Goal: Task Accomplishment & Management: Use online tool/utility

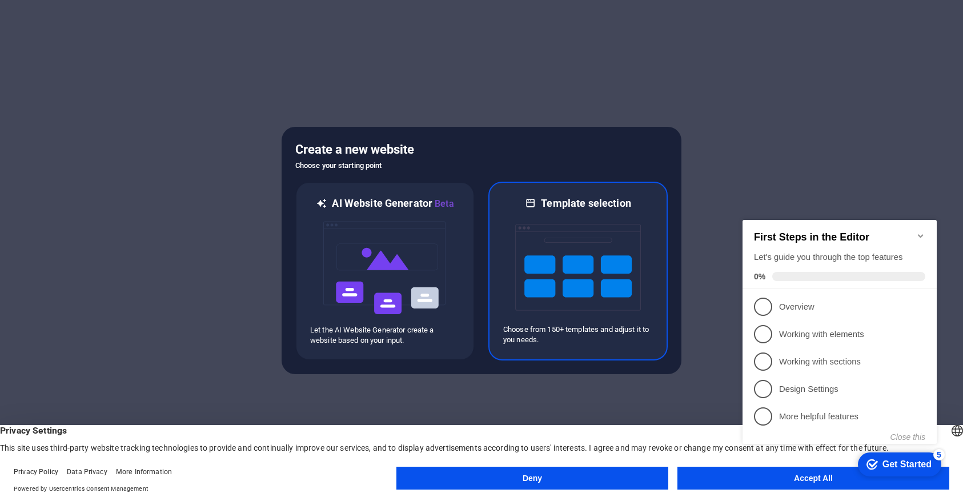
click at [604, 258] on img at bounding box center [578, 267] width 126 height 114
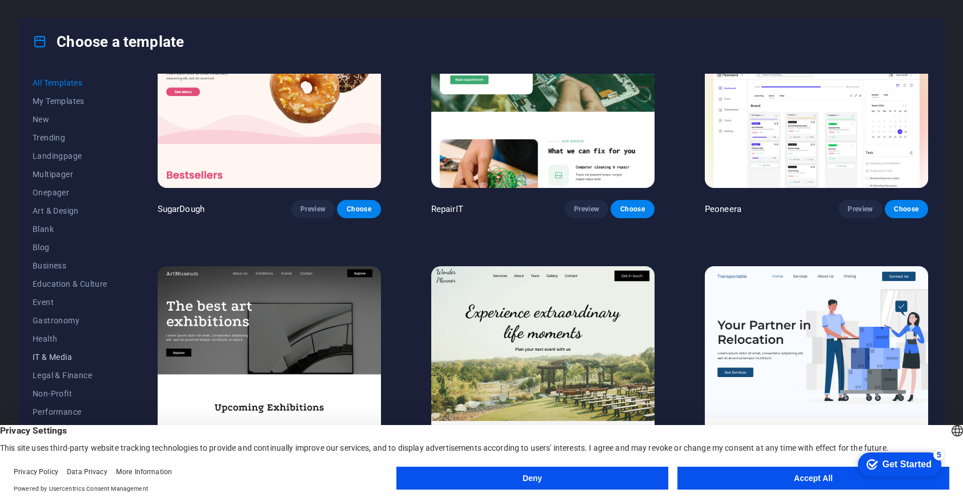
scroll to position [6, 0]
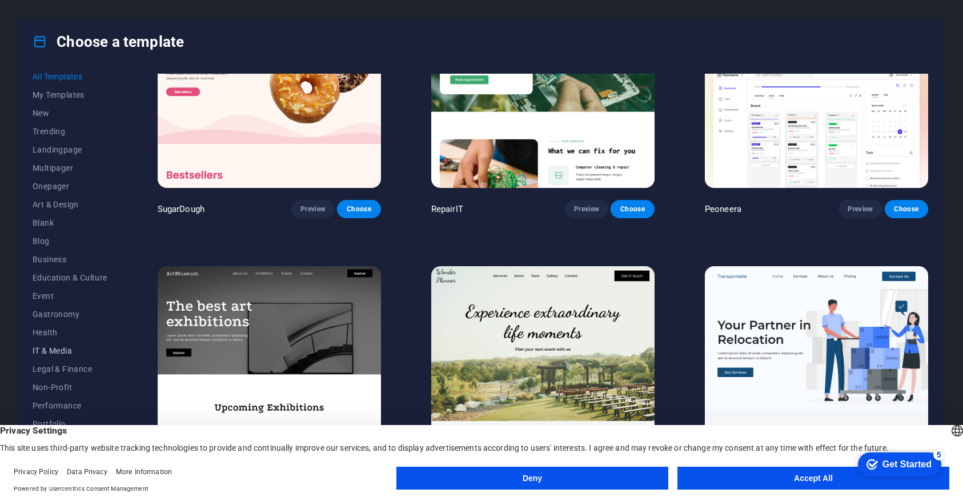
click at [63, 349] on span "IT & Media" at bounding box center [70, 350] width 75 height 9
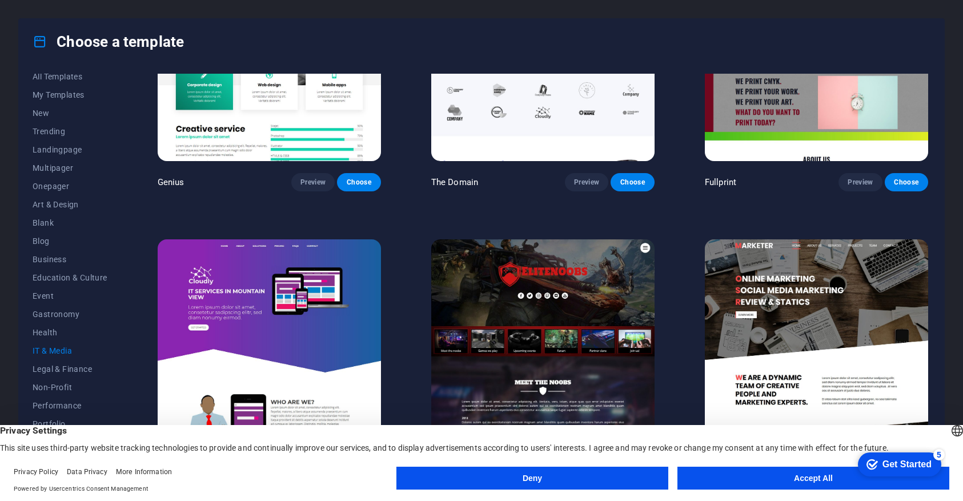
scroll to position [690, 0]
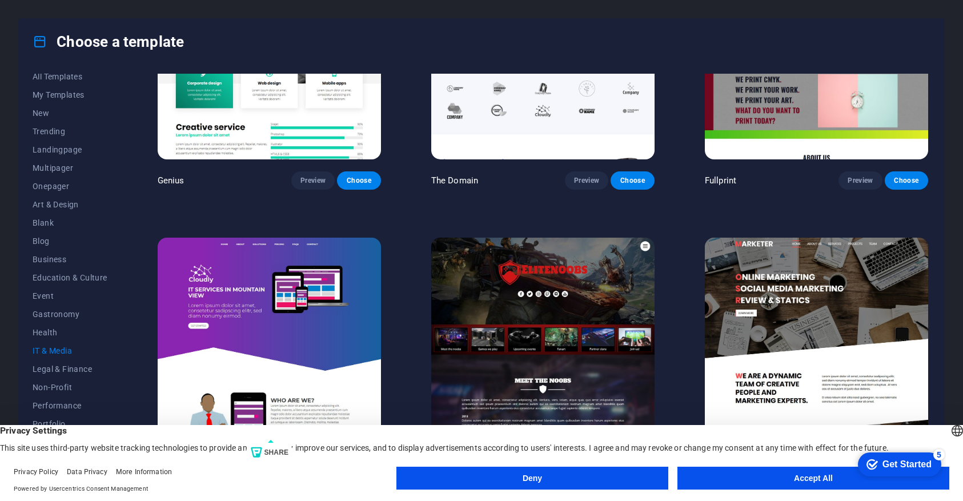
click at [320, 331] on img at bounding box center [269, 341] width 223 height 206
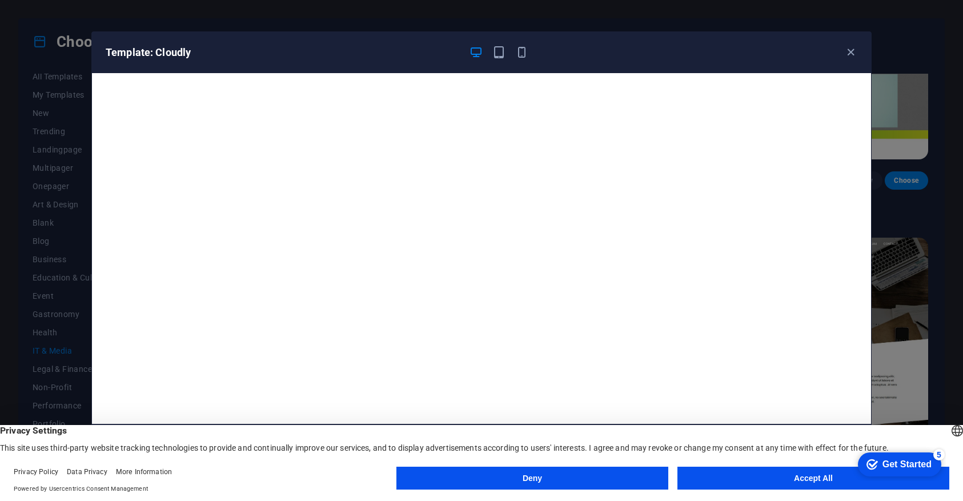
click at [715, 476] on button "Accept All" at bounding box center [813, 477] width 272 height 23
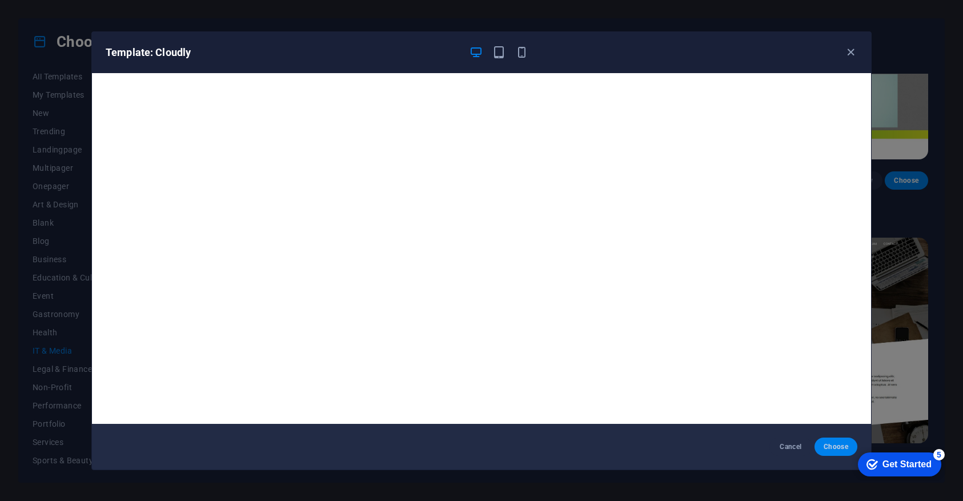
click at [842, 444] on span "Choose" at bounding box center [835, 446] width 25 height 9
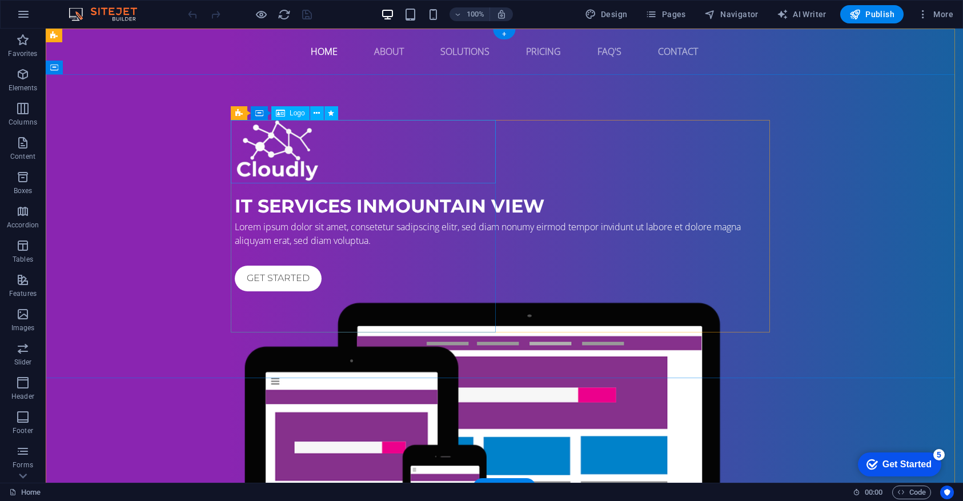
click at [268, 143] on div at bounding box center [504, 151] width 539 height 63
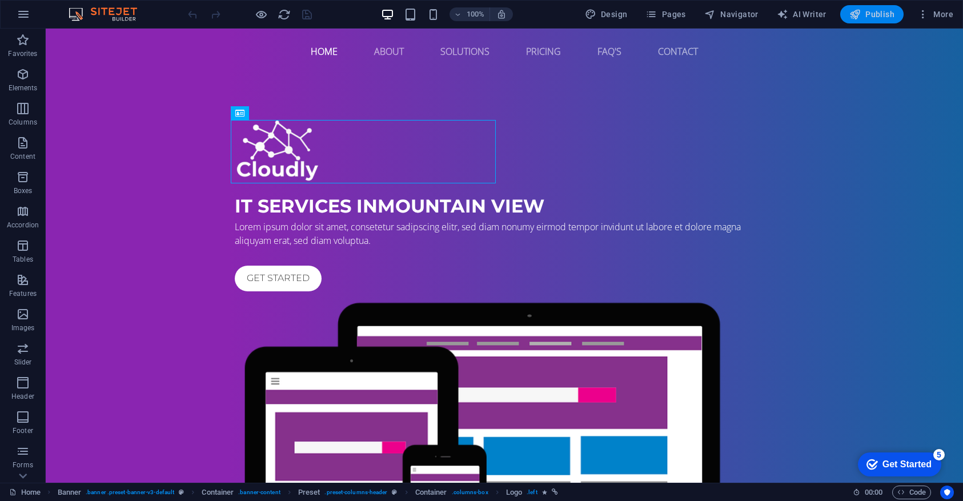
click at [883, 16] on span "Publish" at bounding box center [871, 14] width 45 height 11
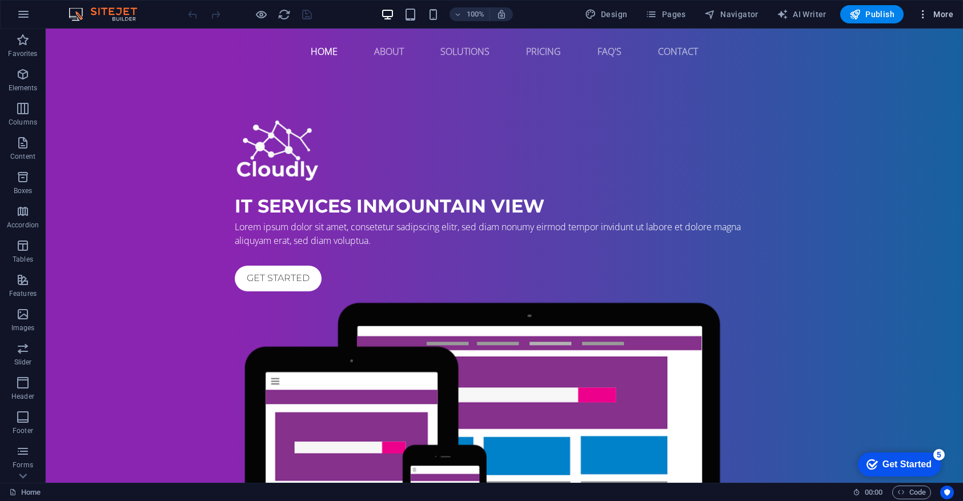
click at [943, 11] on span "More" at bounding box center [935, 14] width 36 height 11
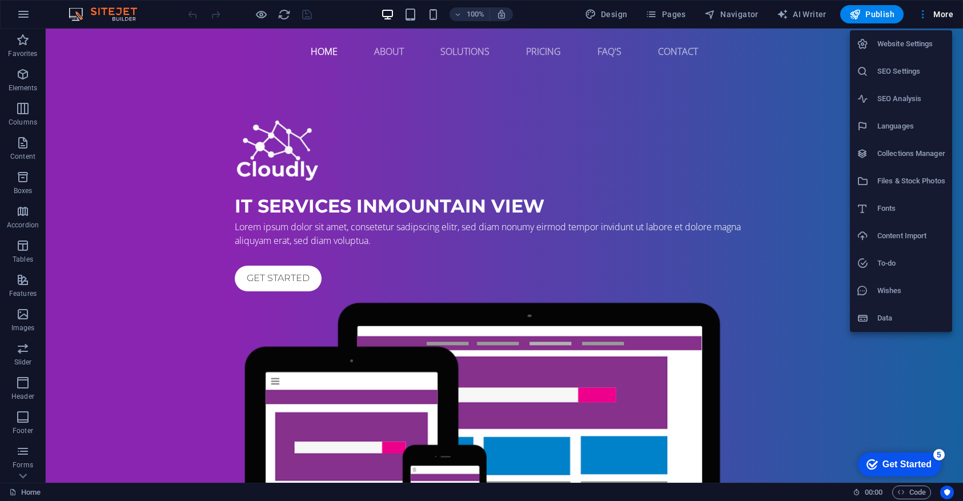
click at [793, 12] on div at bounding box center [481, 250] width 963 height 501
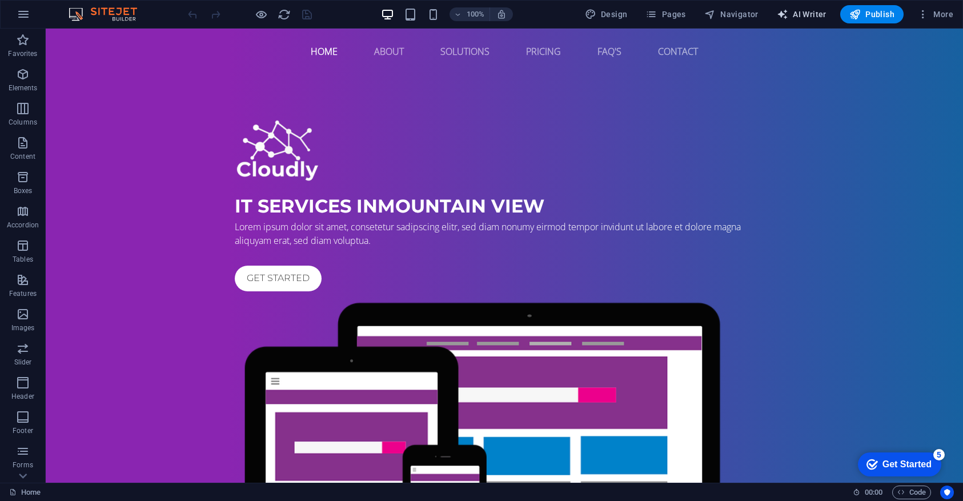
click at [799, 15] on span "AI Writer" at bounding box center [802, 14] width 50 height 11
select select "English"
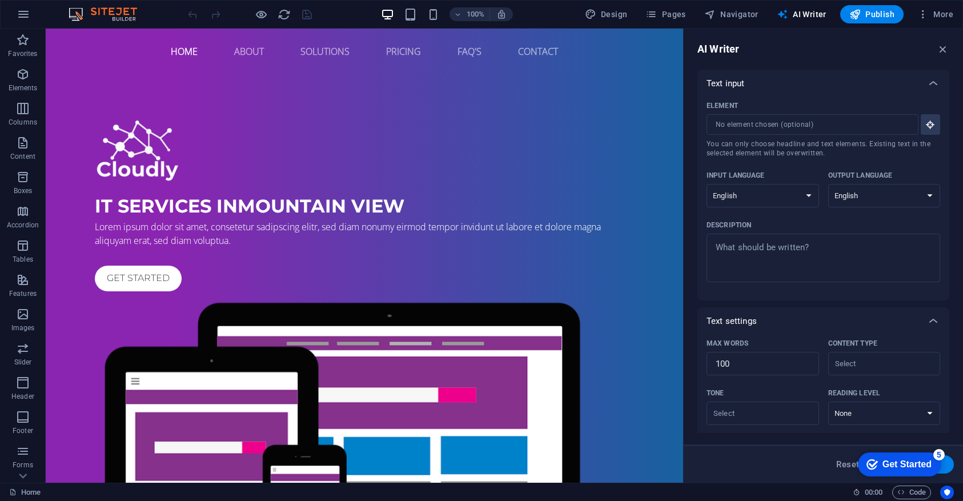
click at [918, 467] on div "Get Started" at bounding box center [906, 464] width 49 height 10
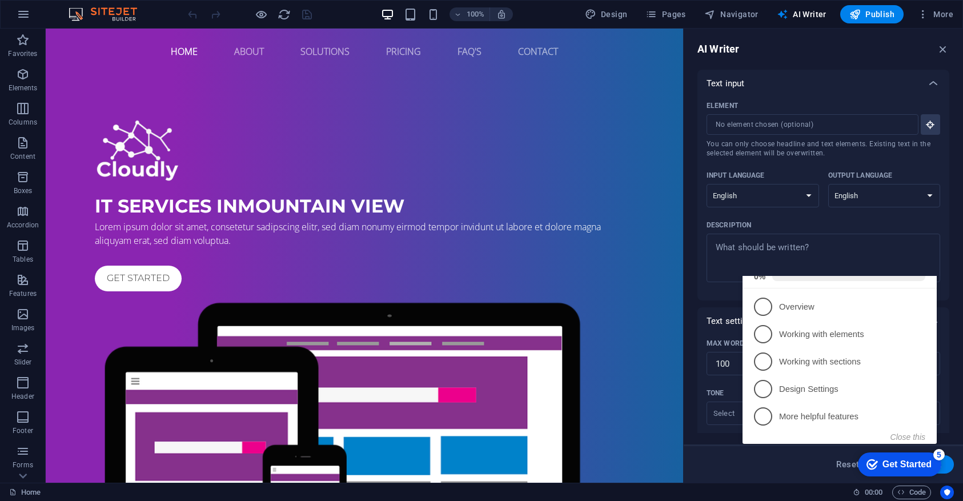
scroll to position [159, 0]
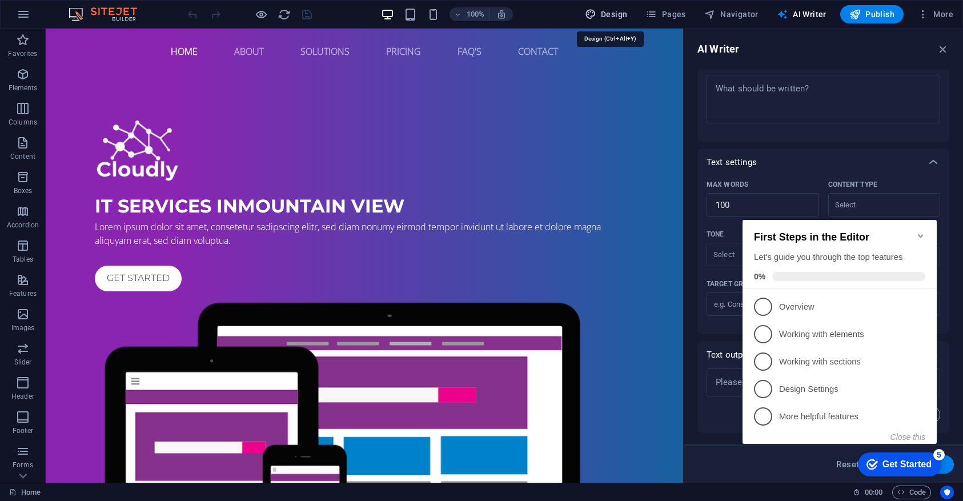
click at [612, 17] on span "Design" at bounding box center [606, 14] width 43 height 11
select select "px"
select select "400"
select select "px"
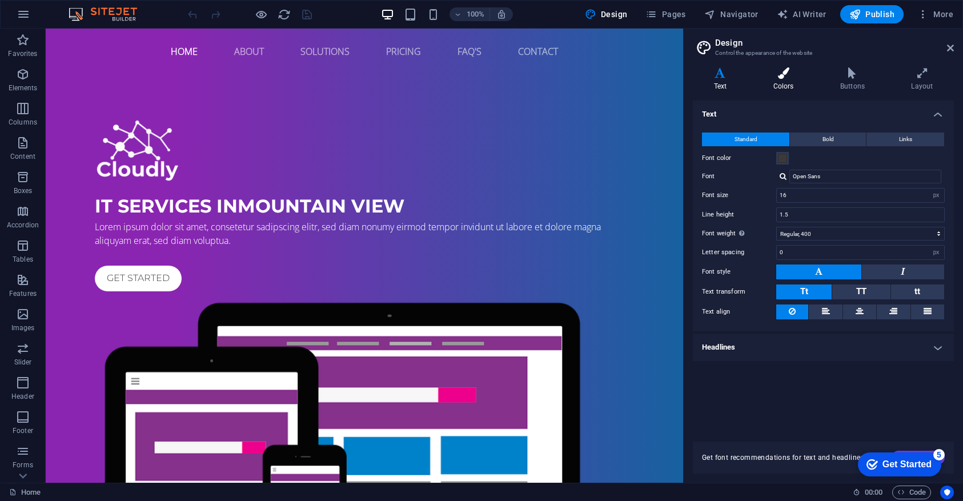
click at [781, 78] on icon at bounding box center [783, 72] width 62 height 11
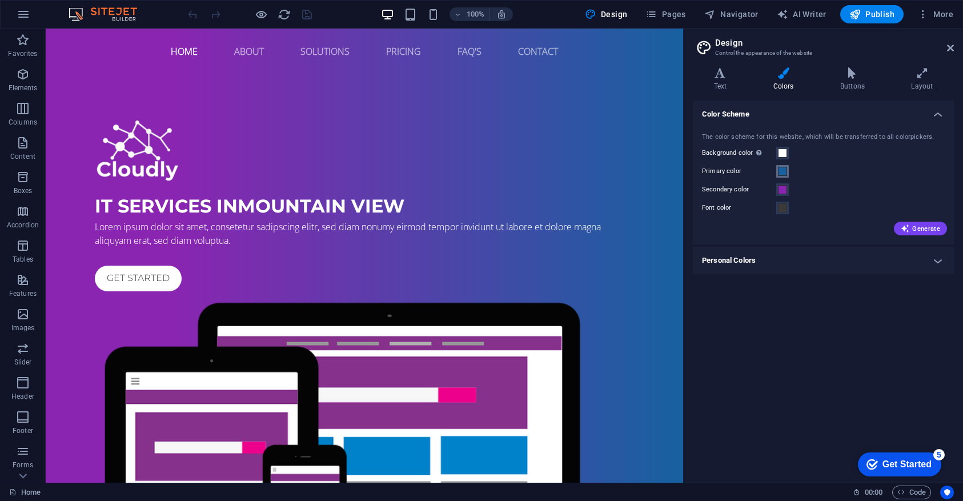
click at [786, 171] on span at bounding box center [782, 171] width 9 height 9
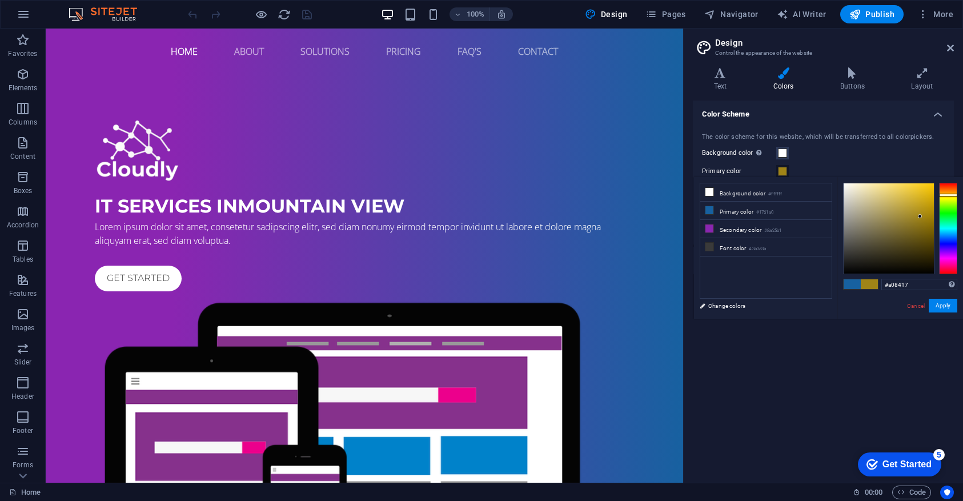
click at [950, 195] on div at bounding box center [948, 228] width 18 height 91
click at [946, 192] on div at bounding box center [948, 228] width 18 height 91
click at [932, 204] on div at bounding box center [888, 228] width 90 height 90
click at [931, 211] on div at bounding box center [888, 228] width 90 height 90
click at [950, 190] on div at bounding box center [948, 228] width 18 height 91
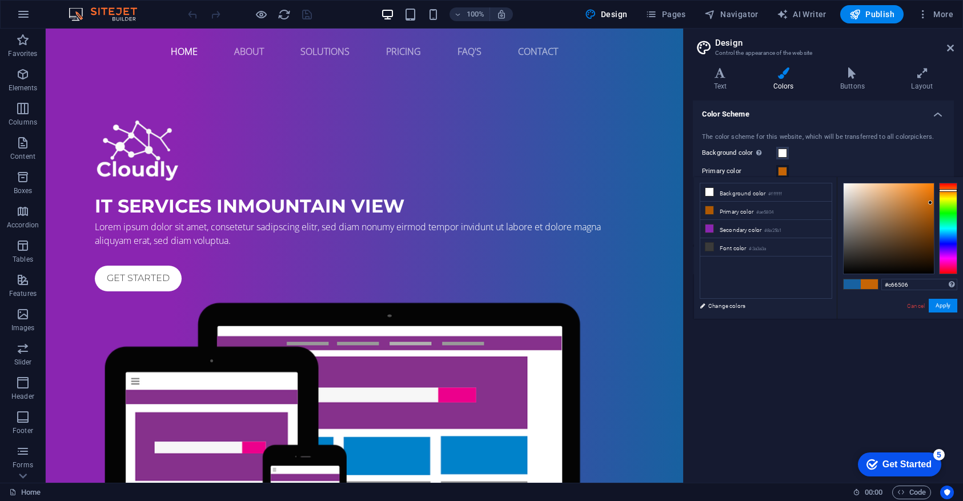
click at [930, 203] on div at bounding box center [888, 228] width 90 height 90
type input "#e57303"
click at [932, 192] on div at bounding box center [888, 228] width 90 height 90
click at [943, 308] on button "Apply" at bounding box center [942, 306] width 29 height 14
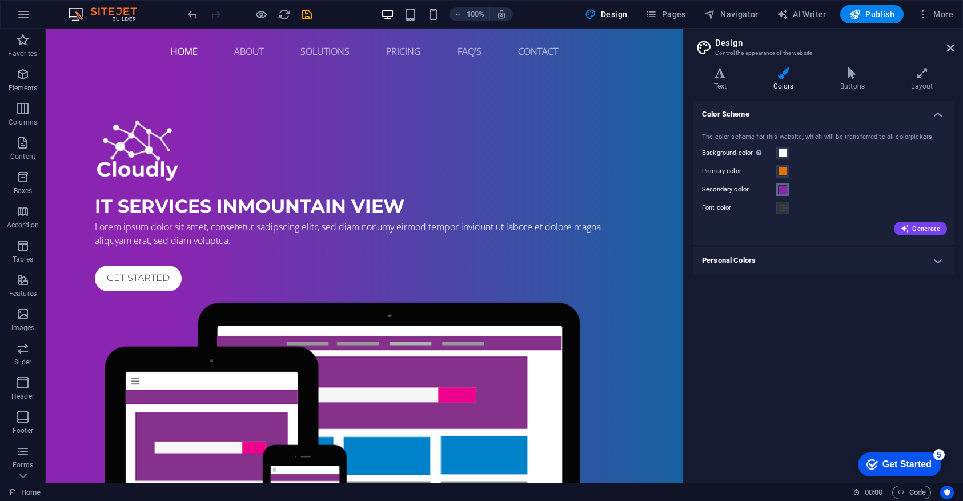
click at [782, 188] on span at bounding box center [782, 189] width 9 height 9
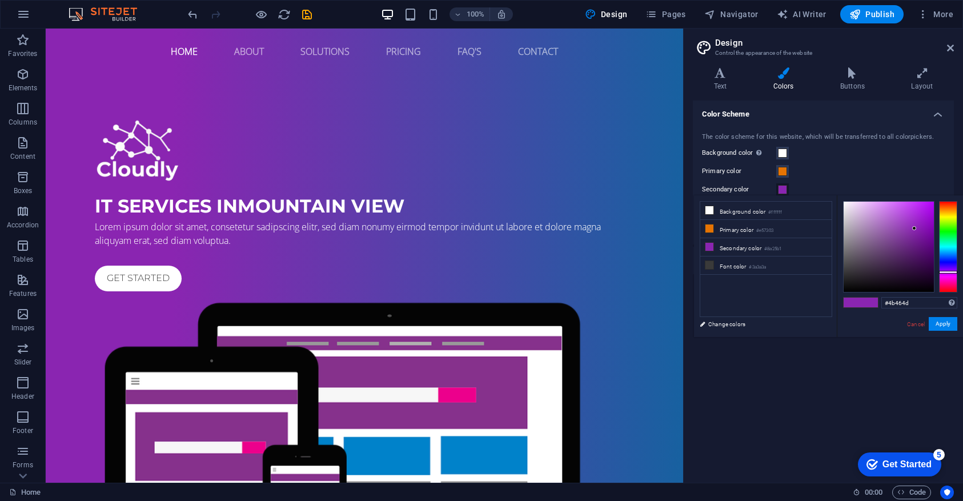
click at [852, 264] on div at bounding box center [888, 247] width 90 height 90
click at [851, 216] on div at bounding box center [888, 247] width 90 height 90
click at [851, 218] on div at bounding box center [888, 247] width 90 height 90
click at [851, 218] on div at bounding box center [850, 218] width 4 height 4
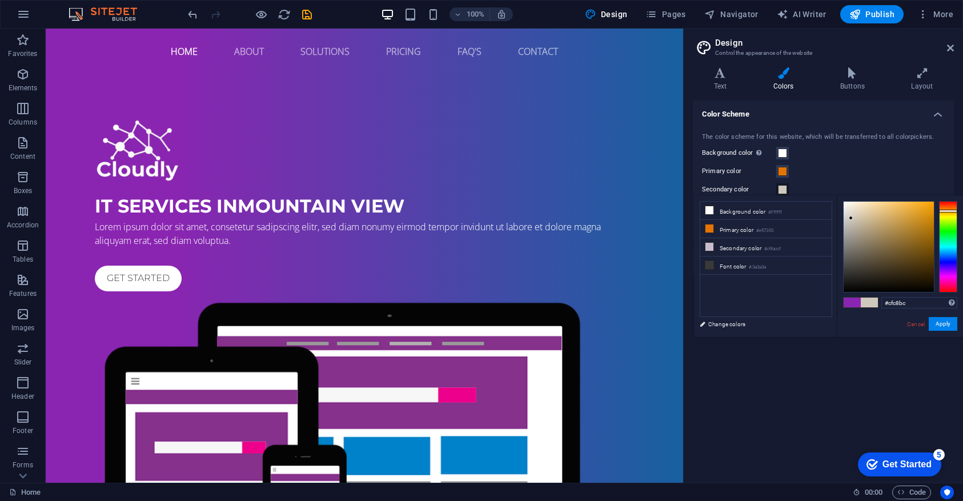
click at [953, 211] on div at bounding box center [948, 246] width 18 height 91
click at [948, 215] on div at bounding box center [948, 246] width 18 height 91
click at [921, 209] on div at bounding box center [888, 247] width 90 height 90
click at [952, 212] on div at bounding box center [948, 246] width 18 height 91
click at [923, 217] on div at bounding box center [888, 247] width 90 height 90
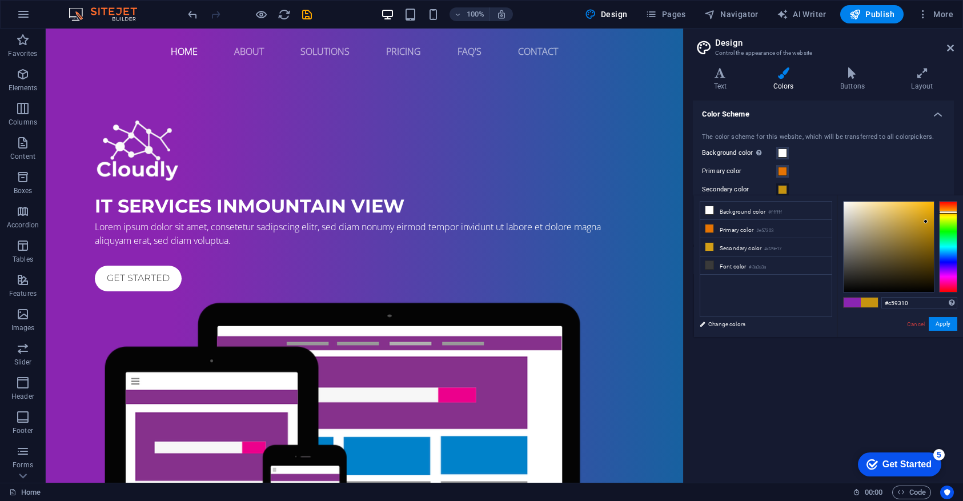
click at [926, 222] on div at bounding box center [888, 247] width 90 height 90
click at [928, 218] on div at bounding box center [888, 247] width 90 height 90
click at [930, 210] on div at bounding box center [888, 247] width 90 height 90
click at [947, 204] on div at bounding box center [948, 246] width 18 height 91
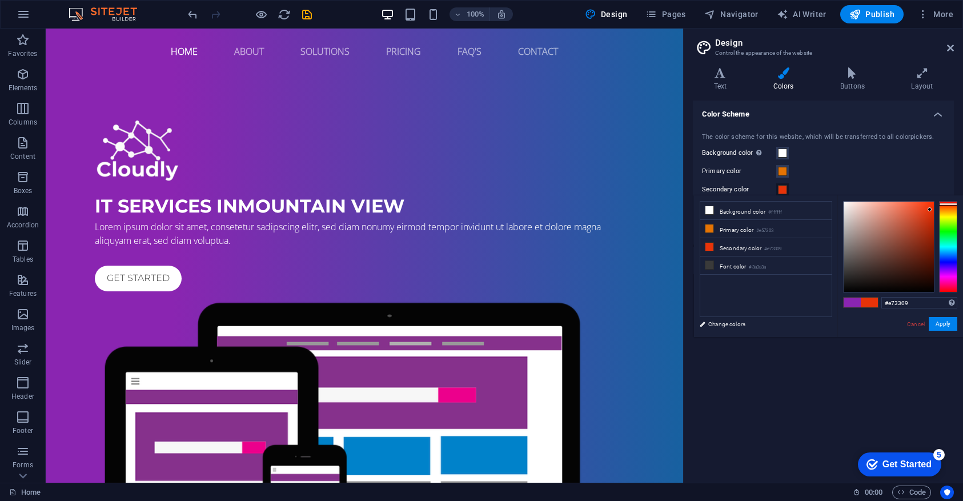
type input "#060100"
click at [932, 289] on div at bounding box center [888, 247] width 90 height 90
click at [946, 322] on button "Apply" at bounding box center [942, 324] width 29 height 14
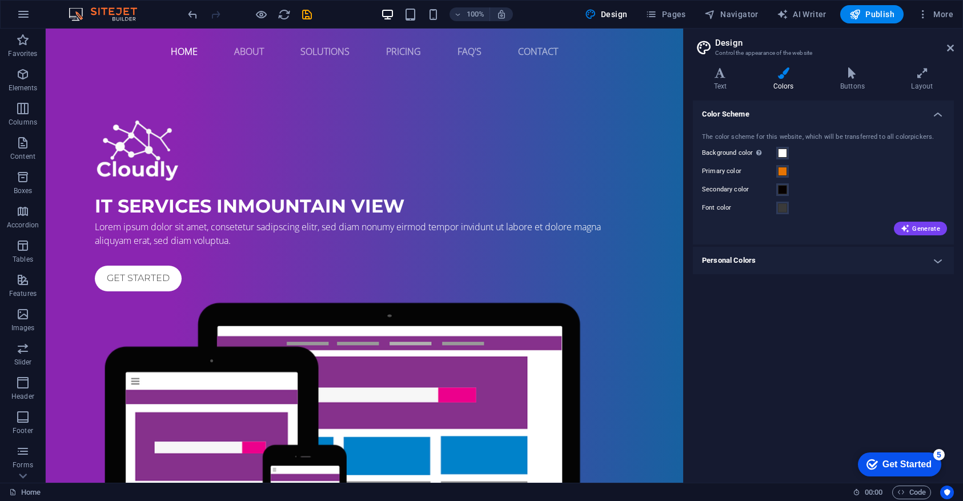
click at [765, 262] on h4 "Personal Colors" at bounding box center [823, 260] width 261 height 27
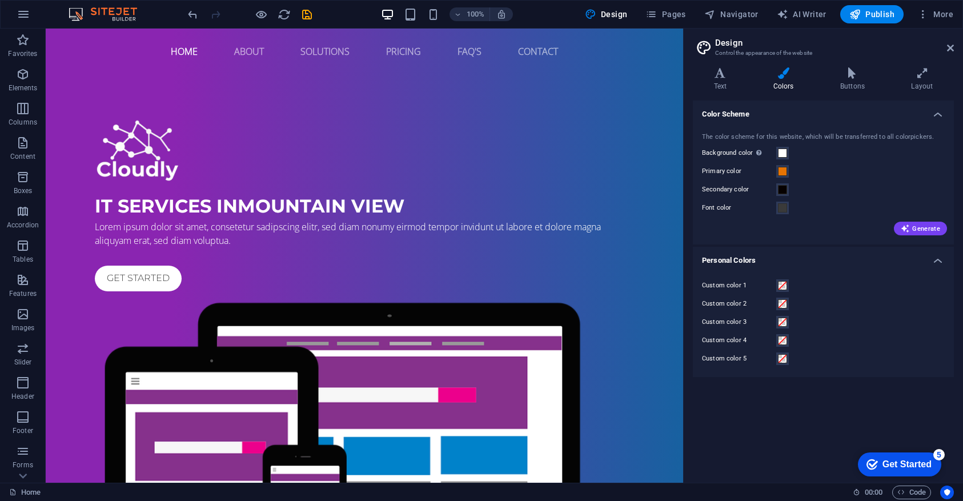
click at [781, 444] on div "Color Scheme The color scheme for this website, which will be transferred to al…" at bounding box center [823, 286] width 261 height 373
drag, startPoint x: 811, startPoint y: 436, endPoint x: 814, endPoint y: 400, distance: 36.1
click at [811, 436] on div "Color Scheme The color scheme for this website, which will be transferred to al…" at bounding box center [823, 286] width 261 height 373
click at [727, 74] on icon at bounding box center [720, 72] width 55 height 11
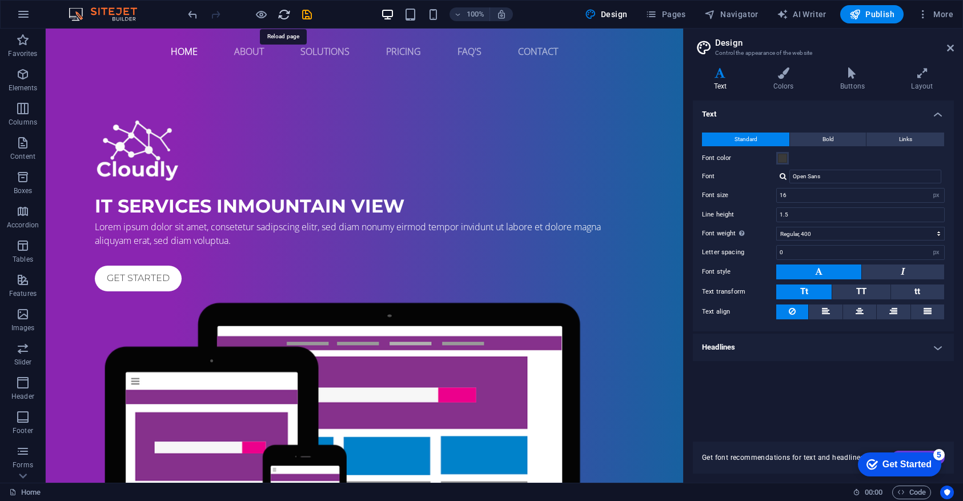
click at [286, 17] on icon "reload" at bounding box center [283, 14] width 13 height 13
click at [311, 17] on icon "save" at bounding box center [306, 14] width 13 height 13
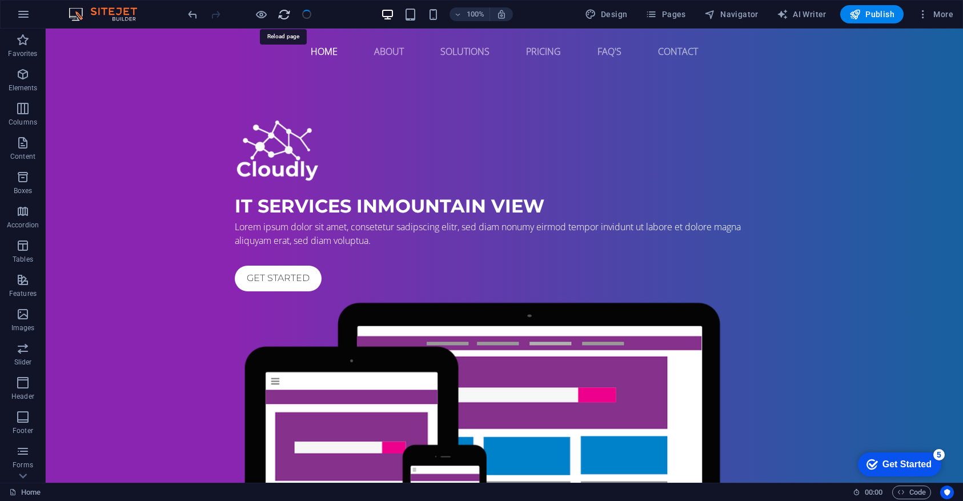
click at [280, 14] on icon "reload" at bounding box center [283, 14] width 13 height 13
click at [289, 11] on icon "reload" at bounding box center [283, 14] width 13 height 13
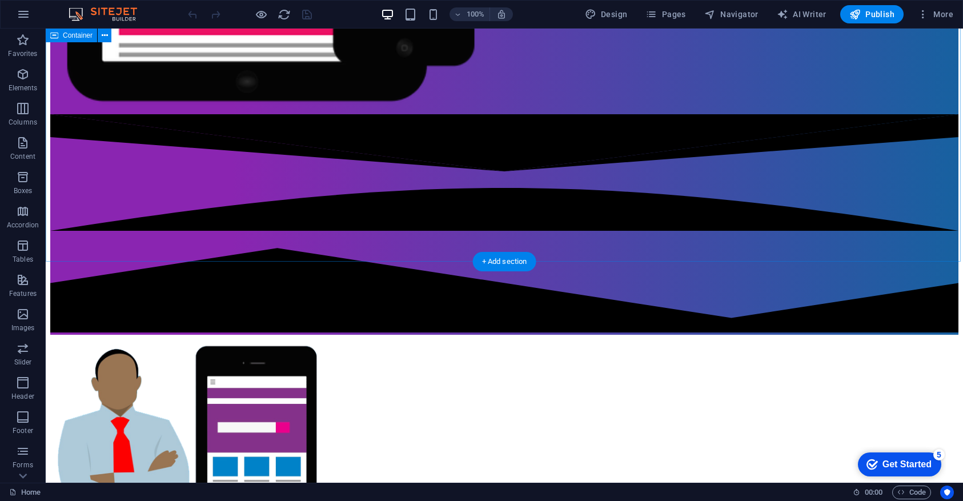
scroll to position [0, 0]
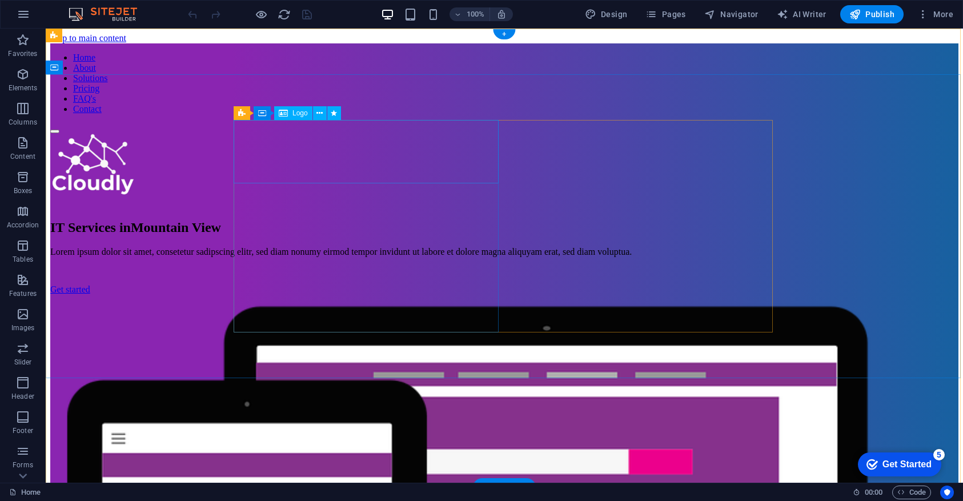
click at [296, 137] on div at bounding box center [504, 167] width 908 height 66
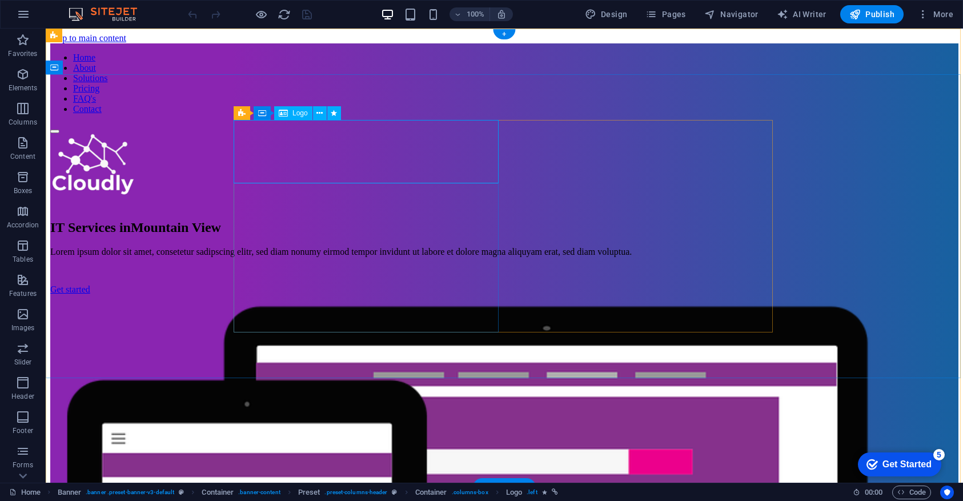
click at [299, 111] on span "Logo" at bounding box center [299, 113] width 15 height 7
click at [299, 114] on span "Logo" at bounding box center [299, 113] width 15 height 7
select select "px"
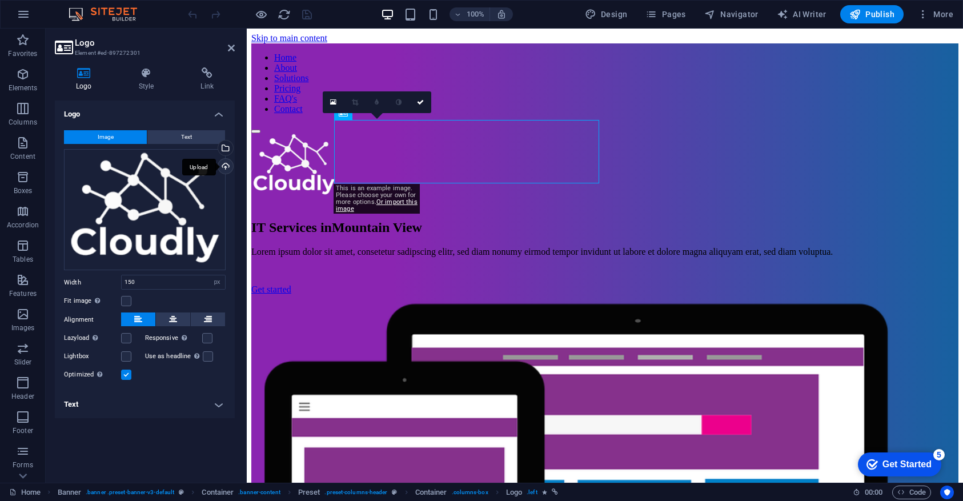
click at [230, 164] on div "Upload" at bounding box center [224, 167] width 17 height 17
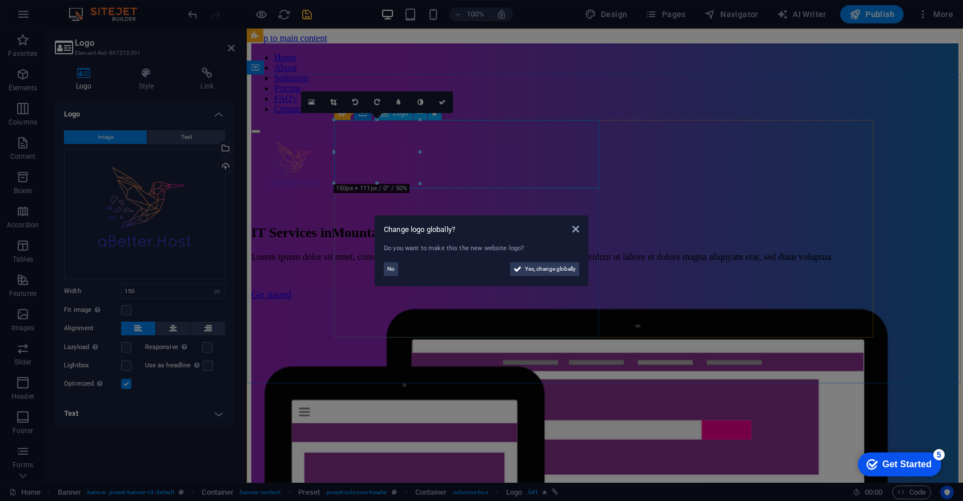
click at [292, 265] on aside "Change logo globally? Do you want to make this the new website logo? No Yes, ch…" at bounding box center [481, 250] width 963 height 501
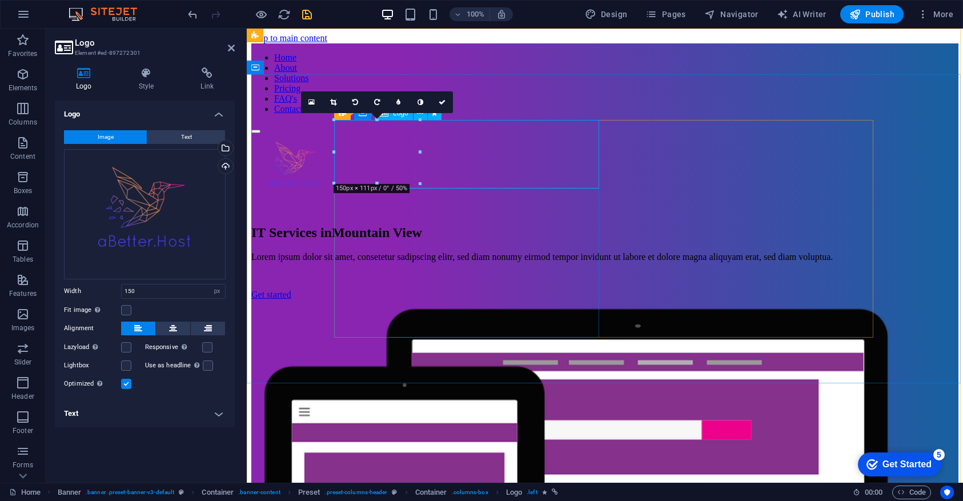
click at [392, 150] on div at bounding box center [604, 169] width 707 height 71
click at [143, 84] on h4 "Style" at bounding box center [149, 79] width 62 height 24
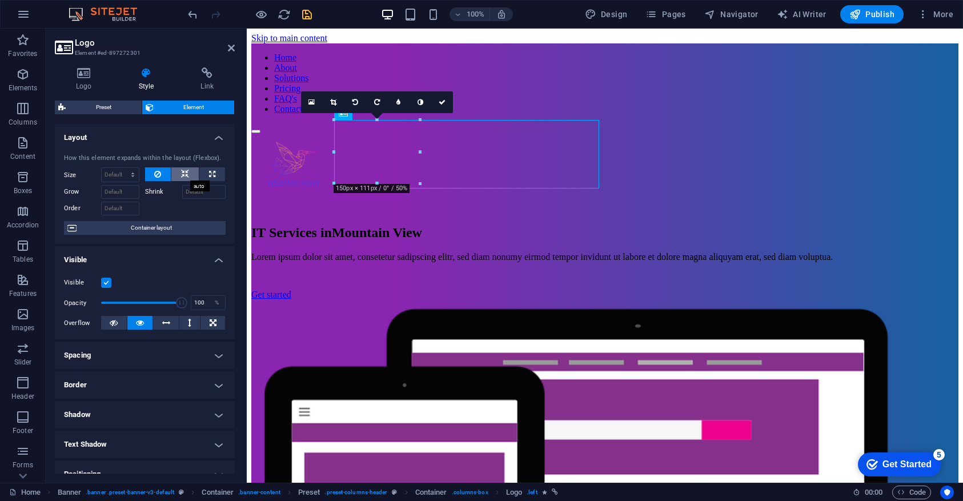
click at [183, 176] on icon at bounding box center [185, 174] width 8 height 14
click at [156, 172] on icon at bounding box center [157, 174] width 7 height 14
click at [182, 172] on icon at bounding box center [185, 174] width 8 height 14
click at [159, 172] on icon at bounding box center [157, 174] width 7 height 14
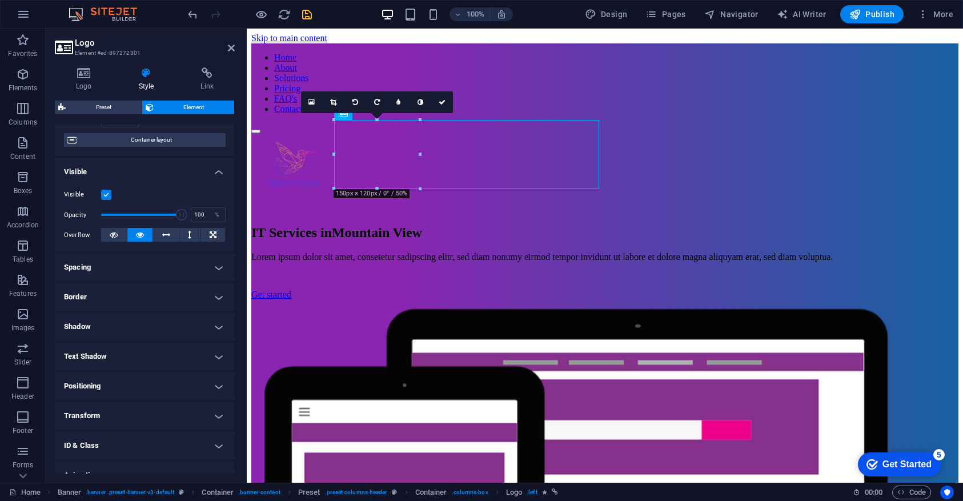
scroll to position [90, 0]
click at [148, 296] on h4 "Border" at bounding box center [145, 294] width 180 height 27
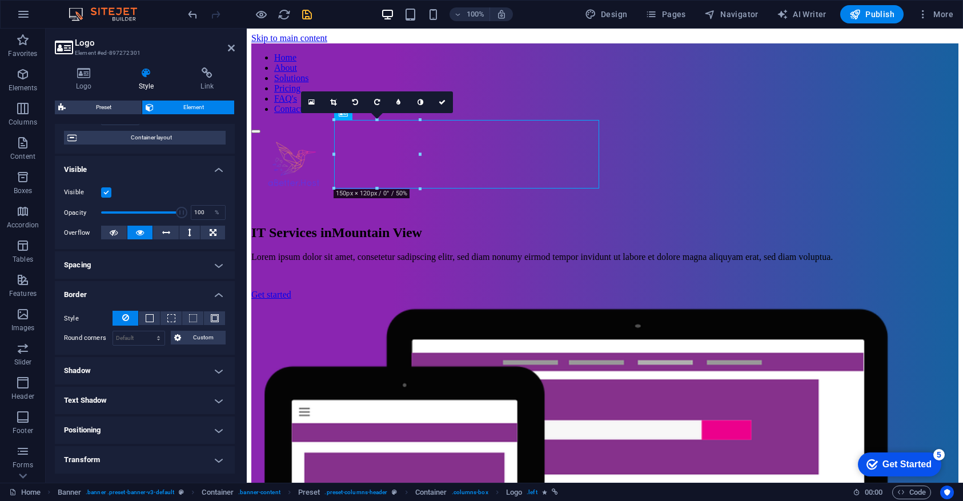
click at [159, 400] on h4 "Text Shadow" at bounding box center [145, 400] width 180 height 27
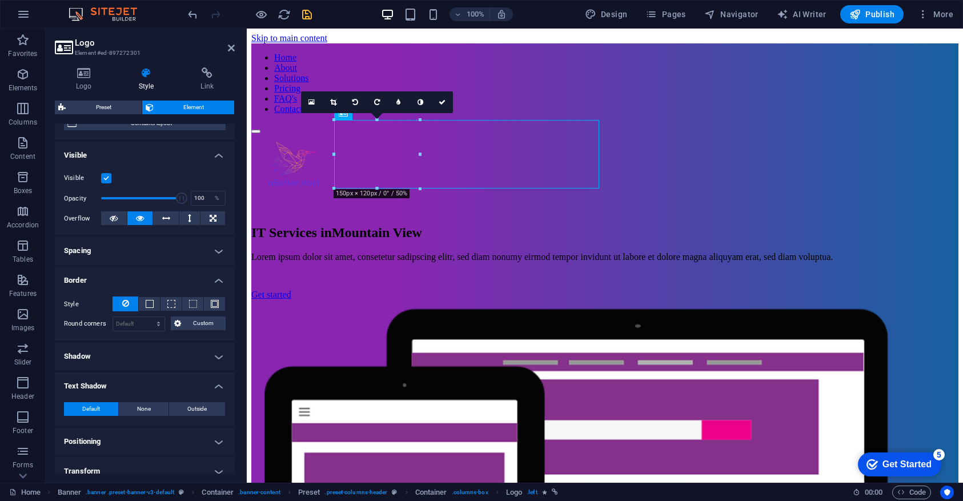
scroll to position [131, 0]
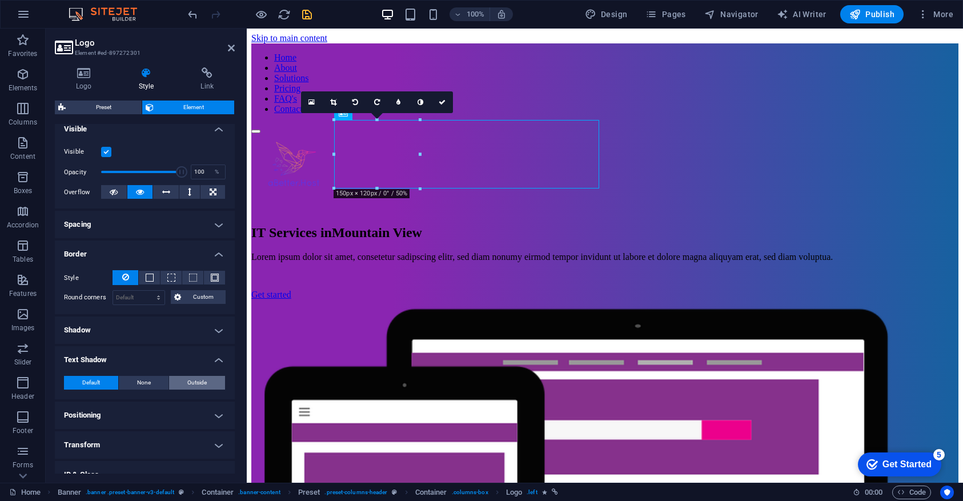
click at [203, 385] on span "Outside" at bounding box center [196, 383] width 19 height 14
type input "2"
type input "4"
click at [144, 380] on span "None" at bounding box center [144, 383] width 14 height 14
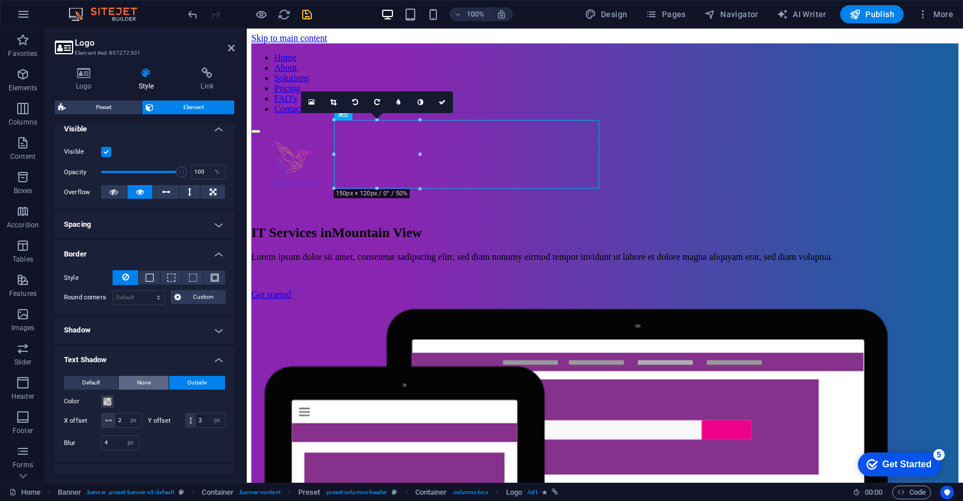
type input "0"
click at [96, 380] on span "Default" at bounding box center [91, 383] width 18 height 14
click at [196, 379] on span "Outside" at bounding box center [196, 383] width 19 height 14
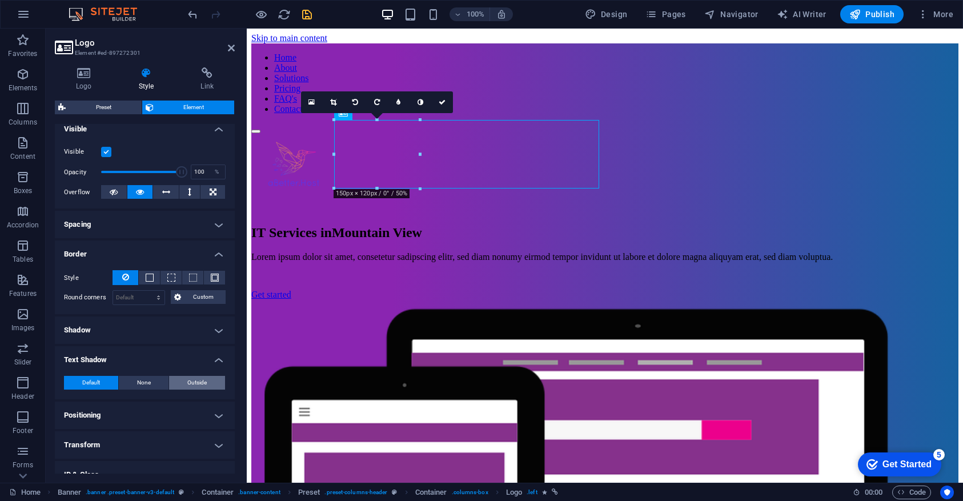
type input "2"
type input "4"
click at [104, 400] on span at bounding box center [107, 401] width 9 height 9
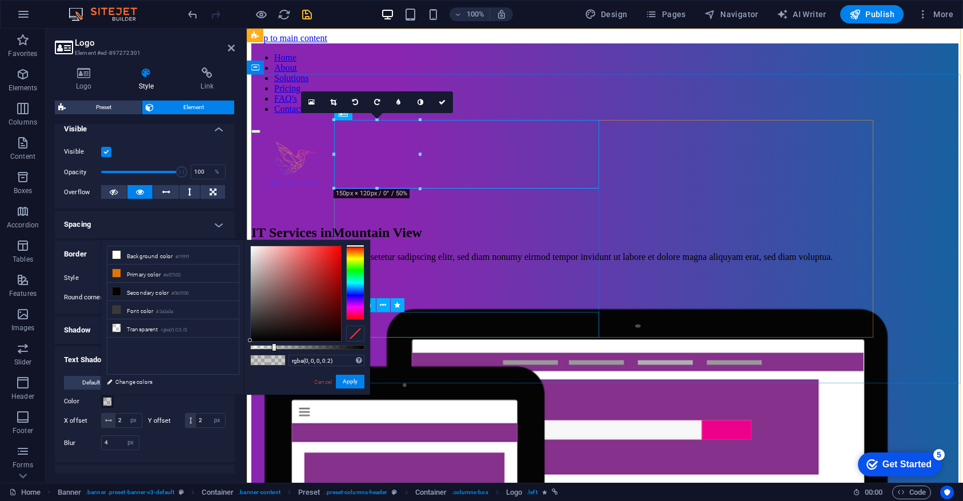
type input "rgba(8, 0, 0, 0.2)"
click at [339, 337] on div at bounding box center [296, 293] width 90 height 95
click at [355, 381] on button "Apply" at bounding box center [350, 382] width 29 height 14
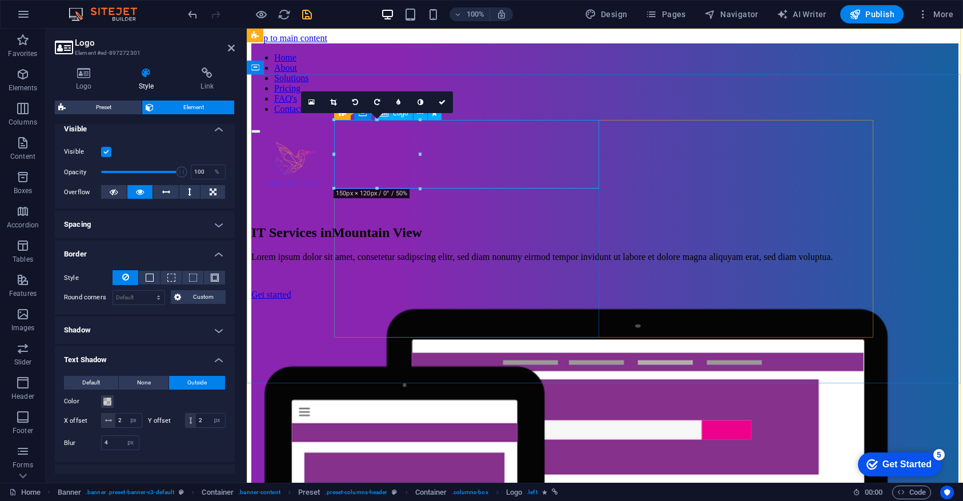
click at [369, 148] on div at bounding box center [604, 169] width 707 height 71
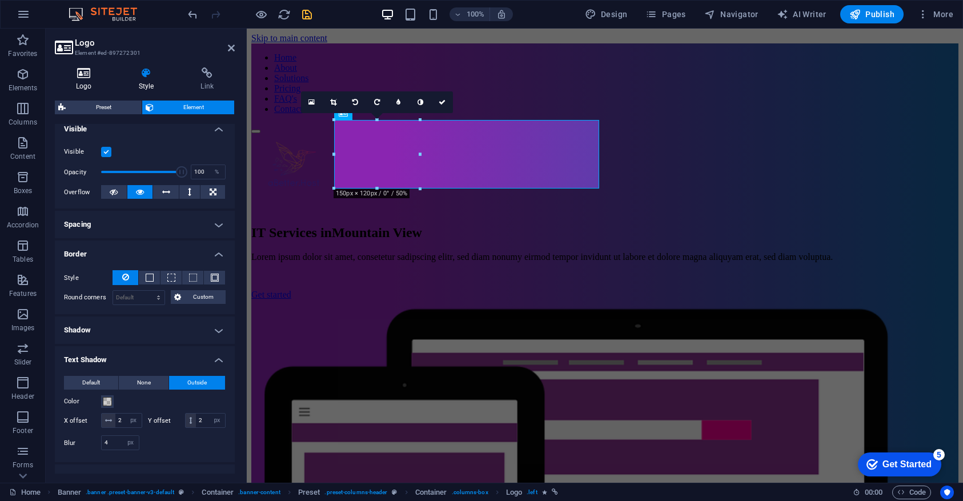
click at [78, 71] on icon at bounding box center [84, 72] width 58 height 11
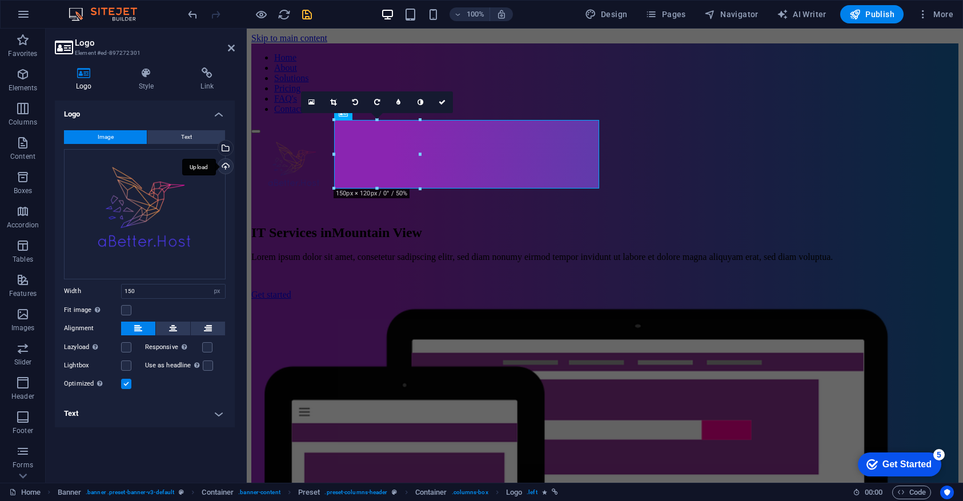
click at [227, 165] on div "Upload" at bounding box center [224, 167] width 17 height 17
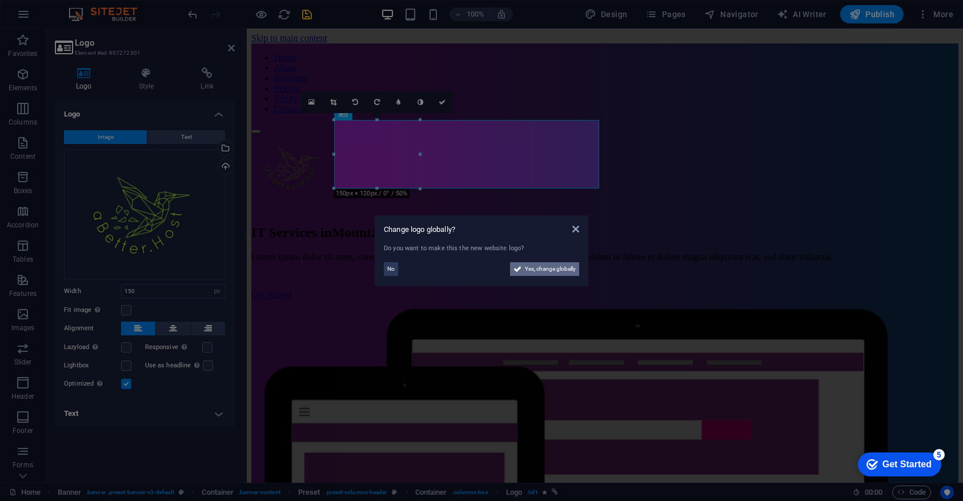
drag, startPoint x: 535, startPoint y: 270, endPoint x: 514, endPoint y: 267, distance: 20.8
click at [514, 267] on button "Yes, change globally" at bounding box center [544, 269] width 69 height 14
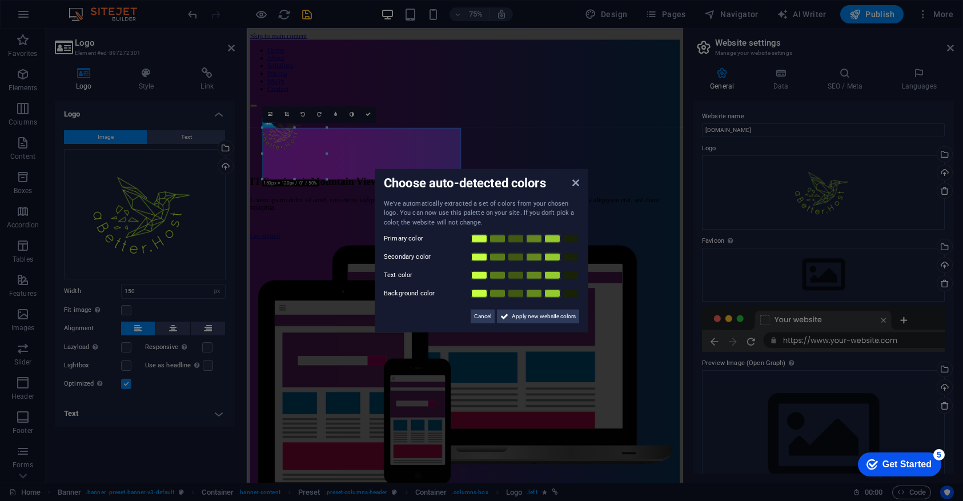
click at [579, 186] on div "Choose auto-detected colors We've automatically extracted a set of colors from …" at bounding box center [482, 250] width 214 height 164
click at [576, 183] on div "Choose auto-detected colors We've automatically extracted a set of colors from …" at bounding box center [482, 250] width 214 height 164
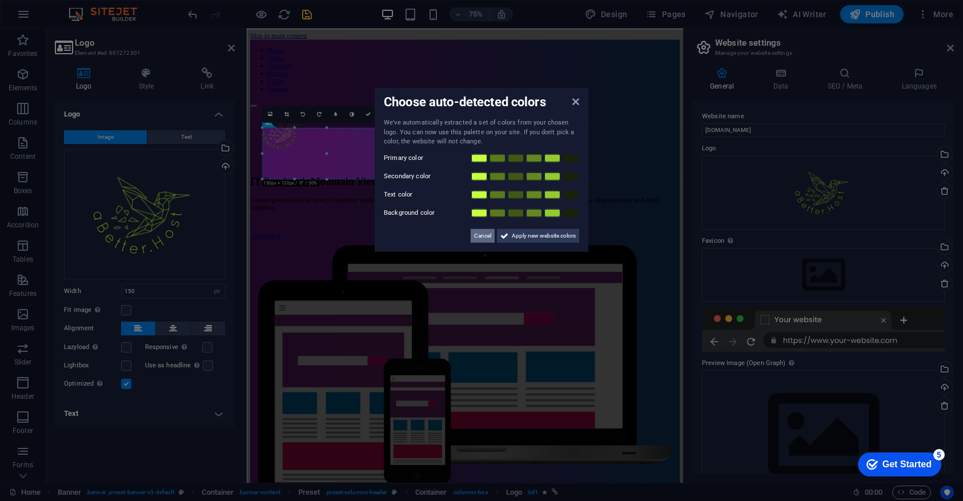
click at [486, 234] on span "Cancel" at bounding box center [482, 235] width 17 height 14
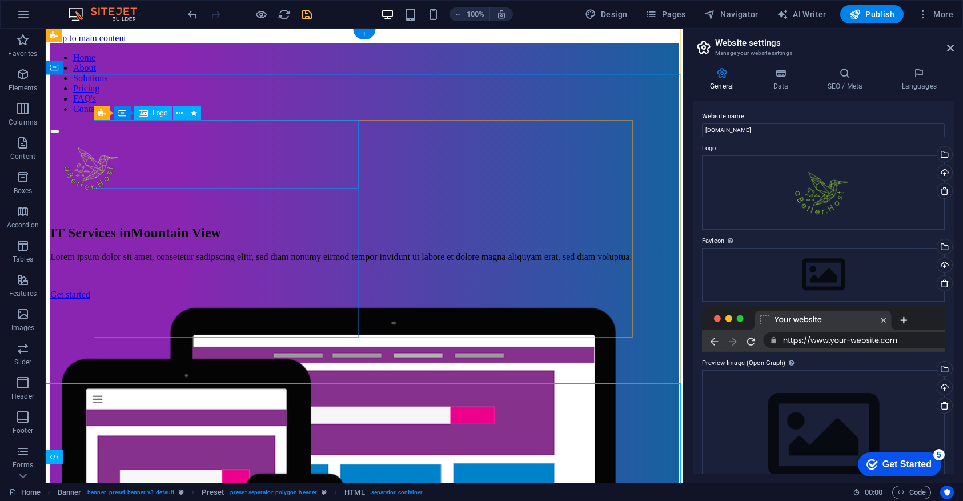
click at [138, 152] on div at bounding box center [364, 169] width 628 height 71
click at [151, 111] on div "Logo" at bounding box center [153, 113] width 38 height 14
click at [156, 111] on span "Logo" at bounding box center [159, 113] width 15 height 7
select select "px"
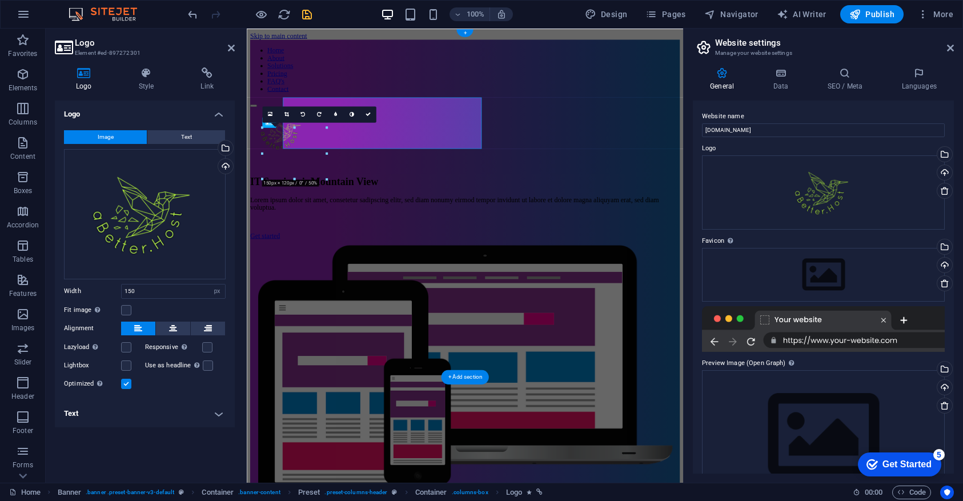
click at [156, 111] on h4 "Logo" at bounding box center [145, 110] width 180 height 21
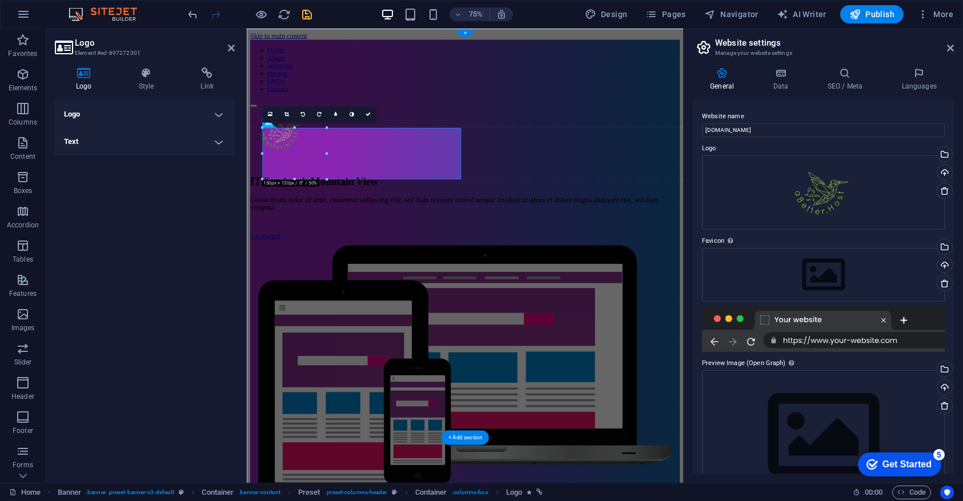
click at [159, 112] on h4 "Logo" at bounding box center [145, 113] width 180 height 27
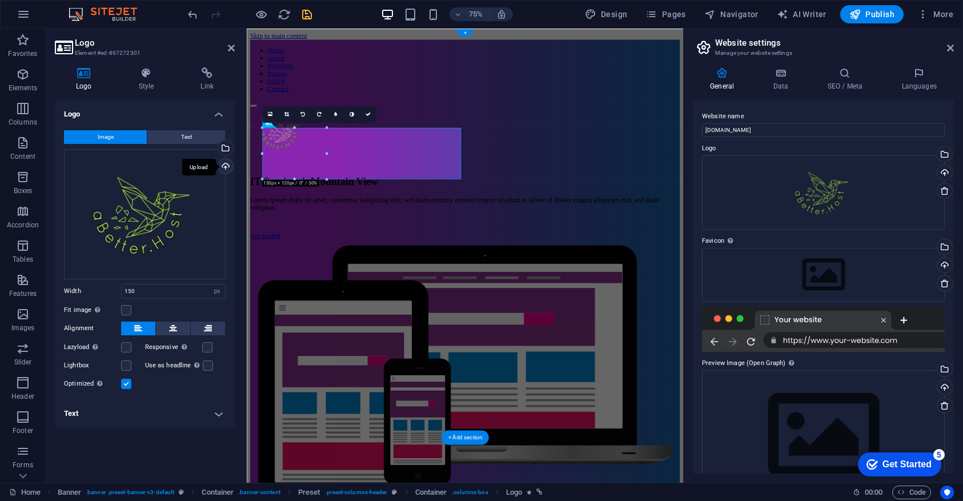
click at [226, 164] on div "Upload" at bounding box center [224, 167] width 17 height 17
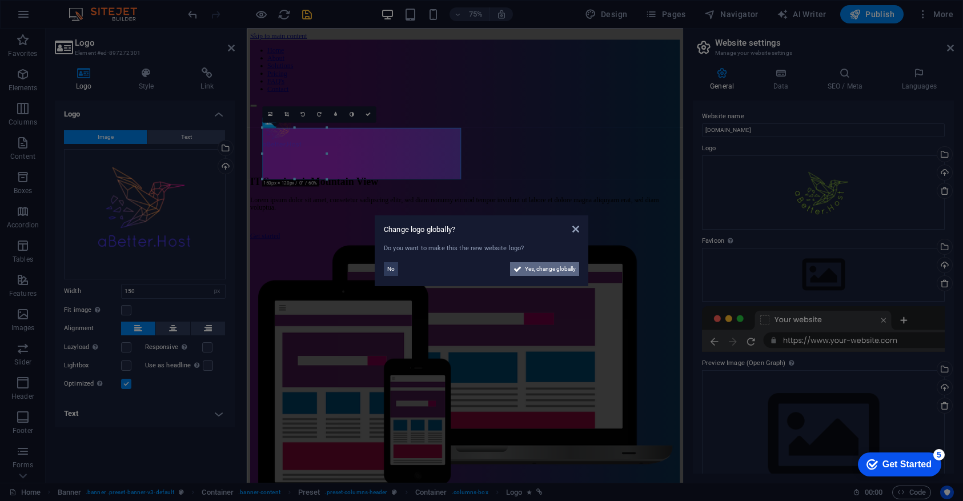
click at [553, 272] on span "Yes, change globally" at bounding box center [550, 269] width 51 height 14
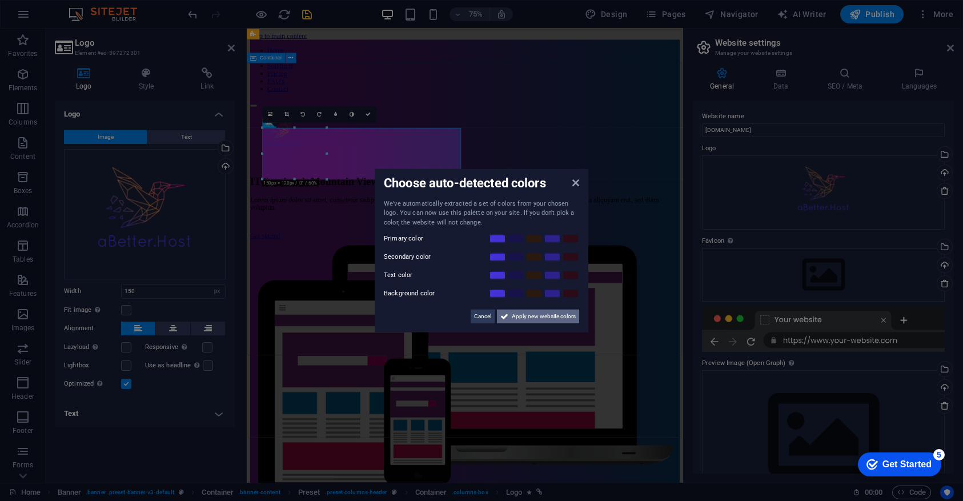
click at [536, 317] on span "Apply new website colors" at bounding box center [544, 316] width 64 height 14
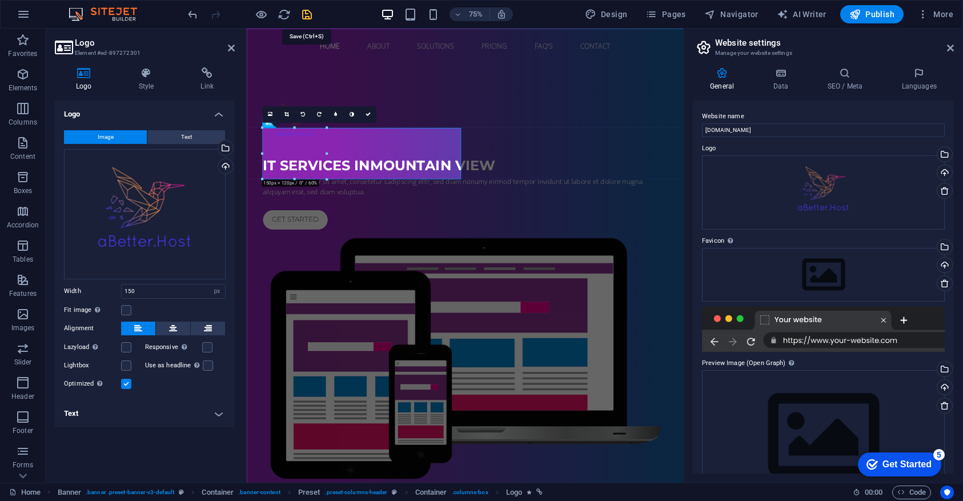
click at [303, 16] on icon "save" at bounding box center [306, 14] width 13 height 13
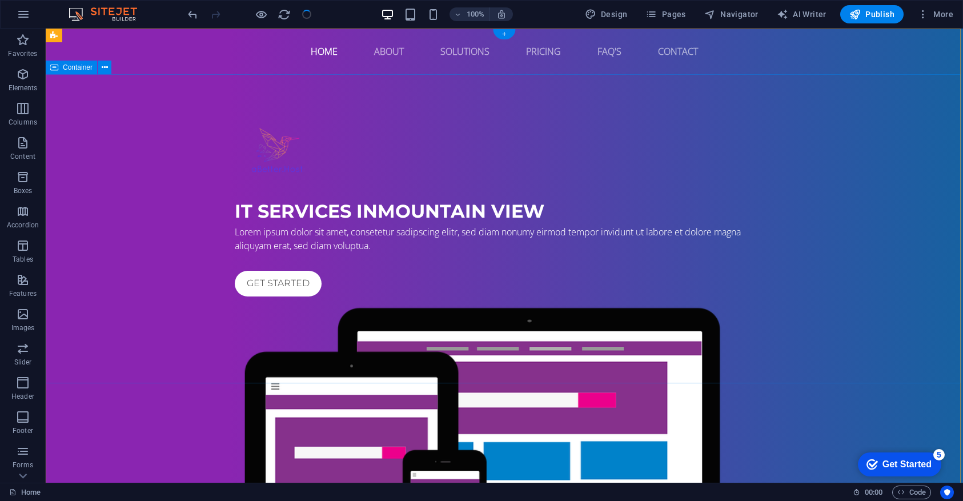
click at [163, 303] on div "IT Services in Mountain View Lorem ipsum dolor sit amet, consetetur sadipscing …" at bounding box center [504, 377] width 917 height 606
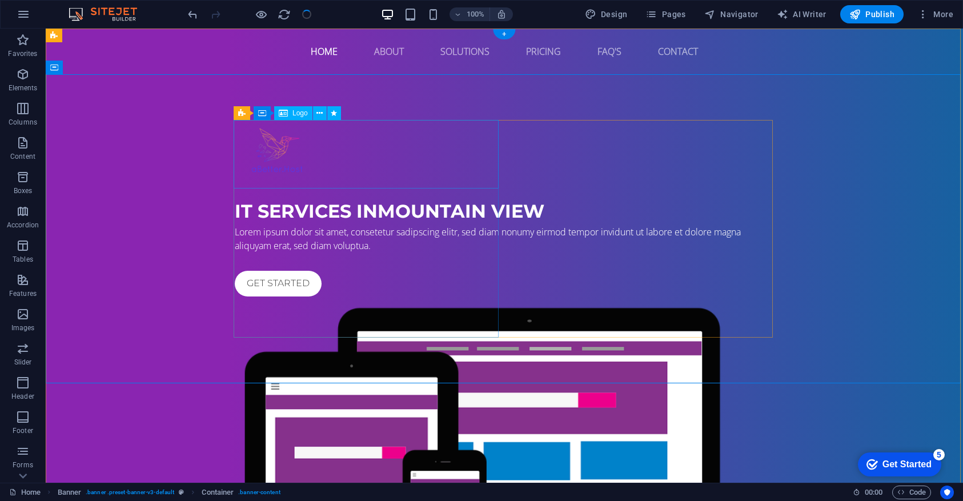
click at [275, 154] on div at bounding box center [504, 154] width 539 height 69
select select "px"
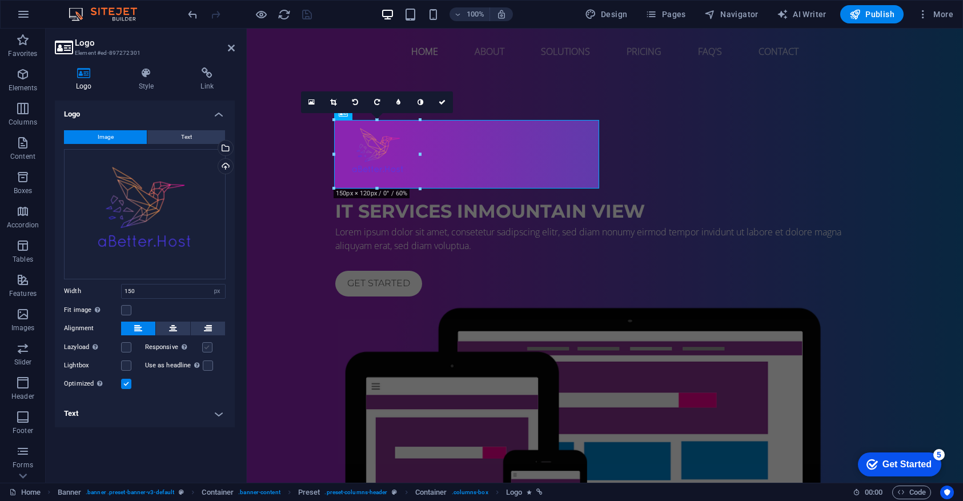
click at [209, 346] on label at bounding box center [207, 347] width 10 height 10
click at [0, 0] on input "Responsive Automatically load retina image and smartphone optimized sizes." at bounding box center [0, 0] width 0 height 0
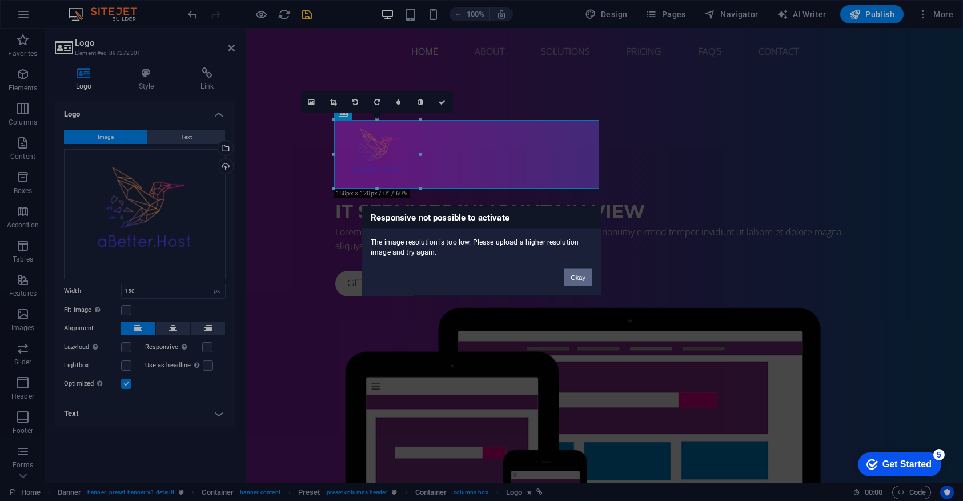
click at [568, 275] on button "Okay" at bounding box center [578, 276] width 29 height 17
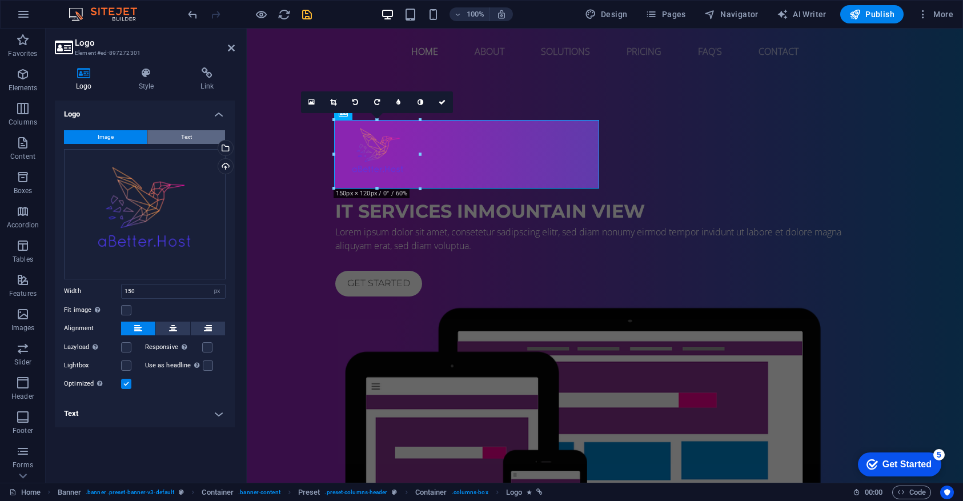
click at [181, 135] on span "Text" at bounding box center [186, 137] width 11 height 14
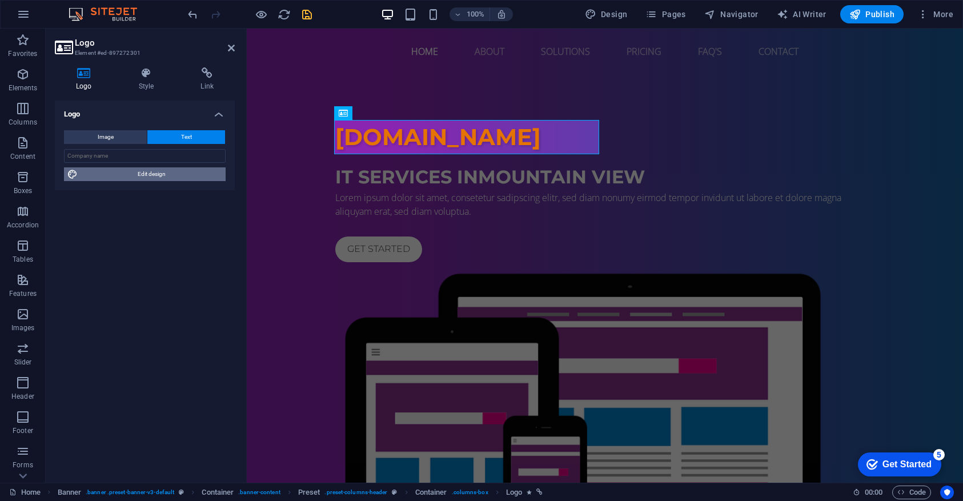
click at [143, 178] on span "Edit design" at bounding box center [151, 174] width 141 height 14
select select "px"
select select "400"
select select "px"
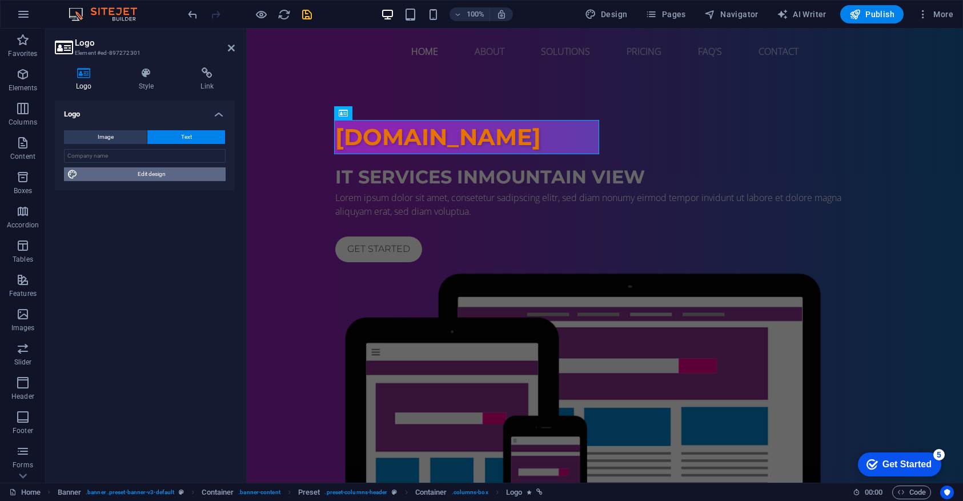
select select "700"
select select "px"
select select "rem"
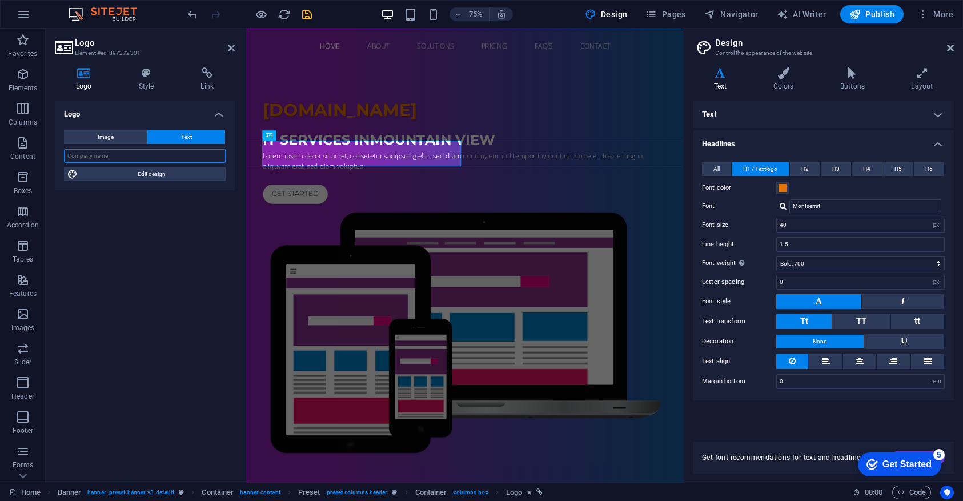
click at [144, 150] on input "text" at bounding box center [145, 156] width 162 height 14
click at [138, 281] on div "Logo Image Text Drag files here, click to choose files or select files from Fil…" at bounding box center [145, 286] width 180 height 373
click at [717, 167] on span "All" at bounding box center [716, 169] width 6 height 14
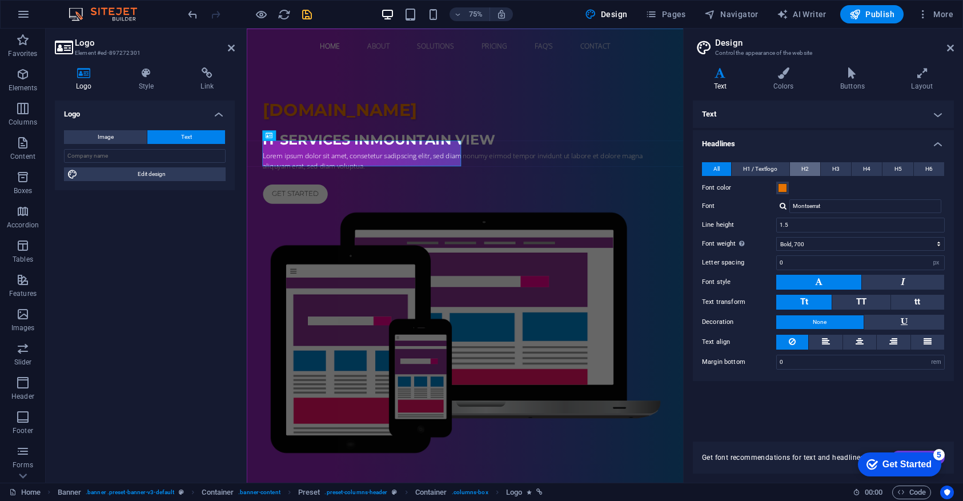
click at [809, 167] on span "H2" at bounding box center [804, 169] width 7 height 14
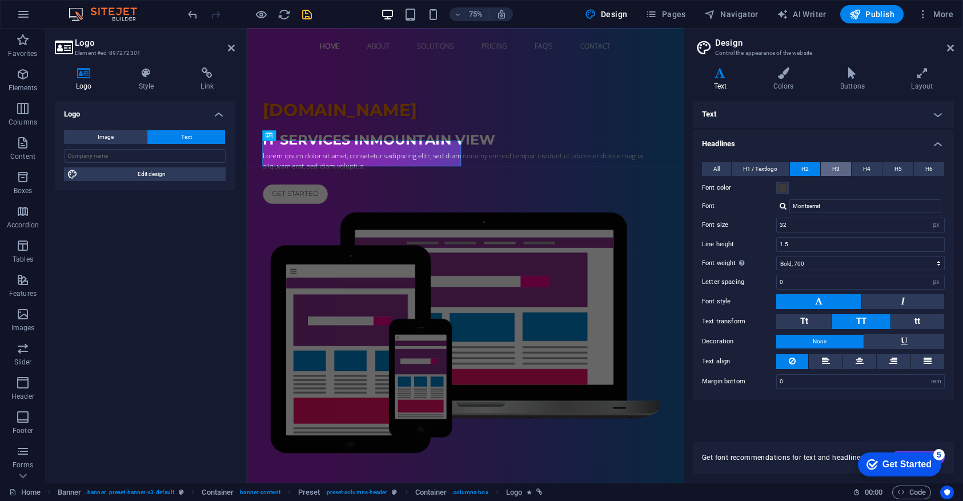
click at [824, 168] on button "H3" at bounding box center [836, 169] width 30 height 14
click at [782, 80] on h4 "Colors" at bounding box center [785, 79] width 67 height 24
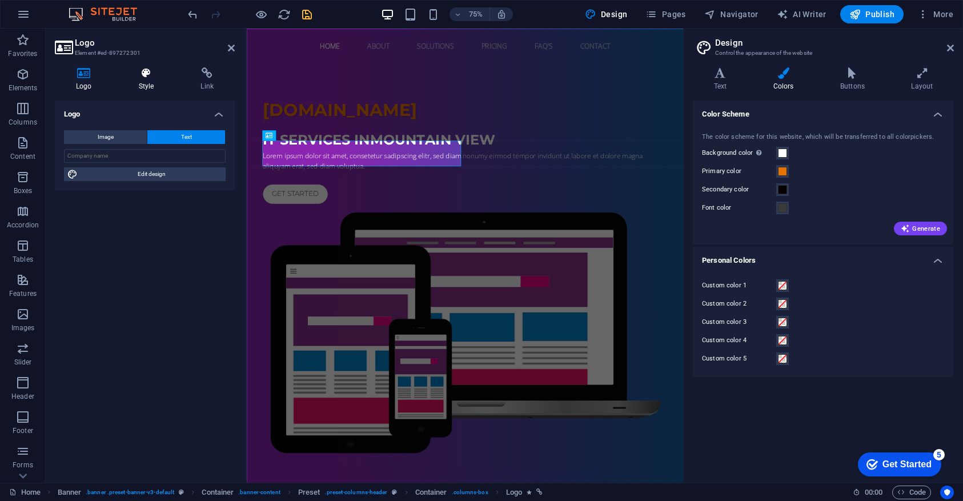
click at [136, 70] on icon at bounding box center [147, 72] width 58 height 11
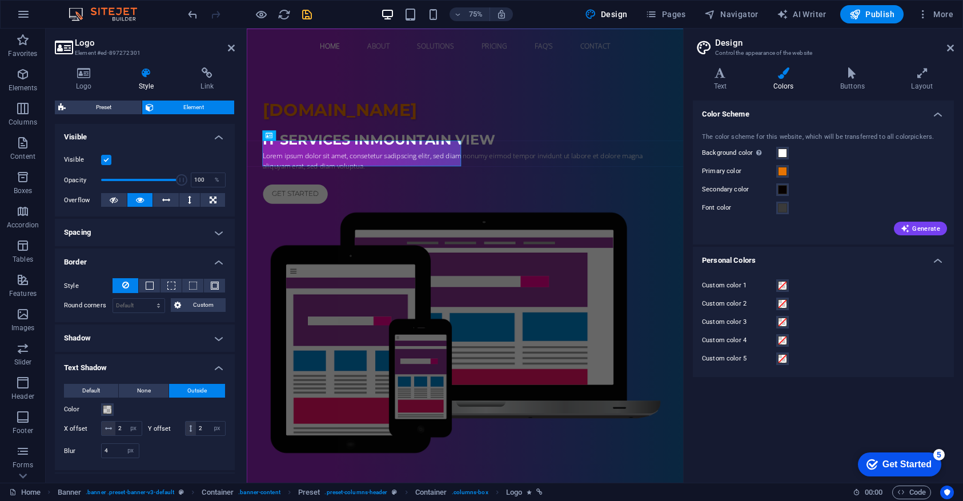
scroll to position [267, 0]
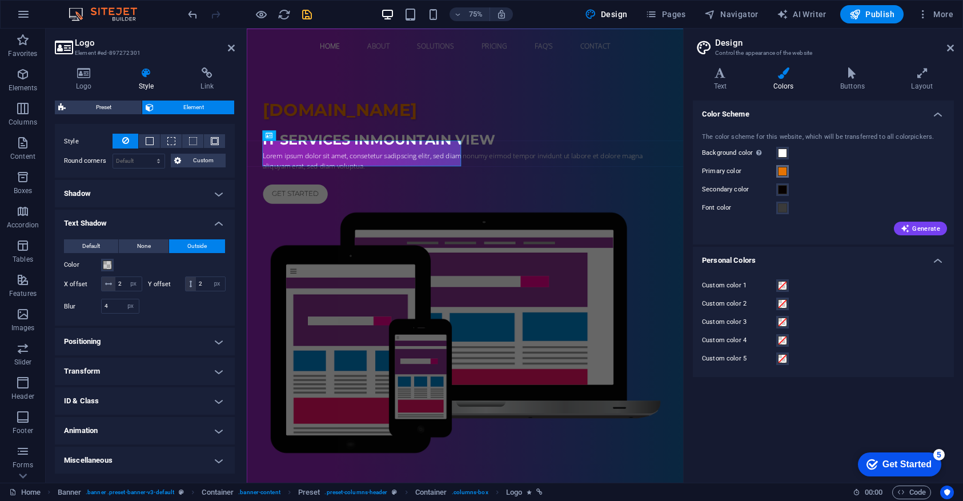
click at [781, 170] on span at bounding box center [782, 171] width 9 height 9
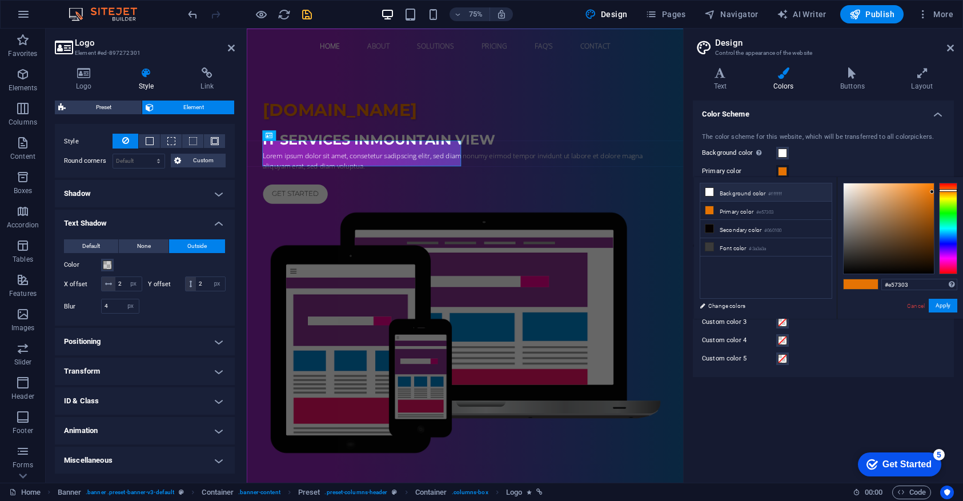
click at [751, 192] on li "Background color #ffffff" at bounding box center [765, 192] width 131 height 18
type input "#ffffff"
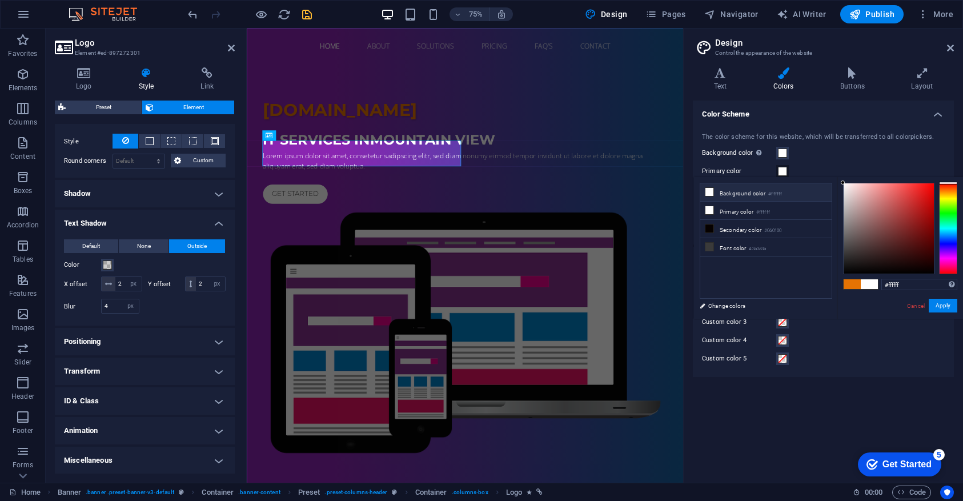
click at [711, 192] on icon at bounding box center [709, 192] width 8 height 8
click at [710, 209] on icon at bounding box center [709, 210] width 8 height 8
click at [762, 213] on small "#ffffff" at bounding box center [763, 212] width 14 height 8
click at [729, 165] on label "Primary color" at bounding box center [739, 171] width 74 height 14
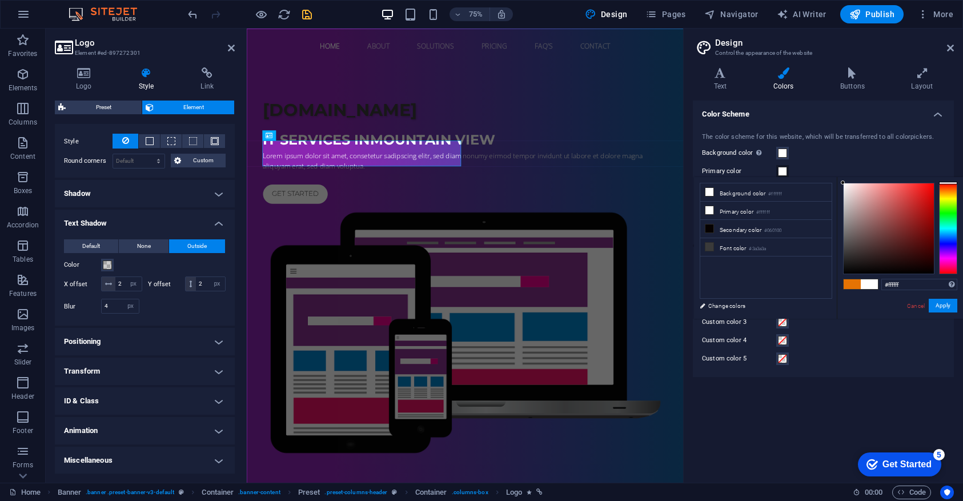
click at [776, 165] on button "Primary color" at bounding box center [782, 171] width 13 height 13
click at [723, 151] on label "Background color Only visible if it is not covered by other backgrounds." at bounding box center [739, 153] width 74 height 14
click at [776, 151] on button "Background color Only visible if it is not covered by other backgrounds." at bounding box center [782, 153] width 13 height 13
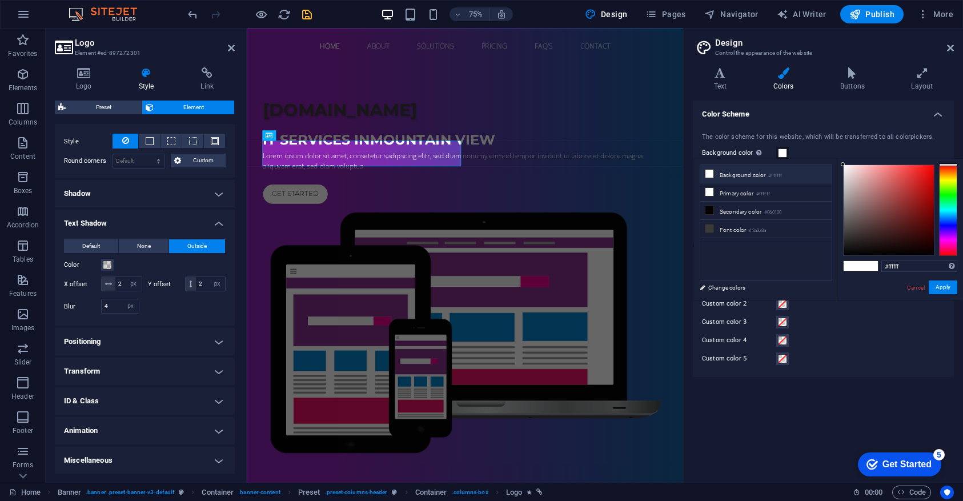
click at [763, 174] on li "Background color #ffffff" at bounding box center [765, 174] width 131 height 18
click at [787, 151] on button "Background color Only visible if it is not covered by other backgrounds." at bounding box center [782, 153] width 13 height 13
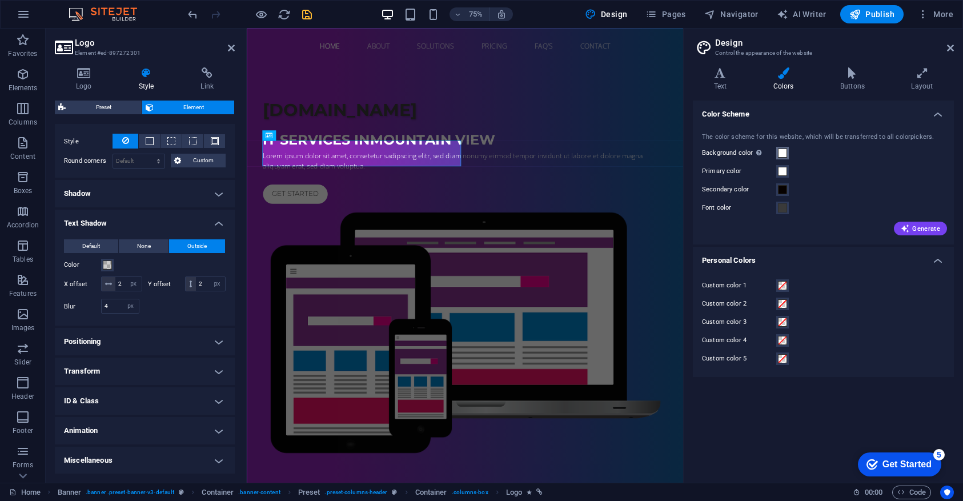
click at [785, 152] on span at bounding box center [782, 152] width 9 height 9
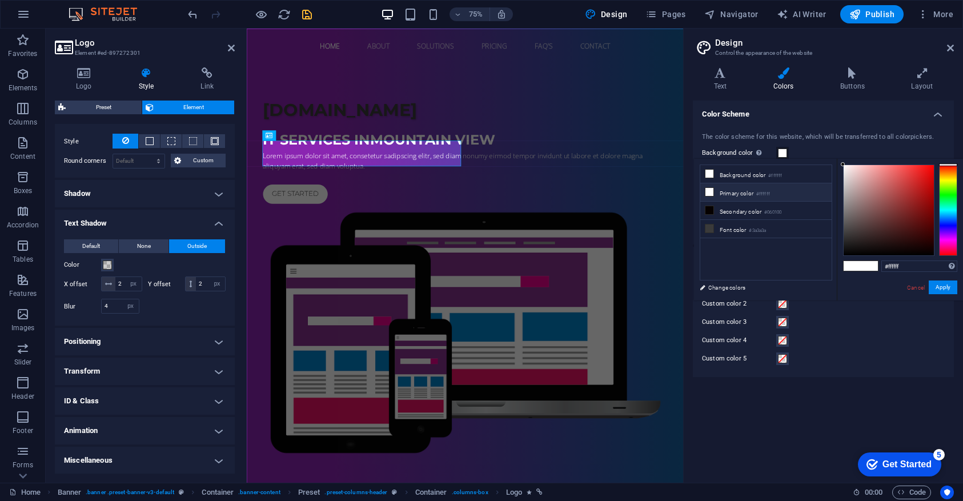
click at [813, 191] on li "Primary color #ffffff" at bounding box center [765, 192] width 131 height 18
click at [762, 194] on small "#ffffff" at bounding box center [763, 194] width 14 height 8
click at [919, 41] on h2 "Design" at bounding box center [834, 43] width 239 height 10
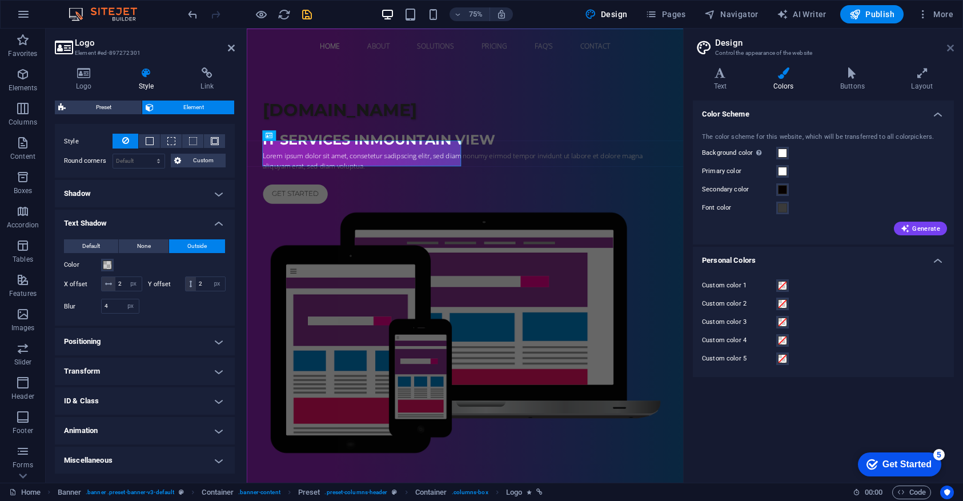
click at [953, 47] on icon at bounding box center [950, 47] width 7 height 9
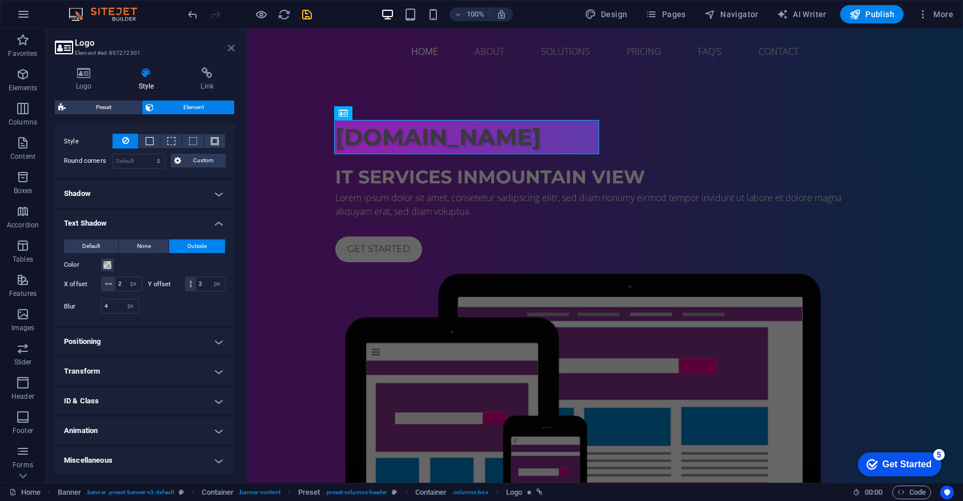
click at [234, 45] on icon at bounding box center [231, 47] width 7 height 9
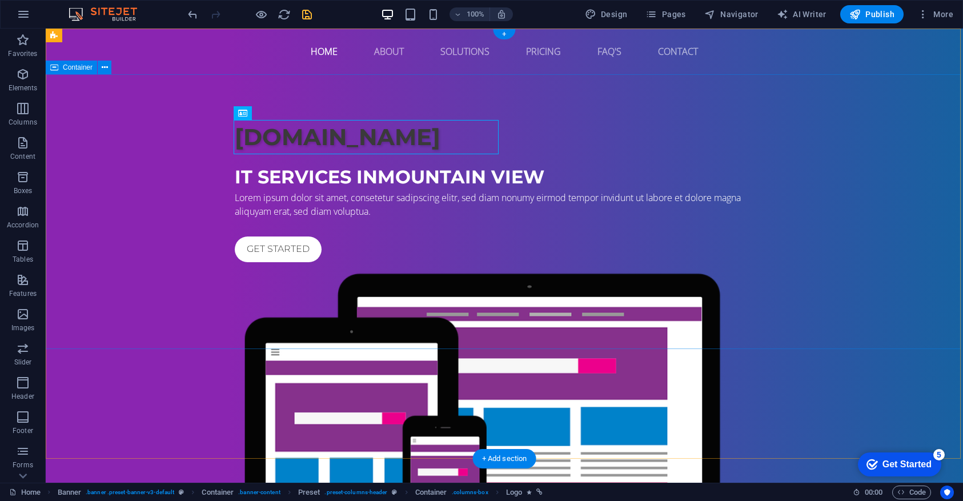
click at [141, 273] on div "abetter.host IT Services in Mountain View Lorem ipsum dolor sit amet, consetetu…" at bounding box center [504, 360] width 917 height 572
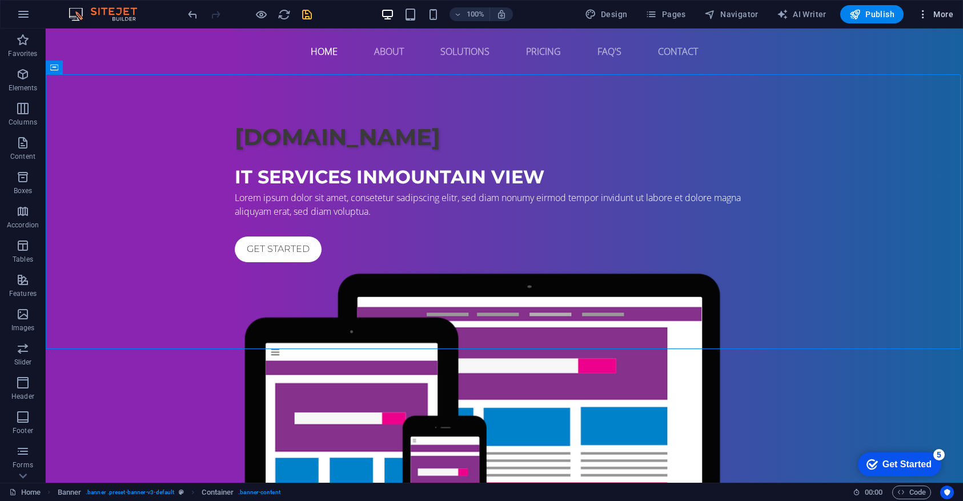
click at [935, 12] on span "More" at bounding box center [935, 14] width 36 height 11
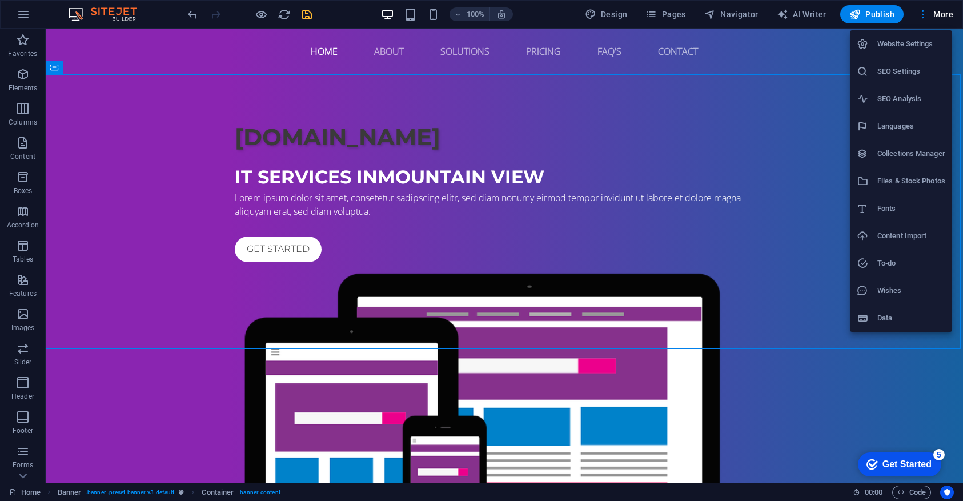
click at [901, 235] on h6 "Content Import" at bounding box center [911, 236] width 68 height 14
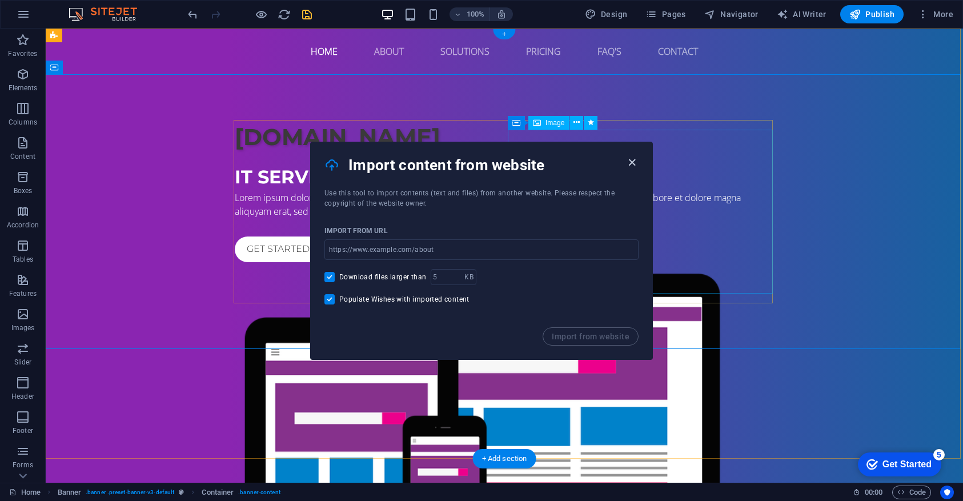
click at [637, 161] on icon "button" at bounding box center [631, 162] width 13 height 13
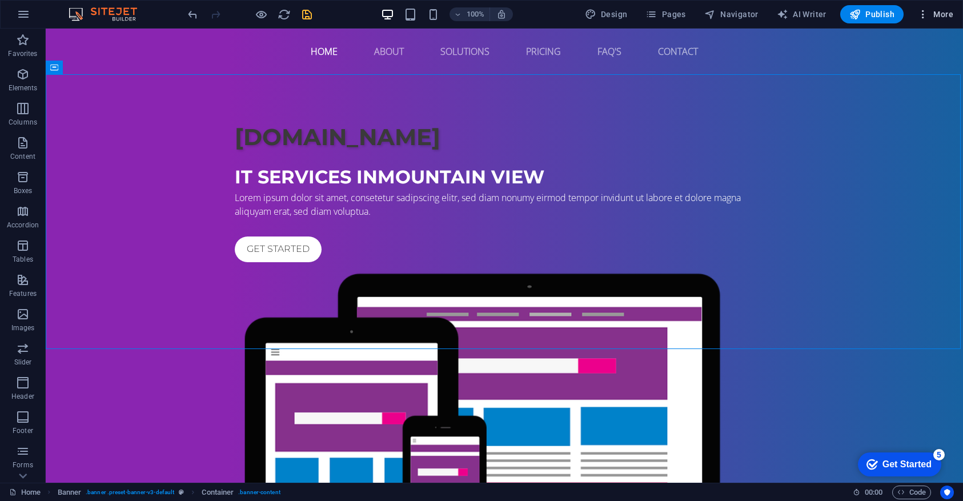
click at [930, 19] on span "More" at bounding box center [935, 14] width 36 height 11
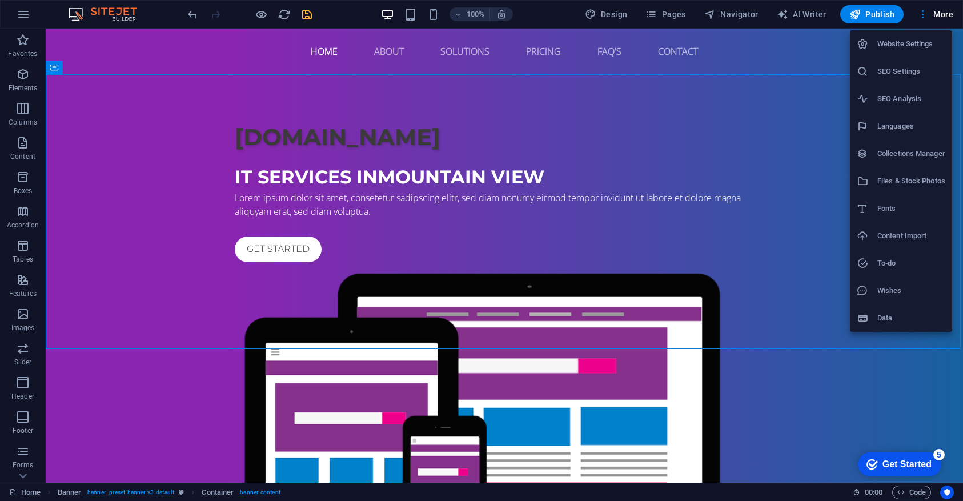
click at [596, 17] on div at bounding box center [481, 250] width 963 height 501
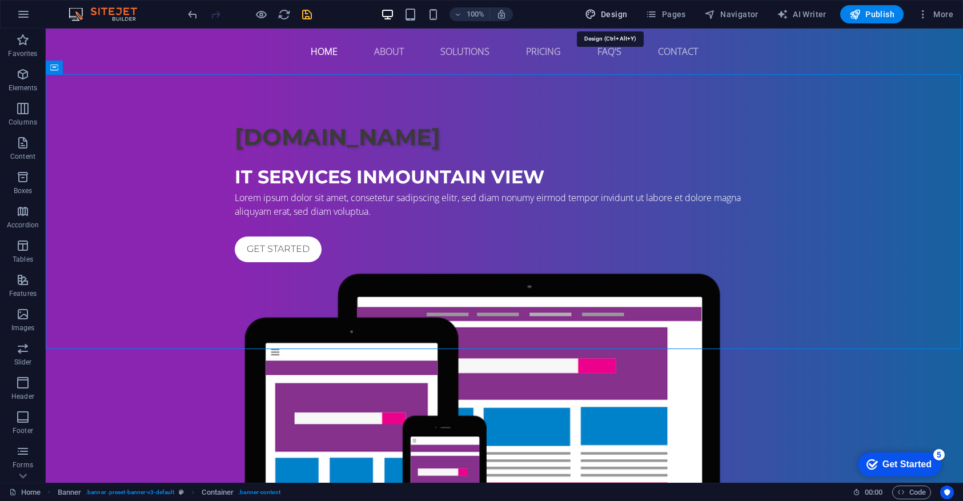
click at [595, 16] on icon "button" at bounding box center [590, 14] width 11 height 11
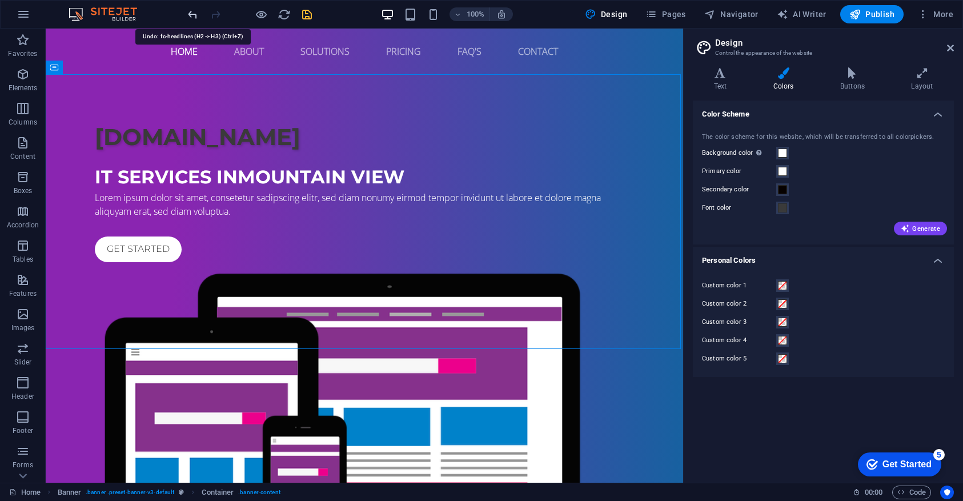
click at [192, 15] on icon "undo" at bounding box center [192, 14] width 13 height 13
click at [193, 15] on icon "undo" at bounding box center [192, 14] width 13 height 13
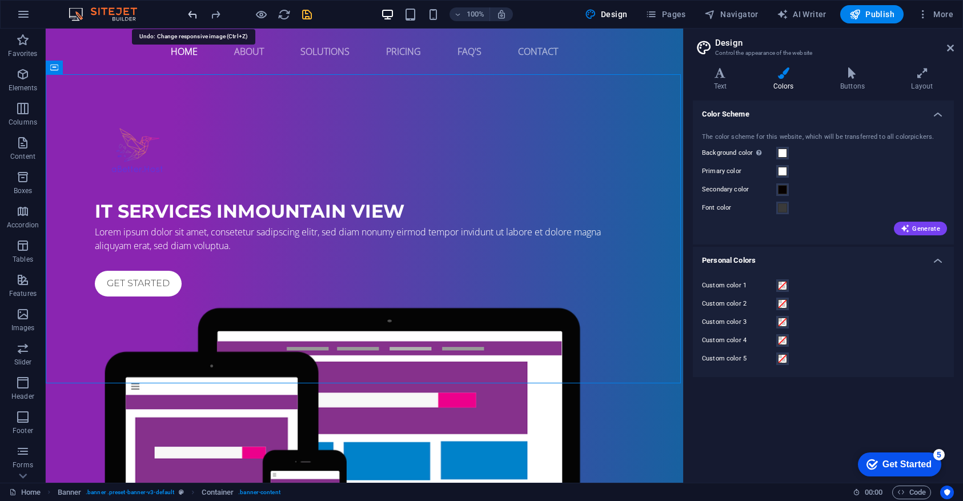
click at [193, 15] on icon "undo" at bounding box center [192, 14] width 13 height 13
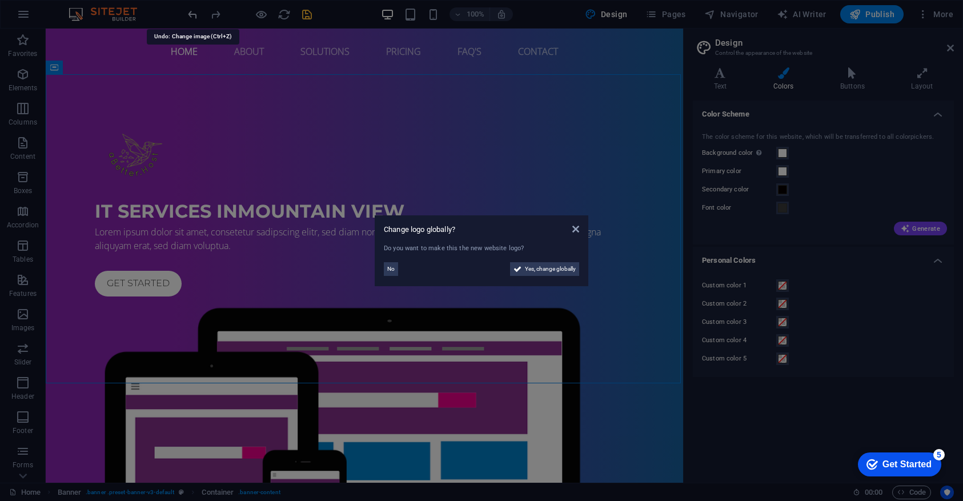
click at [193, 15] on aside "Change logo globally? Do you want to make this the new website logo? No Yes, ch…" at bounding box center [481, 250] width 963 height 501
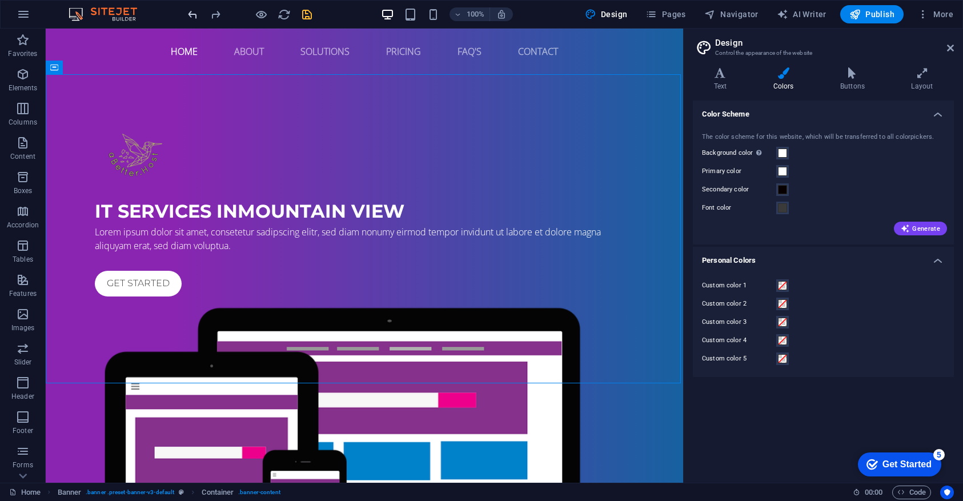
click at [193, 15] on icon "undo" at bounding box center [192, 14] width 13 height 13
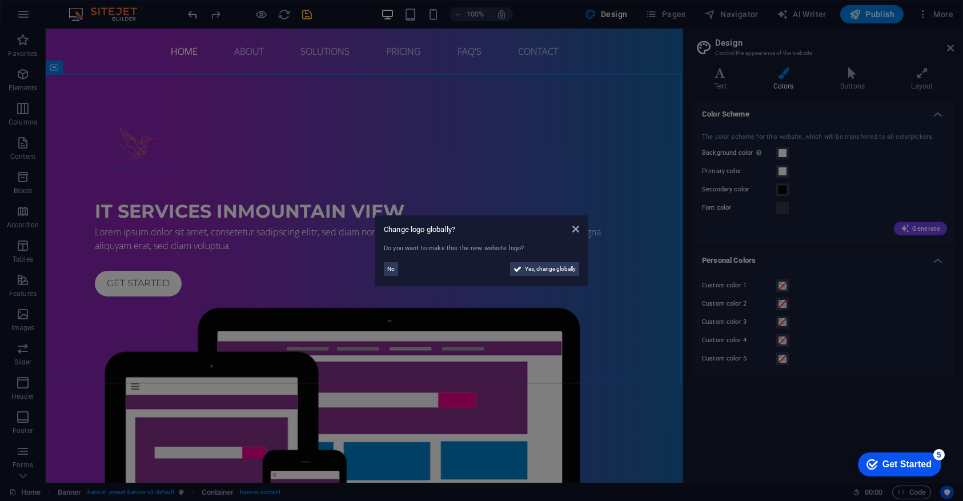
click at [193, 15] on aside "Change logo globally? Do you want to make this the new website logo? No Yes, ch…" at bounding box center [481, 250] width 963 height 501
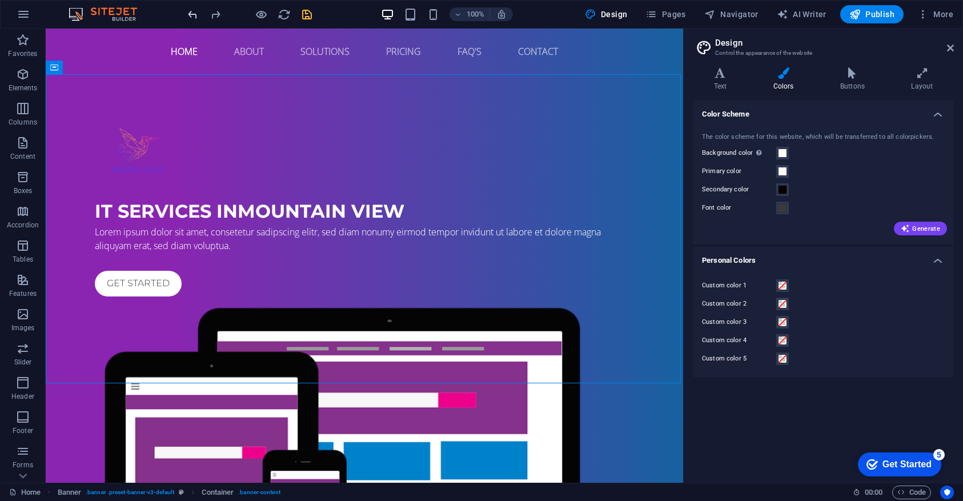
click at [193, 15] on icon "undo" at bounding box center [192, 14] width 13 height 13
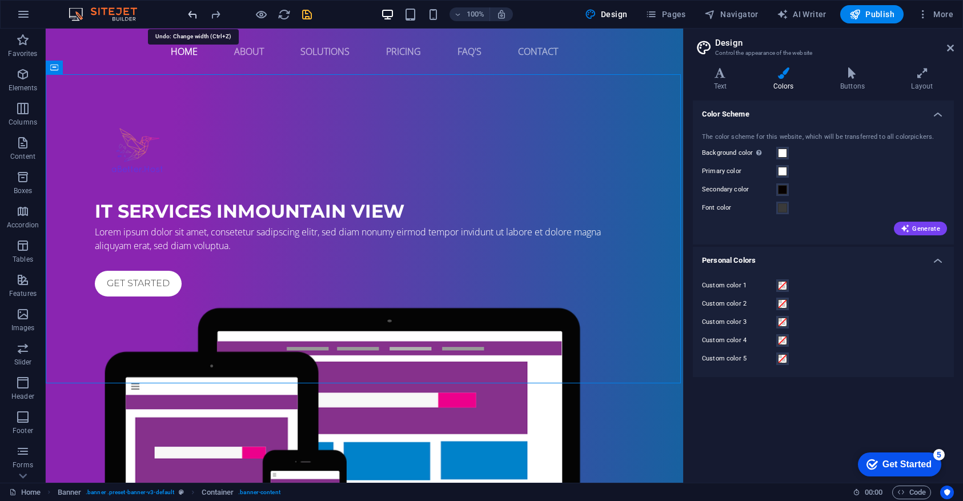
click at [193, 15] on icon "undo" at bounding box center [192, 14] width 13 height 13
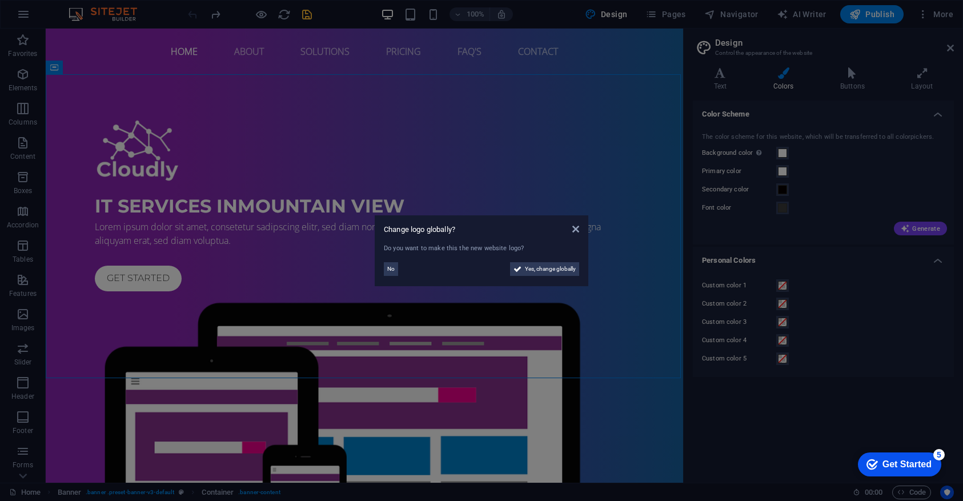
click at [193, 15] on aside "Change logo globally? Do you want to make this the new website logo? No Yes, ch…" at bounding box center [481, 250] width 963 height 501
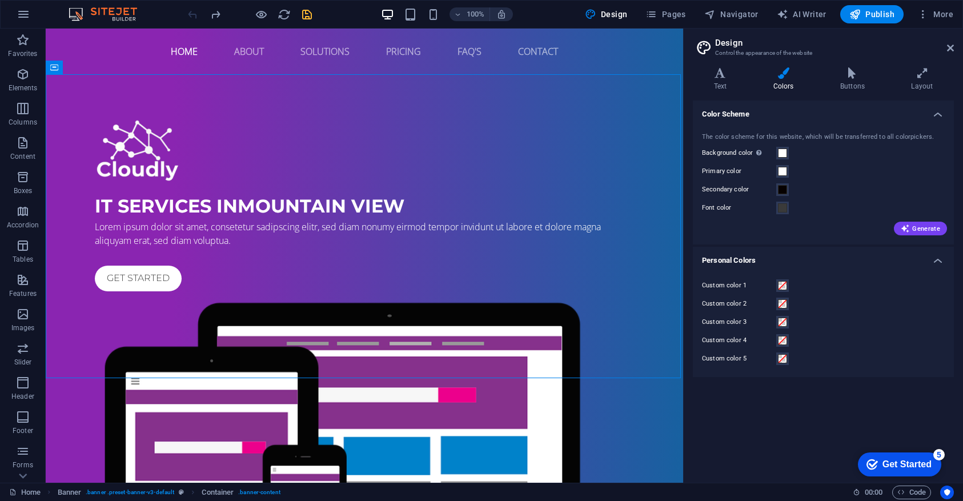
click at [193, 15] on div at bounding box center [250, 14] width 128 height 18
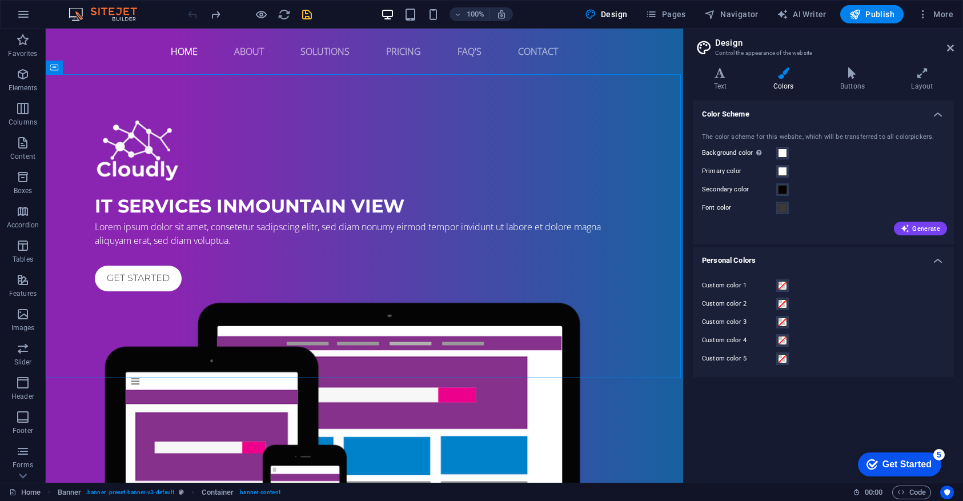
click at [193, 15] on div at bounding box center [250, 14] width 128 height 18
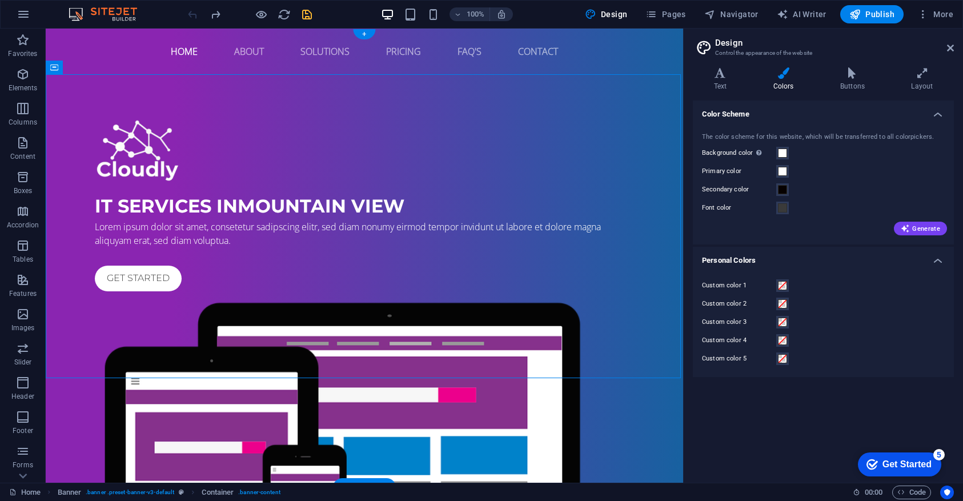
click at [195, 89] on div "IT Services in Mountain View Lorem ipsum dolor sit amet, consetetur sadipscing …" at bounding box center [364, 374] width 637 height 601
click at [306, 20] on icon "save" at bounding box center [306, 14] width 13 height 13
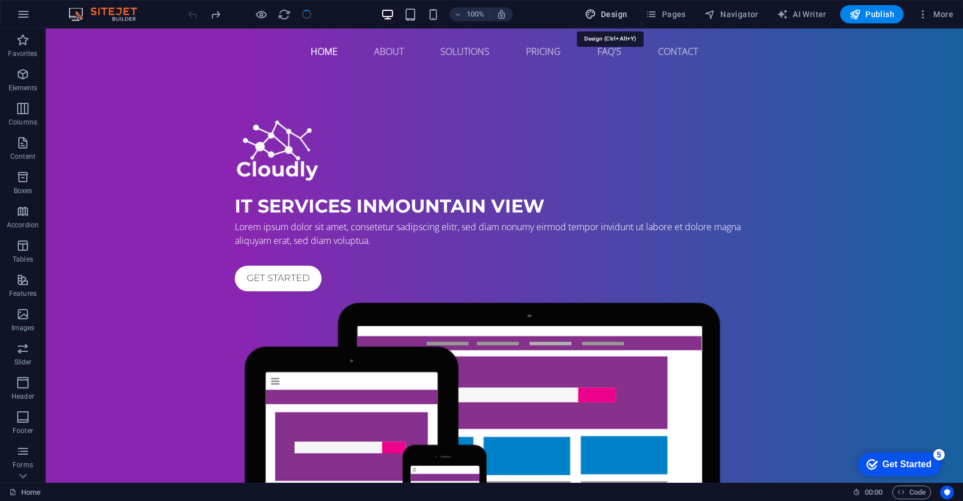
click at [628, 20] on button "Design" at bounding box center [606, 14] width 52 height 18
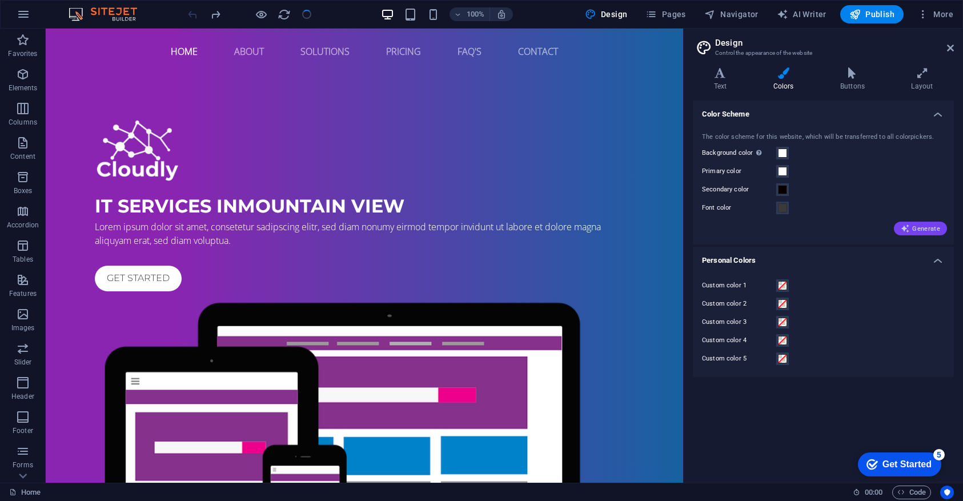
click at [919, 231] on span "Generate" at bounding box center [919, 228] width 39 height 9
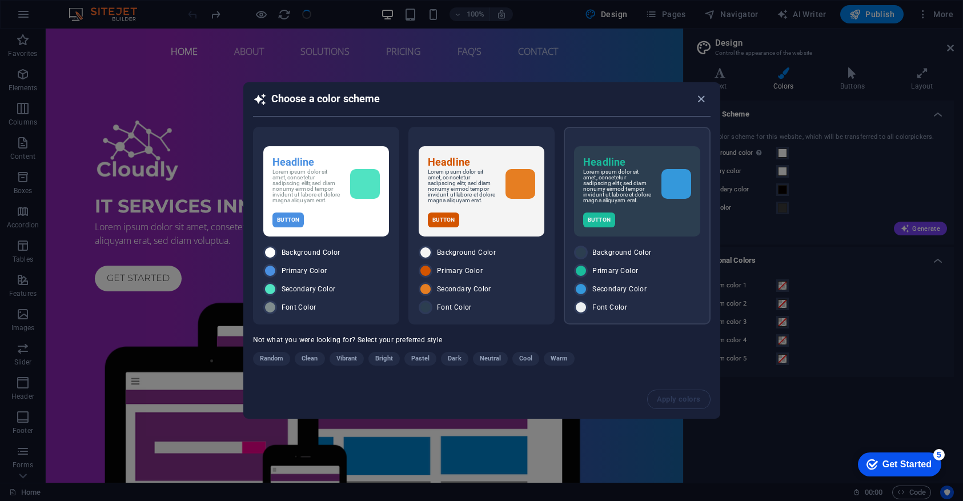
click at [670, 222] on div "Button" at bounding box center [636, 219] width 107 height 15
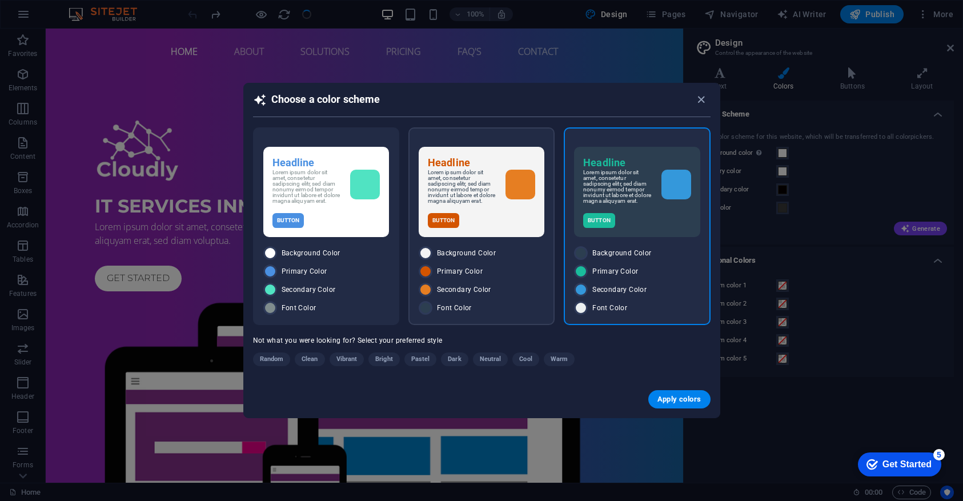
click at [476, 215] on div "Headline Lorem ipsum dolor sit amet, consetetur sadipscing elitr, sed diam nonu…" at bounding box center [482, 192] width 126 height 90
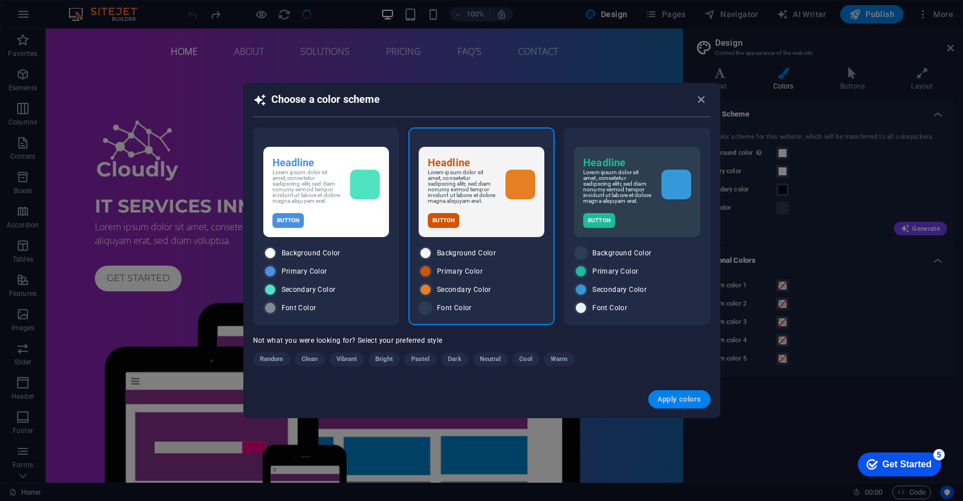
click at [687, 401] on span "Apply colors" at bounding box center [679, 399] width 44 height 9
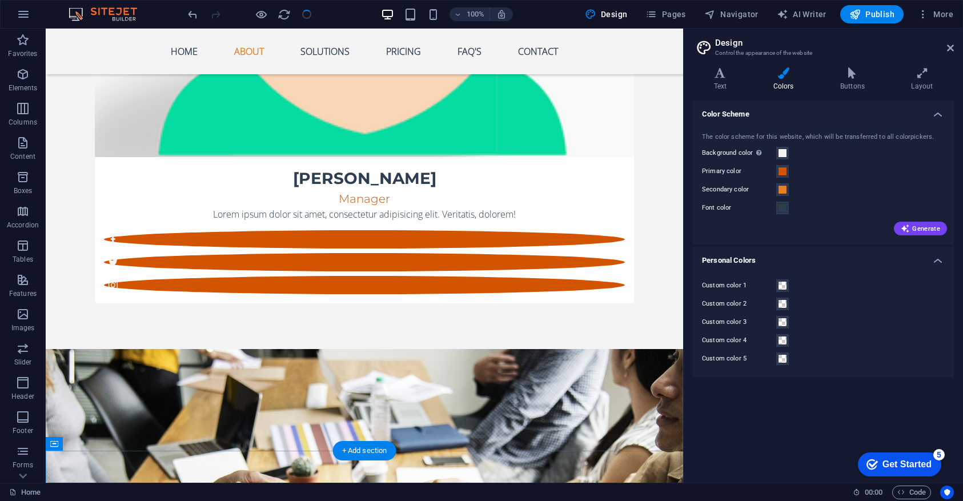
scroll to position [0, 0]
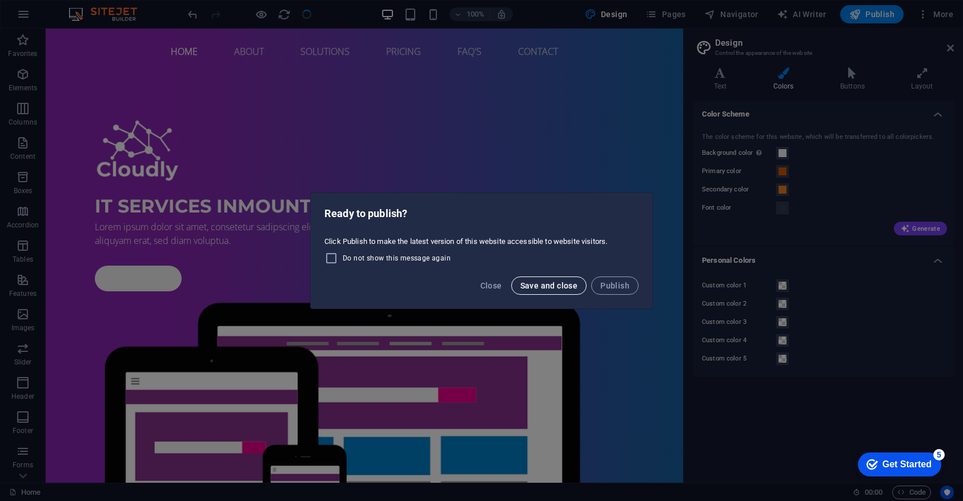
click at [558, 285] on span "Save and close" at bounding box center [549, 285] width 58 height 9
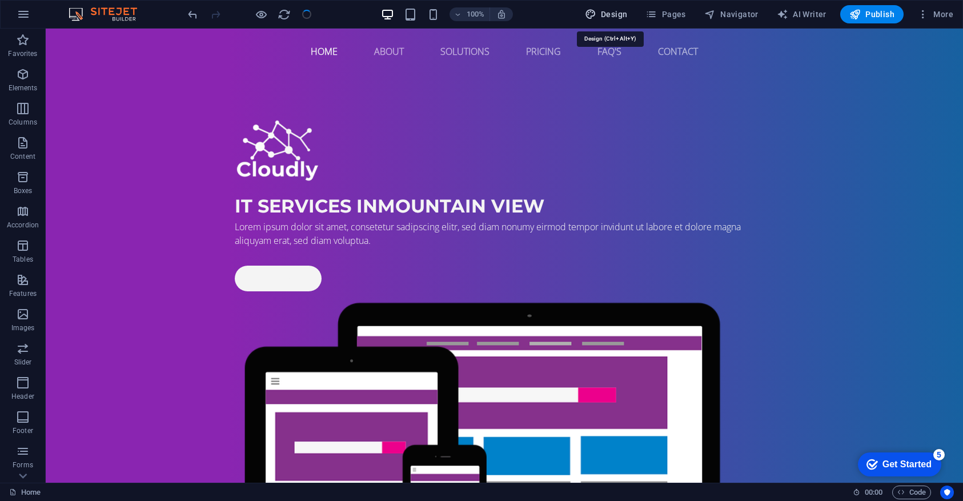
click at [622, 15] on span "Design" at bounding box center [606, 14] width 43 height 11
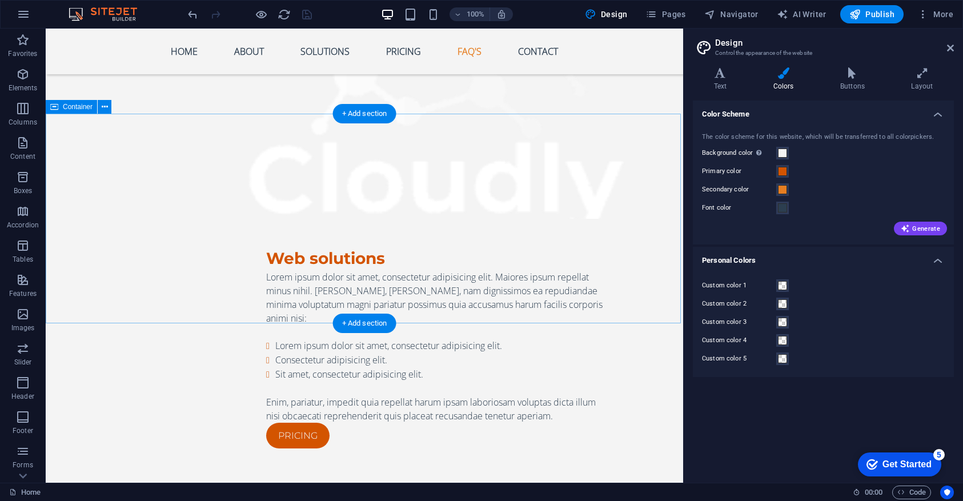
scroll to position [4312, 0]
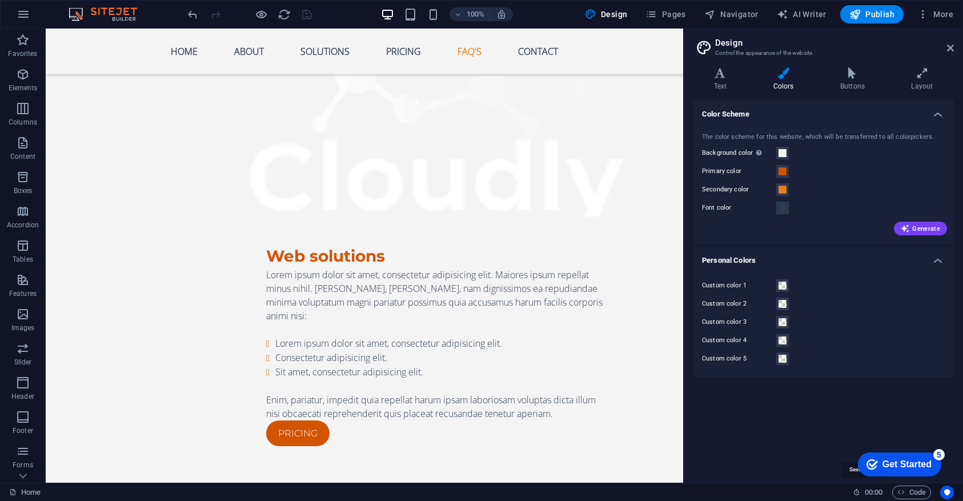
click at [854, 493] on icon at bounding box center [855, 491] width 7 height 7
click at [918, 494] on span "Code" at bounding box center [911, 492] width 29 height 14
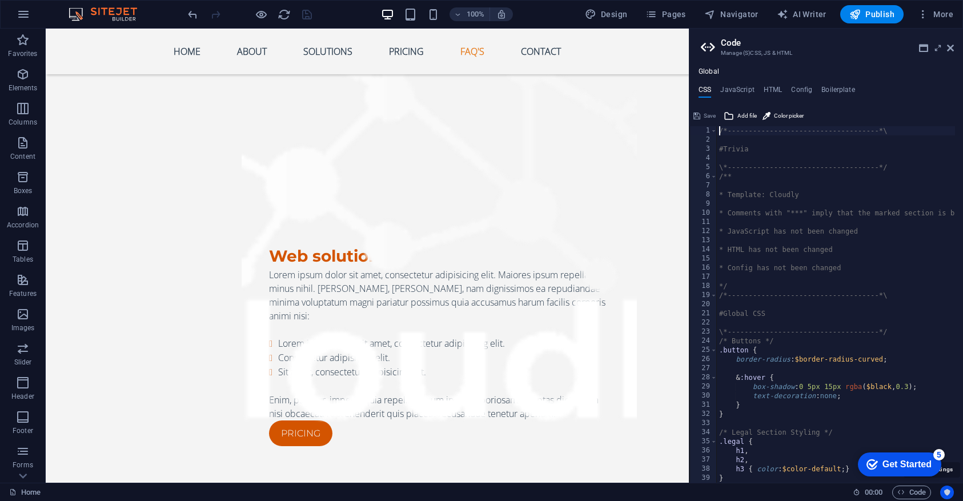
click at [948, 497] on button "Usercentrics" at bounding box center [947, 492] width 14 height 14
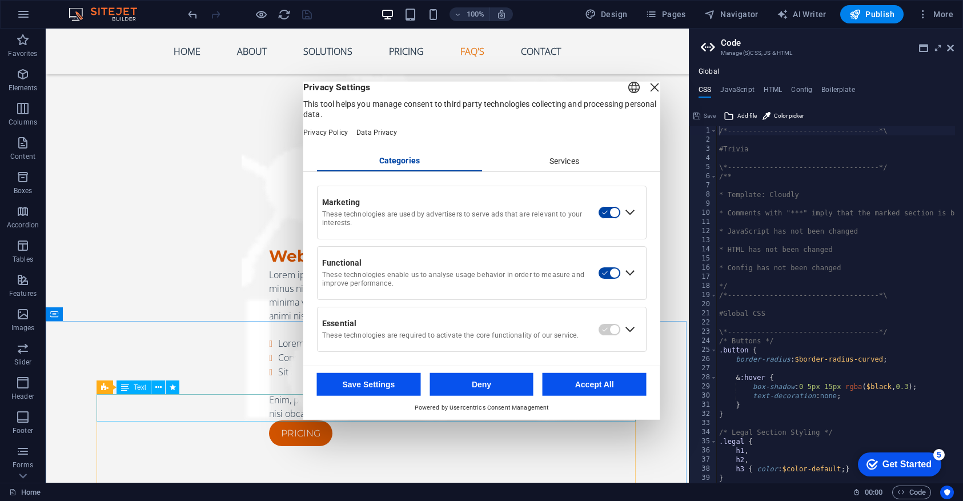
click at [565, 171] on div "Services" at bounding box center [563, 160] width 165 height 19
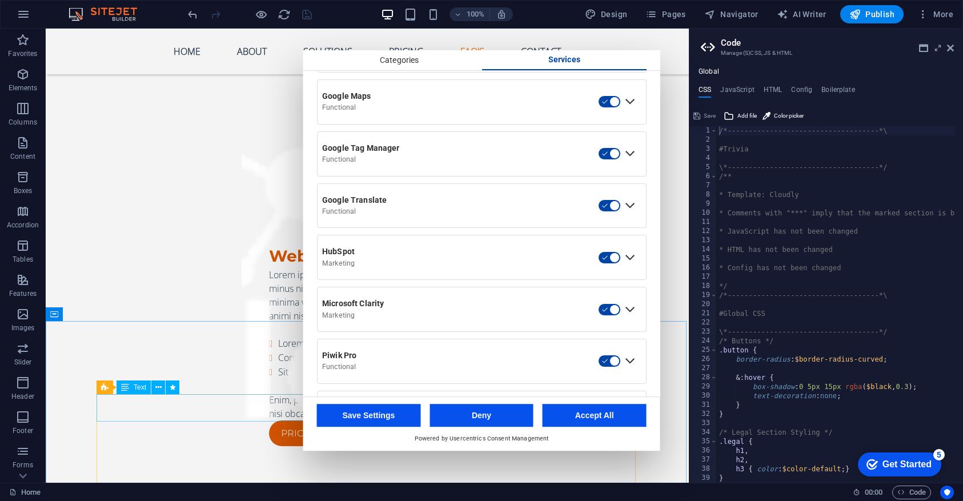
scroll to position [486, 0]
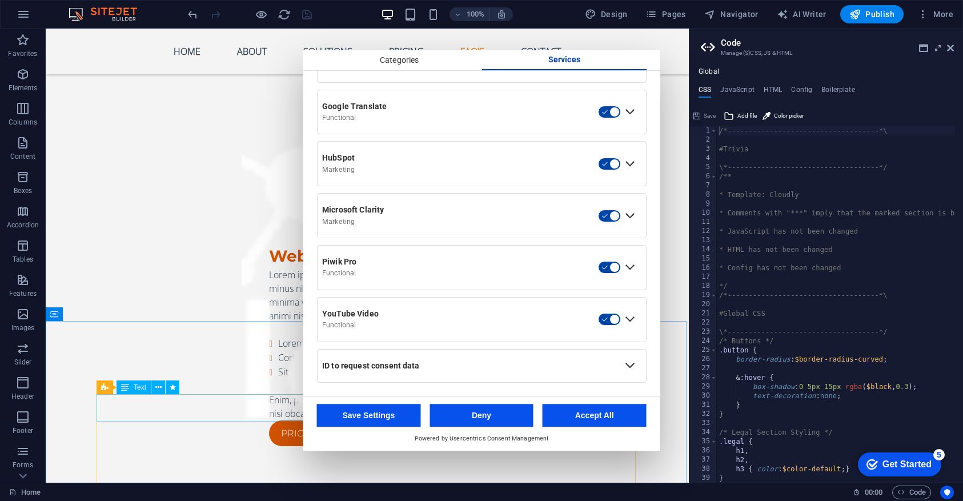
click at [360, 412] on button "Save Settings" at bounding box center [369, 415] width 104 height 23
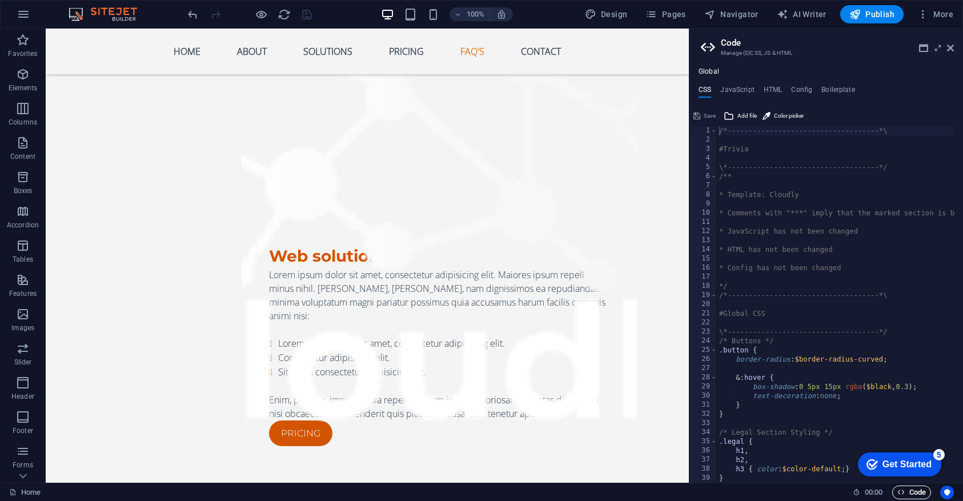
click at [910, 493] on span "Code" at bounding box center [911, 492] width 29 height 14
click at [899, 491] on icon "button" at bounding box center [900, 491] width 7 height 7
drag, startPoint x: 951, startPoint y: 49, endPoint x: 903, endPoint y: 25, distance: 53.4
click at [951, 49] on icon at bounding box center [950, 47] width 7 height 9
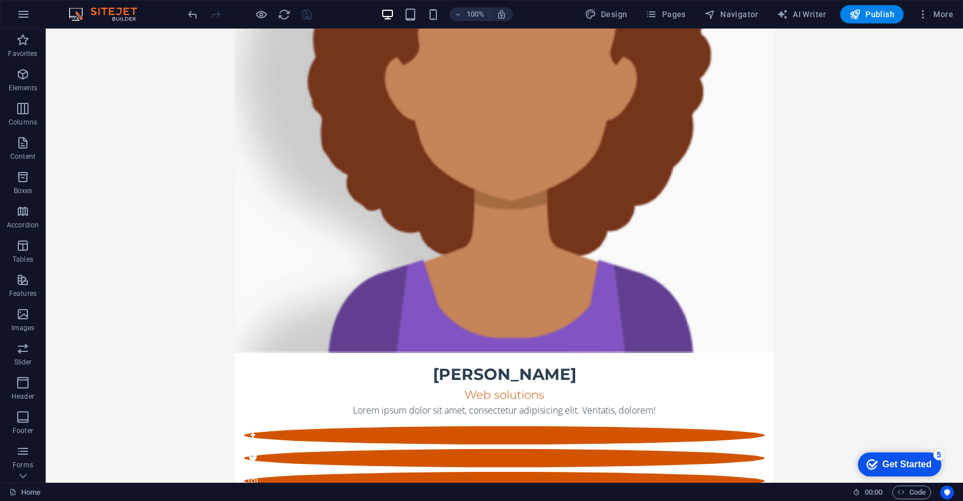
scroll to position [0, 0]
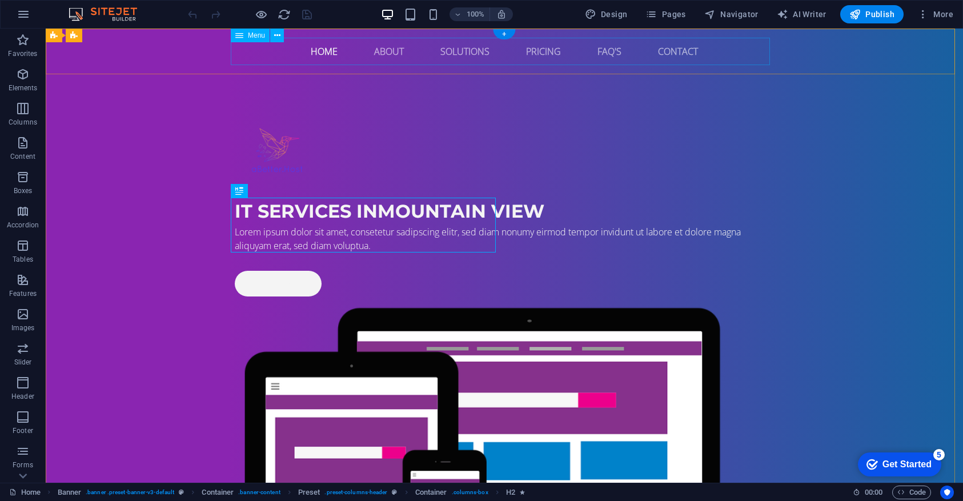
click at [316, 49] on nav "Home About Solutions Pricing FAQ's Contact" at bounding box center [504, 51] width 539 height 27
click at [314, 54] on nav "Home About Solutions Pricing FAQ's Contact" at bounding box center [504, 51] width 539 height 27
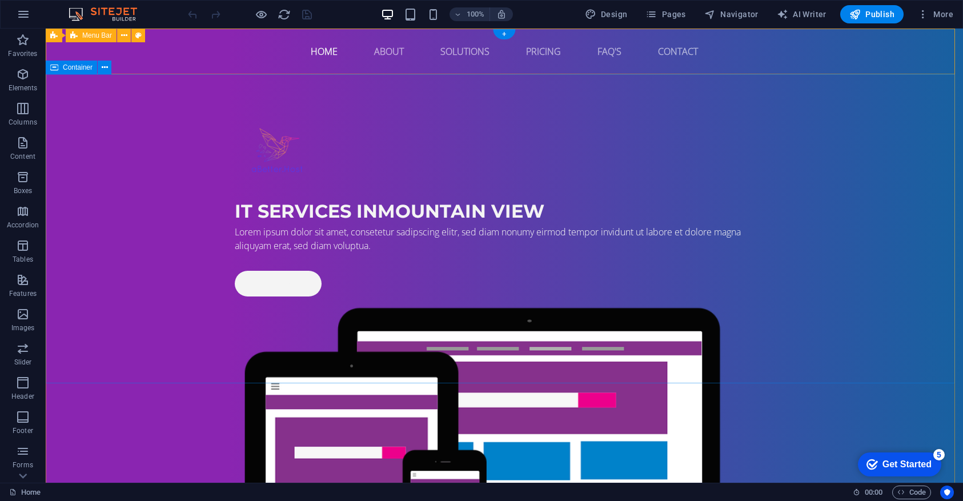
click at [83, 68] on span "Container" at bounding box center [78, 67] width 30 height 7
click at [105, 72] on icon at bounding box center [105, 68] width 6 height 12
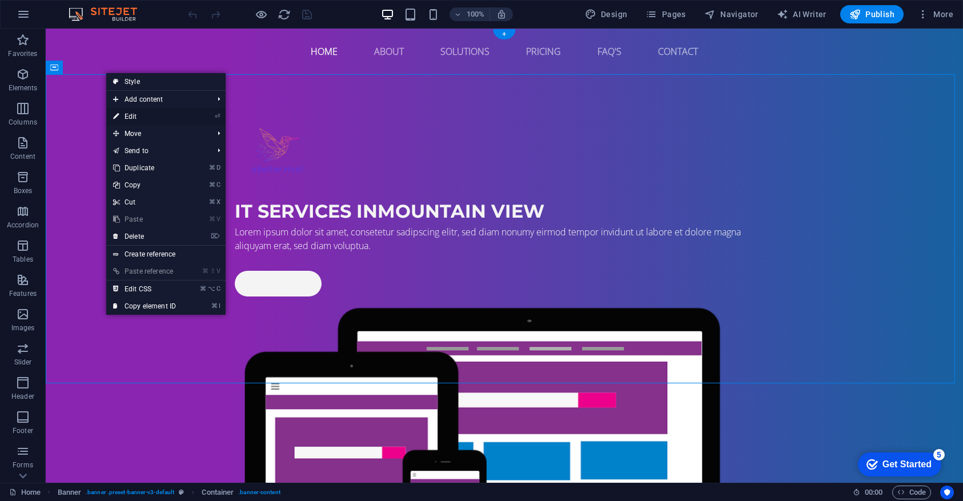
click at [130, 116] on link "⏎ Edit" at bounding box center [144, 116] width 77 height 17
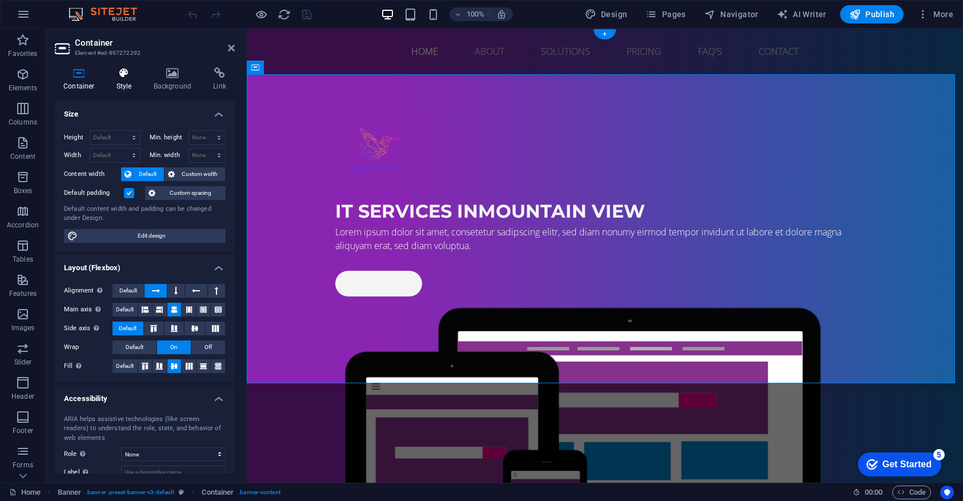
click at [128, 86] on h4 "Style" at bounding box center [126, 79] width 37 height 24
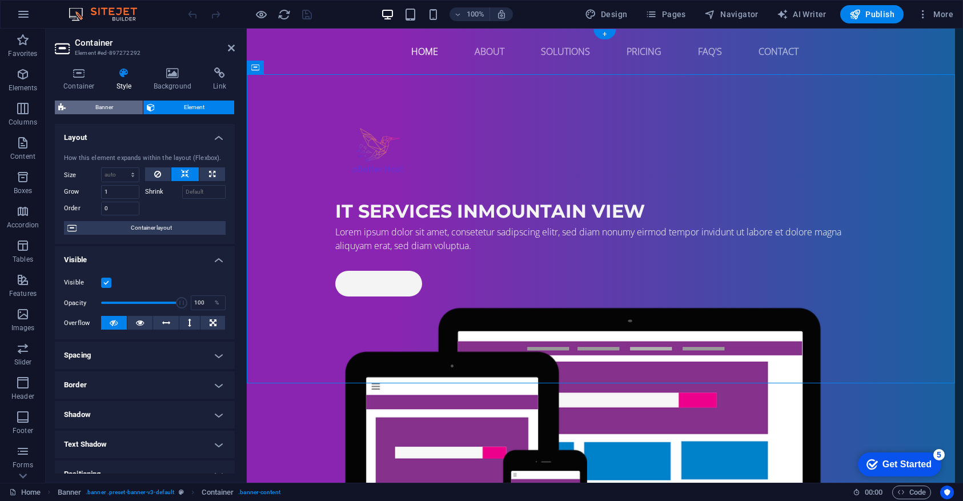
click at [93, 106] on span "Banner" at bounding box center [104, 107] width 70 height 14
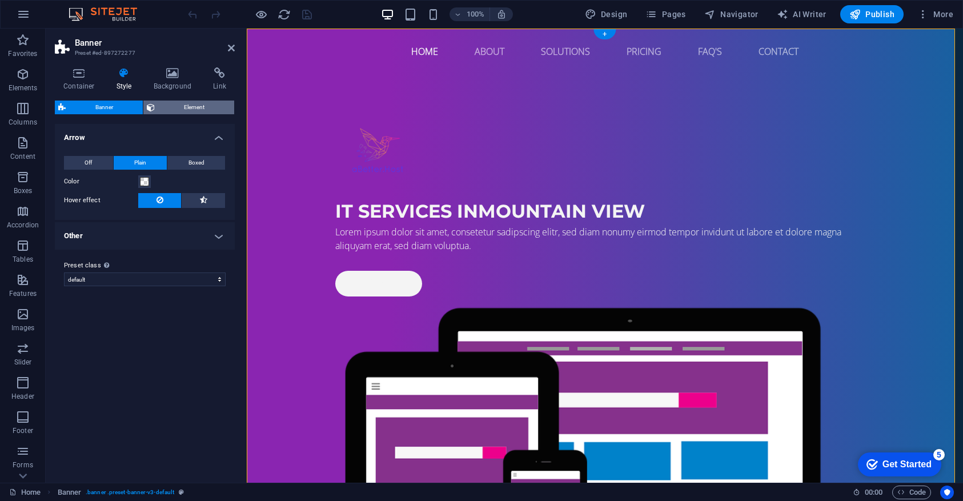
click at [182, 108] on span "Element" at bounding box center [194, 107] width 73 height 14
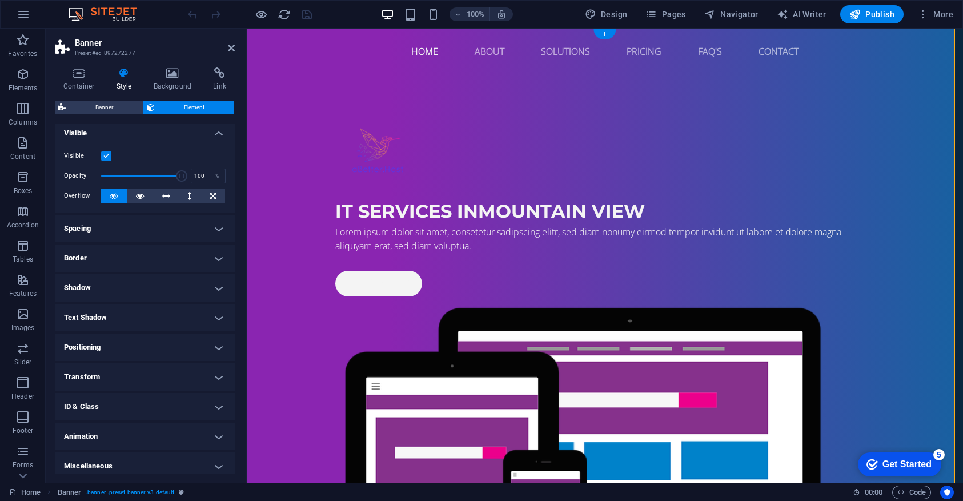
scroll to position [10, 0]
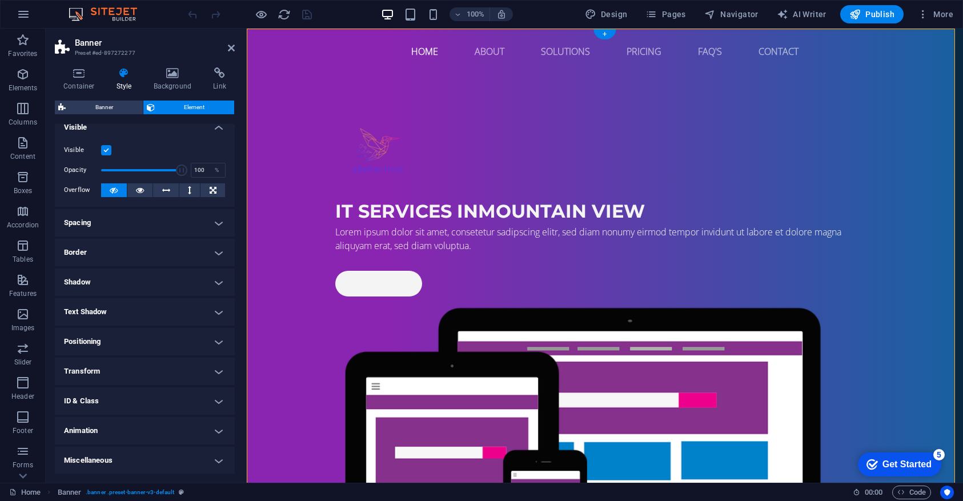
click at [108, 151] on label at bounding box center [106, 150] width 10 height 10
click at [0, 0] on input "Visible" at bounding box center [0, 0] width 0 height 0
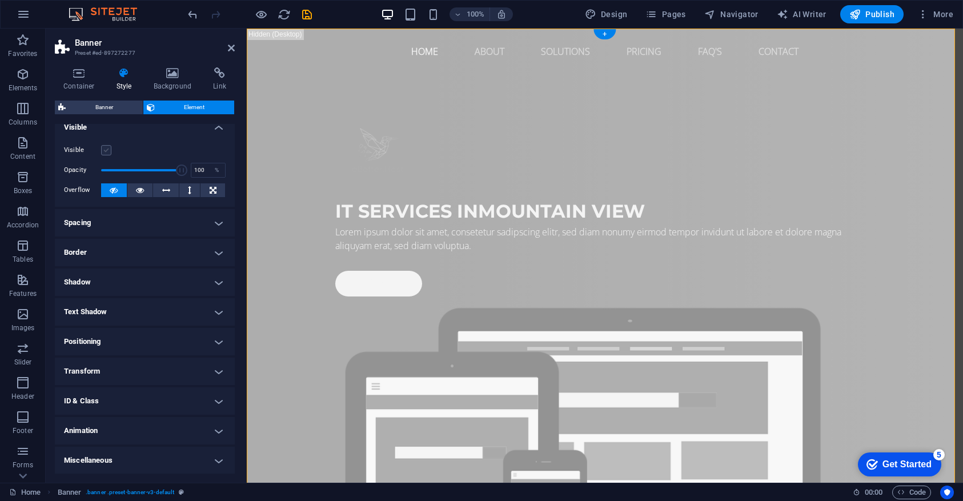
click at [108, 151] on label at bounding box center [106, 150] width 10 height 10
click at [0, 0] on input "Visible" at bounding box center [0, 0] width 0 height 0
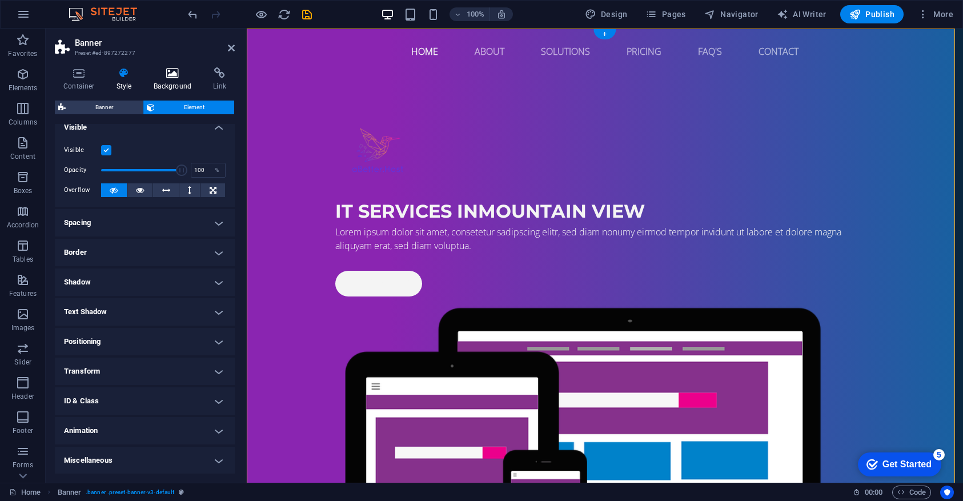
click at [162, 78] on icon at bounding box center [172, 72] width 55 height 11
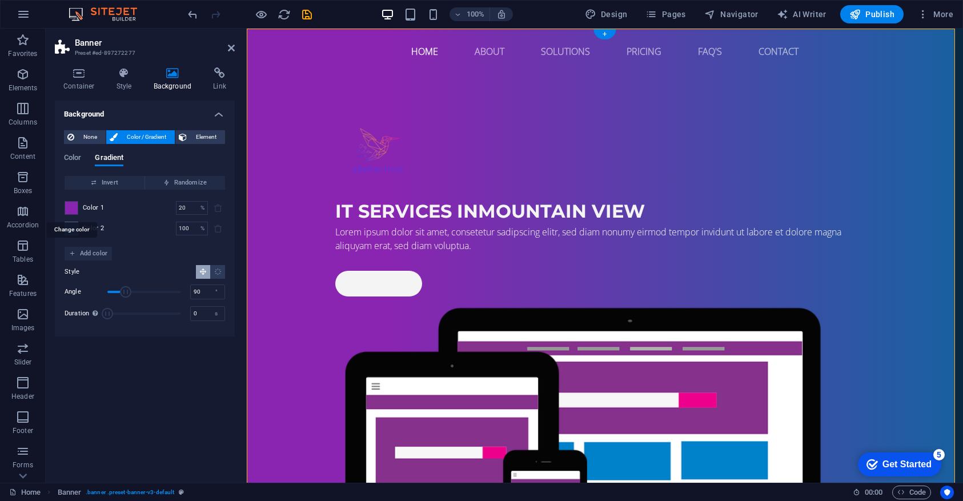
click at [70, 207] on span at bounding box center [71, 208] width 13 height 13
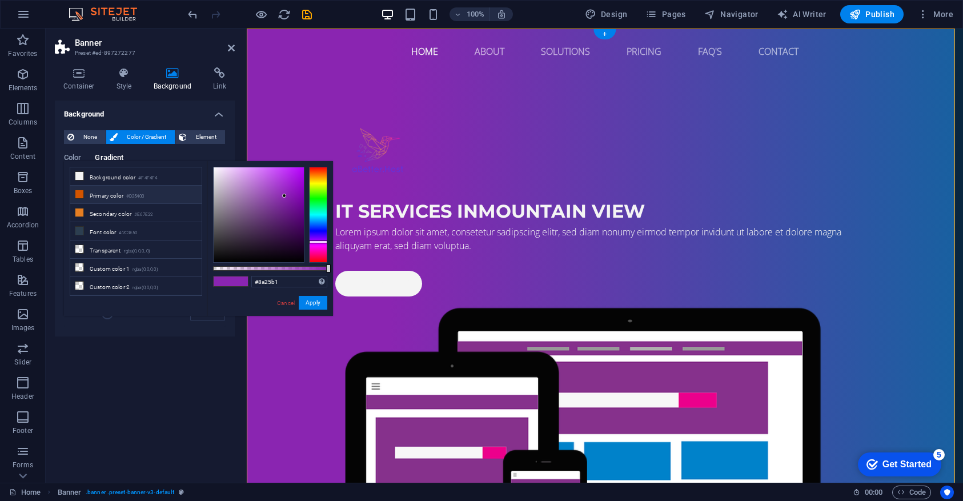
click at [81, 188] on li "Primary color #D35400" at bounding box center [135, 195] width 131 height 18
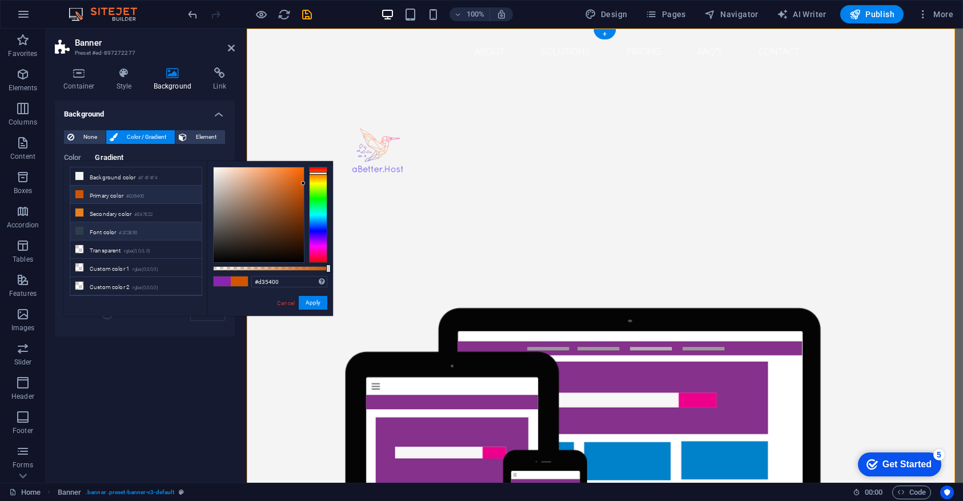
click at [77, 225] on li "Font color #2C3E50" at bounding box center [135, 231] width 131 height 18
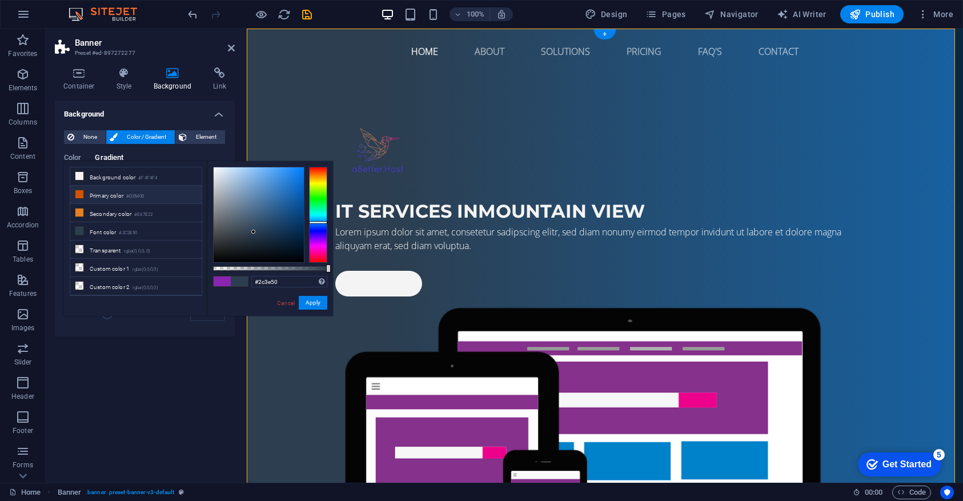
click at [83, 195] on span at bounding box center [79, 194] width 9 height 9
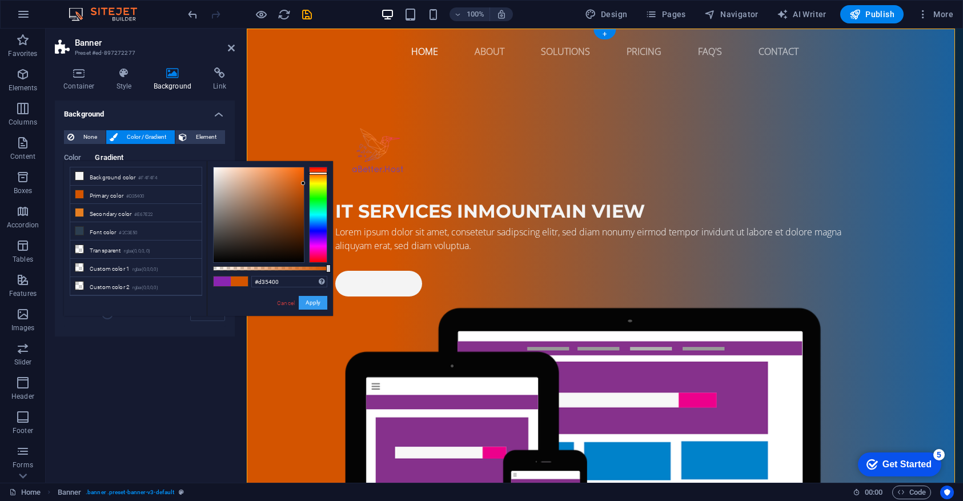
click at [315, 306] on button "Apply" at bounding box center [313, 303] width 29 height 14
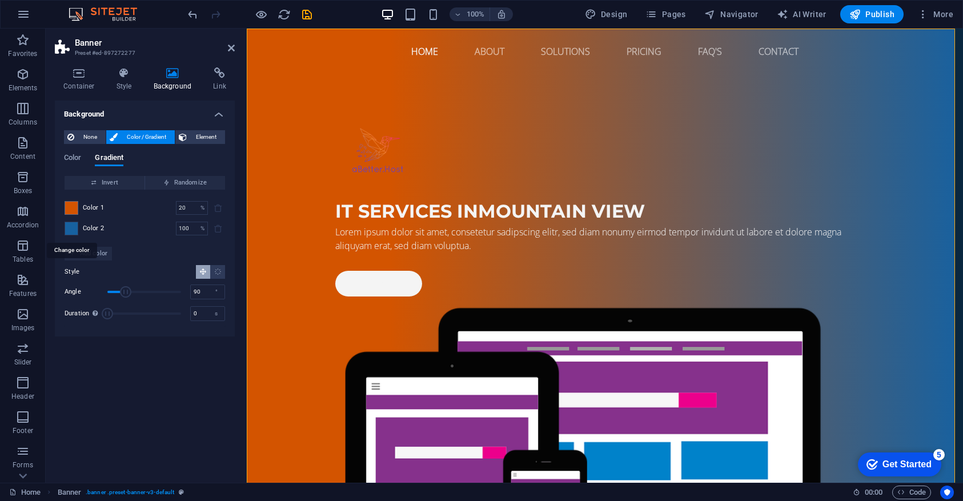
click at [73, 230] on span at bounding box center [71, 228] width 13 height 13
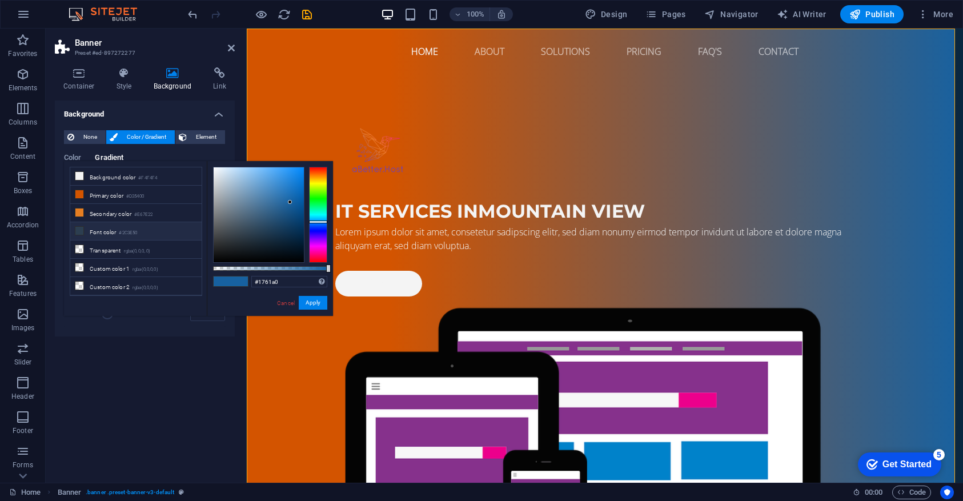
click at [99, 233] on li "Font color #2C3E50" at bounding box center [135, 231] width 131 height 18
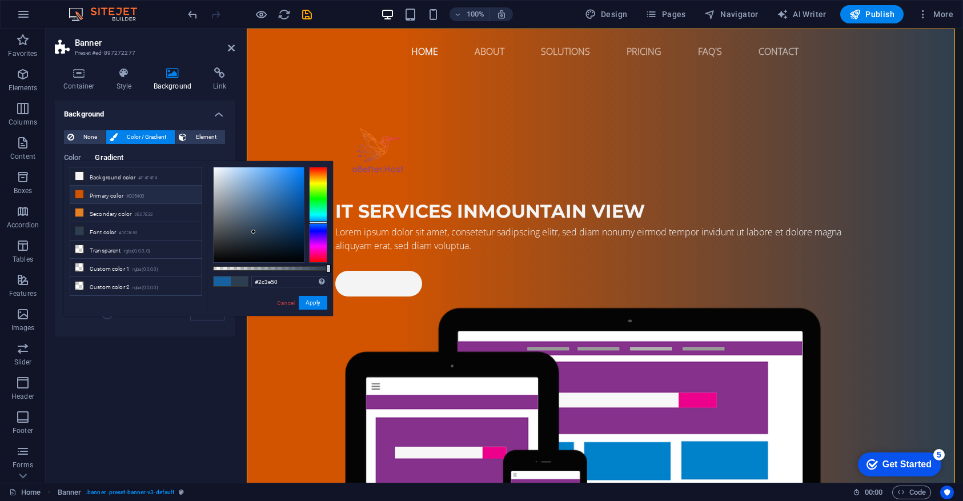
click at [102, 196] on li "Primary color #D35400" at bounding box center [135, 195] width 131 height 18
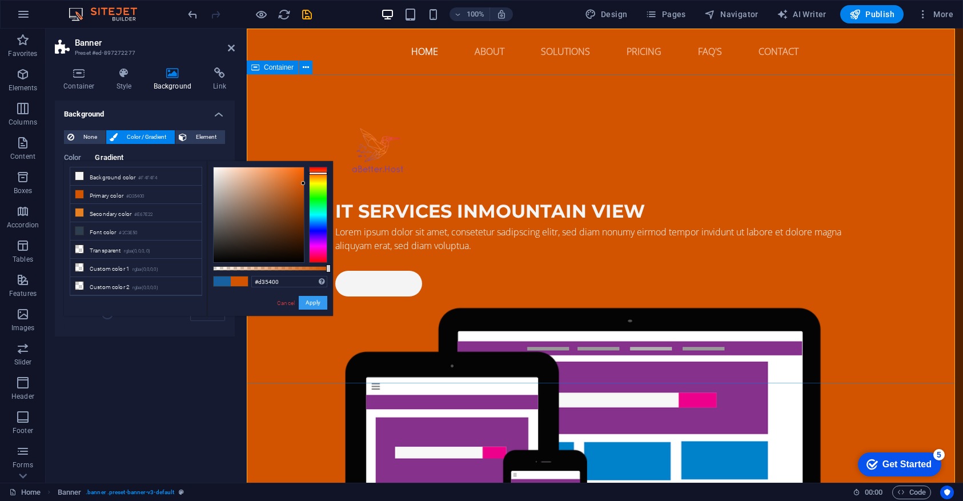
click at [313, 301] on button "Apply" at bounding box center [313, 303] width 29 height 14
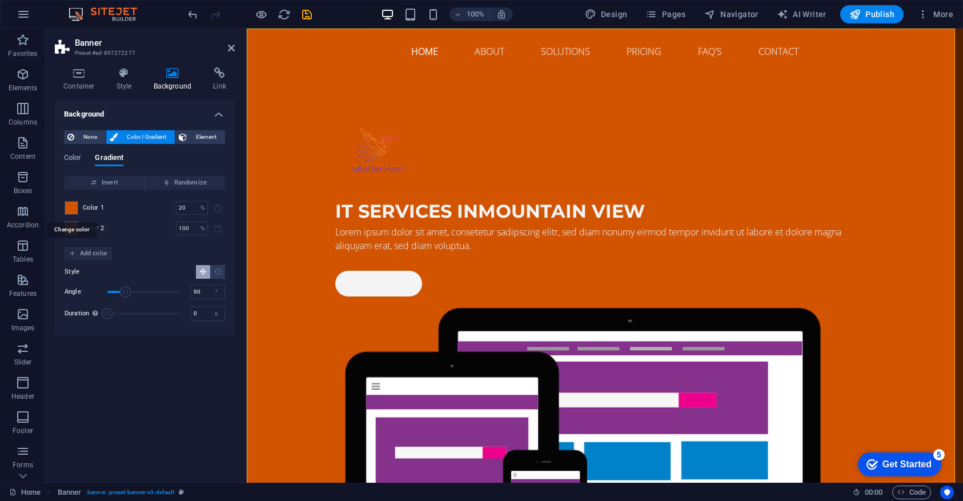
click at [74, 207] on span at bounding box center [71, 208] width 13 height 13
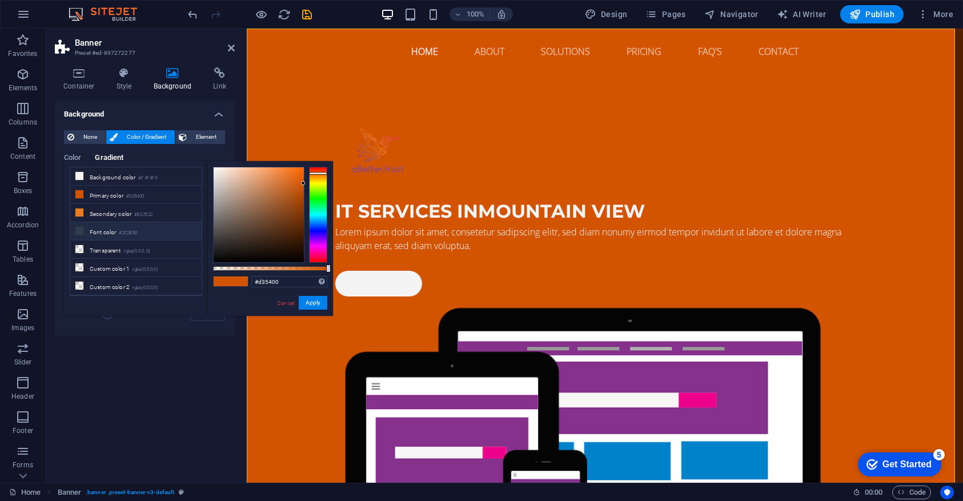
click at [94, 233] on li "Font color #2C3E50" at bounding box center [135, 231] width 131 height 18
type input "#2c3e50"
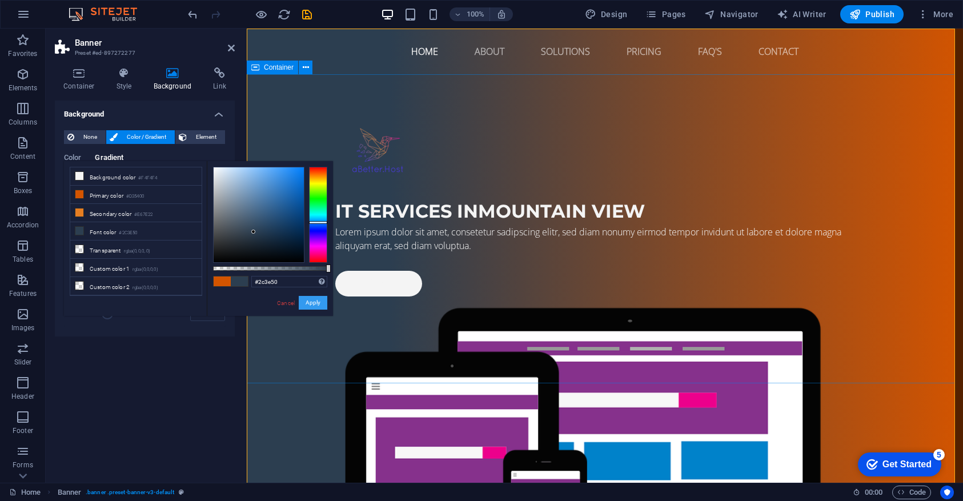
click at [321, 301] on button "Apply" at bounding box center [313, 303] width 29 height 14
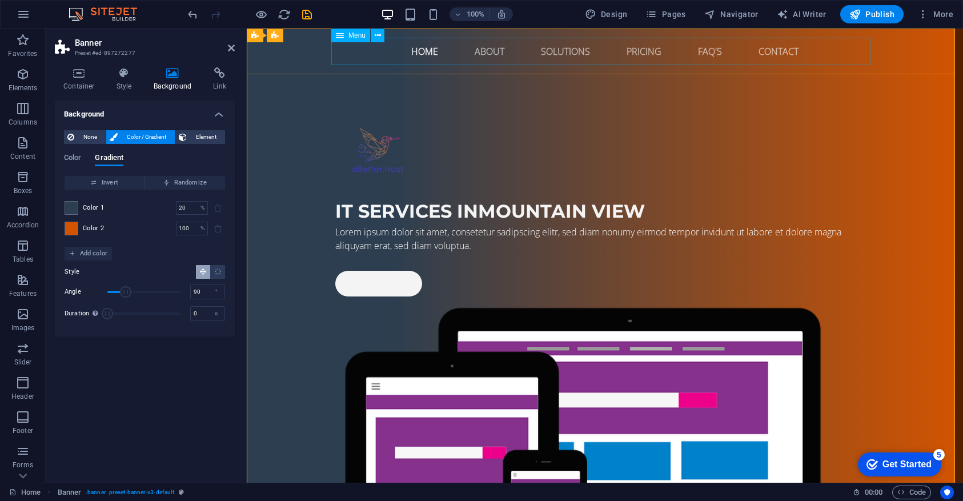
click at [412, 53] on nav "Home About Solutions Pricing FAQ's Contact" at bounding box center [604, 51] width 539 height 27
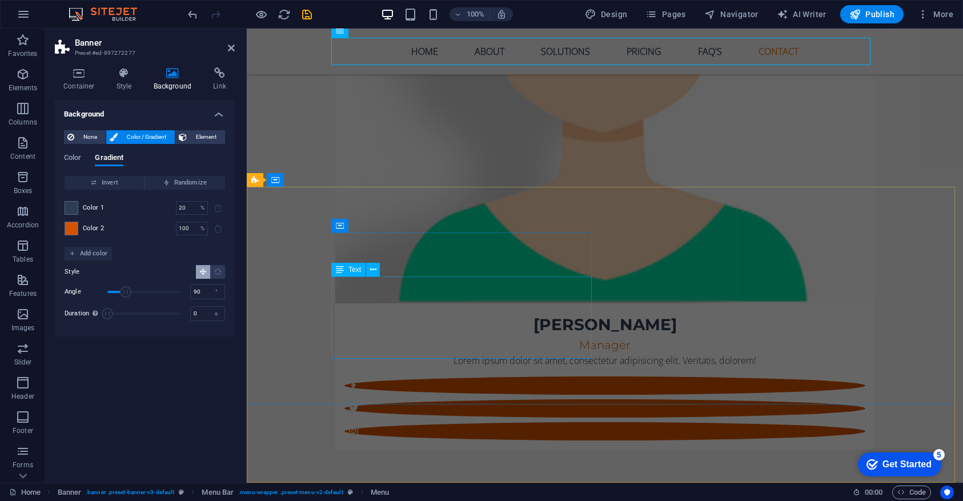
scroll to position [0, 0]
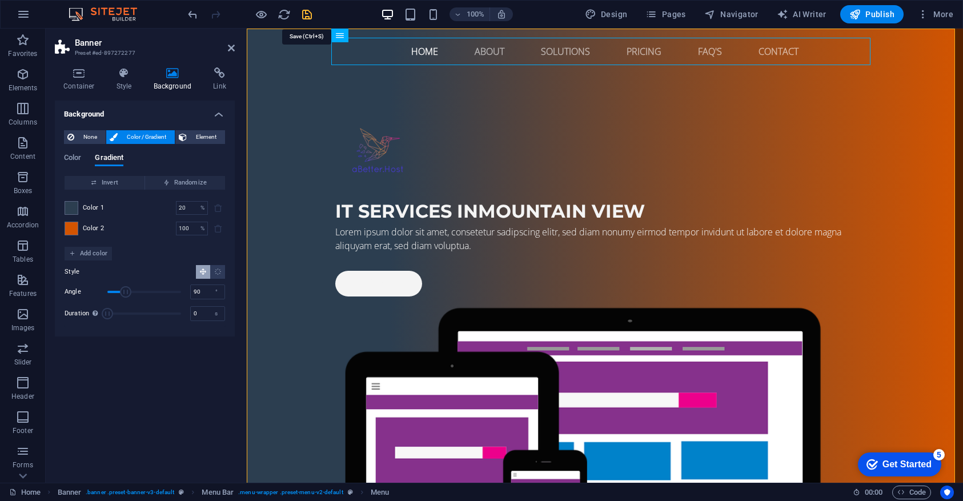
click at [307, 15] on icon "save" at bounding box center [306, 14] width 13 height 13
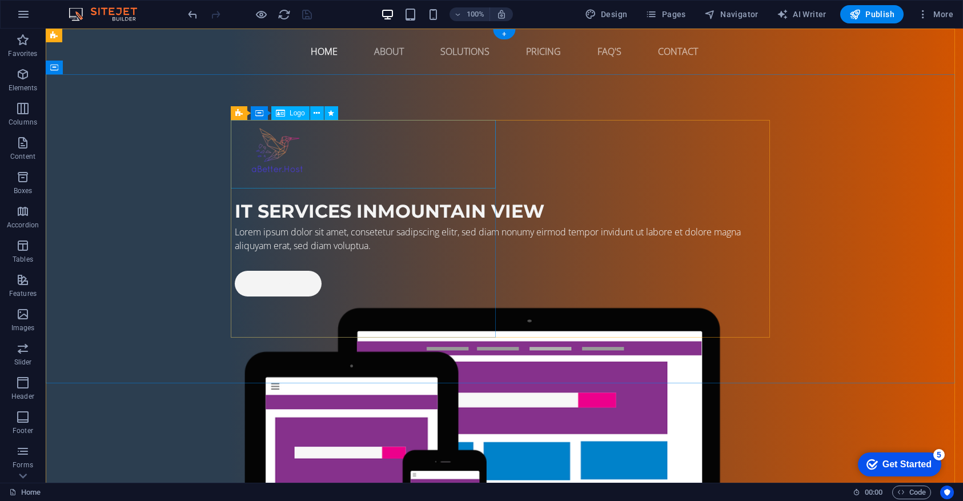
click at [287, 114] on div "Logo" at bounding box center [290, 113] width 38 height 14
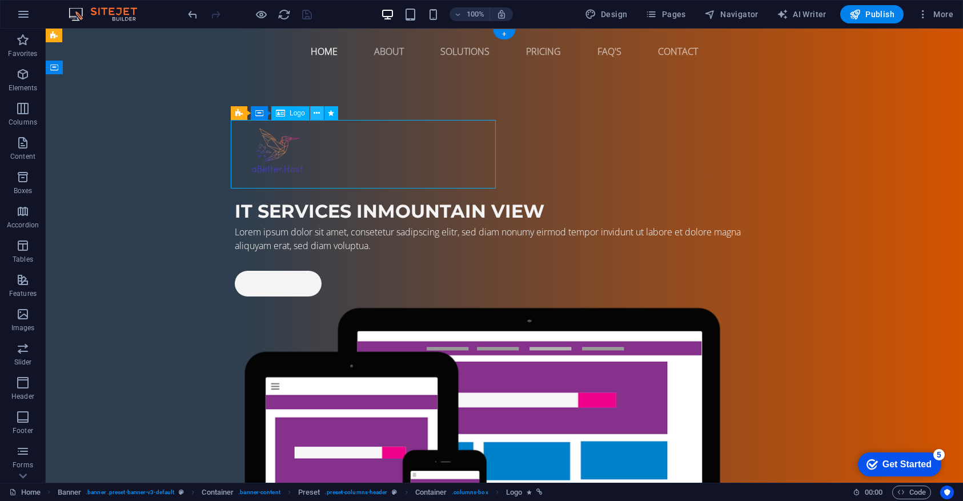
click at [319, 112] on icon at bounding box center [316, 113] width 6 height 12
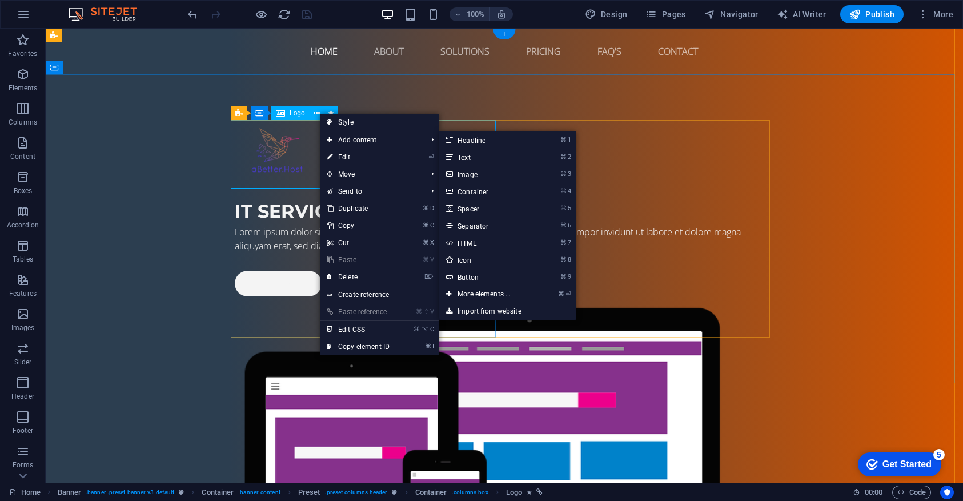
click at [280, 153] on div at bounding box center [504, 154] width 539 height 69
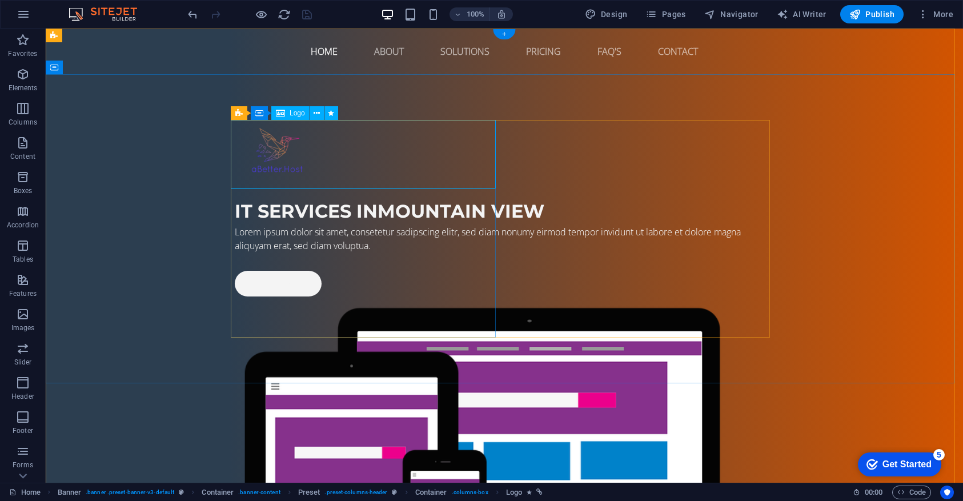
click at [280, 152] on div at bounding box center [504, 154] width 539 height 69
select select "px"
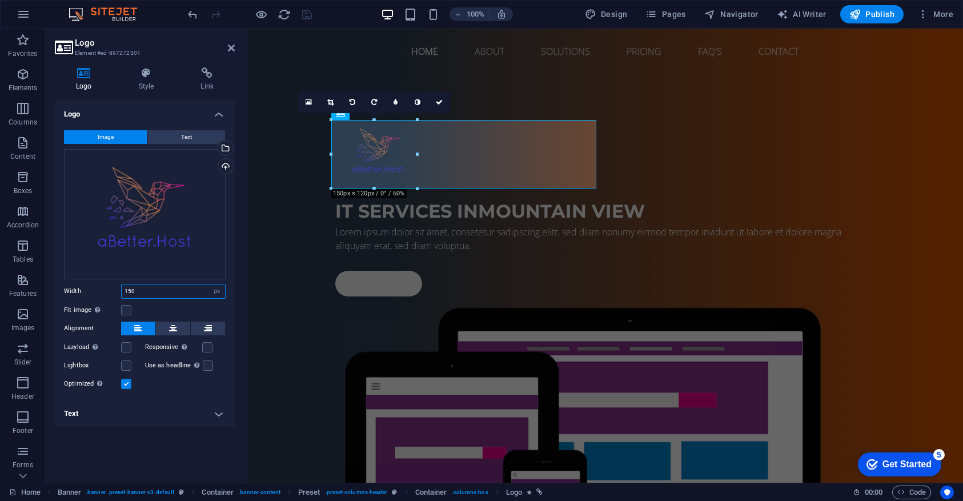
click at [144, 290] on input "150" at bounding box center [173, 291] width 103 height 14
click at [158, 288] on input "150" at bounding box center [173, 291] width 103 height 14
click at [158, 287] on input "150" at bounding box center [173, 291] width 103 height 14
click at [104, 327] on label "Alignment" at bounding box center [92, 328] width 57 height 14
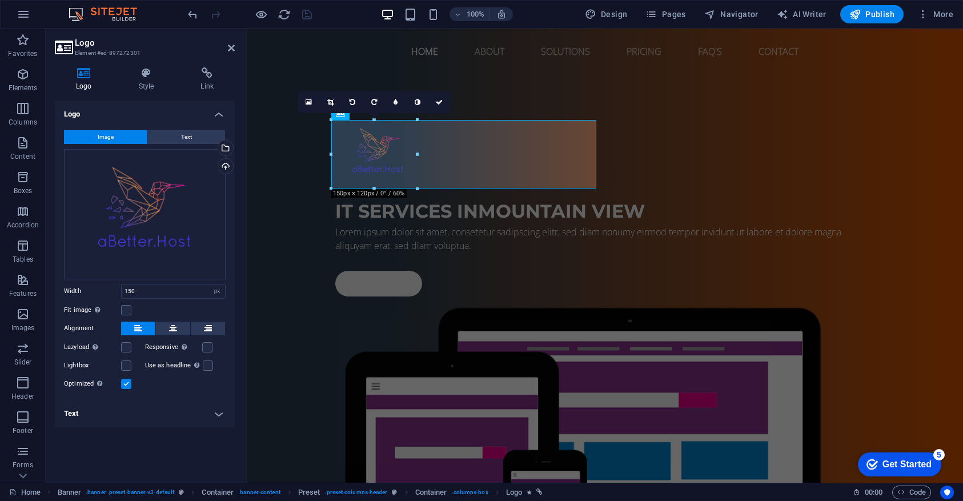
click at [124, 419] on h4 "Text" at bounding box center [145, 413] width 180 height 27
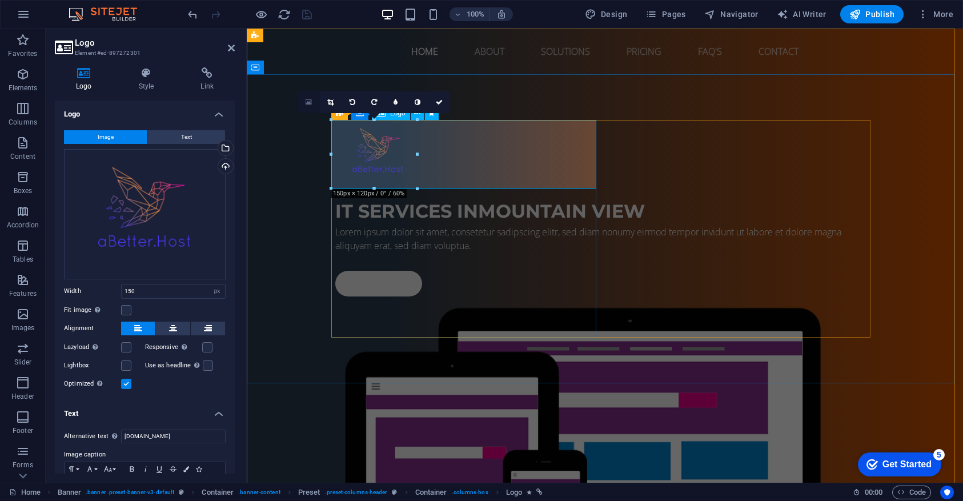
click at [306, 100] on icon at bounding box center [308, 102] width 6 height 8
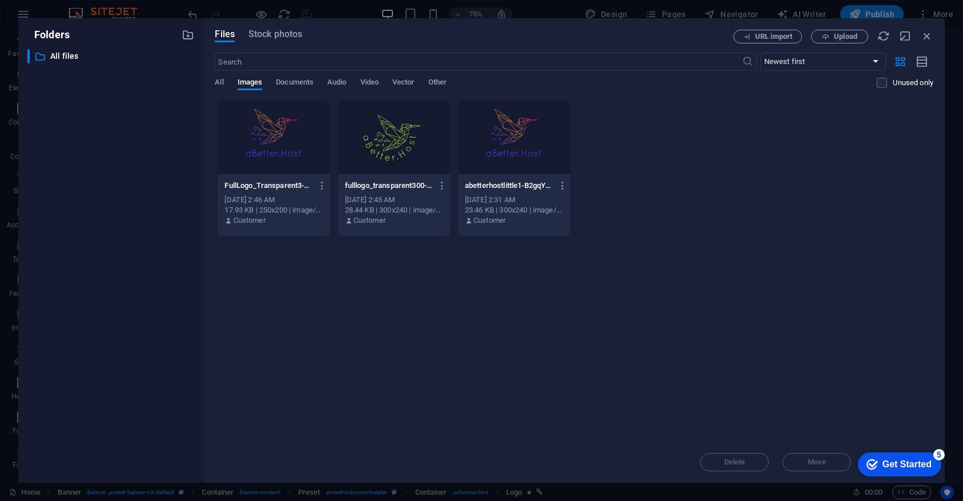
click at [402, 140] on div at bounding box center [394, 137] width 112 height 74
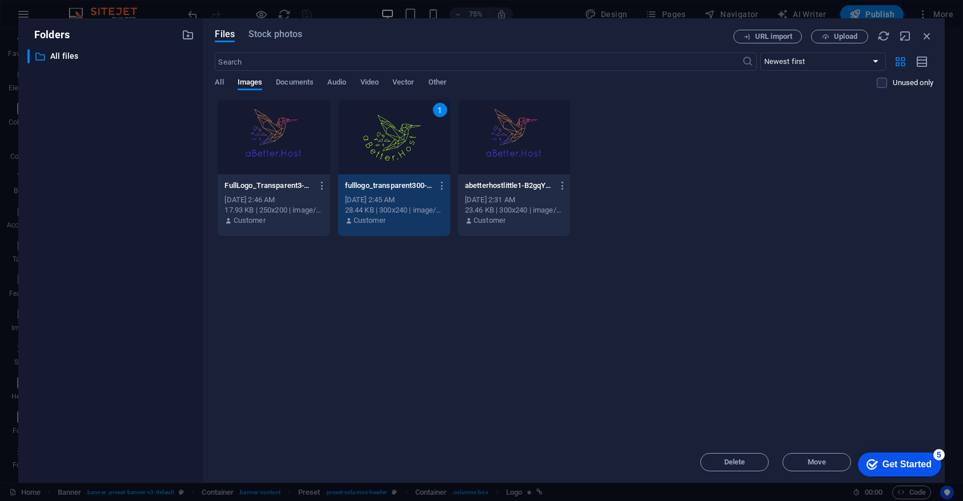
click at [404, 149] on div "1" at bounding box center [394, 137] width 112 height 74
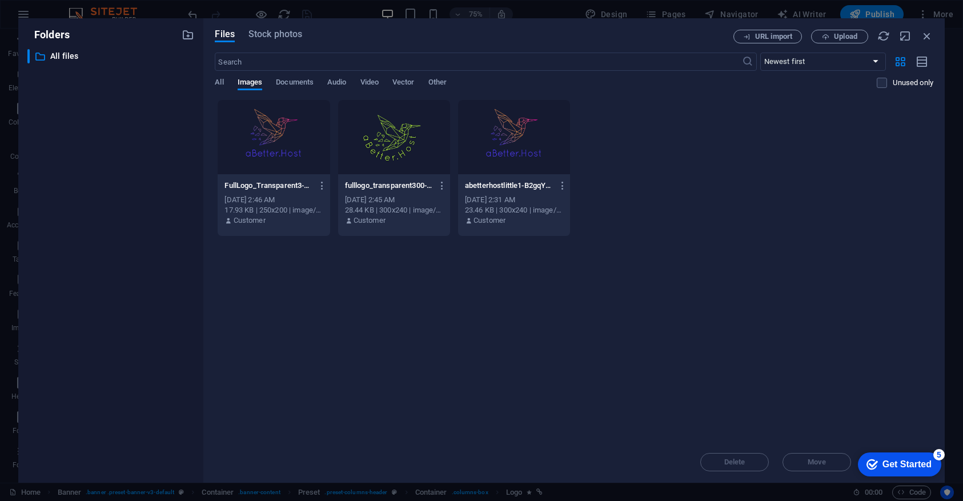
click at [404, 149] on div at bounding box center [394, 137] width 112 height 74
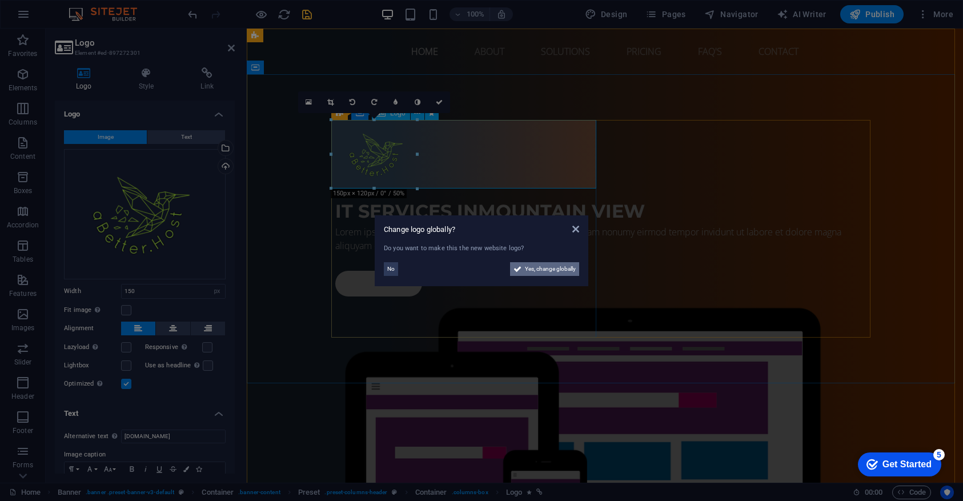
click at [538, 269] on span "Yes, change globally" at bounding box center [550, 269] width 51 height 14
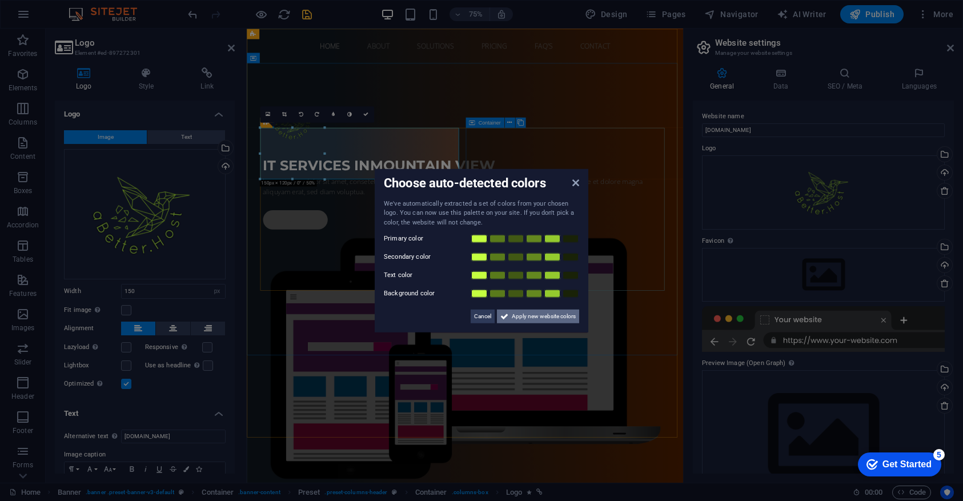
click at [522, 317] on span "Apply new website colors" at bounding box center [544, 316] width 64 height 14
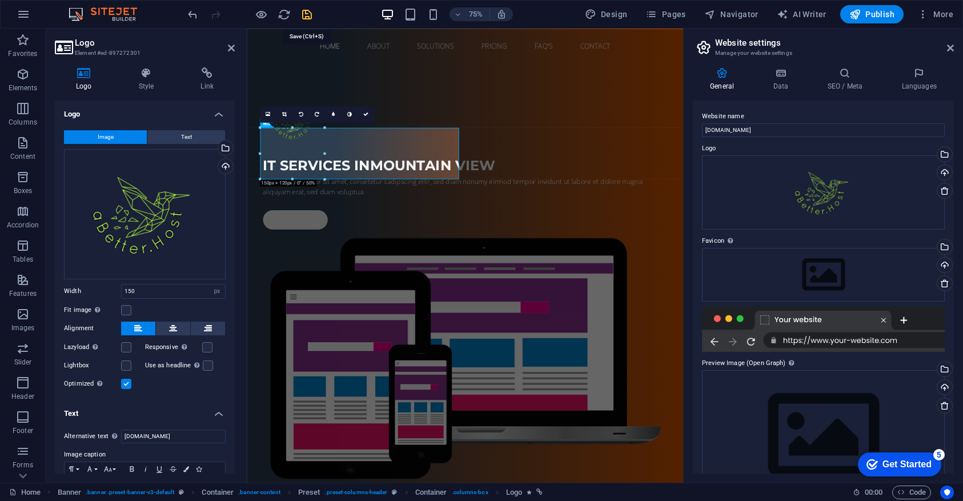
click at [304, 15] on icon "save" at bounding box center [306, 14] width 13 height 13
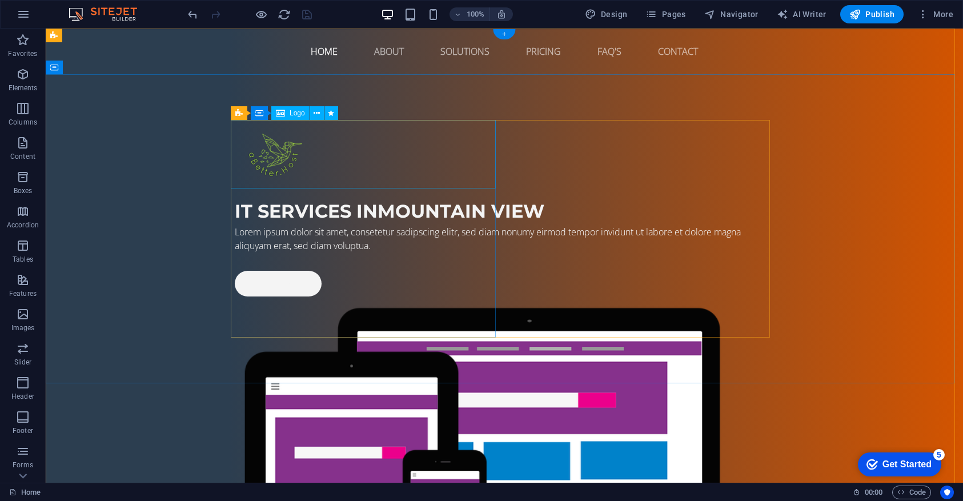
click at [266, 155] on div at bounding box center [504, 154] width 539 height 69
click at [268, 143] on div at bounding box center [504, 154] width 539 height 69
drag, startPoint x: 268, startPoint y: 143, endPoint x: 68, endPoint y: 143, distance: 200.4
click at [269, 143] on div at bounding box center [504, 154] width 539 height 69
select select "px"
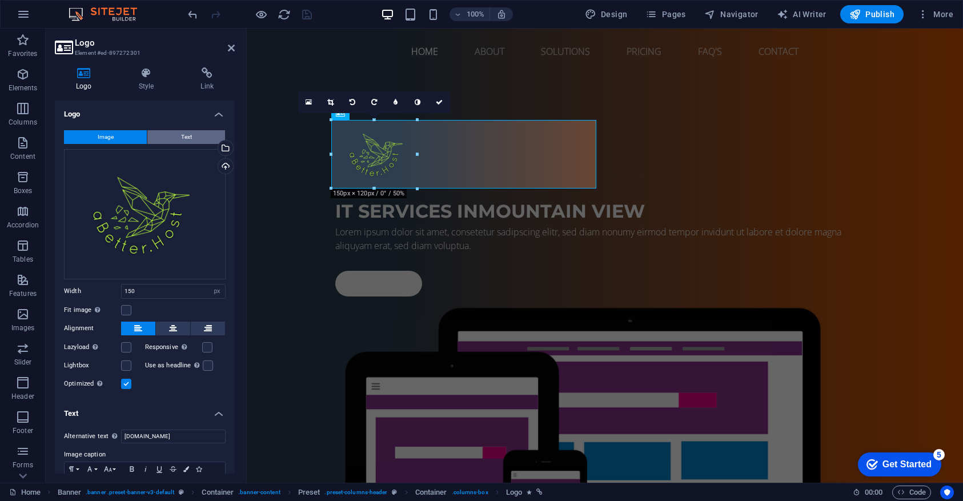
click at [176, 135] on button "Text" at bounding box center [186, 137] width 78 height 14
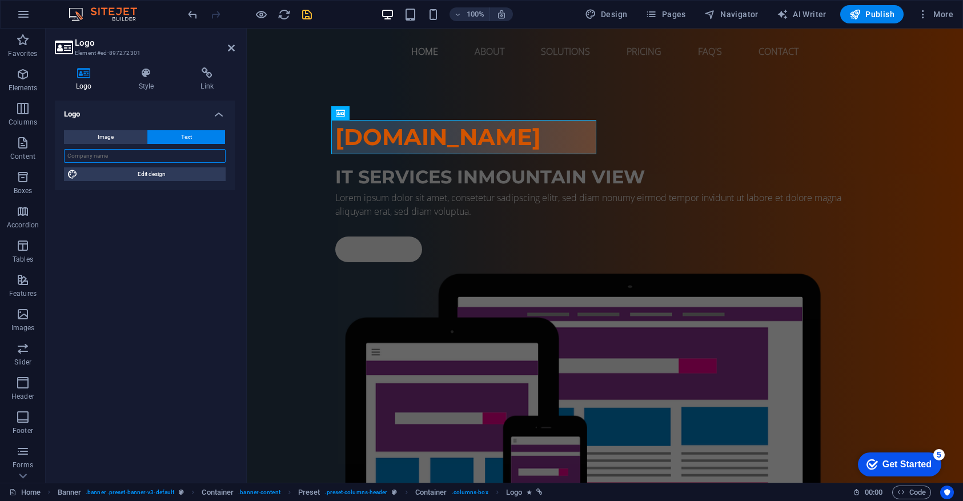
click at [131, 152] on input "text" at bounding box center [145, 156] width 162 height 14
type input "aBetter.Host"
click at [158, 254] on div "Logo Image Text Drag files here, click to choose files or select files from Fil…" at bounding box center [145, 286] width 180 height 373
click at [302, 304] on div "aBetter.Host IT Services in Mountain View Lorem ipsum dolor sit amet, consetetu…" at bounding box center [605, 360] width 716 height 572
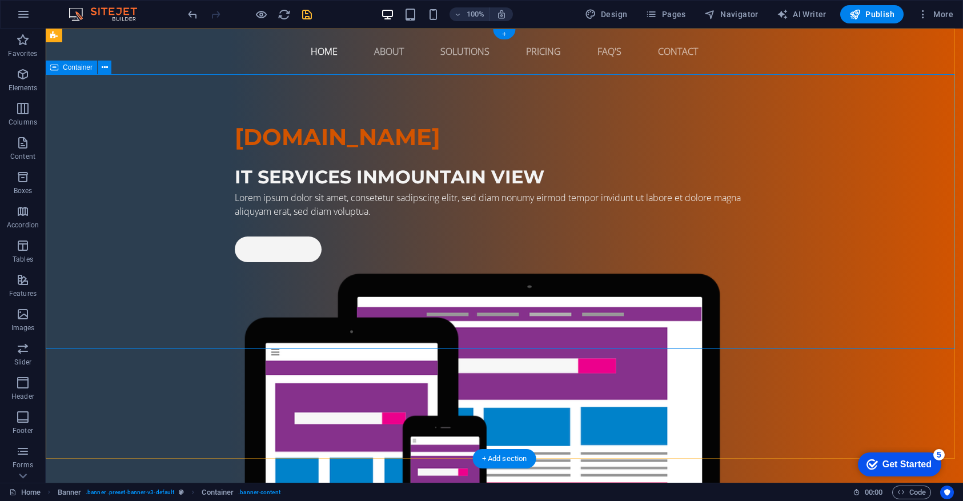
click at [123, 215] on div "aBetter.Host IT Services in Mountain View Lorem ipsum dolor sit amet, consetetu…" at bounding box center [504, 360] width 917 height 572
click at [121, 34] on icon at bounding box center [124, 36] width 6 height 12
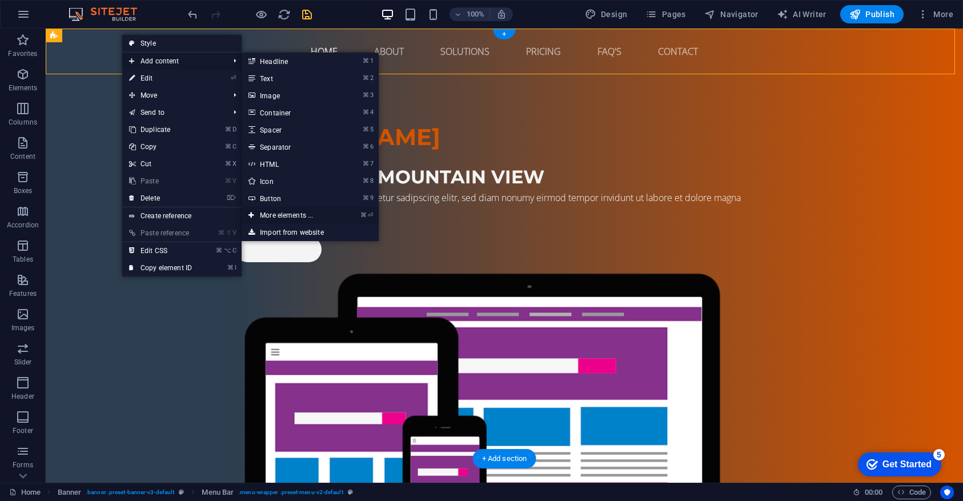
click at [268, 214] on link "⌘ ⏎ More elements ..." at bounding box center [289, 215] width 94 height 17
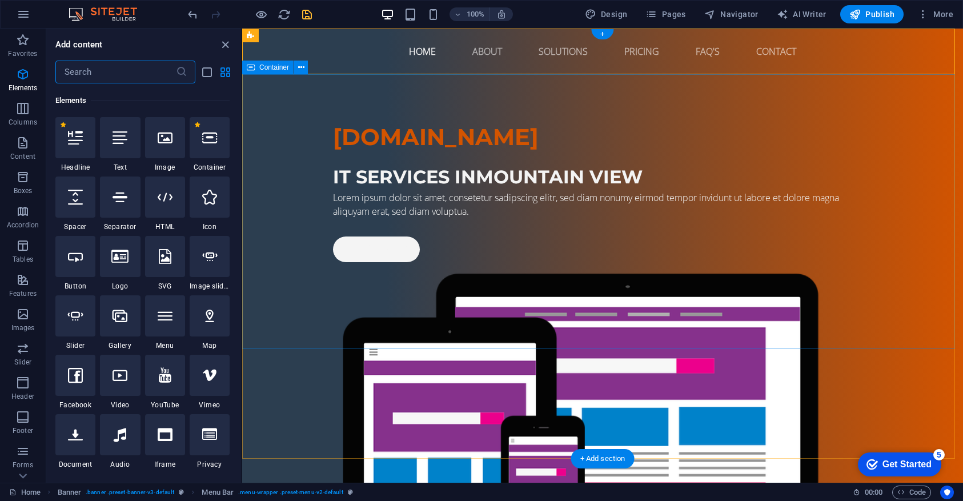
scroll to position [122, 0]
click at [167, 138] on icon at bounding box center [165, 136] width 15 height 15
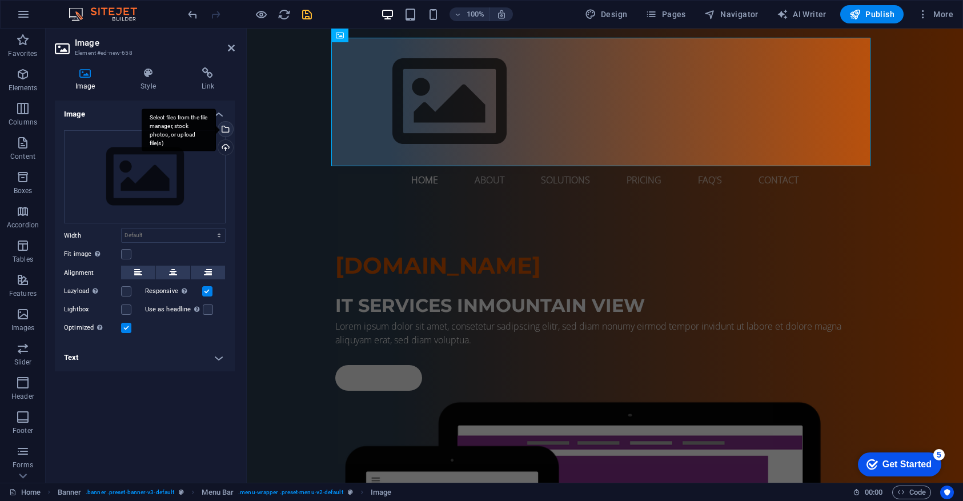
click at [225, 127] on div "Select files from the file manager, stock photos, or upload file(s)" at bounding box center [224, 130] width 17 height 17
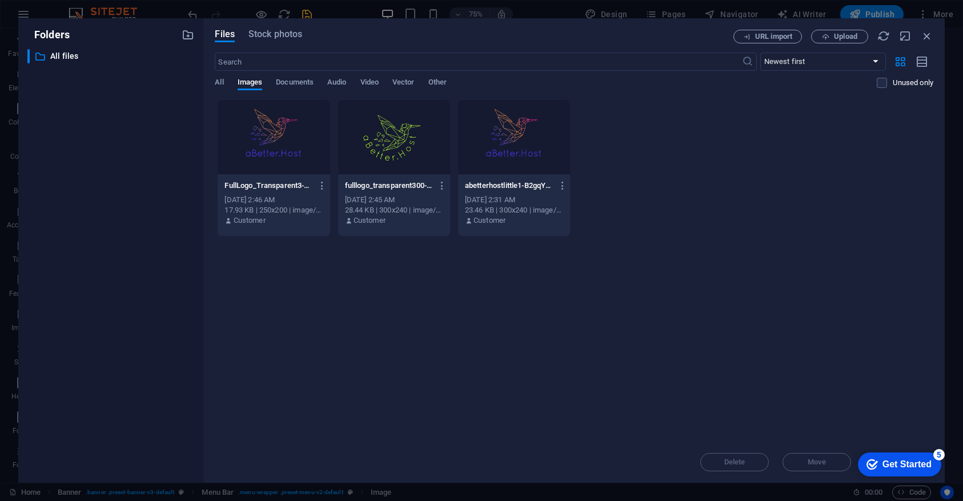
click at [269, 156] on div at bounding box center [274, 137] width 112 height 74
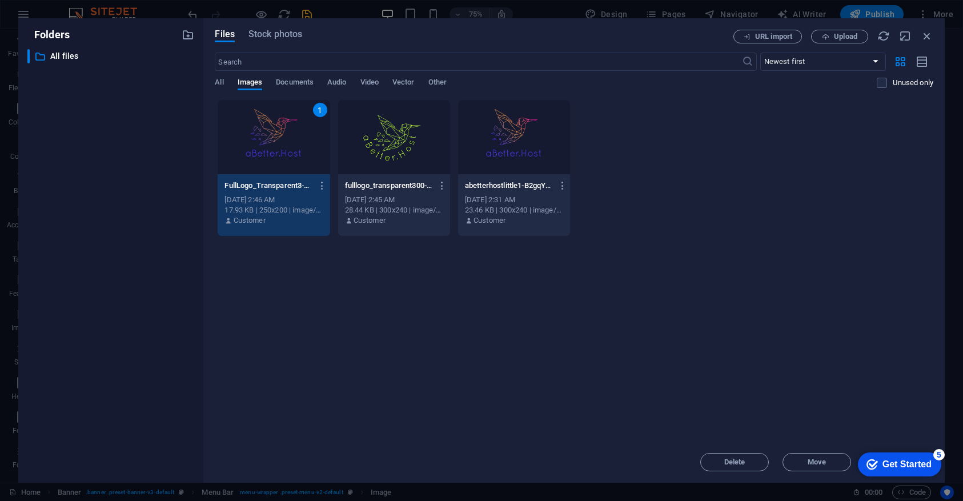
click at [508, 154] on div at bounding box center [514, 137] width 112 height 74
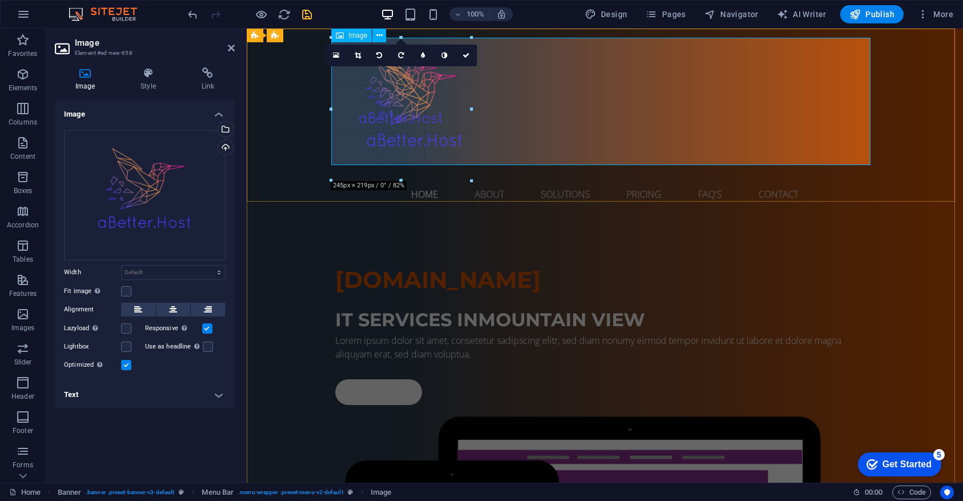
drag, startPoint x: 332, startPoint y: 174, endPoint x: 345, endPoint y: 79, distance: 96.2
type input "274"
select select "px"
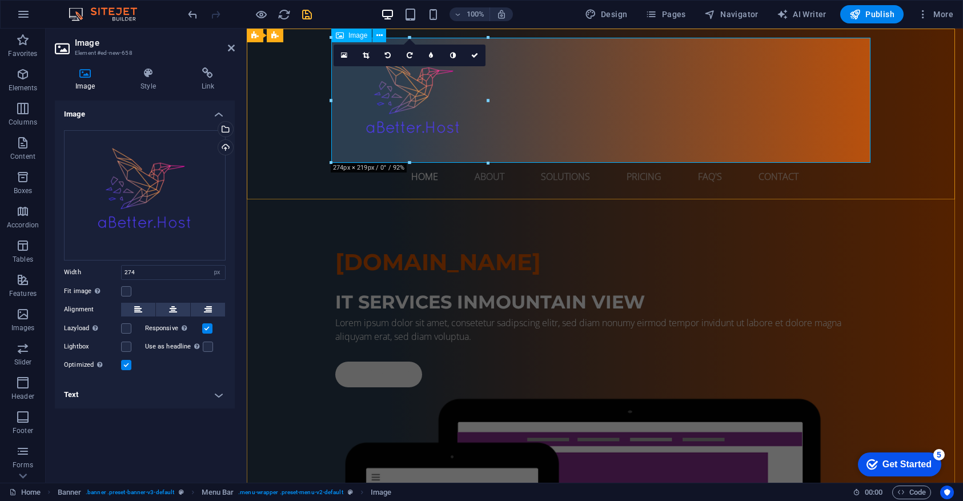
click at [861, 49] on figure at bounding box center [604, 100] width 539 height 125
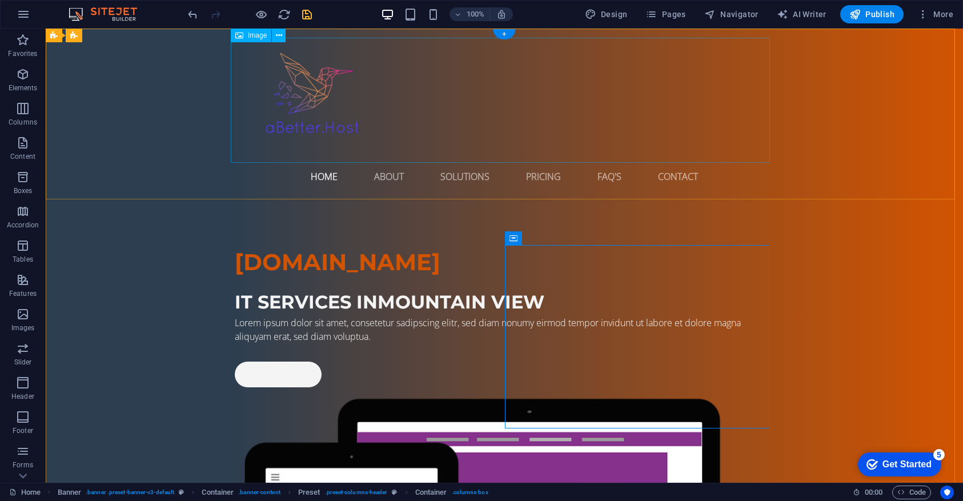
click at [313, 91] on figure at bounding box center [504, 100] width 539 height 125
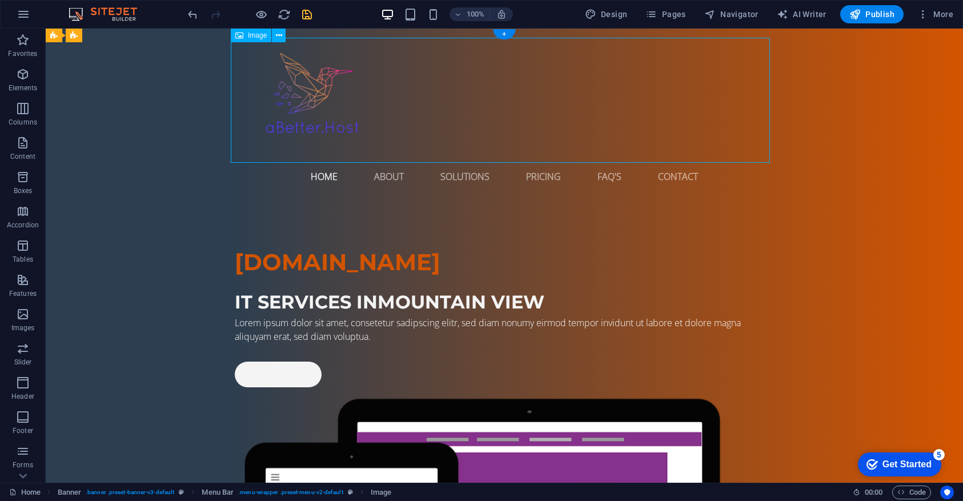
click at [312, 90] on figure at bounding box center [504, 100] width 539 height 125
drag, startPoint x: 324, startPoint y: 63, endPoint x: 134, endPoint y: 175, distance: 220.8
click at [51, 37] on icon at bounding box center [53, 36] width 7 height 14
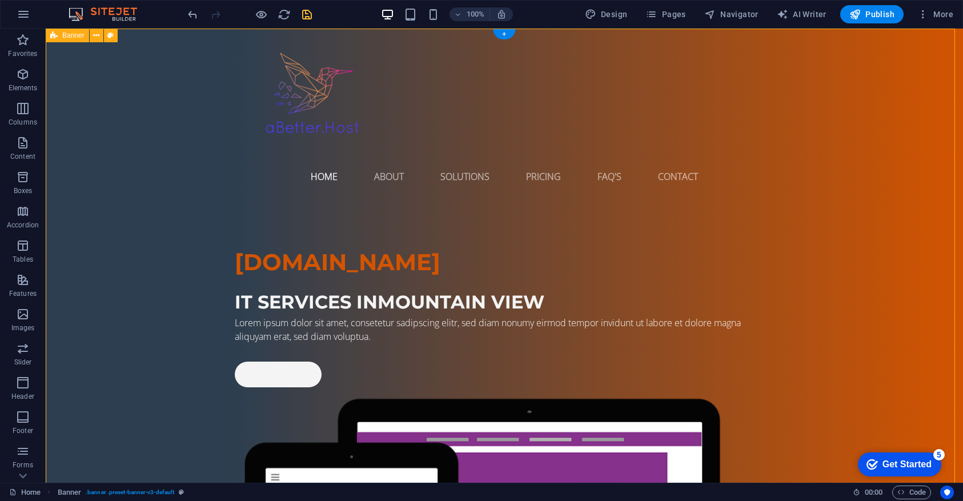
click at [57, 37] on icon at bounding box center [53, 36] width 7 height 14
click at [82, 38] on span "Banner" at bounding box center [73, 35] width 22 height 7
click at [354, 87] on figure at bounding box center [504, 100] width 539 height 125
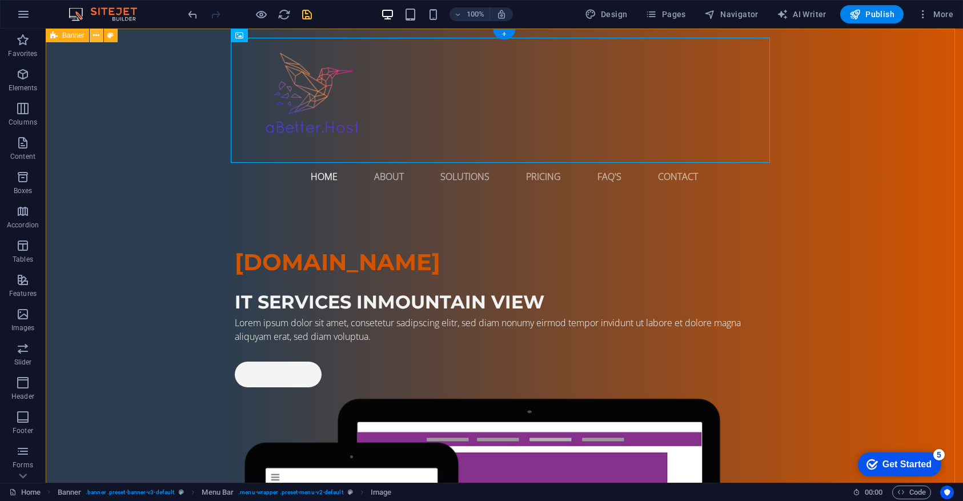
click at [96, 37] on icon at bounding box center [96, 36] width 6 height 12
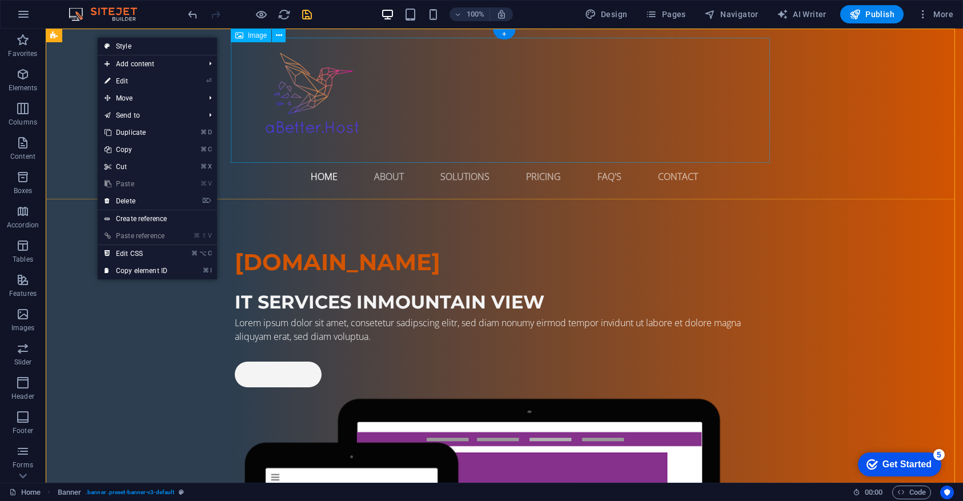
click at [360, 96] on figure at bounding box center [504, 100] width 539 height 125
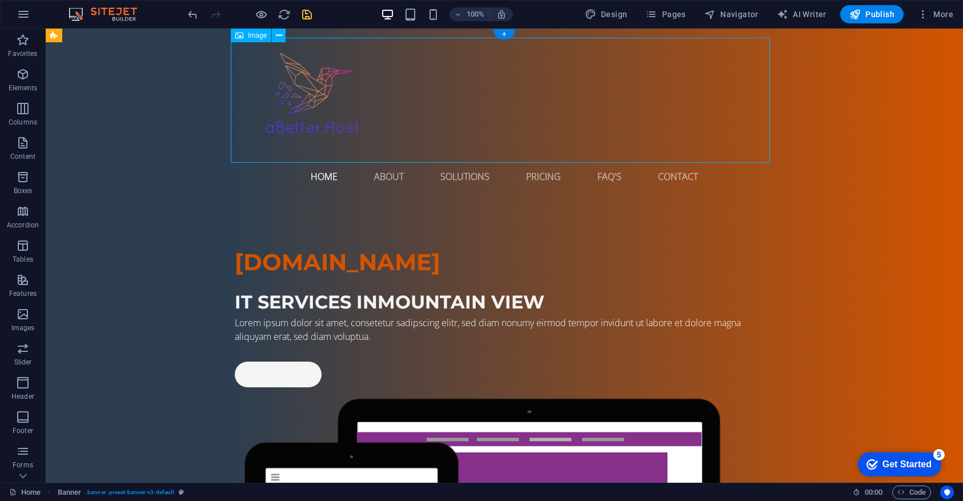
click at [360, 96] on figure at bounding box center [504, 100] width 539 height 125
select select "px"
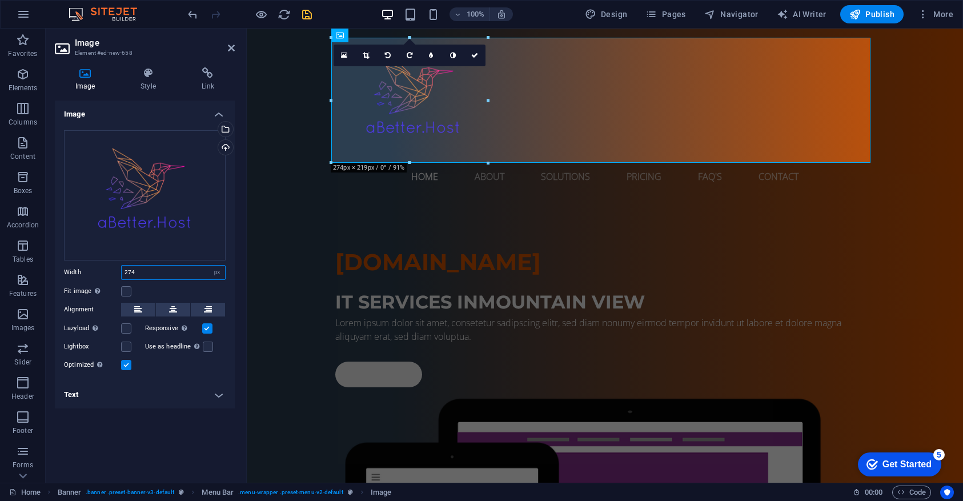
click at [159, 270] on input "274" at bounding box center [173, 273] width 103 height 14
click at [139, 81] on h4 "Style" at bounding box center [150, 79] width 61 height 24
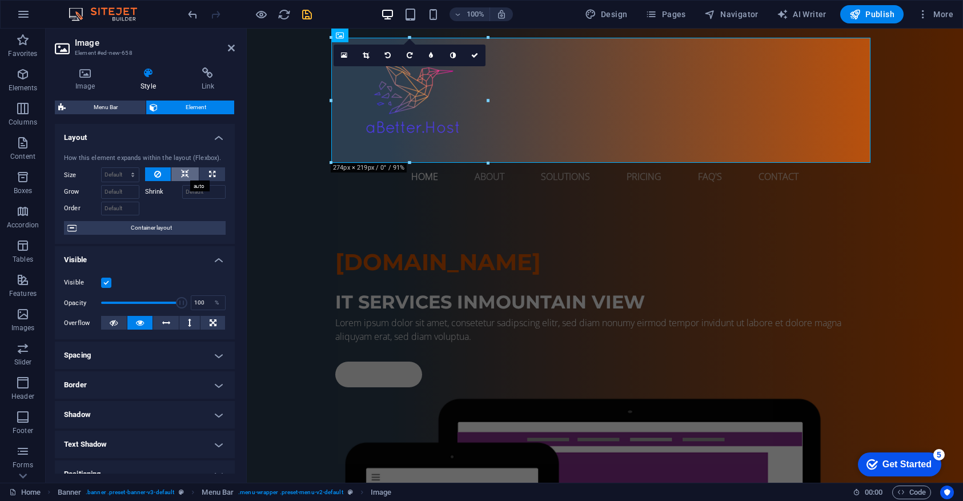
click at [182, 172] on icon at bounding box center [185, 174] width 8 height 14
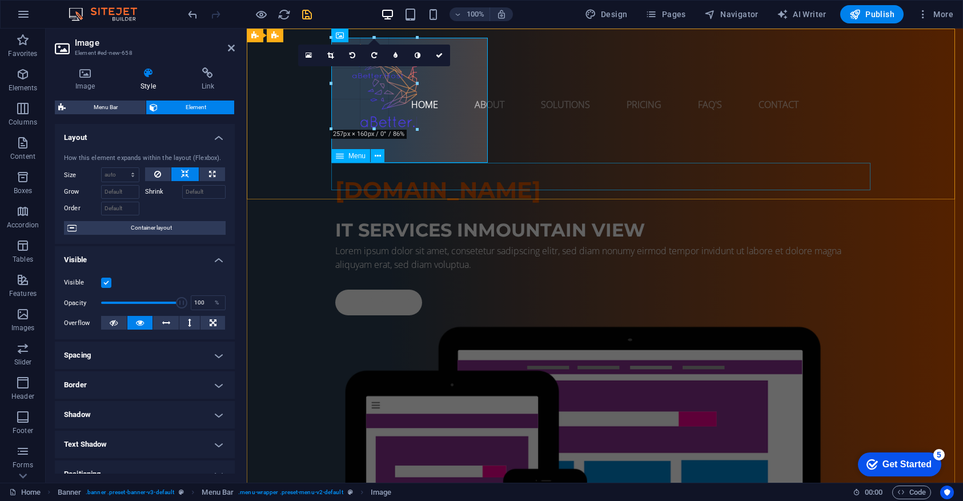
drag, startPoint x: 487, startPoint y: 162, endPoint x: 326, endPoint y: 91, distance: 176.1
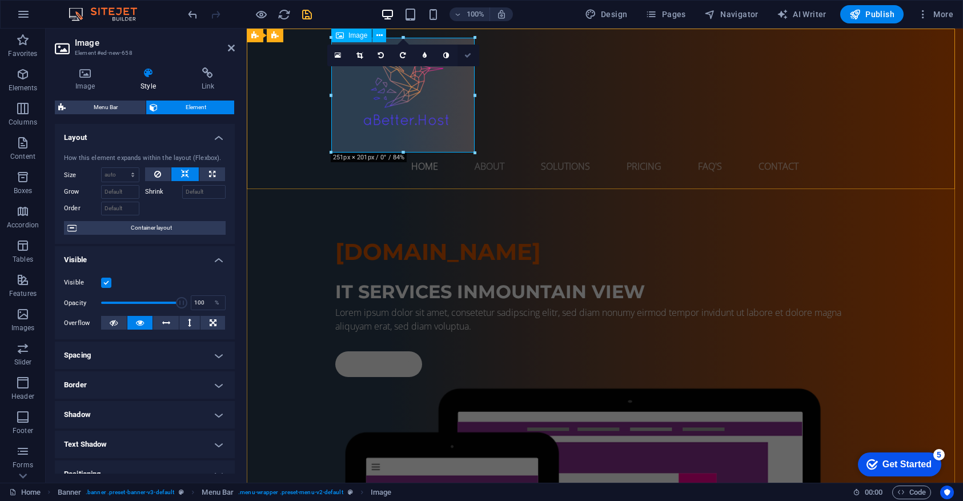
drag, startPoint x: 465, startPoint y: 54, endPoint x: 420, endPoint y: 38, distance: 47.9
click at [465, 54] on icon at bounding box center [467, 55] width 7 height 7
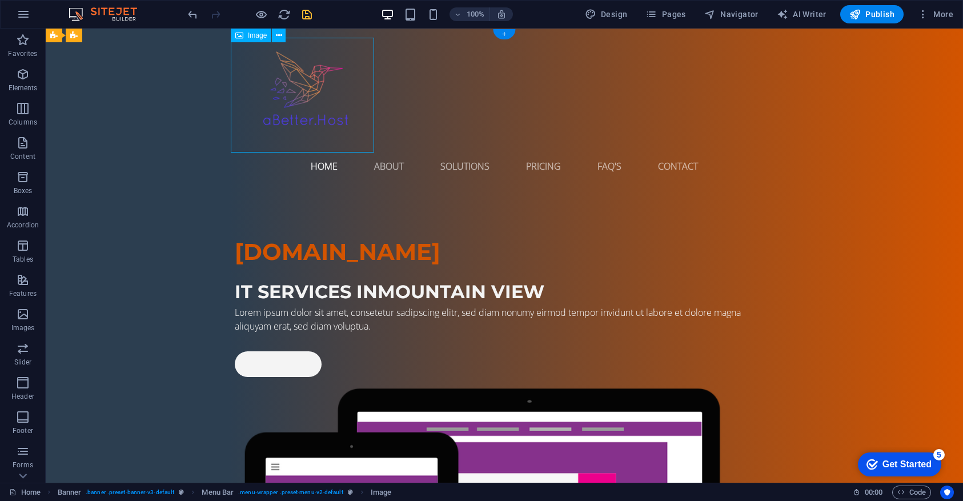
drag, startPoint x: 337, startPoint y: 97, endPoint x: 255, endPoint y: 89, distance: 83.2
click at [255, 89] on figure at bounding box center [504, 95] width 539 height 115
drag, startPoint x: 289, startPoint y: 63, endPoint x: 114, endPoint y: 153, distance: 197.4
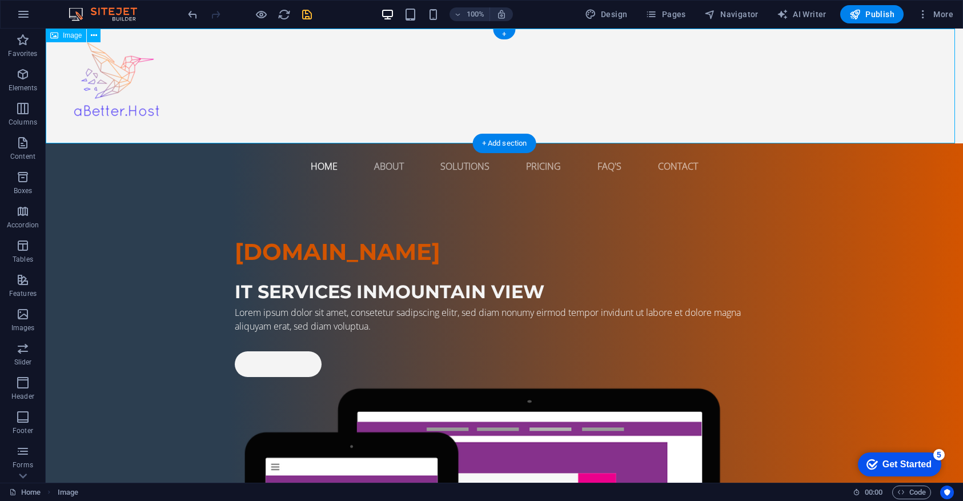
click at [122, 83] on figure at bounding box center [504, 86] width 917 height 115
click at [76, 35] on span "Image" at bounding box center [72, 35] width 19 height 7
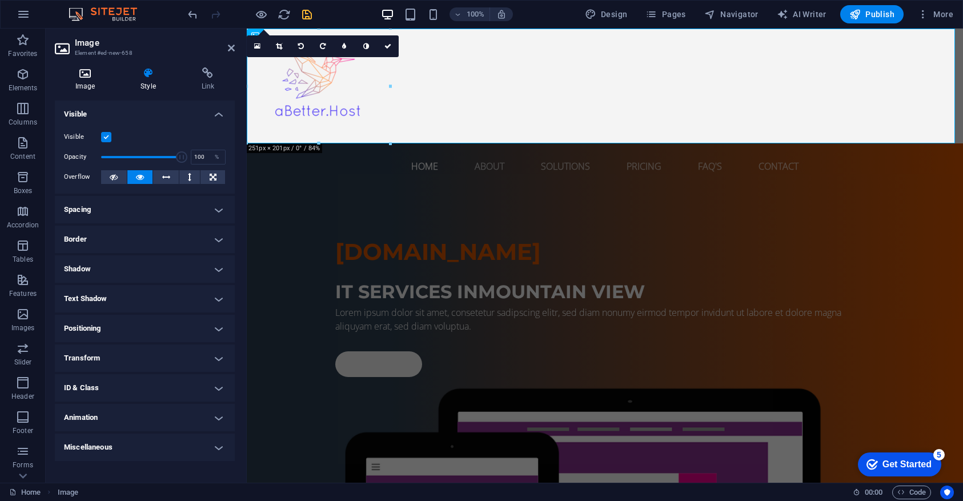
click at [85, 73] on icon at bounding box center [85, 72] width 61 height 11
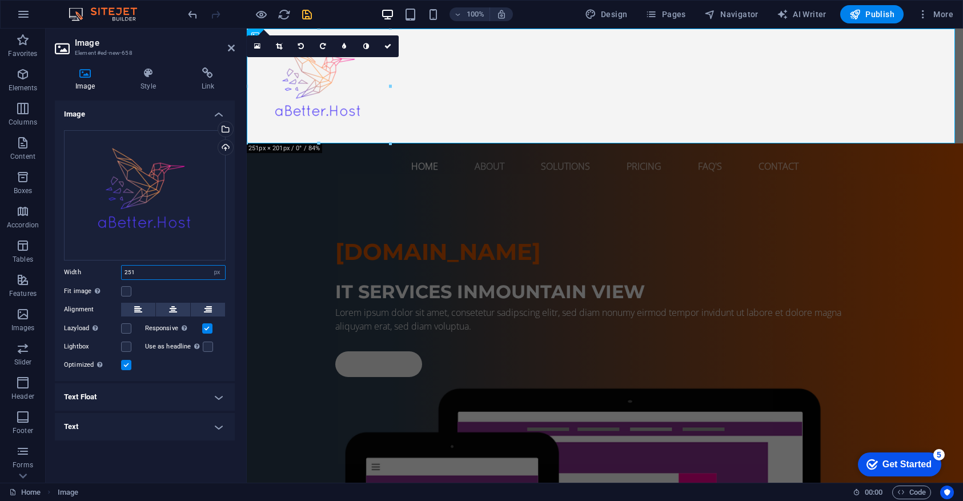
click at [142, 271] on input "251" at bounding box center [173, 273] width 103 height 14
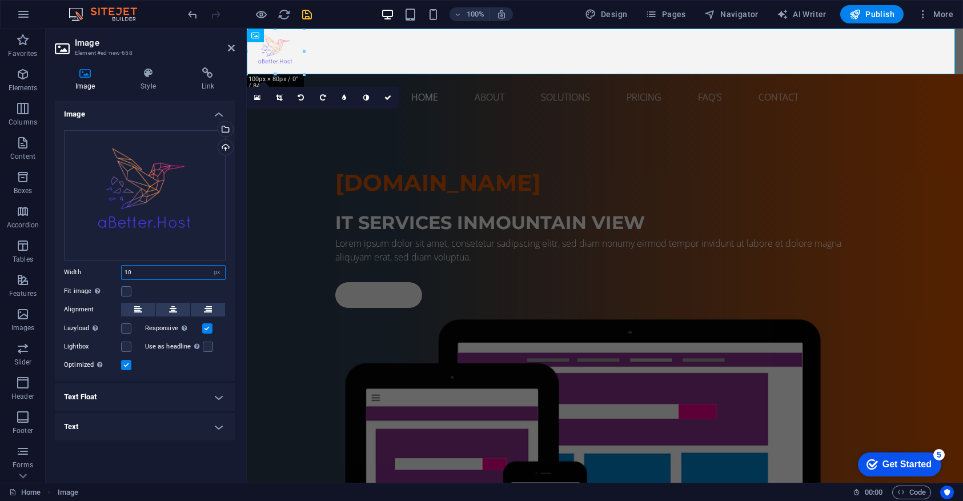
type input "1"
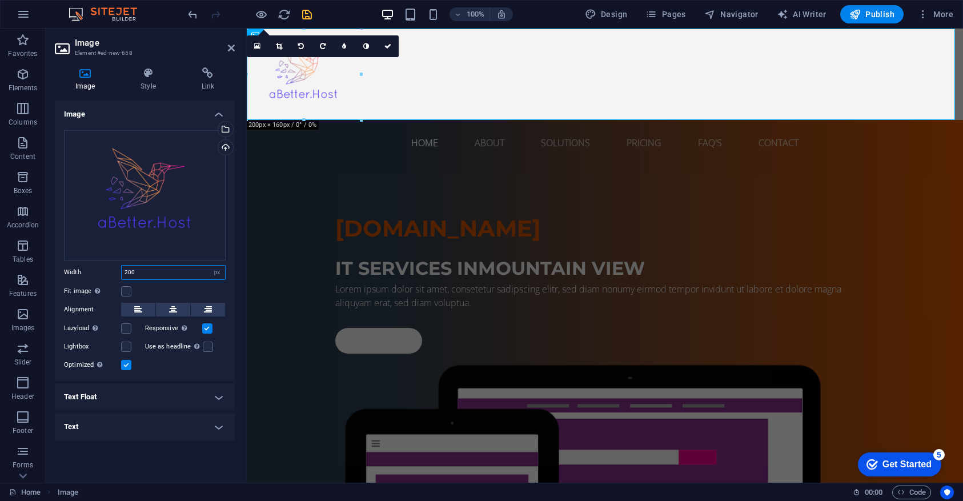
type input "200"
click at [184, 284] on div "Fit image Automatically fit image to a fixed width and height" at bounding box center [145, 291] width 162 height 14
click at [352, 89] on figure at bounding box center [605, 74] width 716 height 91
click at [390, 44] on icon at bounding box center [387, 46] width 7 height 7
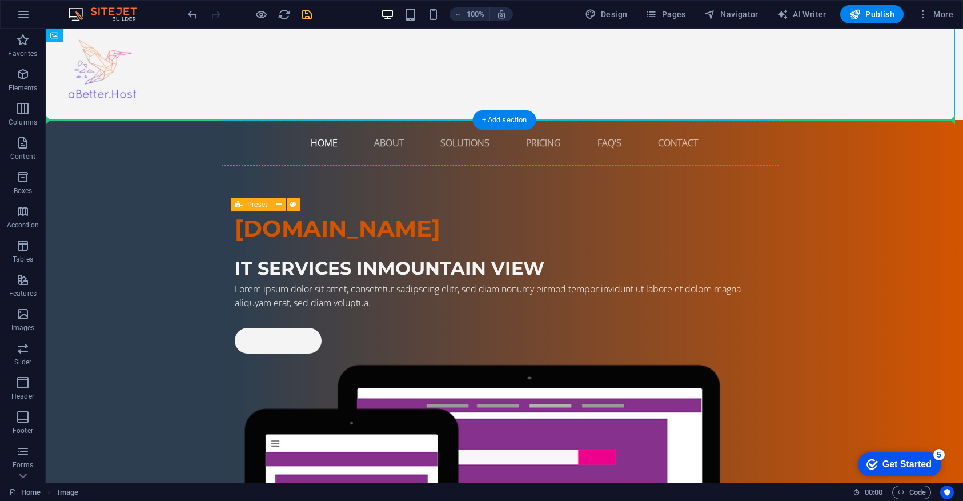
drag, startPoint x: 121, startPoint y: 62, endPoint x: 238, endPoint y: 142, distance: 141.3
drag, startPoint x: 120, startPoint y: 64, endPoint x: 79, endPoint y: 142, distance: 88.6
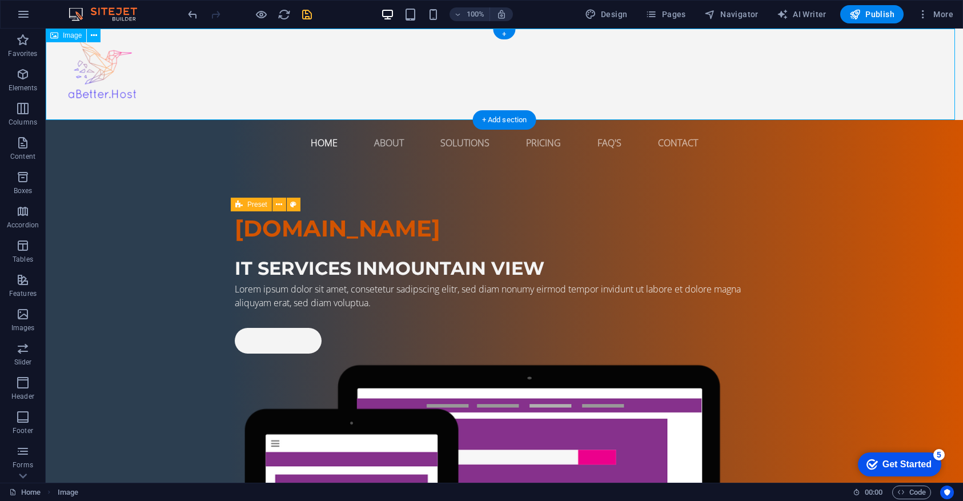
click at [58, 38] on div "Image" at bounding box center [66, 36] width 41 height 14
click at [59, 38] on div "Image" at bounding box center [66, 36] width 41 height 14
select select "px"
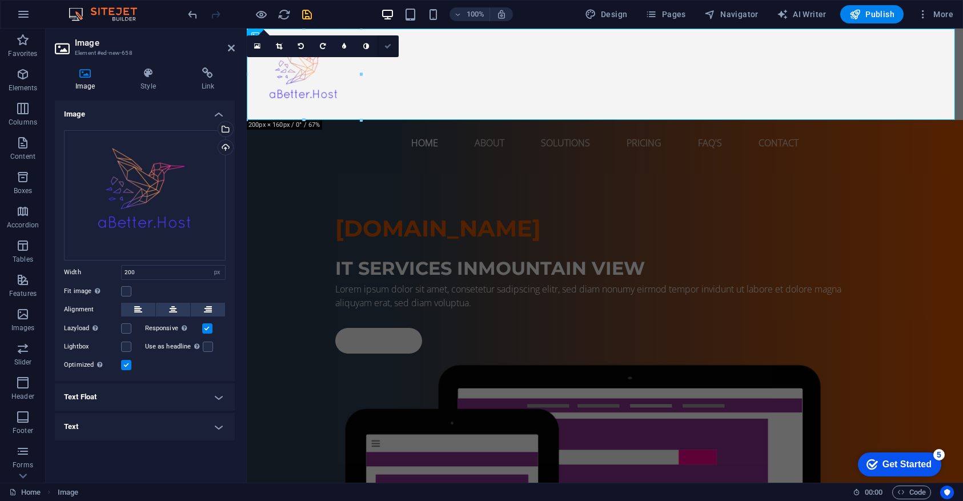
click at [385, 49] on icon at bounding box center [387, 46] width 7 height 7
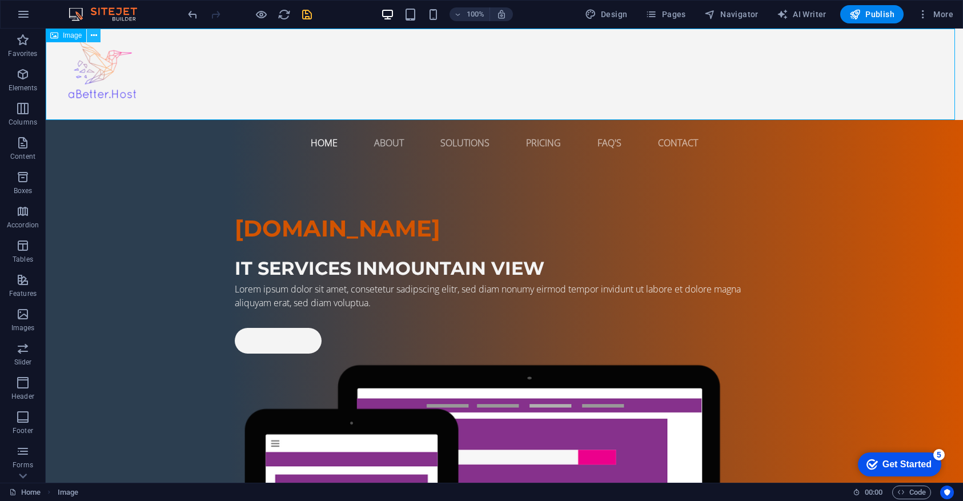
click at [92, 37] on icon at bounding box center [94, 36] width 6 height 12
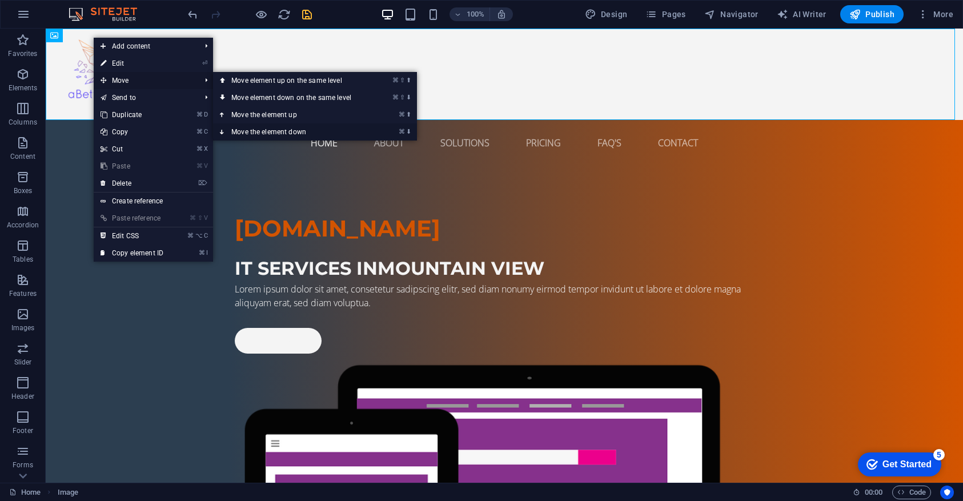
click at [259, 132] on link "⌘ ⬇ Move the element down" at bounding box center [293, 131] width 161 height 17
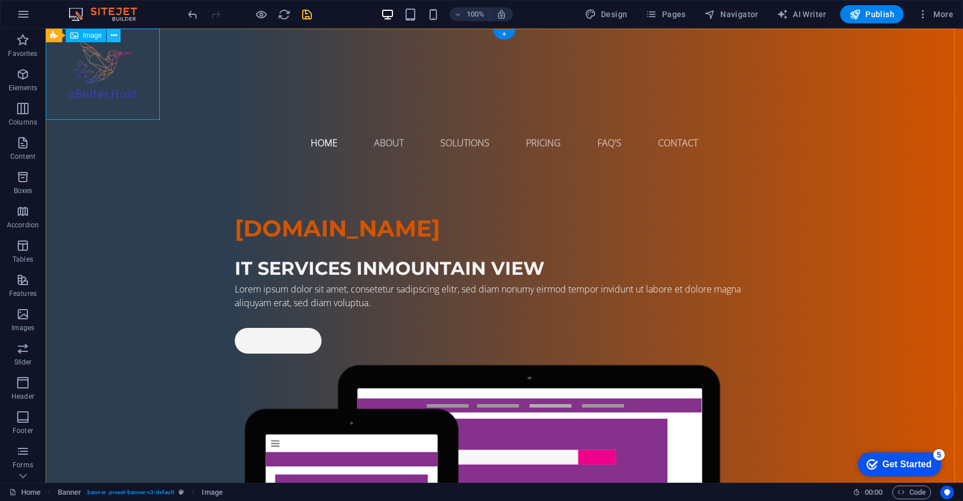
click at [116, 34] on icon at bounding box center [114, 36] width 6 height 12
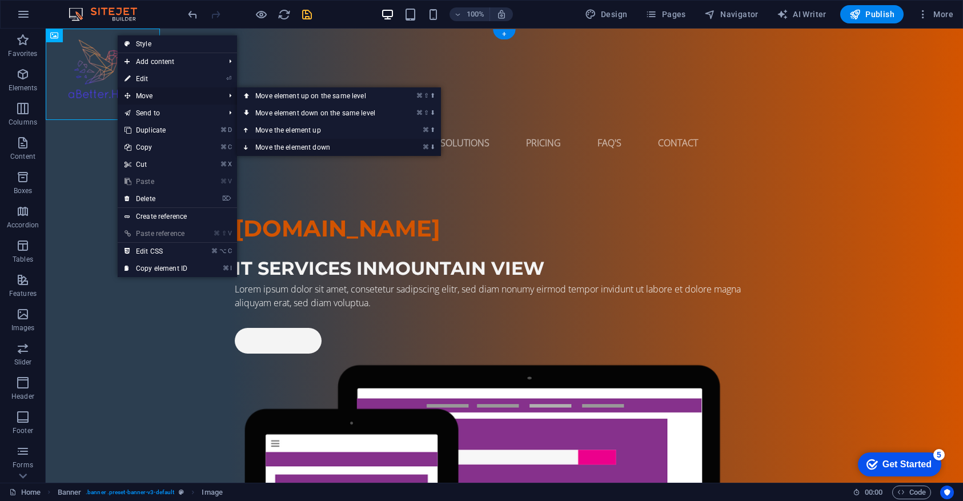
click at [276, 146] on link "⌘ ⬇ Move the element down" at bounding box center [317, 147] width 161 height 17
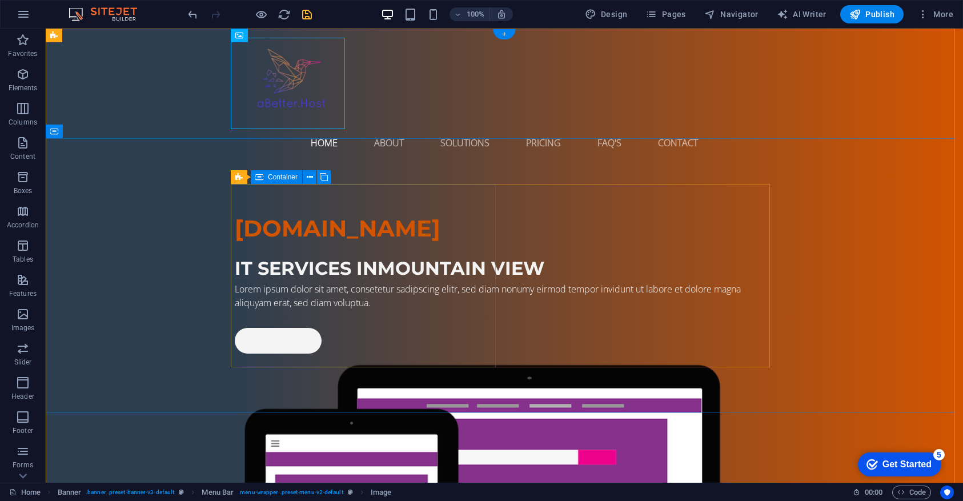
click at [82, 205] on div "aBetter.Host IT Services in Mountain View Lorem ipsum dolor sit amet, consetetu…" at bounding box center [504, 452] width 917 height 572
click at [94, 35] on icon at bounding box center [96, 36] width 6 height 12
click at [289, 69] on figure at bounding box center [504, 83] width 539 height 91
click at [255, 37] on span "Image" at bounding box center [257, 35] width 19 height 7
click at [267, 80] on figure at bounding box center [504, 83] width 539 height 91
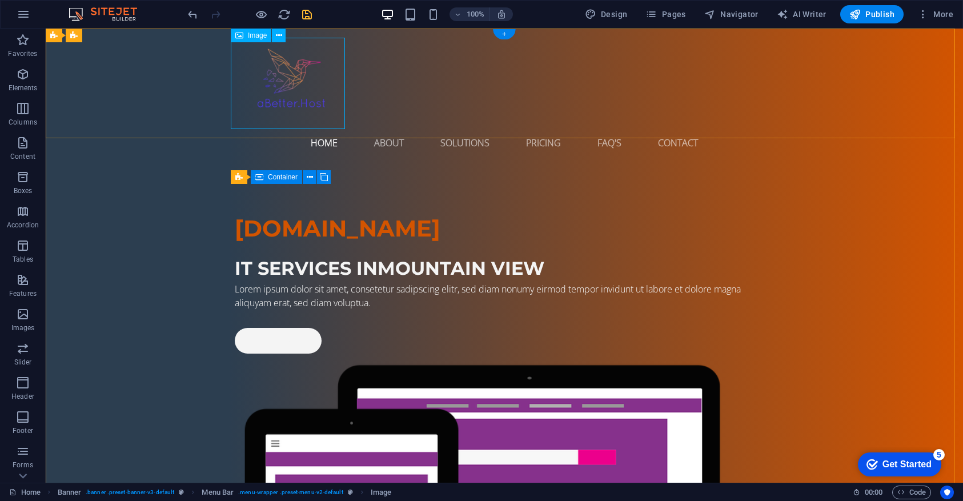
click at [267, 80] on figure at bounding box center [504, 83] width 539 height 91
select select "px"
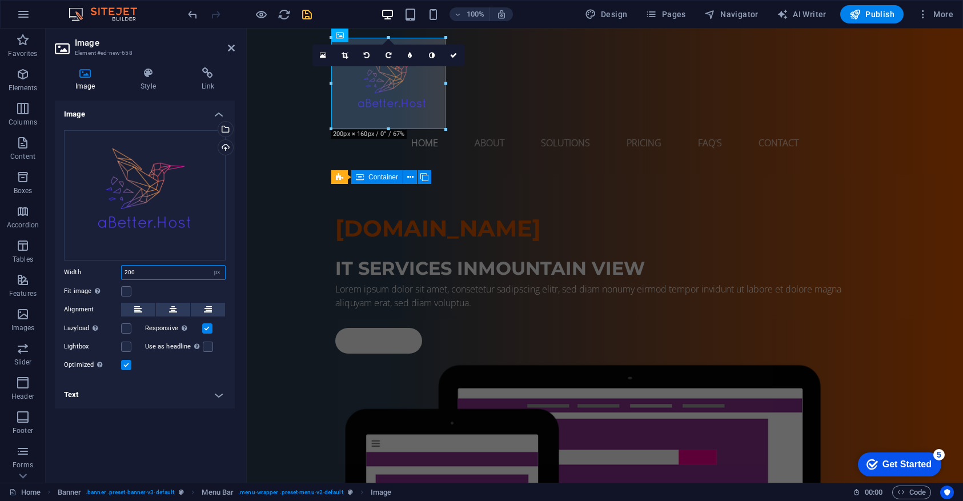
click at [142, 270] on input "200" at bounding box center [173, 273] width 103 height 14
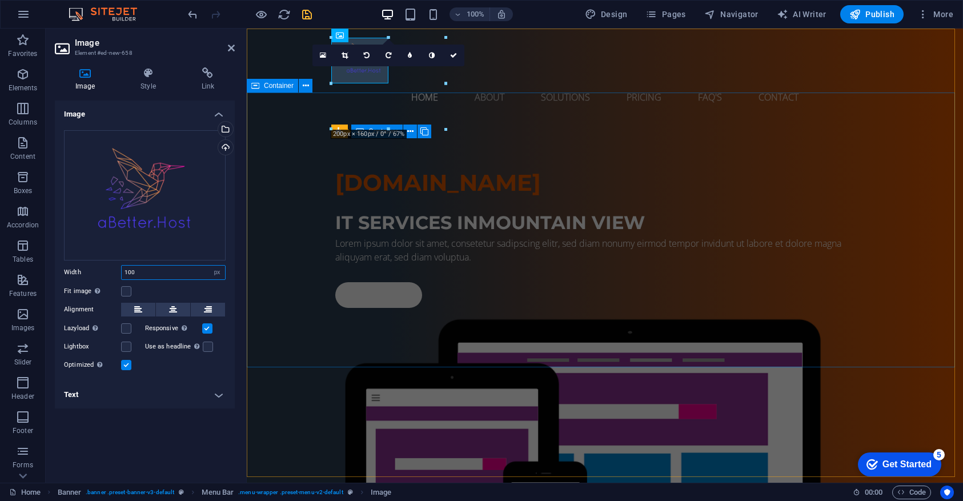
type input "100"
click at [289, 292] on div "aBetter.Host IT Services in Mountain View Lorem ipsum dolor sit amet, consetetu…" at bounding box center [605, 406] width 716 height 572
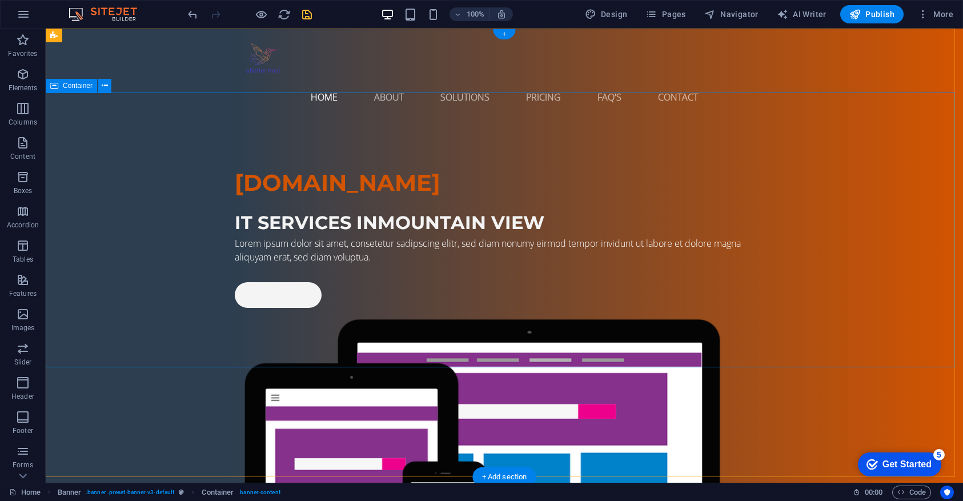
click at [123, 160] on div "aBetter.Host IT Services in Mountain View Lorem ipsum dolor sit amet, consetetu…" at bounding box center [504, 406] width 917 height 572
click at [125, 31] on icon at bounding box center [124, 36] width 6 height 12
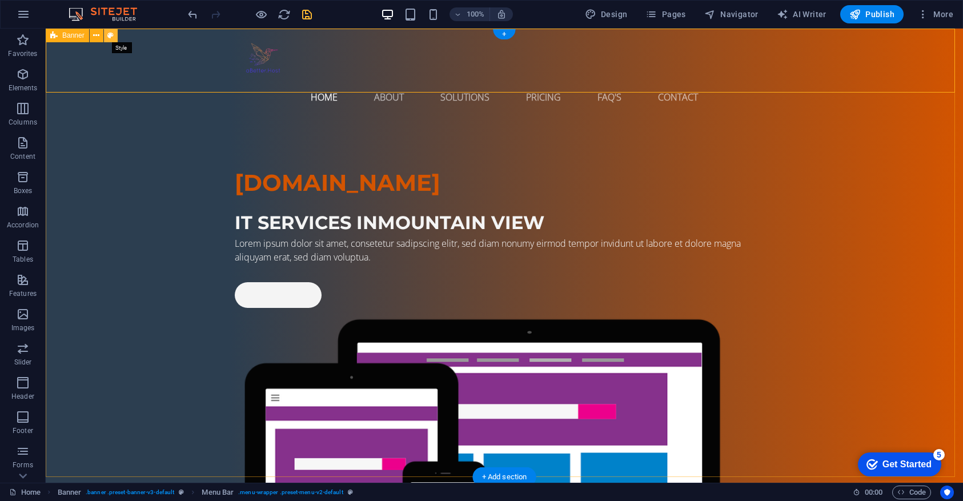
click at [110, 35] on icon at bounding box center [110, 36] width 6 height 12
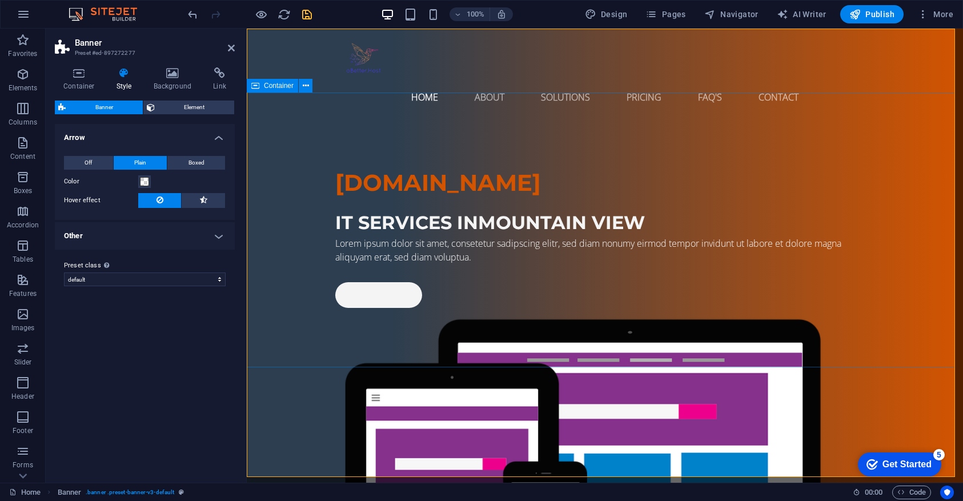
click at [311, 134] on div "aBetter.Host IT Services in Mountain View Lorem ipsum dolor sit amet, consetetu…" at bounding box center [605, 406] width 716 height 572
click at [304, 86] on icon at bounding box center [306, 86] width 6 height 12
click at [268, 87] on span "Container" at bounding box center [279, 85] width 30 height 7
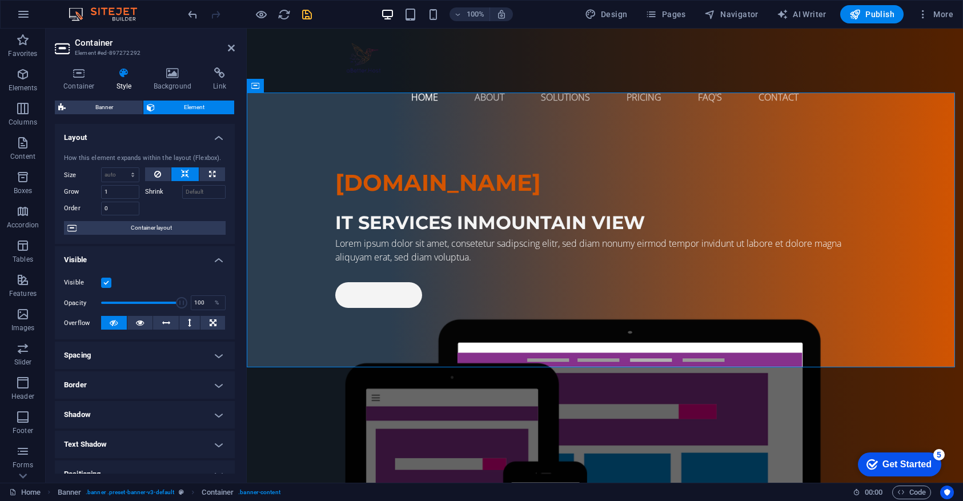
click at [131, 70] on icon at bounding box center [124, 72] width 33 height 11
click at [107, 81] on ul "Container Style Background Link" at bounding box center [145, 79] width 180 height 24
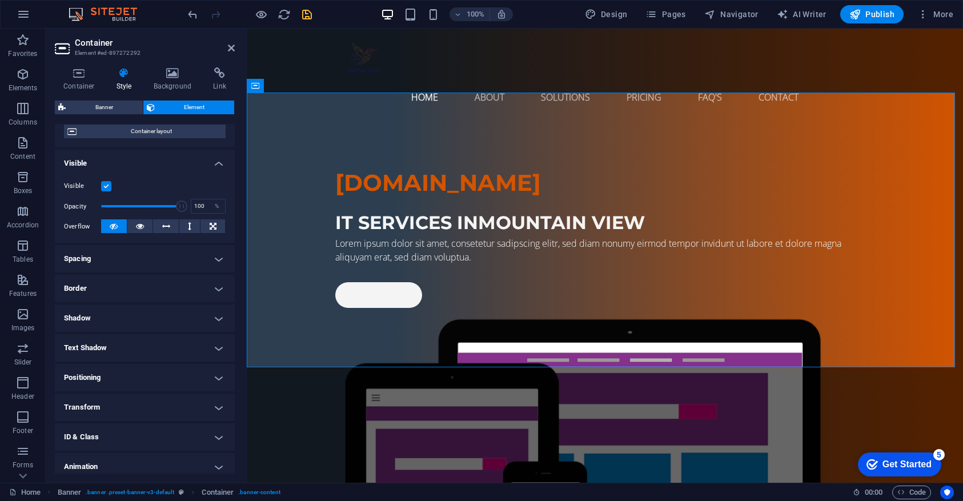
scroll to position [132, 0]
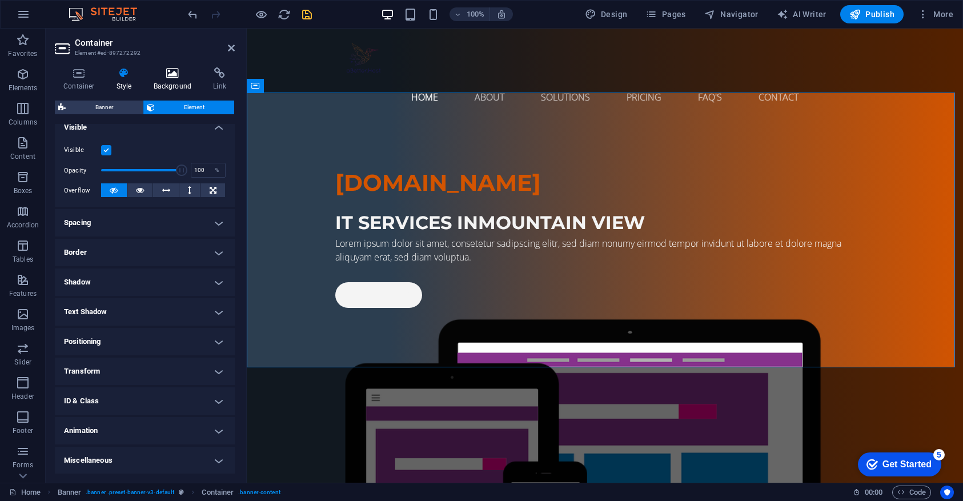
click at [181, 78] on icon at bounding box center [172, 72] width 55 height 11
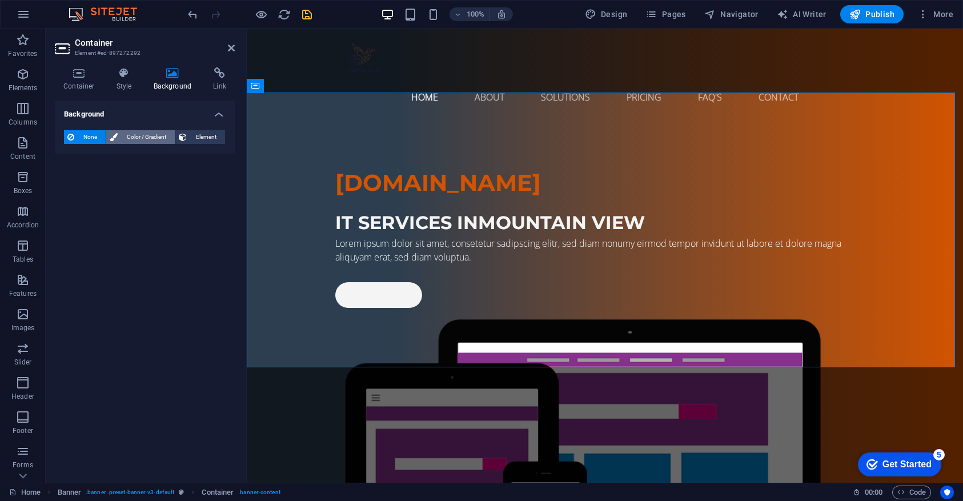
click at [151, 138] on span "Color / Gradient" at bounding box center [146, 137] width 50 height 14
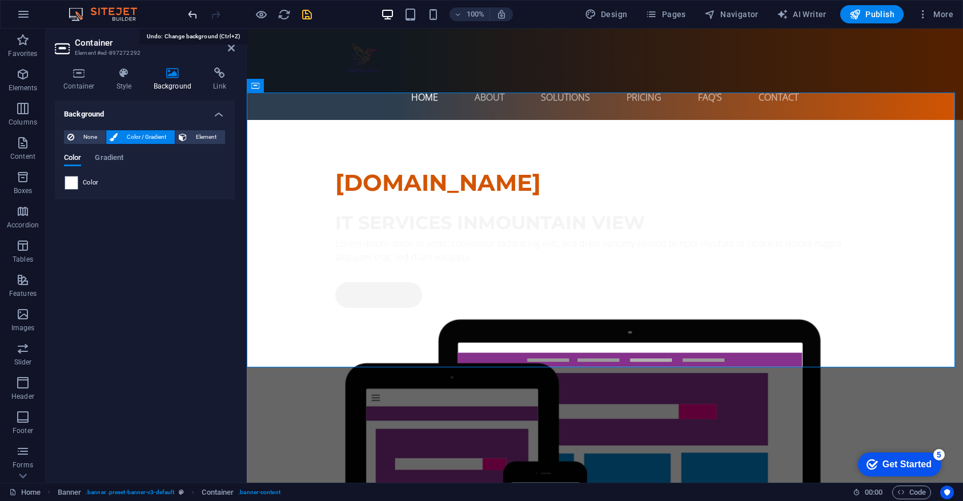
click at [194, 9] on icon "undo" at bounding box center [192, 14] width 13 height 13
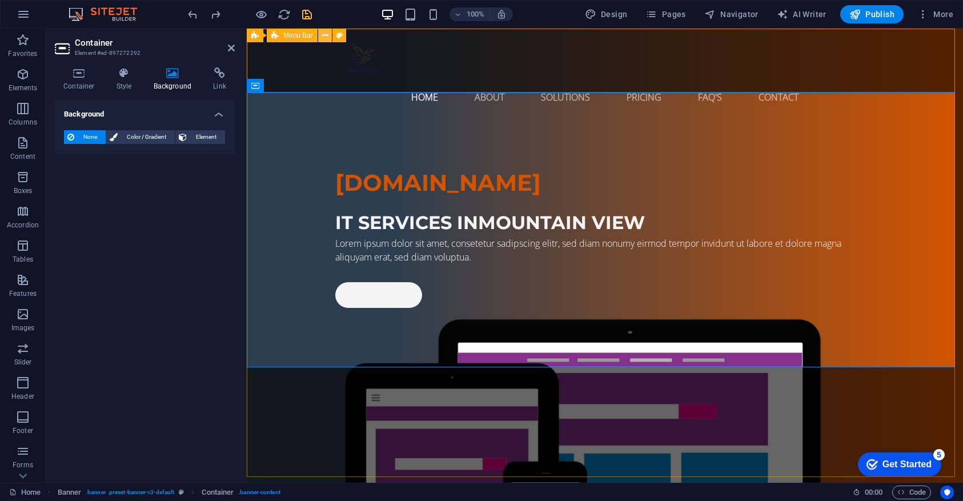
click at [328, 34] on icon at bounding box center [325, 36] width 6 height 12
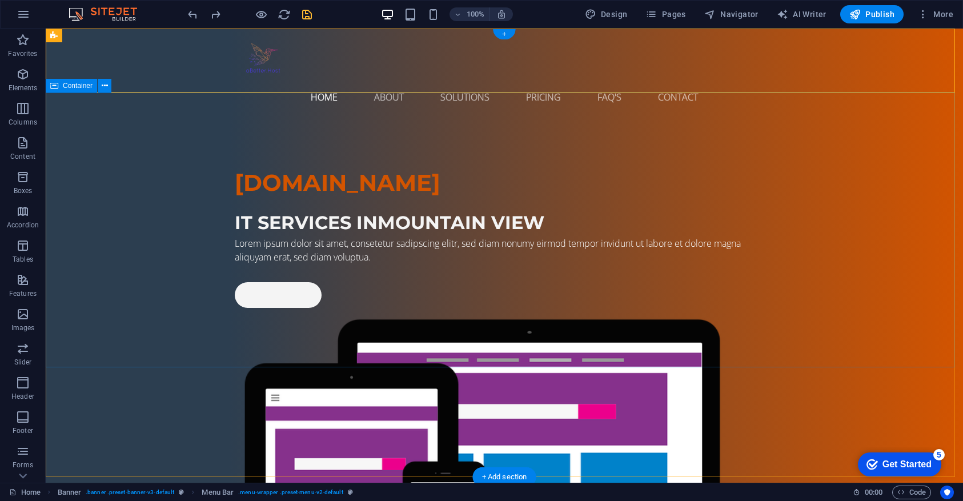
click at [127, 162] on div "aBetter.Host IT Services in Mountain View Lorem ipsum dolor sit amet, consetetu…" at bounding box center [504, 406] width 917 height 572
click at [98, 35] on span "Menu Bar" at bounding box center [97, 35] width 30 height 7
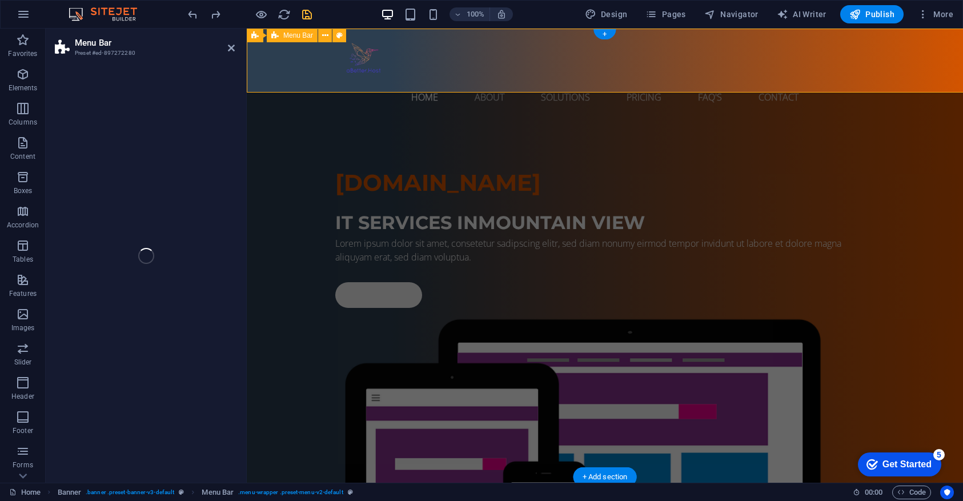
select select "rem"
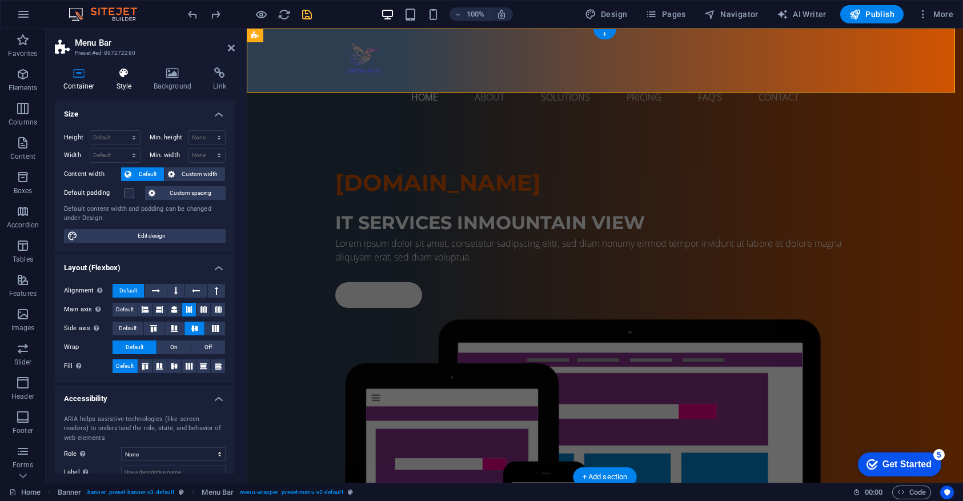
click at [116, 71] on icon at bounding box center [124, 72] width 33 height 11
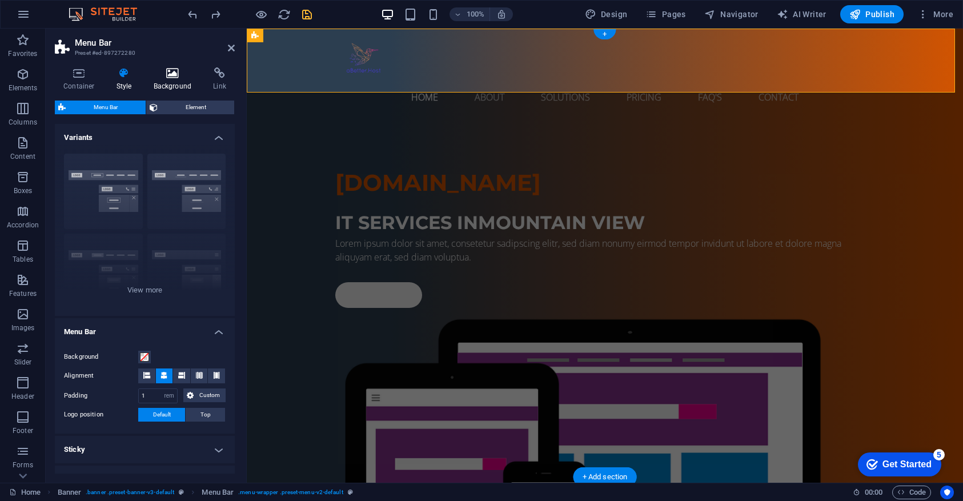
click at [170, 75] on icon at bounding box center [172, 72] width 55 height 11
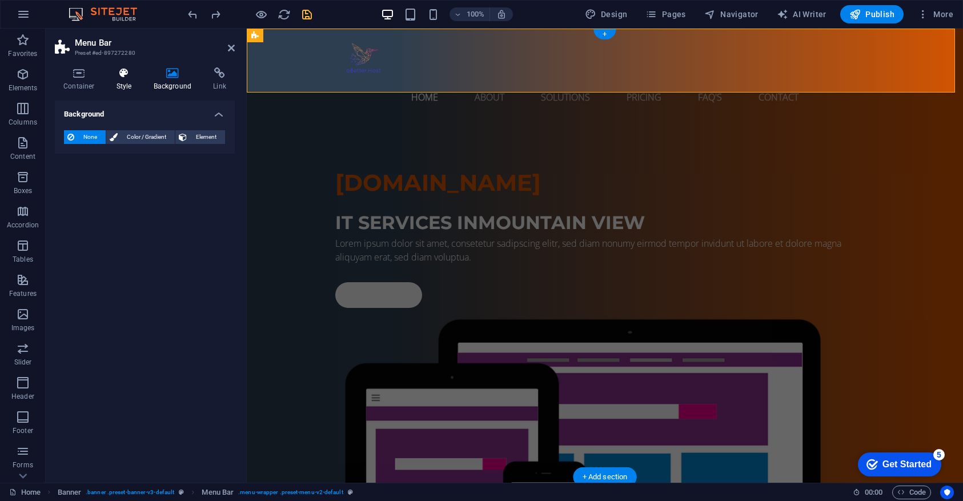
click at [127, 76] on icon at bounding box center [124, 72] width 33 height 11
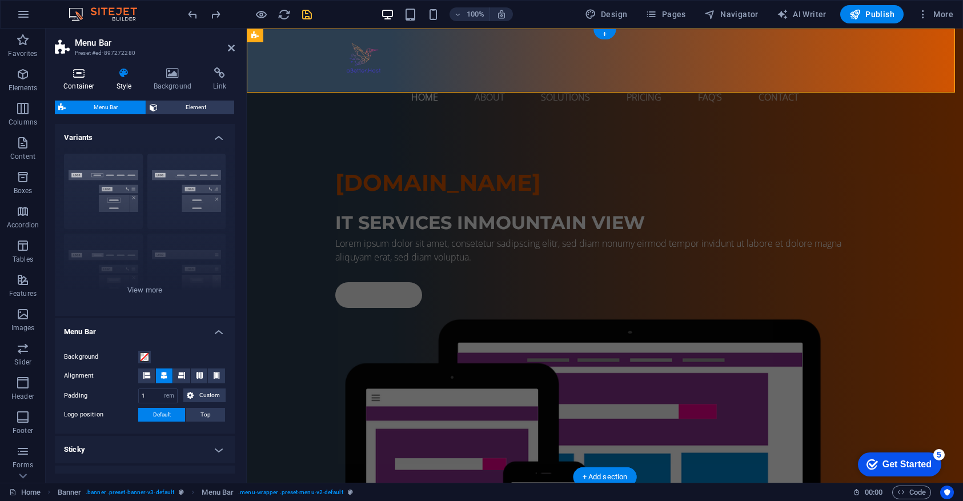
click at [79, 79] on h4 "Container" at bounding box center [81, 79] width 53 height 24
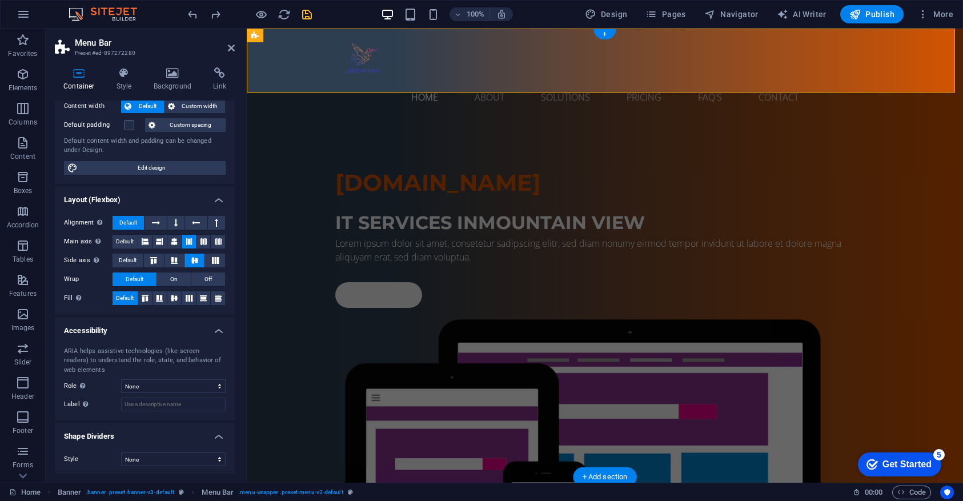
scroll to position [0, 0]
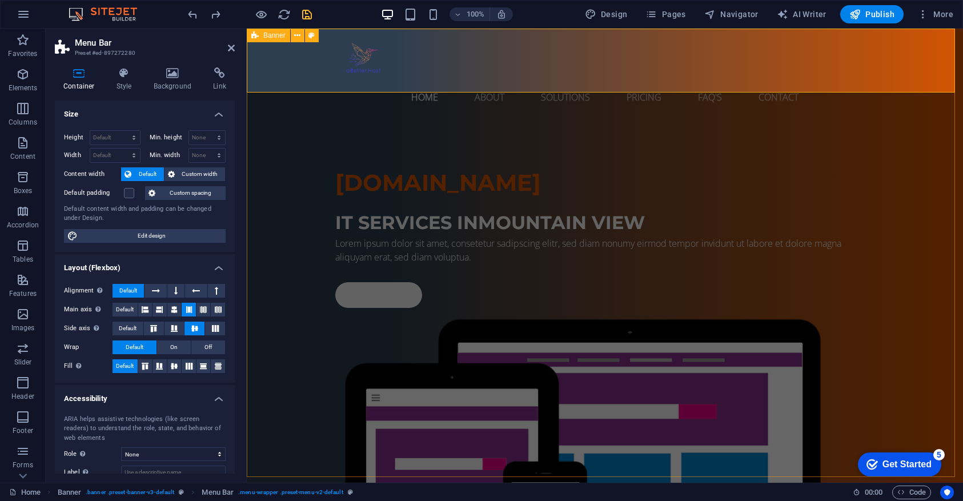
click at [267, 35] on span "Banner" at bounding box center [274, 35] width 22 height 7
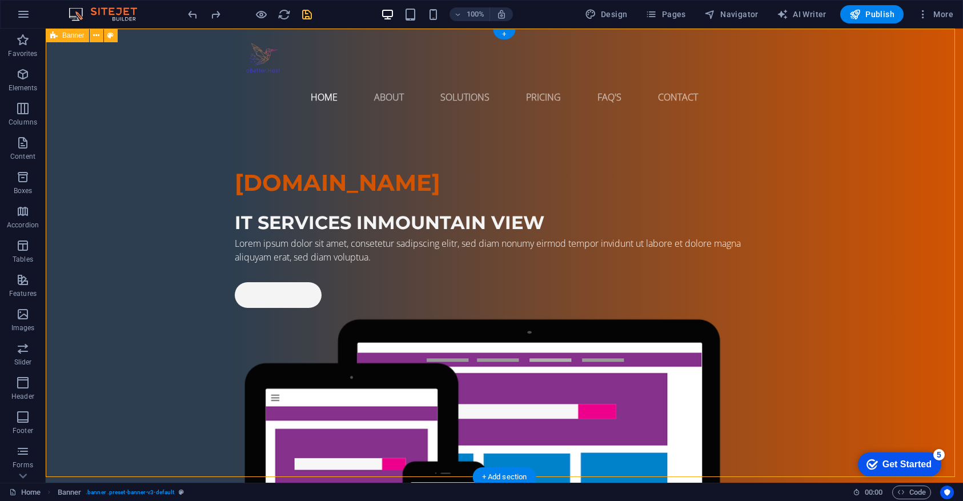
click at [53, 35] on icon at bounding box center [53, 36] width 7 height 14
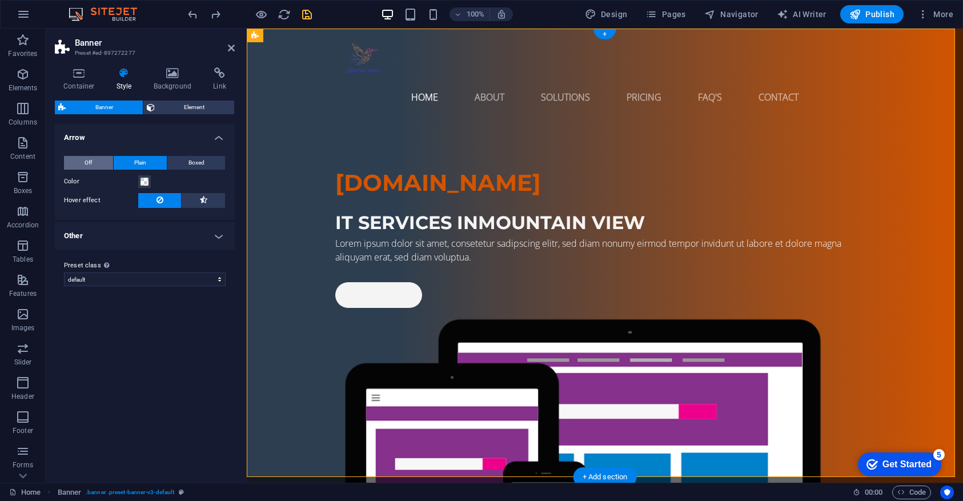
click at [104, 164] on button "Off" at bounding box center [88, 163] width 49 height 14
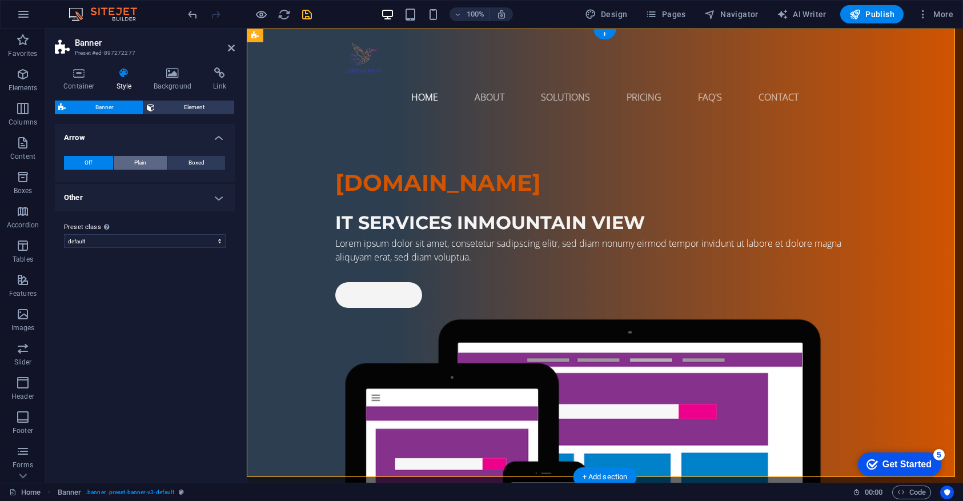
click at [142, 160] on span "Plain" at bounding box center [140, 163] width 12 height 14
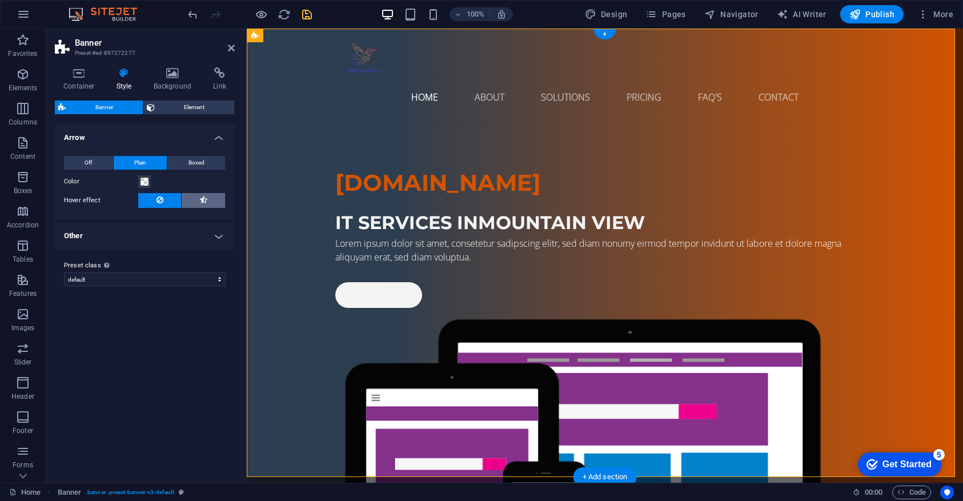
click at [208, 195] on button at bounding box center [203, 200] width 43 height 15
click at [213, 238] on h4 "Other" at bounding box center [145, 235] width 180 height 27
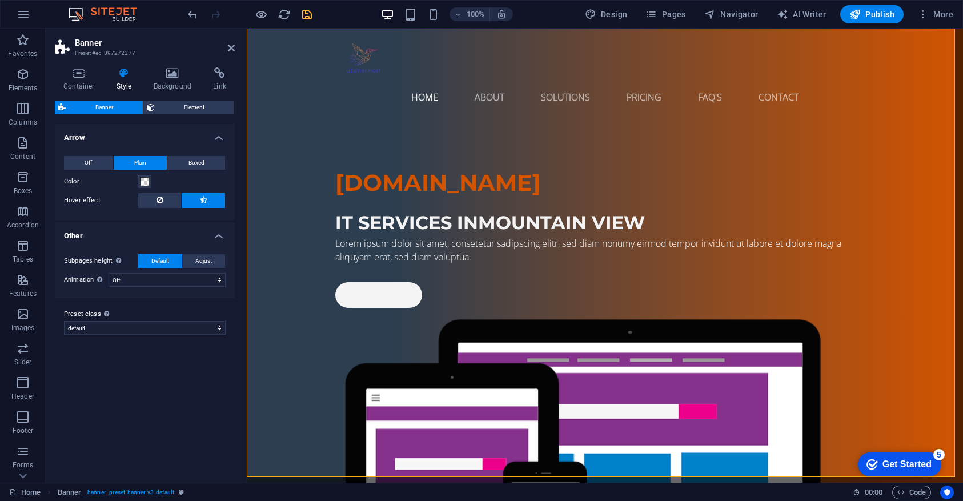
click at [171, 41] on h2 "Banner" at bounding box center [155, 43] width 160 height 10
click at [305, 203] on div "aBetter.Host IT Services in Mountain View Lorem ipsum dolor sit amet, consetetu…" at bounding box center [605, 406] width 716 height 572
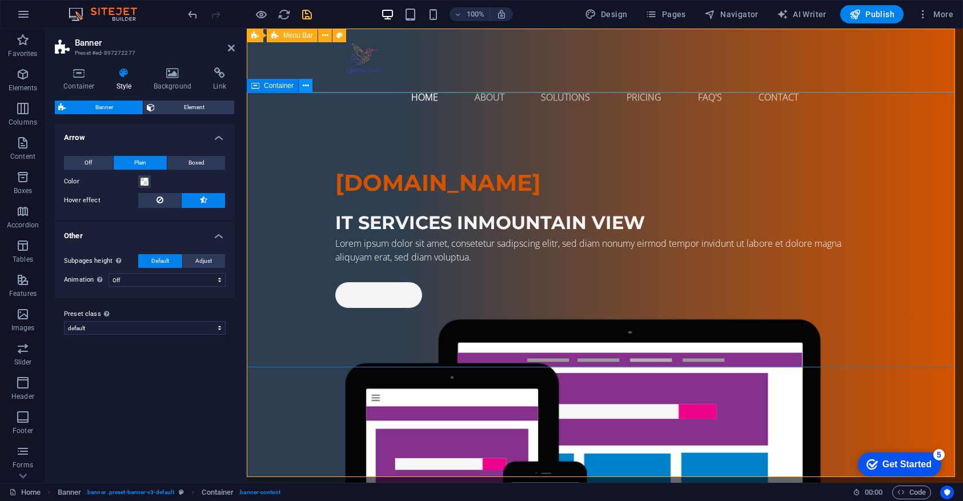
click at [305, 84] on icon at bounding box center [306, 86] width 6 height 12
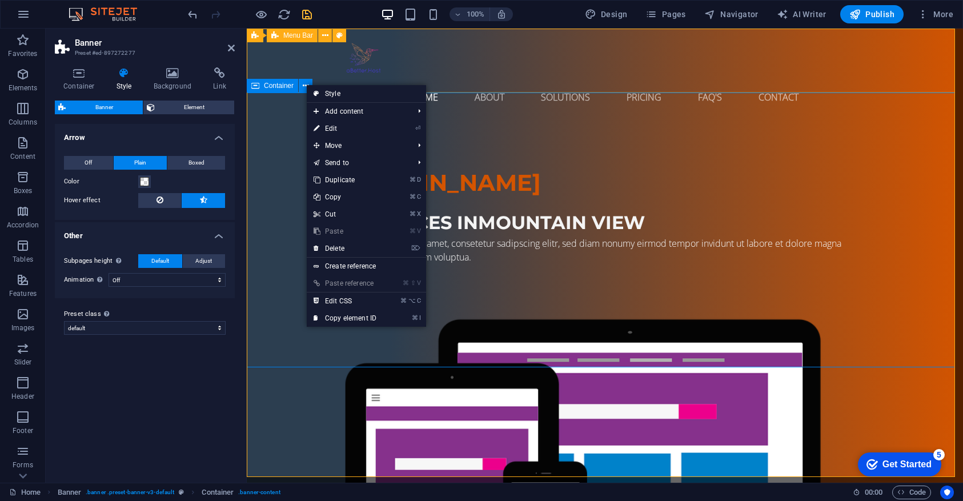
click at [276, 87] on span "Container" at bounding box center [279, 85] width 30 height 7
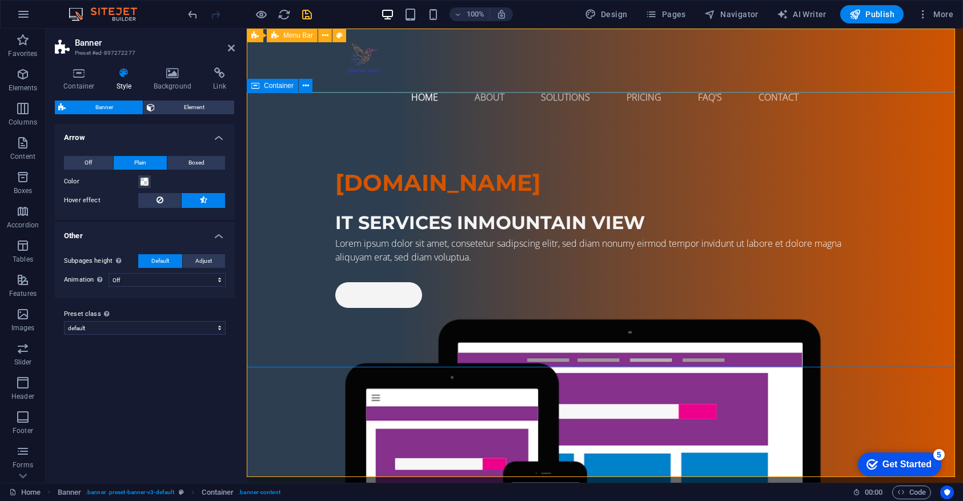
click at [276, 87] on span "Container" at bounding box center [279, 85] width 30 height 7
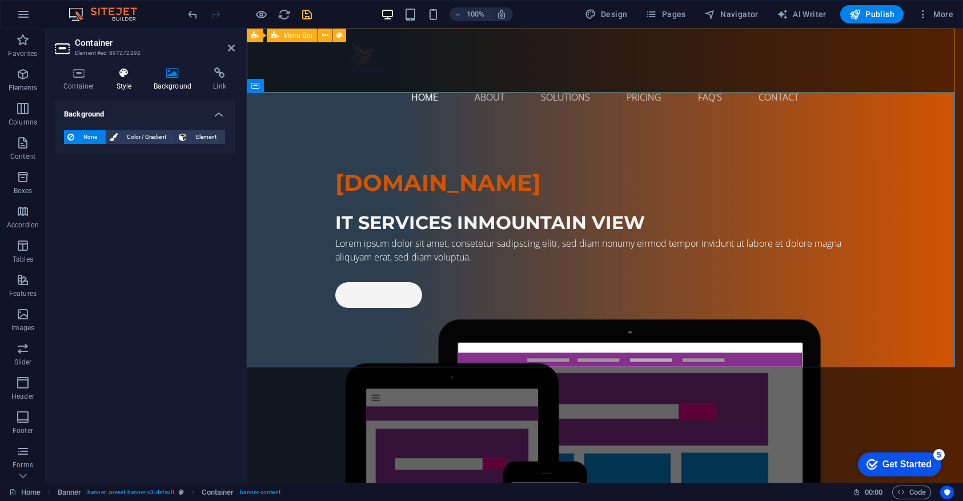
click at [125, 69] on icon at bounding box center [124, 72] width 33 height 11
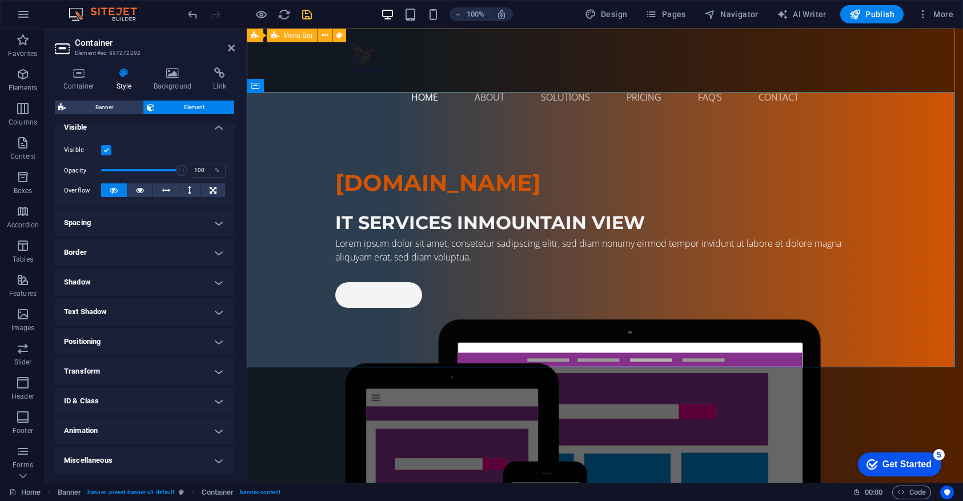
scroll to position [106, 0]
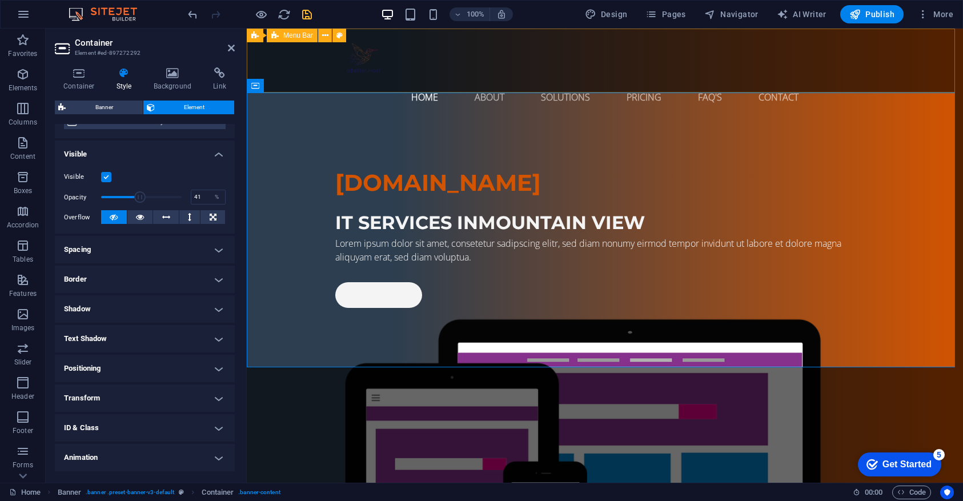
drag, startPoint x: 177, startPoint y: 193, endPoint x: 132, endPoint y: 190, distance: 44.6
click at [134, 191] on span at bounding box center [139, 196] width 11 height 11
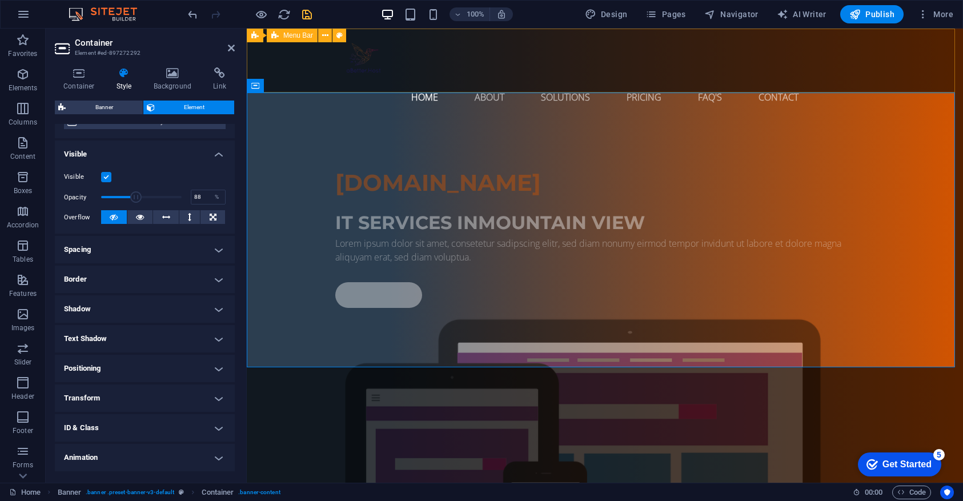
type input "100"
drag, startPoint x: 135, startPoint y: 194, endPoint x: 196, endPoint y: 200, distance: 61.4
click at [196, 200] on div "Opacity 100 %" at bounding box center [145, 196] width 162 height 17
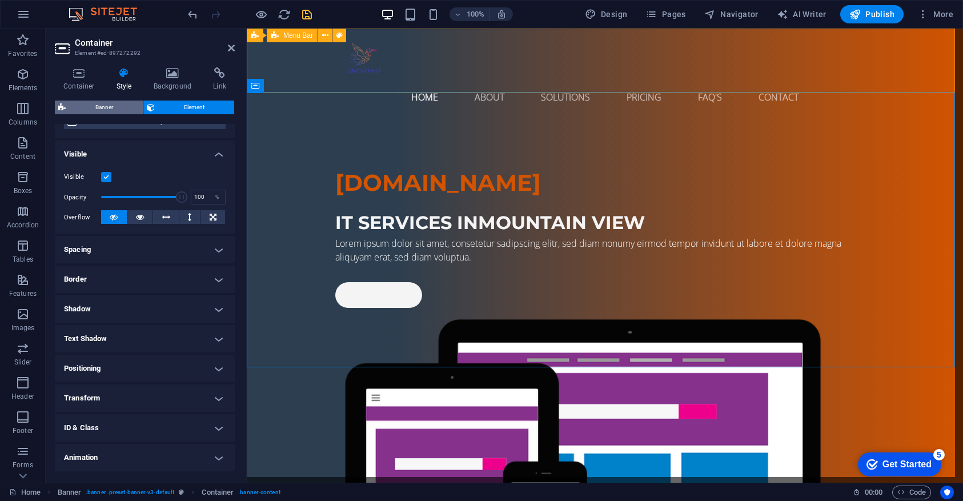
click at [123, 104] on span "Banner" at bounding box center [104, 107] width 70 height 14
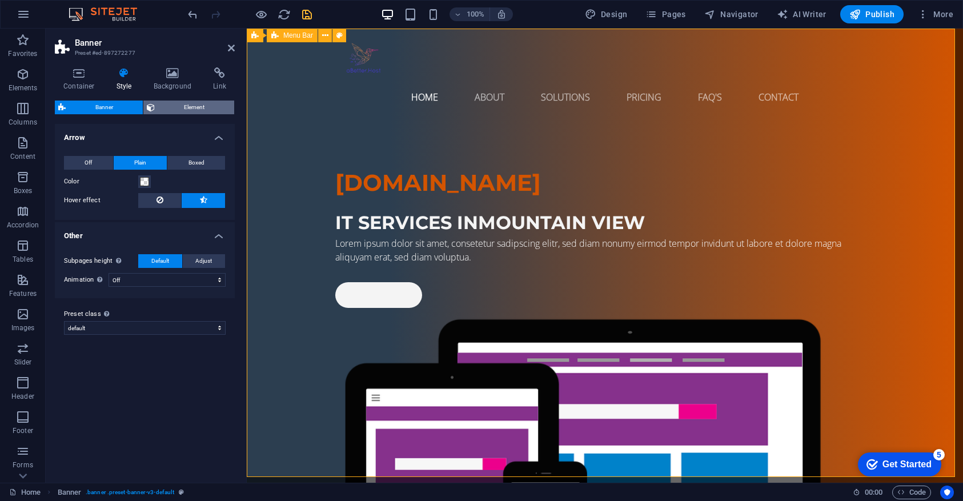
click at [188, 104] on span "Element" at bounding box center [194, 107] width 73 height 14
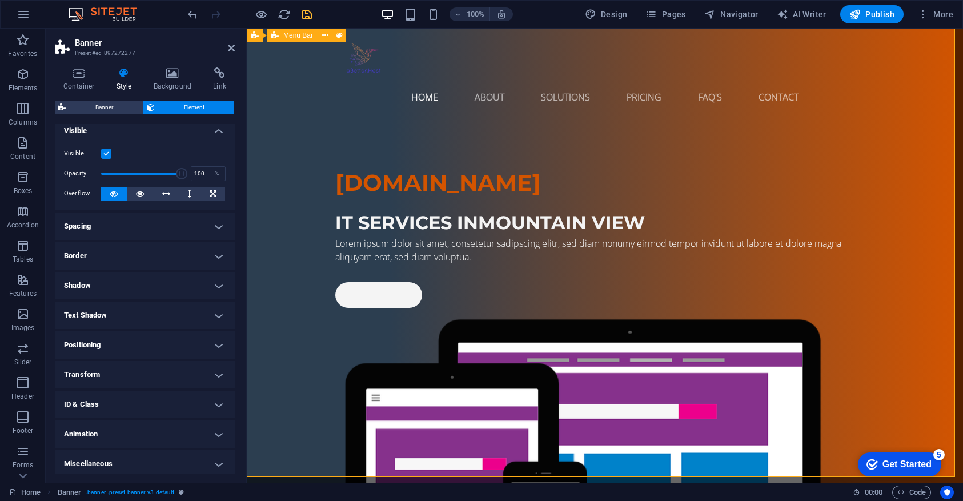
scroll to position [10, 0]
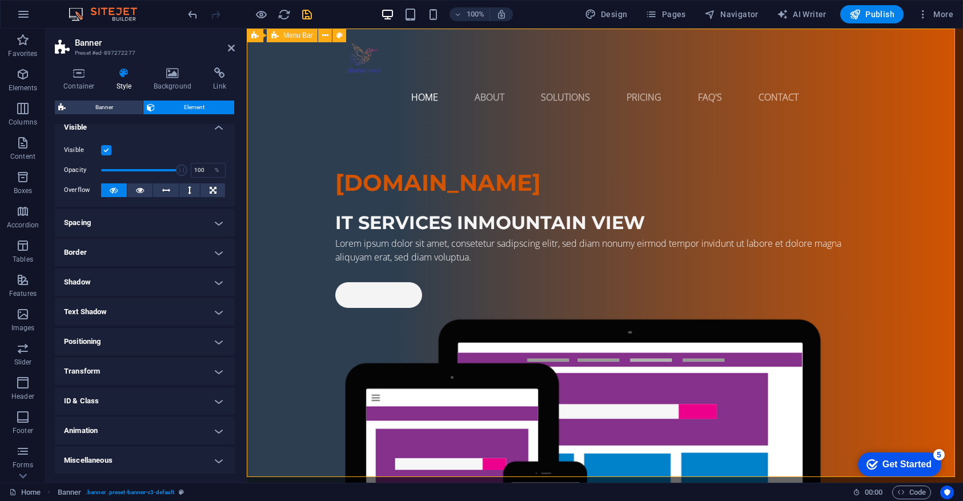
click at [106, 429] on h4 "Animation" at bounding box center [145, 430] width 180 height 27
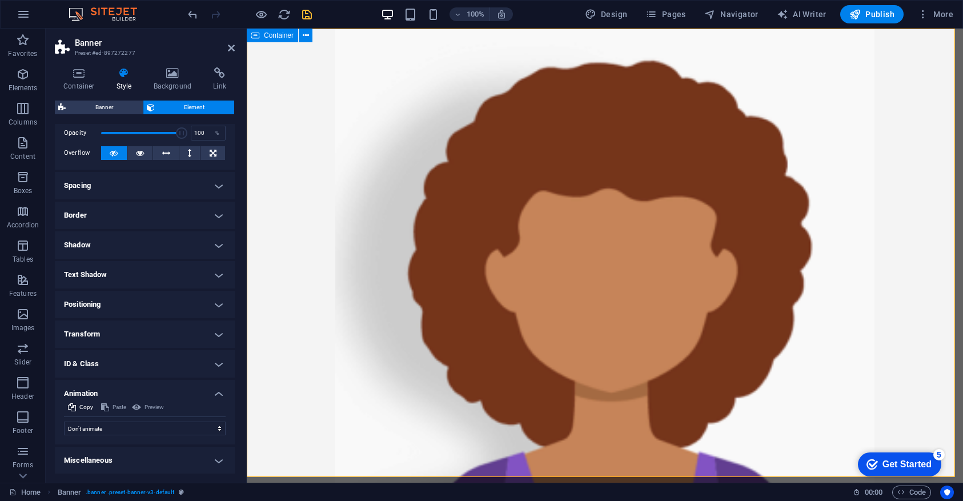
scroll to position [0, 0]
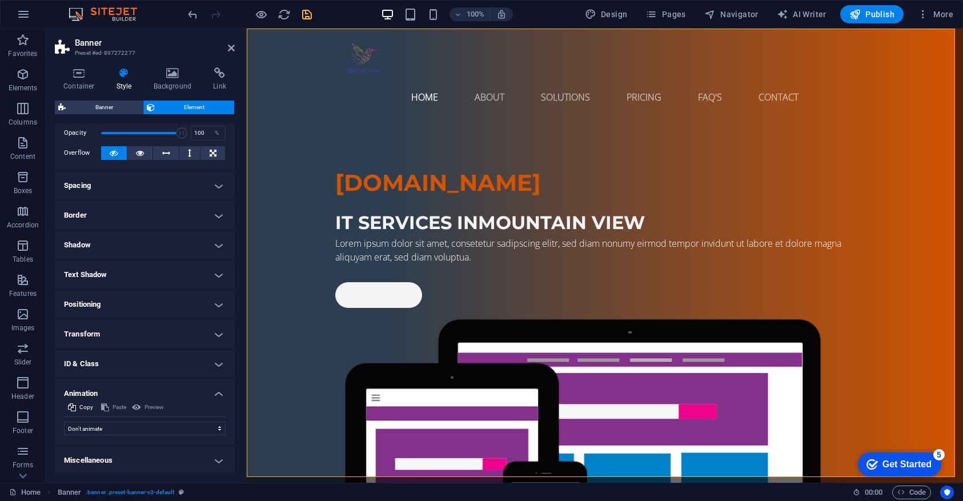
click at [113, 228] on h4 "Border" at bounding box center [145, 215] width 180 height 27
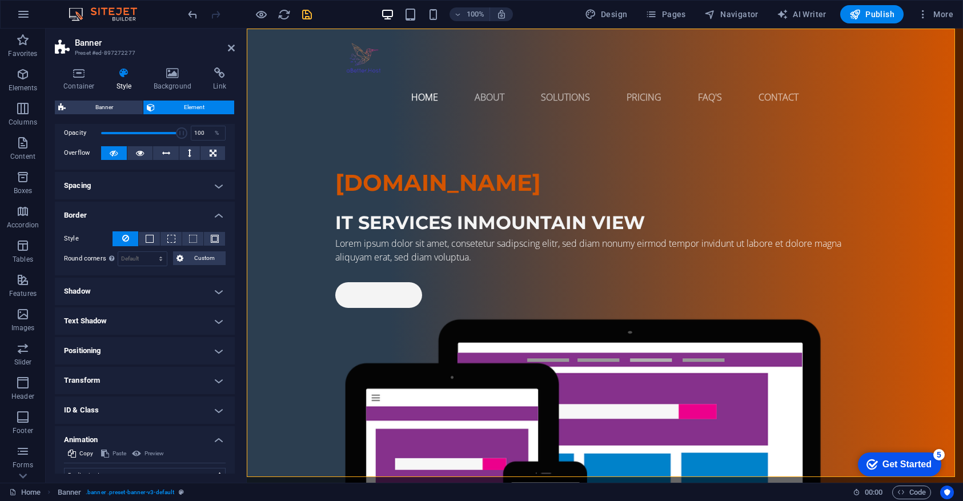
click at [160, 198] on h4 "Spacing" at bounding box center [145, 185] width 180 height 27
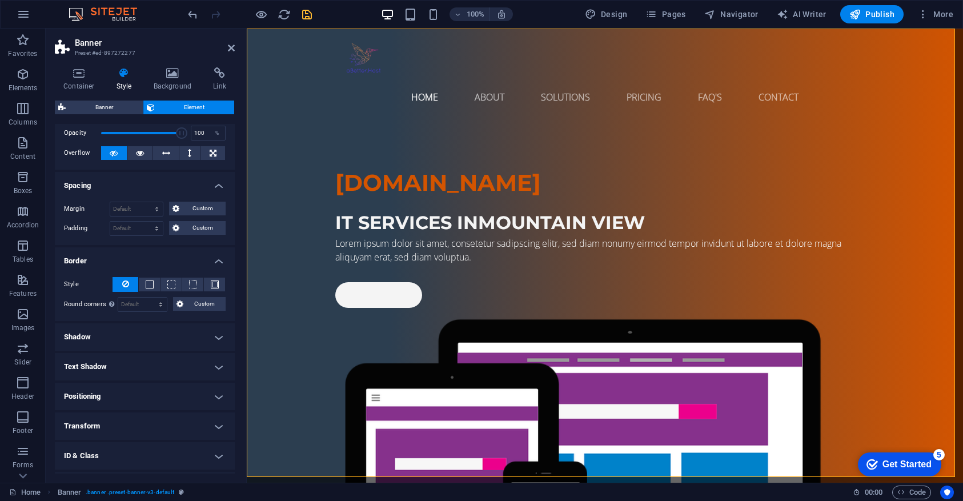
click at [141, 329] on h4 "Shadow" at bounding box center [145, 336] width 180 height 27
click at [30, 79] on icon "button" at bounding box center [23, 74] width 14 height 14
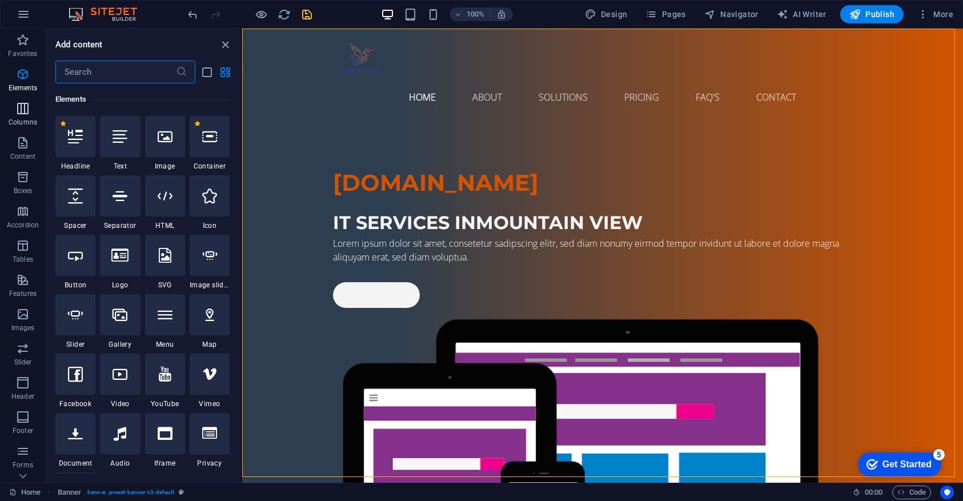
click at [18, 111] on icon "button" at bounding box center [23, 109] width 14 height 14
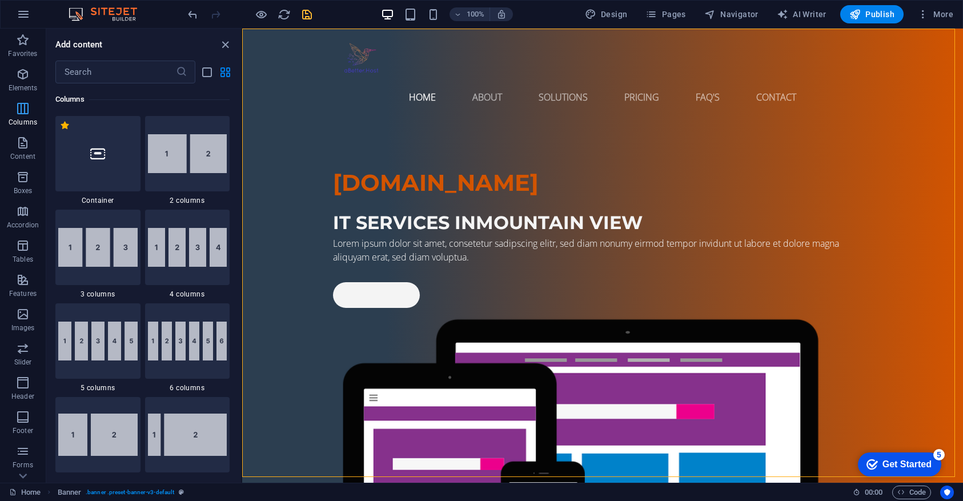
scroll to position [565, 0]
click at [98, 162] on div at bounding box center [97, 153] width 85 height 75
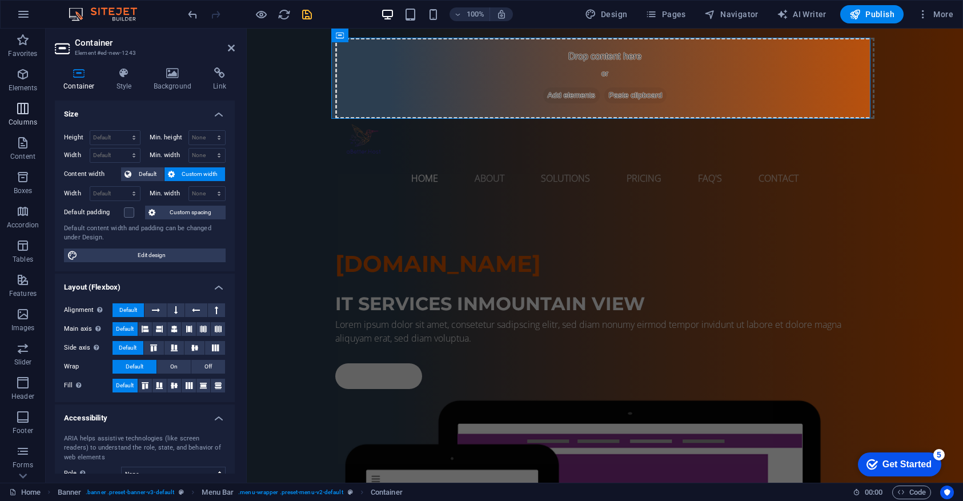
click at [28, 106] on icon "button" at bounding box center [23, 109] width 14 height 14
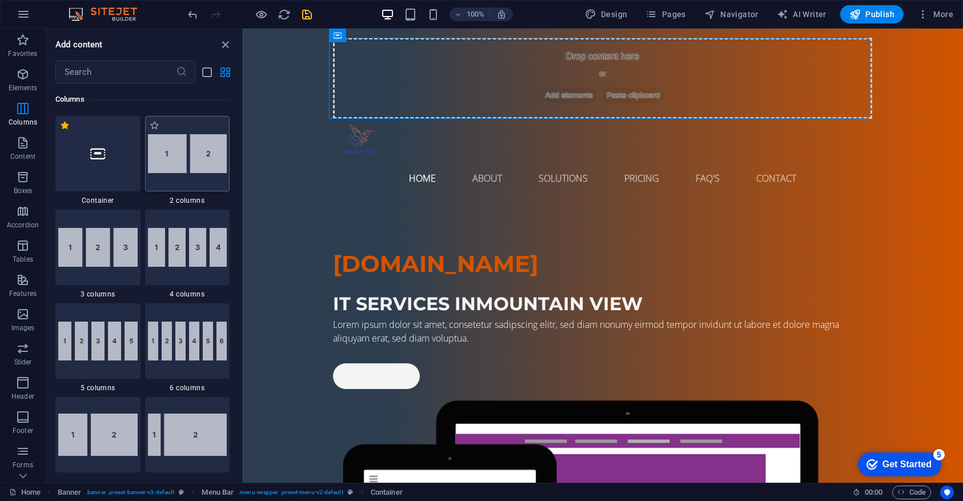
click at [211, 163] on img at bounding box center [187, 153] width 79 height 39
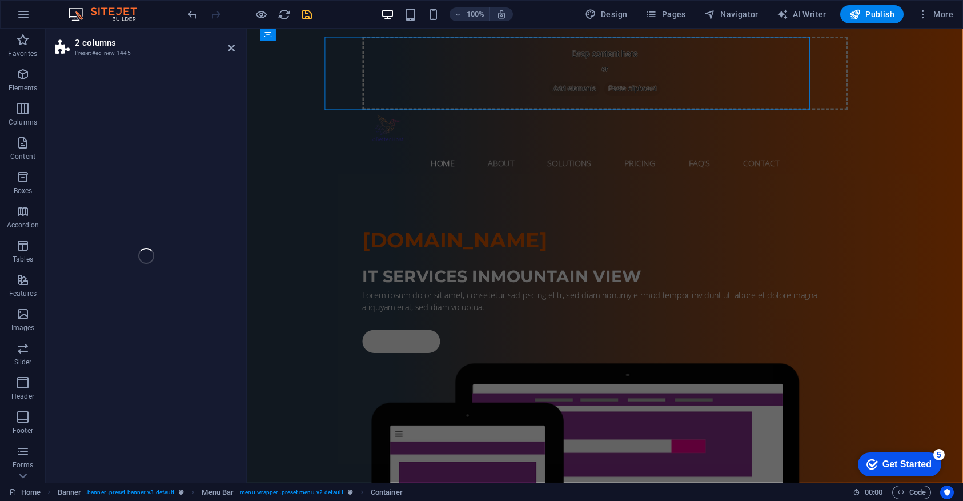
select select "rem"
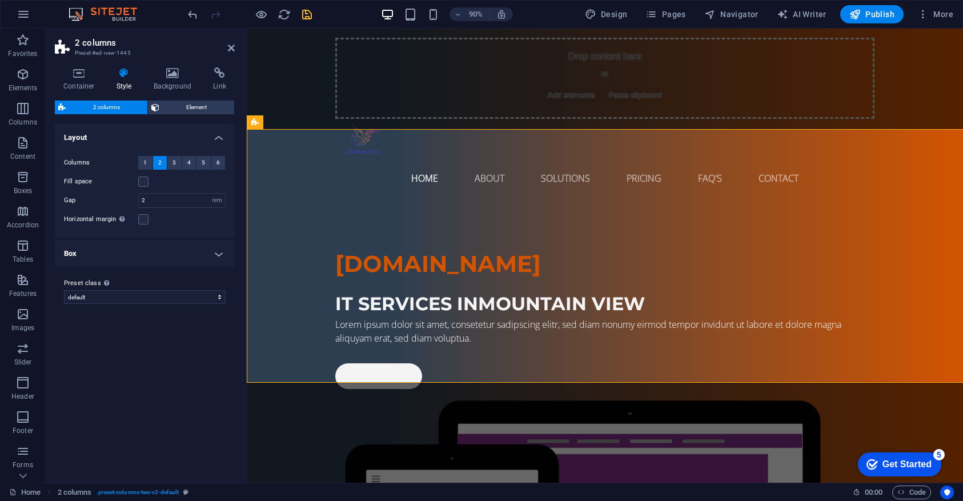
scroll to position [429, 0]
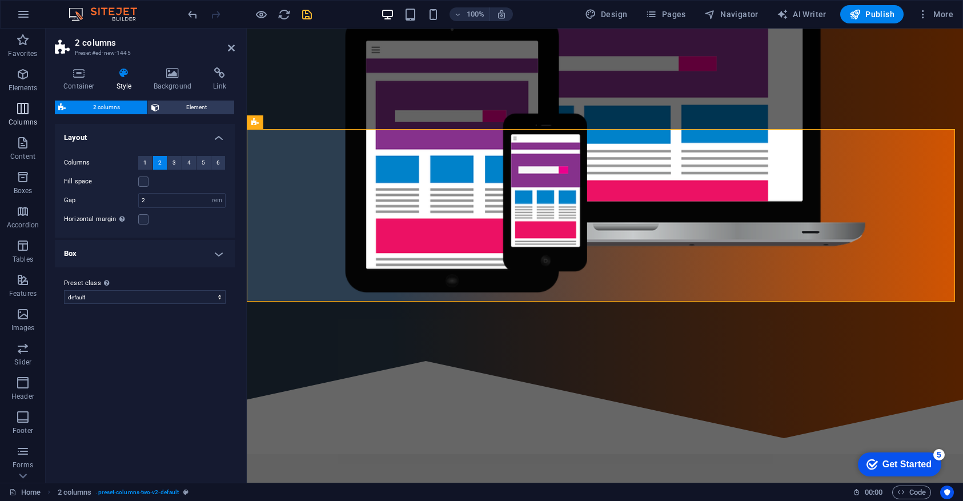
click at [27, 110] on icon "button" at bounding box center [23, 109] width 14 height 14
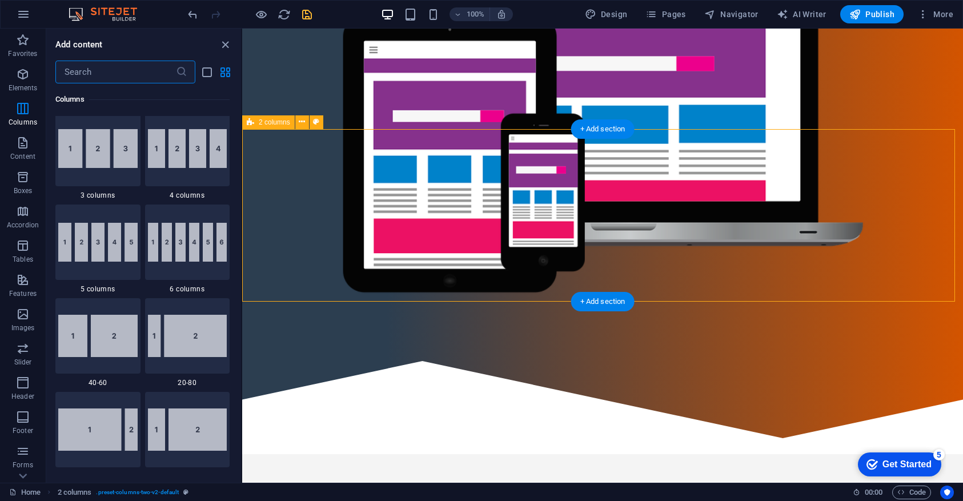
scroll to position [0, 0]
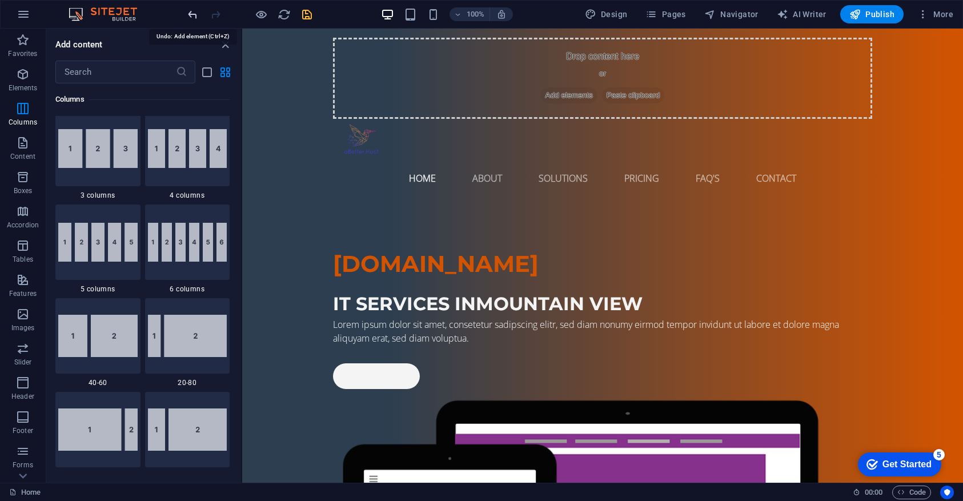
click at [190, 13] on icon "undo" at bounding box center [192, 14] width 13 height 13
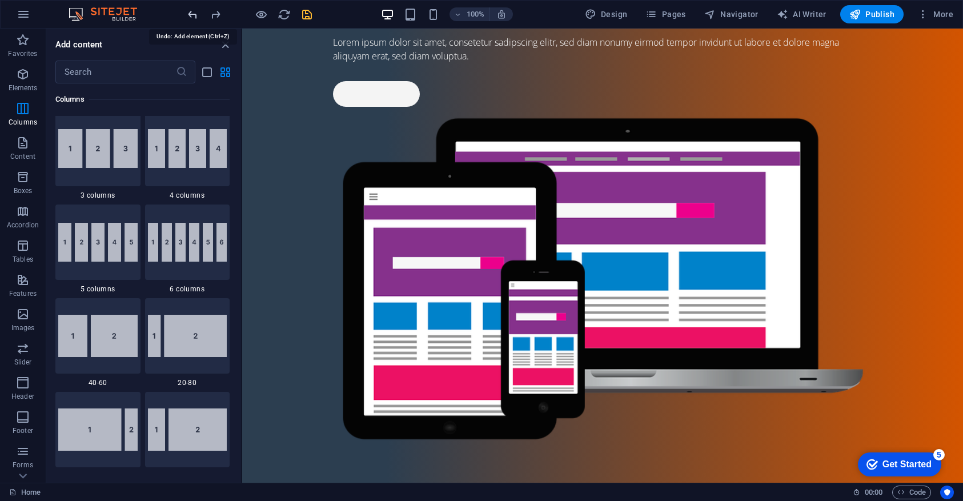
scroll to position [388, 0]
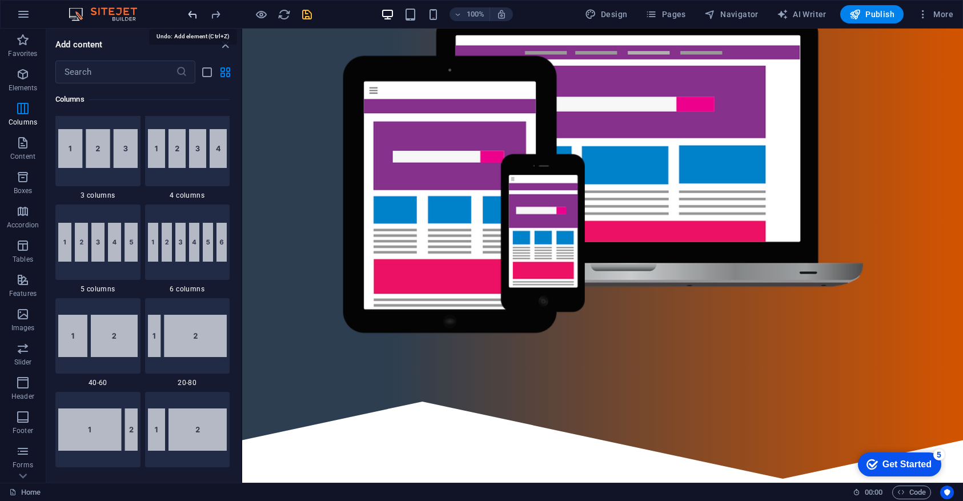
click at [190, 13] on icon "undo" at bounding box center [192, 14] width 13 height 13
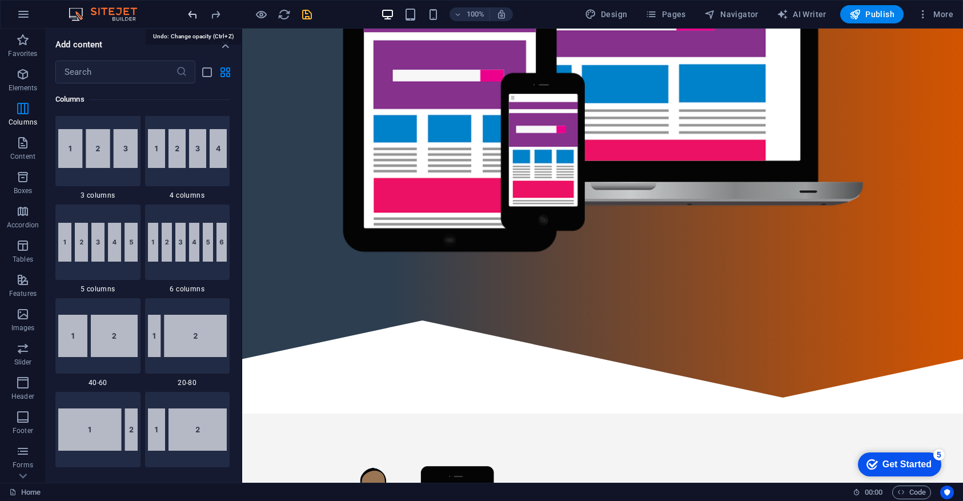
scroll to position [0, 0]
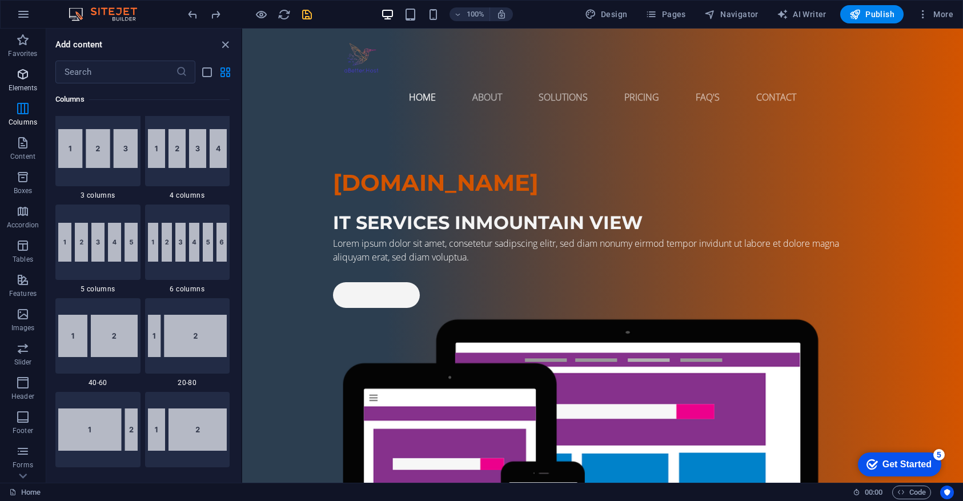
click at [27, 69] on icon "button" at bounding box center [23, 74] width 14 height 14
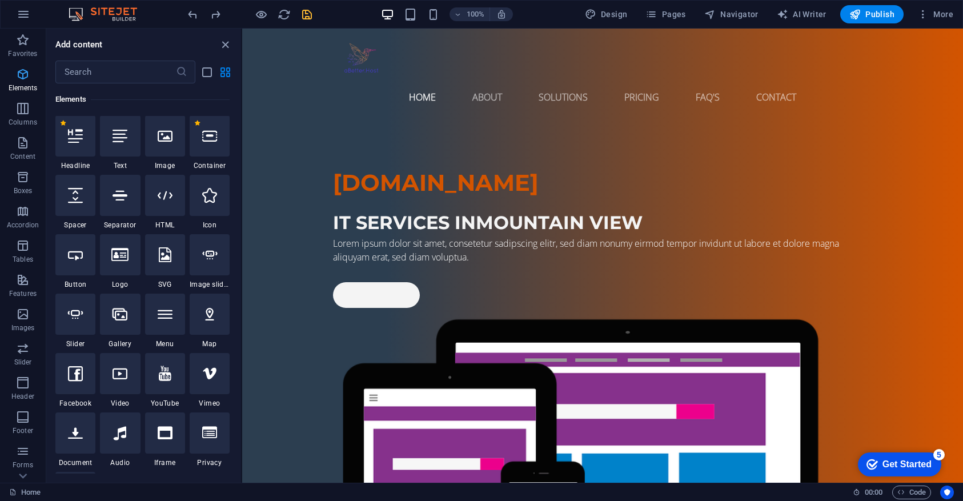
scroll to position [122, 0]
click at [27, 348] on icon "button" at bounding box center [23, 348] width 14 height 14
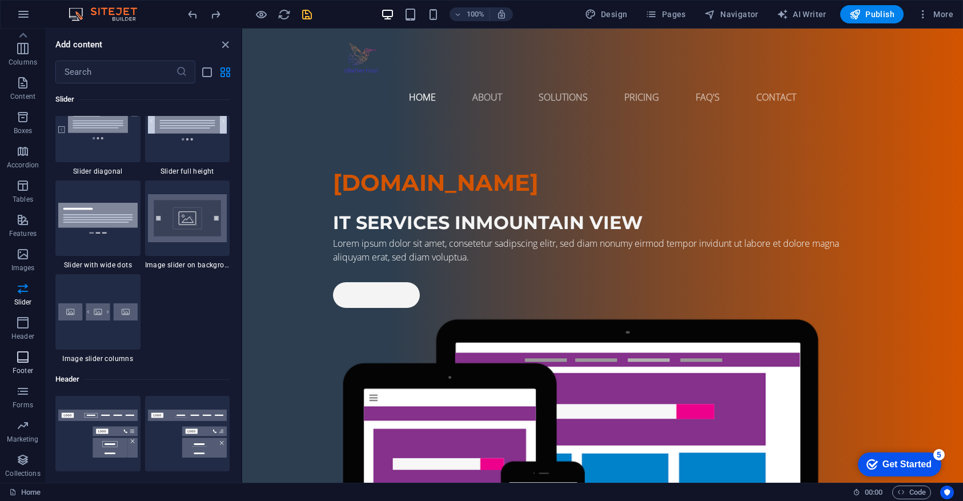
scroll to position [0, 0]
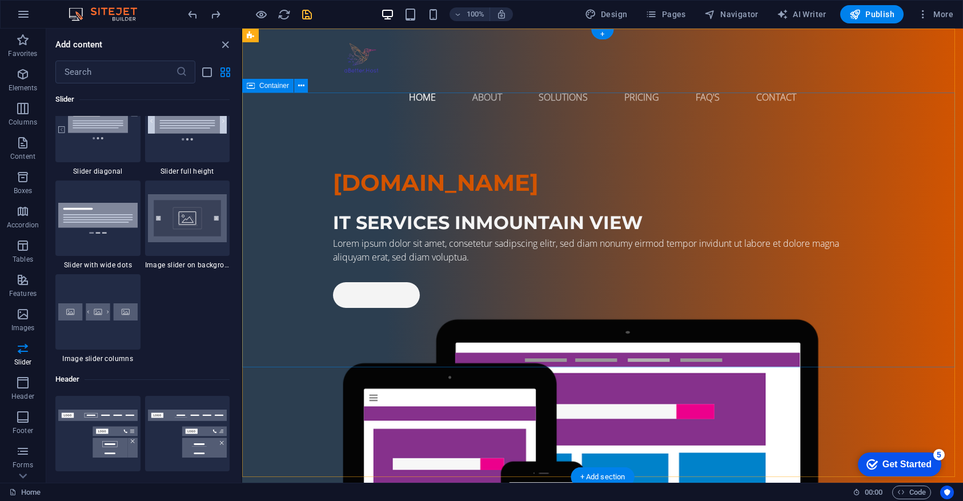
click at [264, 141] on div "aBetter.Host IT Services in Mountain View Lorem ipsum dolor sit amet, consetetu…" at bounding box center [602, 406] width 721 height 572
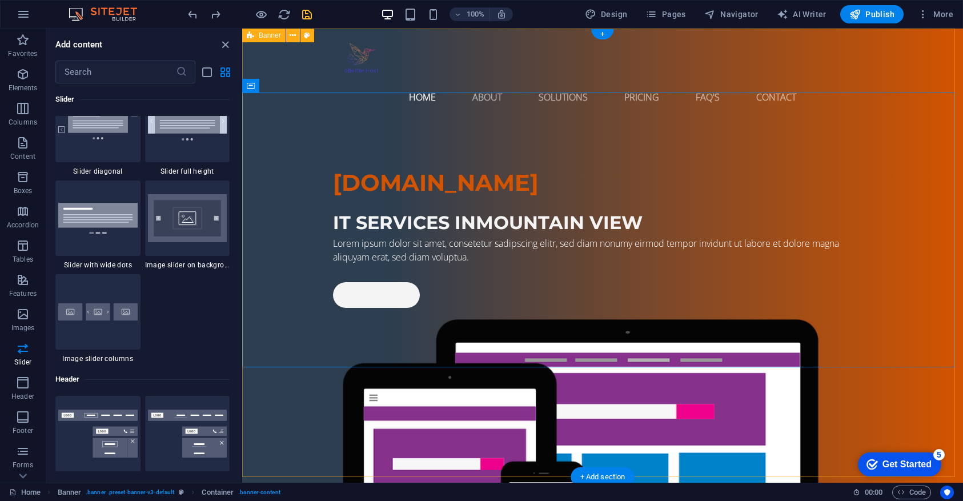
click at [249, 35] on icon at bounding box center [250, 36] width 7 height 14
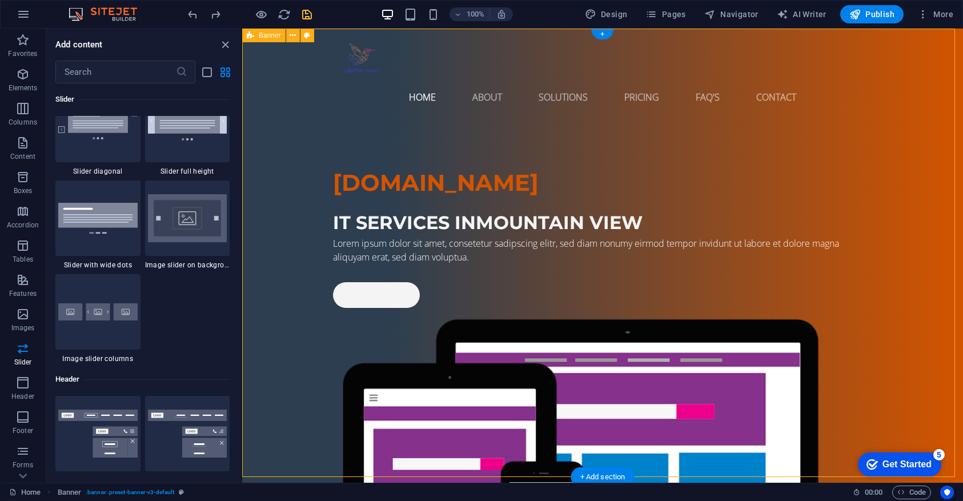
click at [251, 35] on icon at bounding box center [250, 36] width 7 height 14
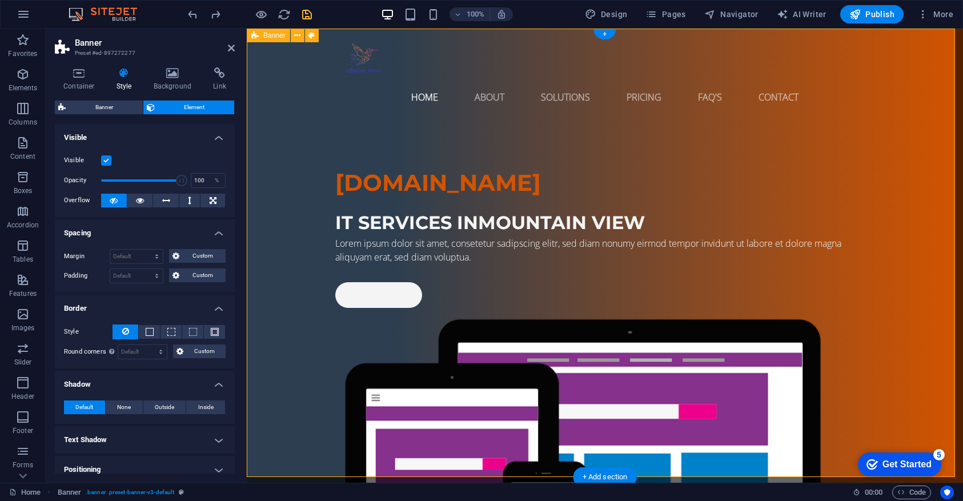
click at [279, 34] on span "Banner" at bounding box center [274, 35] width 22 height 7
click at [169, 77] on icon at bounding box center [172, 72] width 55 height 11
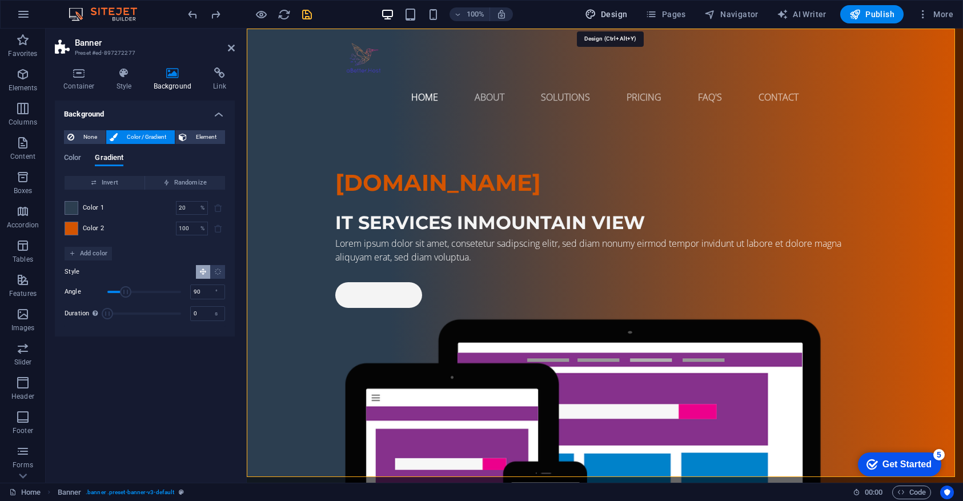
click at [611, 13] on span "Design" at bounding box center [606, 14] width 43 height 11
select select "px"
select select "400"
select select "px"
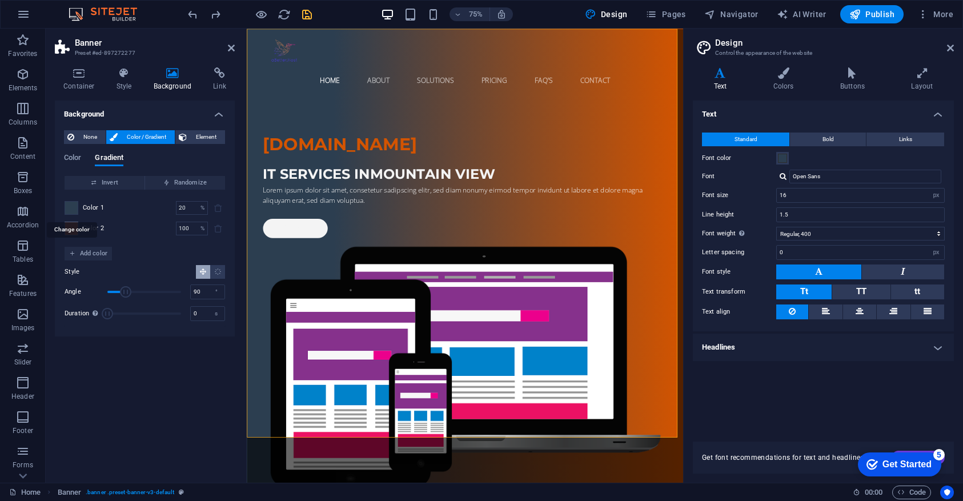
click at [73, 210] on span at bounding box center [71, 208] width 13 height 13
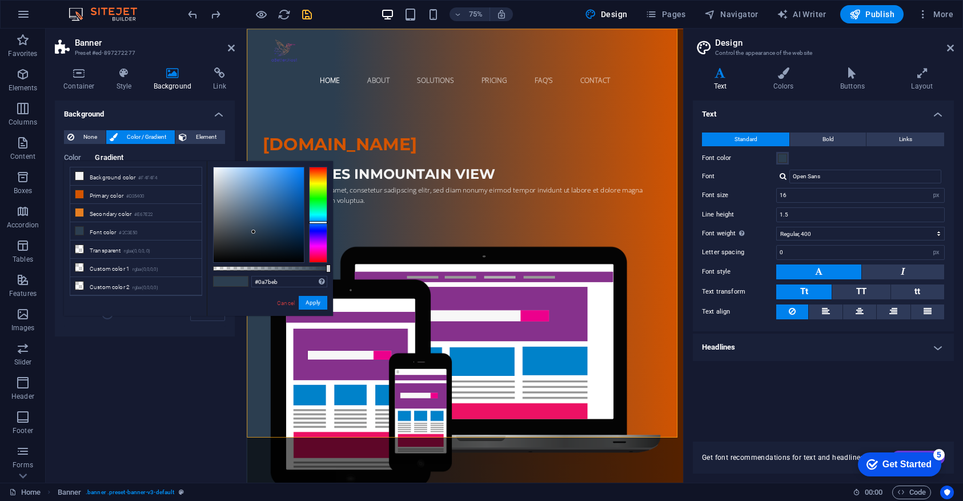
click at [299, 174] on div at bounding box center [259, 214] width 90 height 95
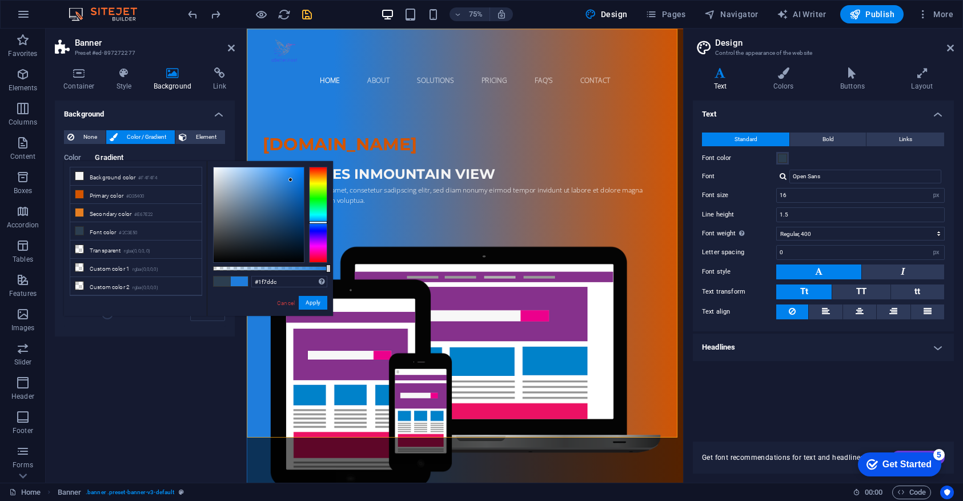
click at [291, 180] on div at bounding box center [259, 214] width 90 height 95
click at [288, 208] on div at bounding box center [259, 214] width 90 height 95
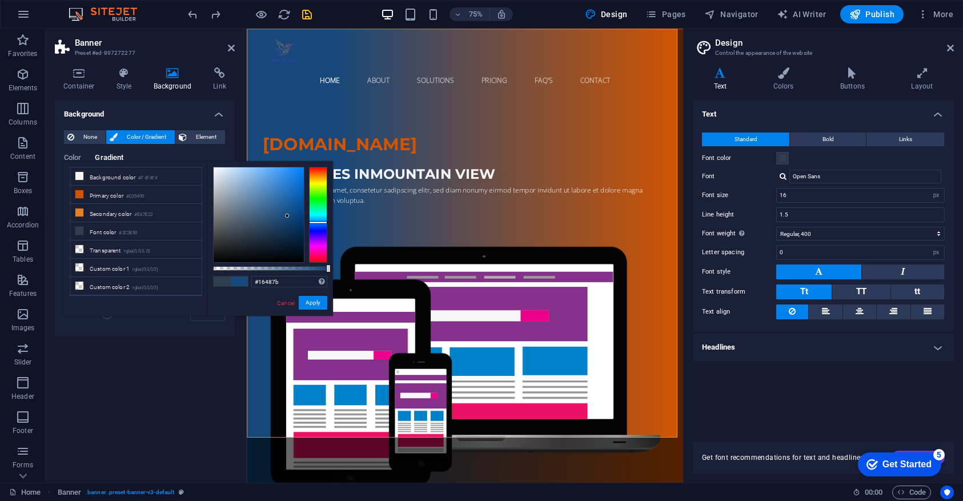
click at [287, 216] on div at bounding box center [259, 214] width 90 height 95
drag, startPoint x: 304, startPoint y: 60, endPoint x: 492, endPoint y: 52, distance: 187.5
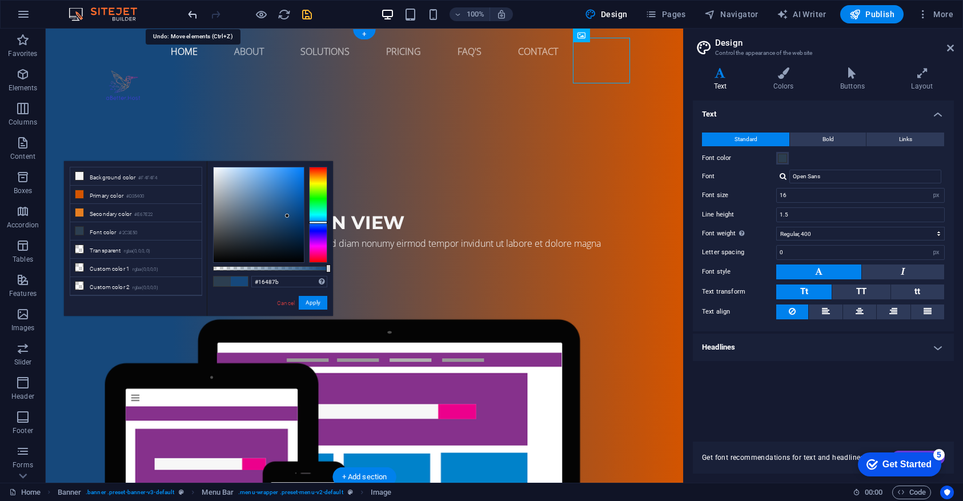
click at [187, 13] on icon "undo" at bounding box center [192, 14] width 13 height 13
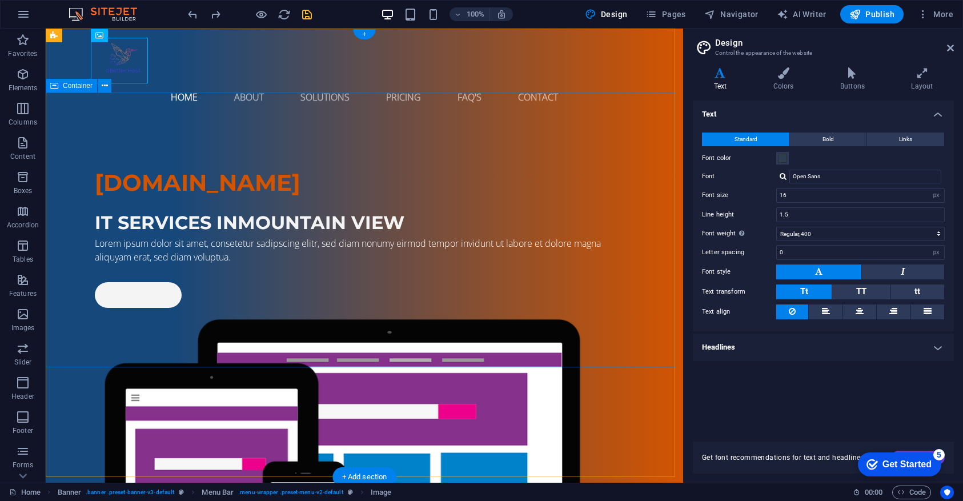
click at [72, 156] on div "aBetter.Host IT Services in Mountain View Lorem ipsum dolor sit amet, consetetu…" at bounding box center [364, 406] width 637 height 572
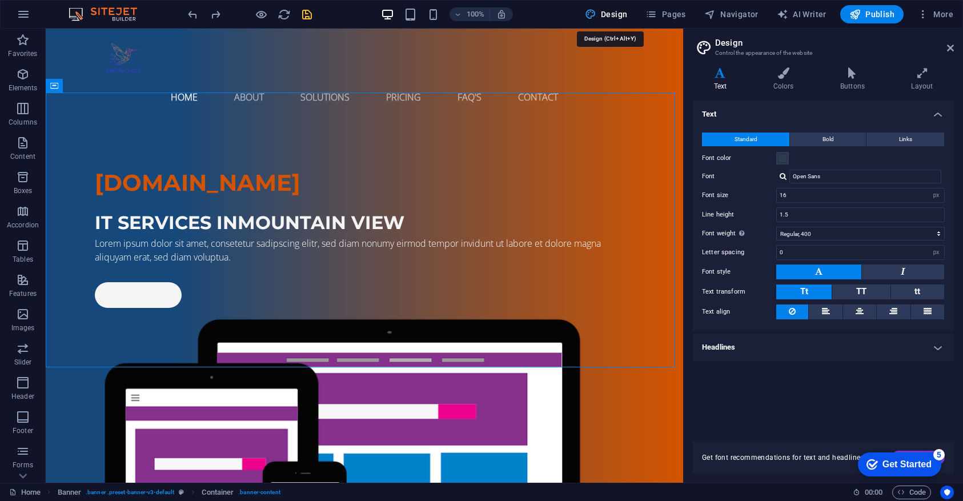
click at [612, 13] on span "Design" at bounding box center [606, 14] width 43 height 11
click at [784, 90] on div "Text Colors Buttons Layout Text Standard Bold Links Font color Font Open Sans F…" at bounding box center [823, 270] width 261 height 406
click at [783, 73] on icon at bounding box center [783, 72] width 62 height 11
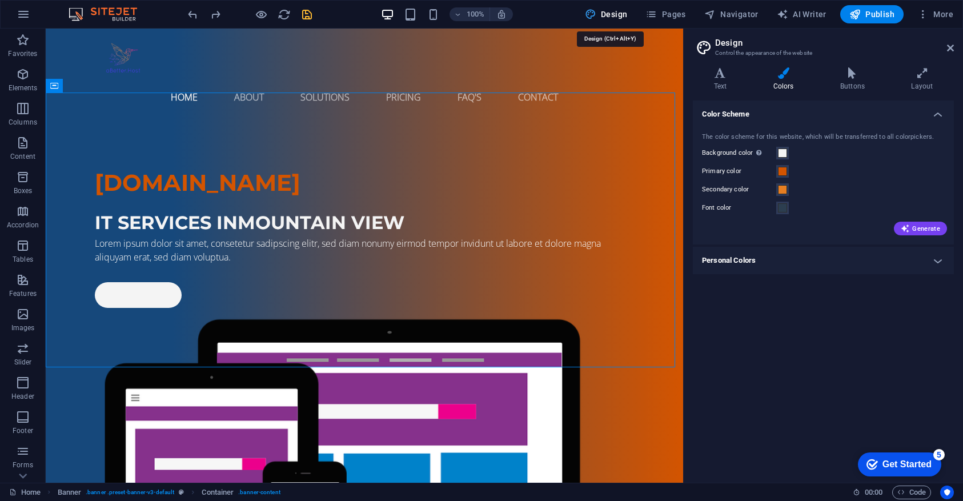
click at [605, 14] on span "Design" at bounding box center [606, 14] width 43 height 11
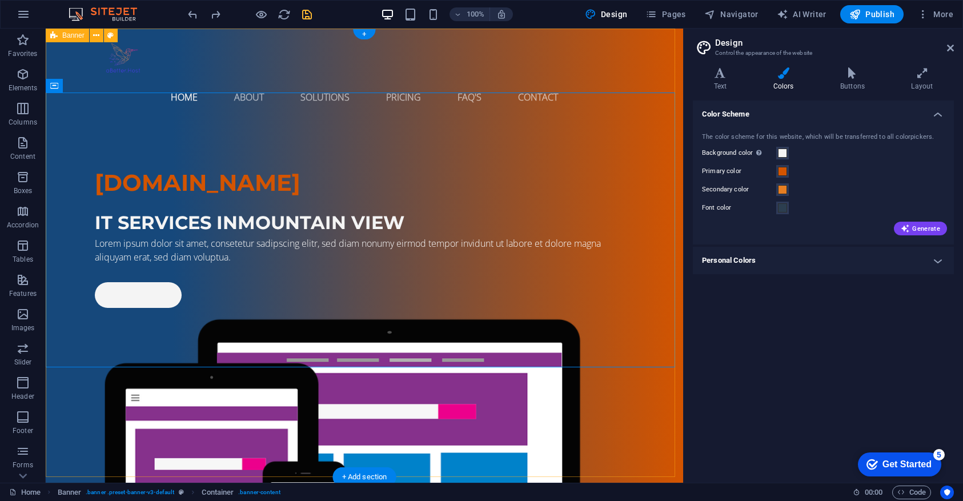
click at [56, 37] on icon at bounding box center [53, 36] width 7 height 14
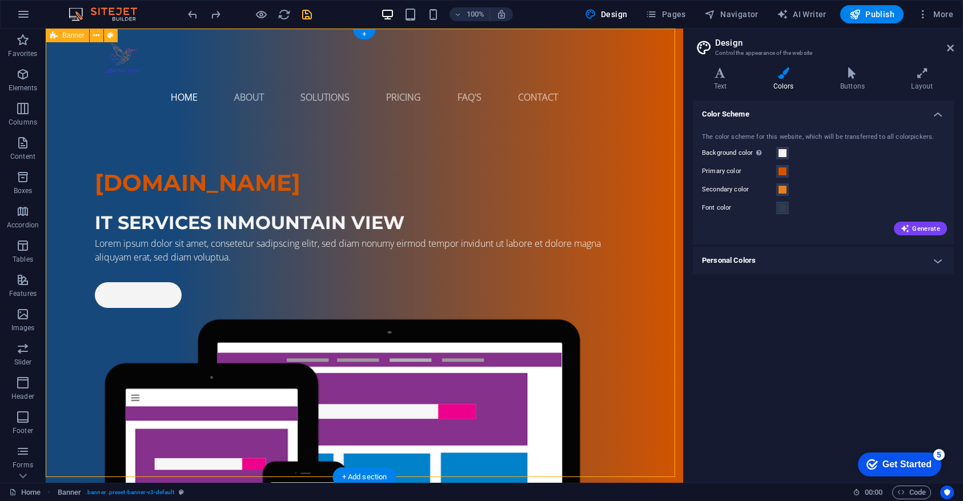
click at [53, 37] on icon at bounding box center [53, 36] width 7 height 14
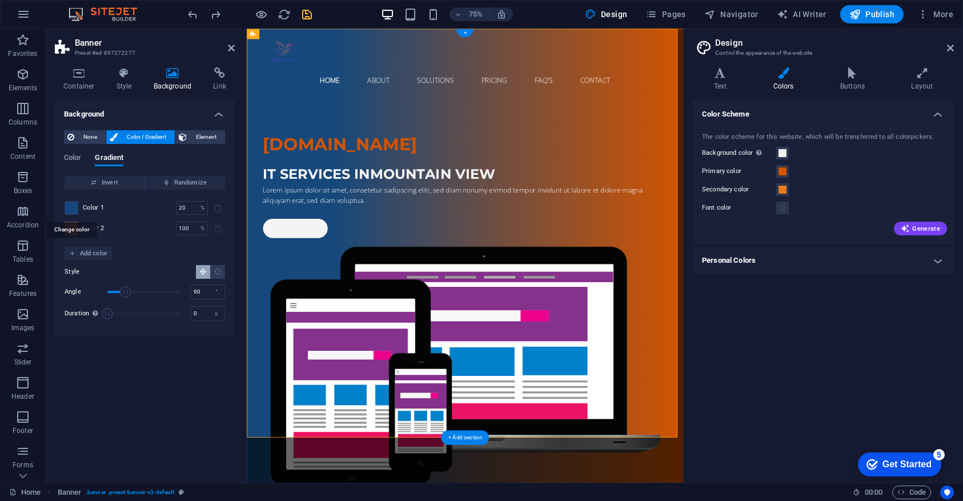
click at [71, 208] on span at bounding box center [71, 208] width 13 height 13
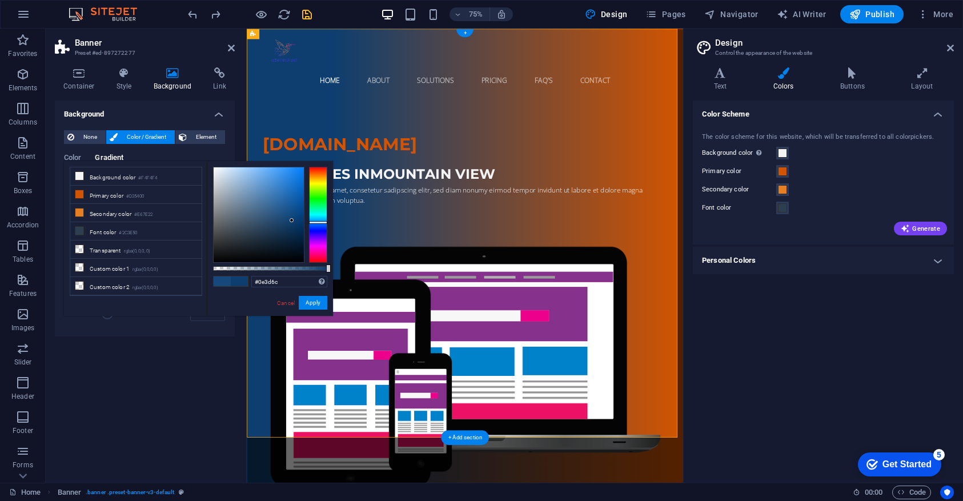
drag, startPoint x: 284, startPoint y: 215, endPoint x: 291, endPoint y: 222, distance: 9.3
click at [291, 222] on div at bounding box center [259, 214] width 90 height 95
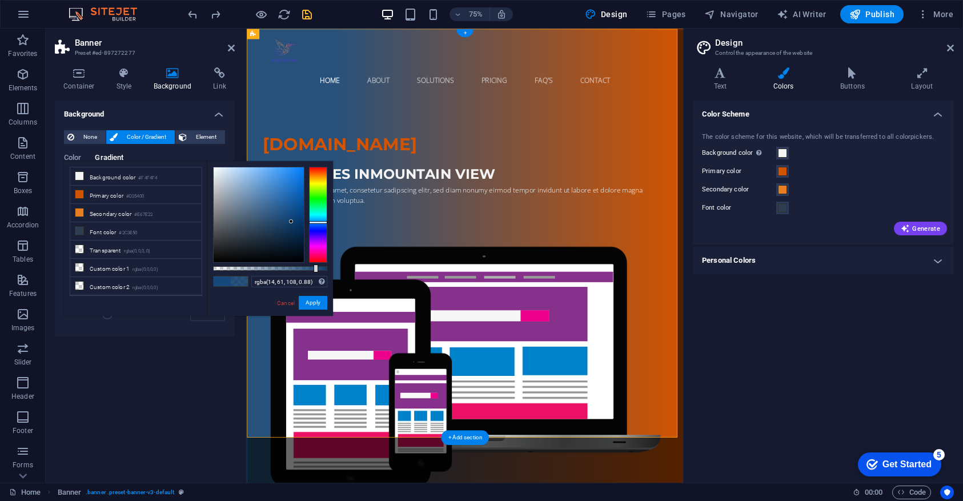
type input "rgba(14, 61, 108, 0.875)"
drag, startPoint x: 328, startPoint y: 270, endPoint x: 313, endPoint y: 268, distance: 14.9
click at [313, 268] on div at bounding box center [314, 268] width 5 height 8
click at [299, 68] on figure at bounding box center [537, 61] width 539 height 46
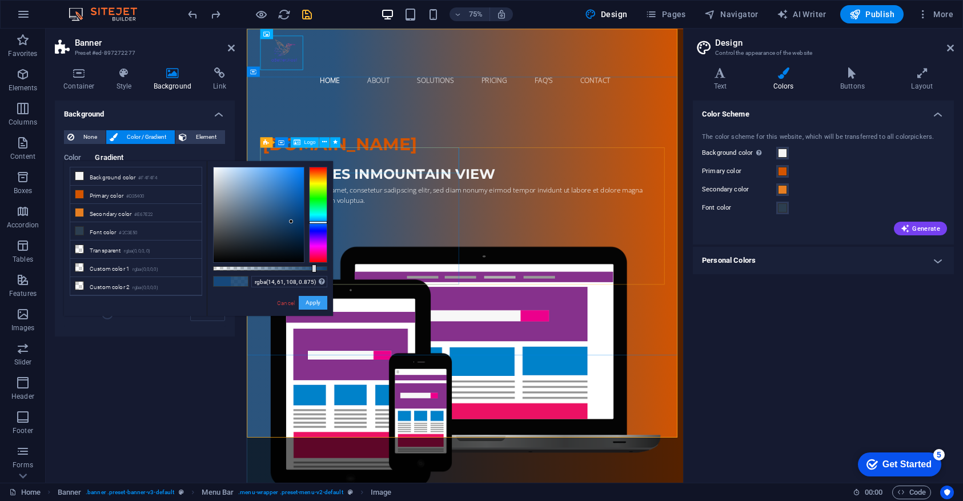
click at [316, 302] on button "Apply" at bounding box center [313, 303] width 29 height 14
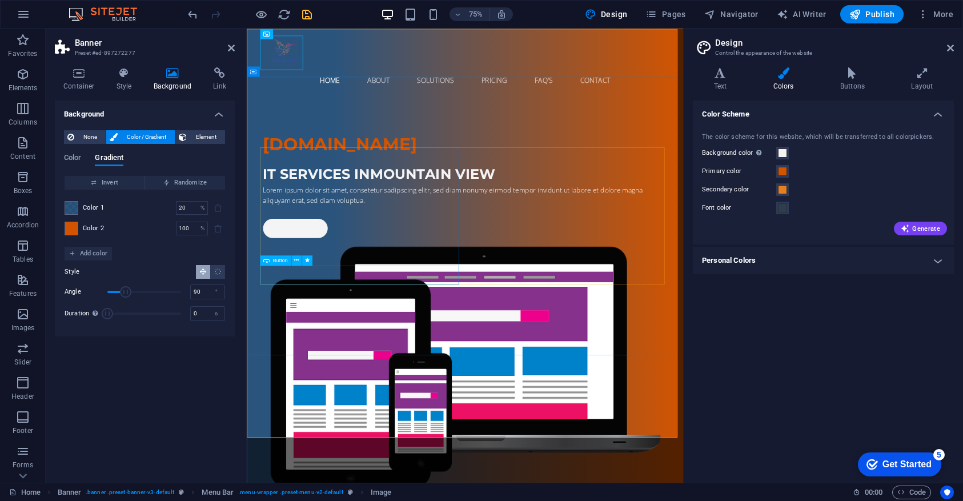
click at [305, 308] on div "Get started" at bounding box center [537, 295] width 539 height 26
type input "78"
click at [123, 297] on span "Angle" at bounding box center [123, 291] width 11 height 11
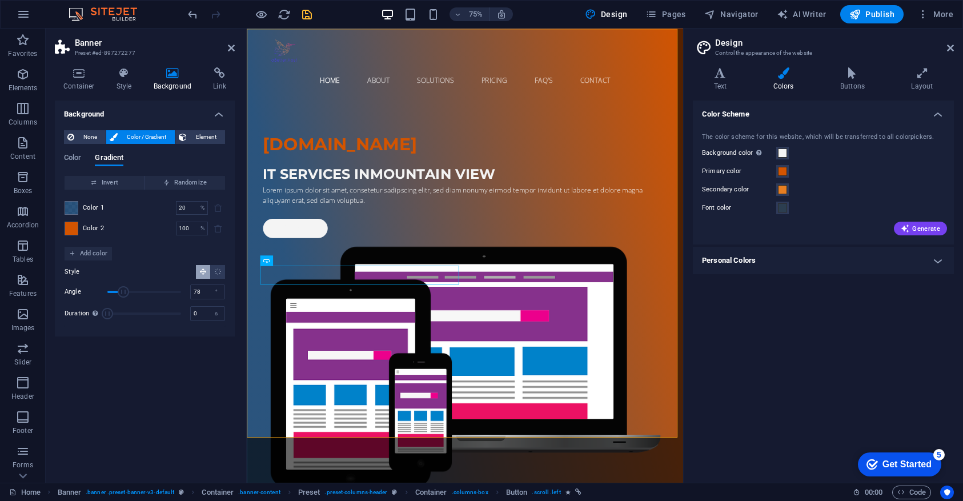
click at [135, 333] on div "None Color / Gradient Element Stretch background to full-width Color overlay Pl…" at bounding box center [145, 228] width 180 height 215
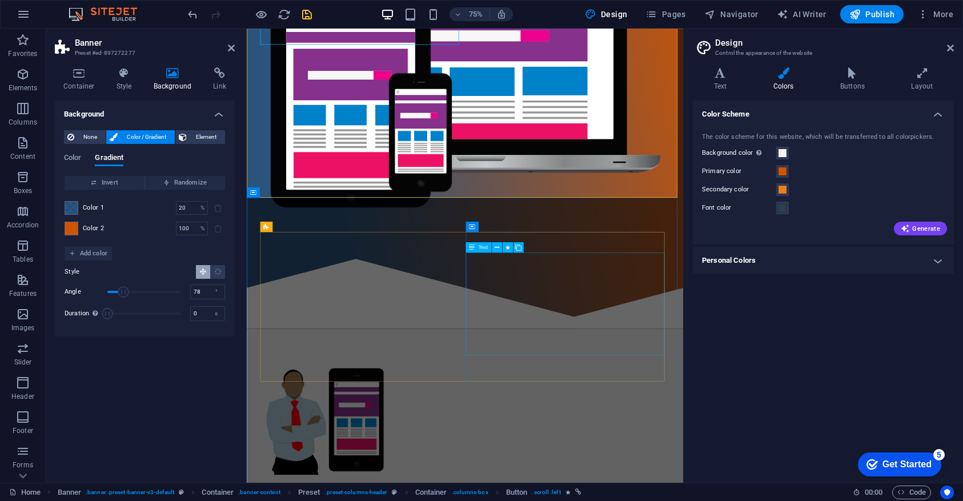
scroll to position [320, 0]
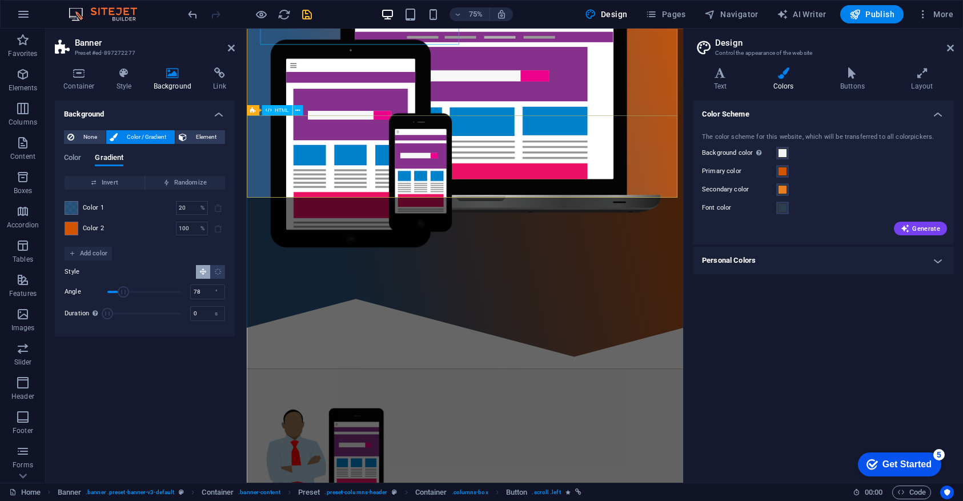
click at [496, 372] on div at bounding box center [538, 427] width 582 height 110
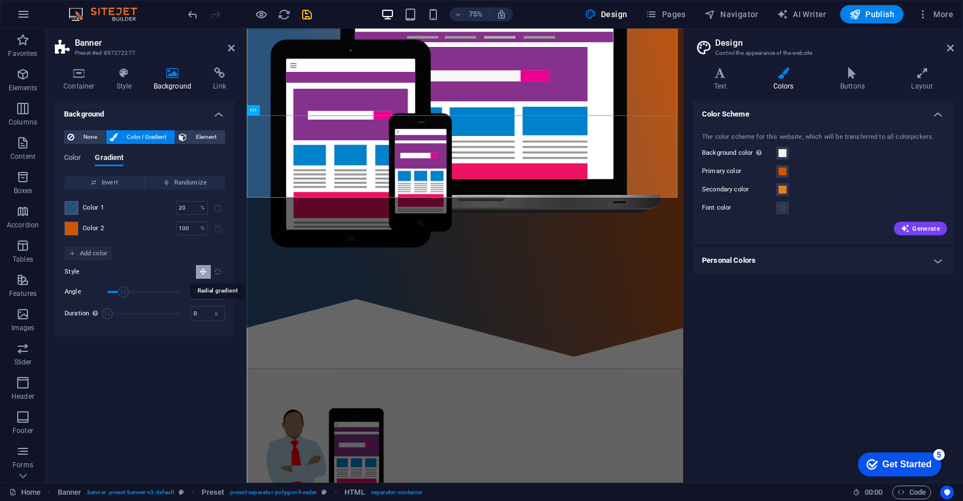
click at [220, 270] on icon "Radial gradient" at bounding box center [217, 271] width 7 height 7
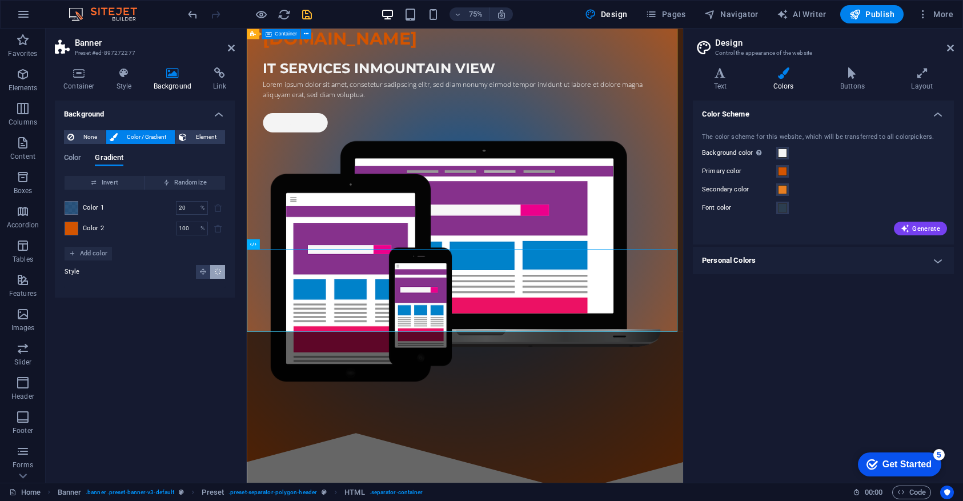
scroll to position [159, 0]
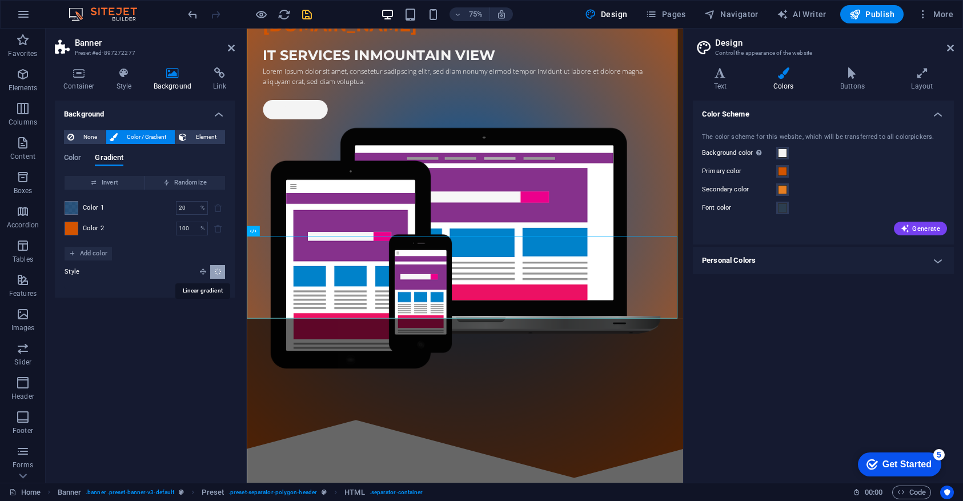
click at [204, 271] on icon "Linear gradient" at bounding box center [202, 271] width 7 height 7
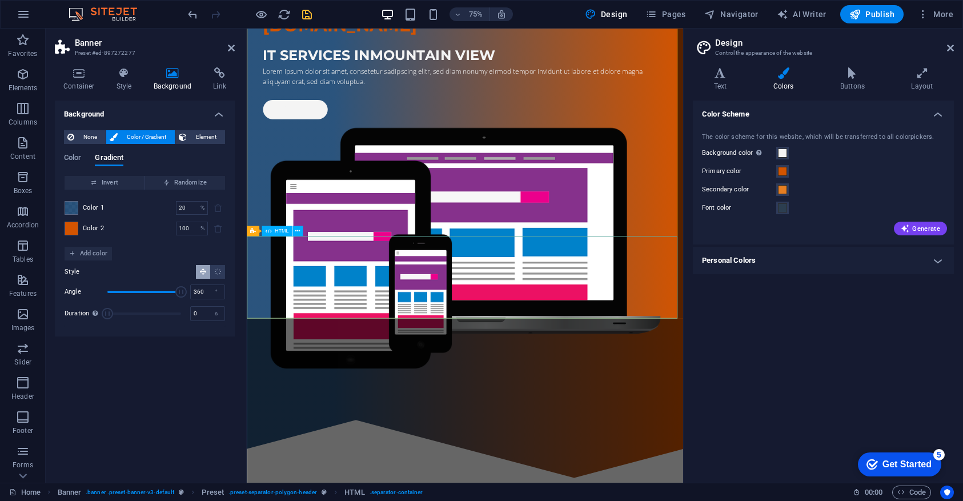
drag, startPoint x: 371, startPoint y: 318, endPoint x: 260, endPoint y: 395, distance: 135.1
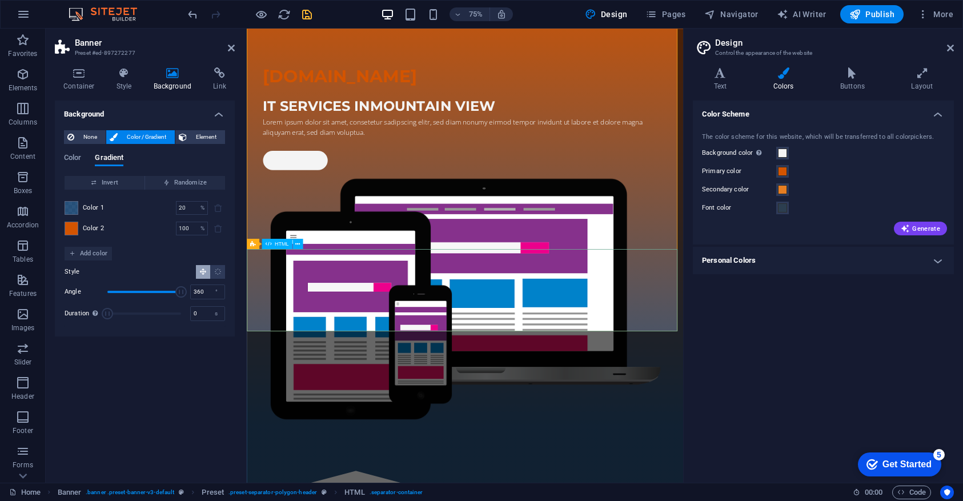
scroll to position [0, 0]
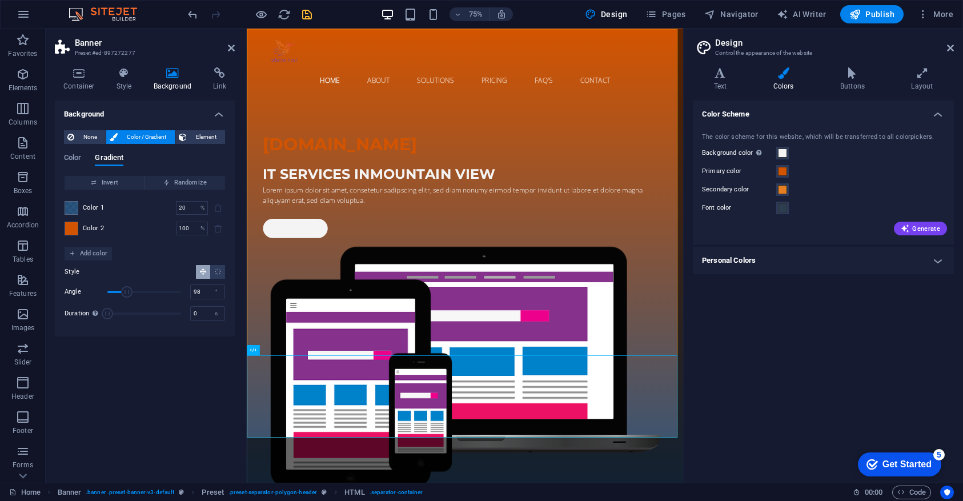
drag, startPoint x: 178, startPoint y: 290, endPoint x: 128, endPoint y: 290, distance: 49.7
click at [127, 291] on span "Angle" at bounding box center [126, 291] width 11 height 11
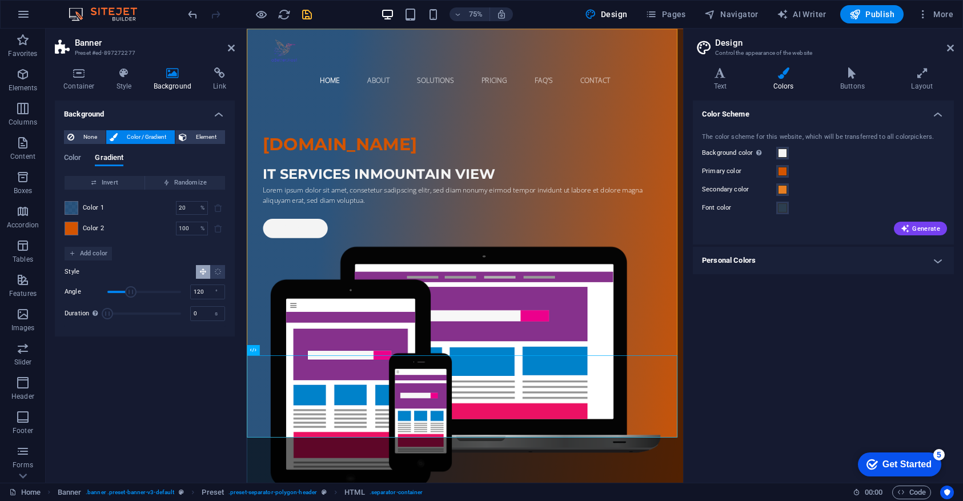
type input "123"
click at [132, 292] on span "Angle" at bounding box center [132, 291] width 11 height 11
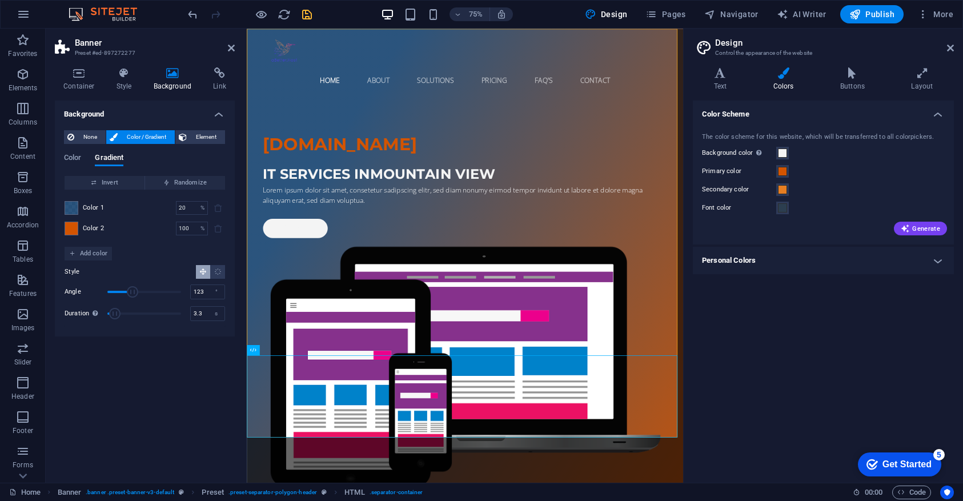
drag, startPoint x: 108, startPoint y: 313, endPoint x: 115, endPoint y: 314, distance: 7.5
click at [115, 314] on span "Duration" at bounding box center [114, 313] width 11 height 11
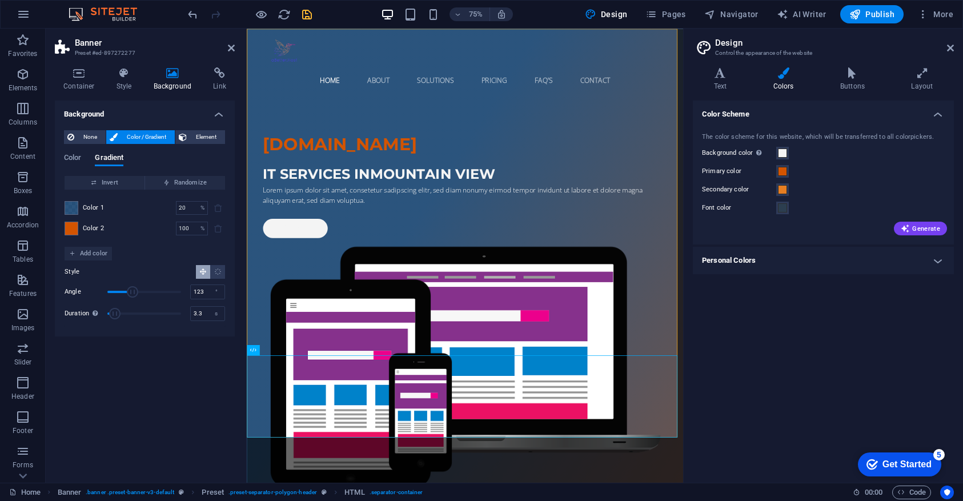
type input "7.4"
click at [126, 313] on span "Duration" at bounding box center [144, 313] width 74 height 17
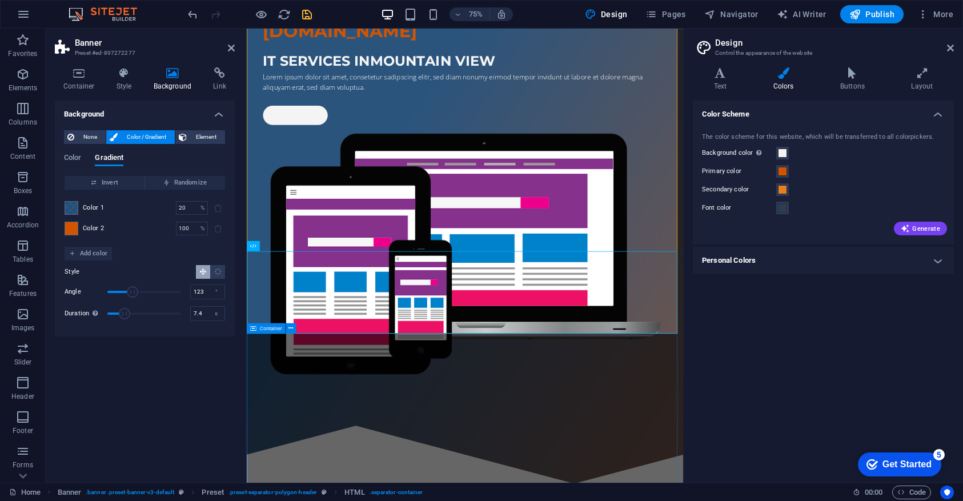
scroll to position [218, 0]
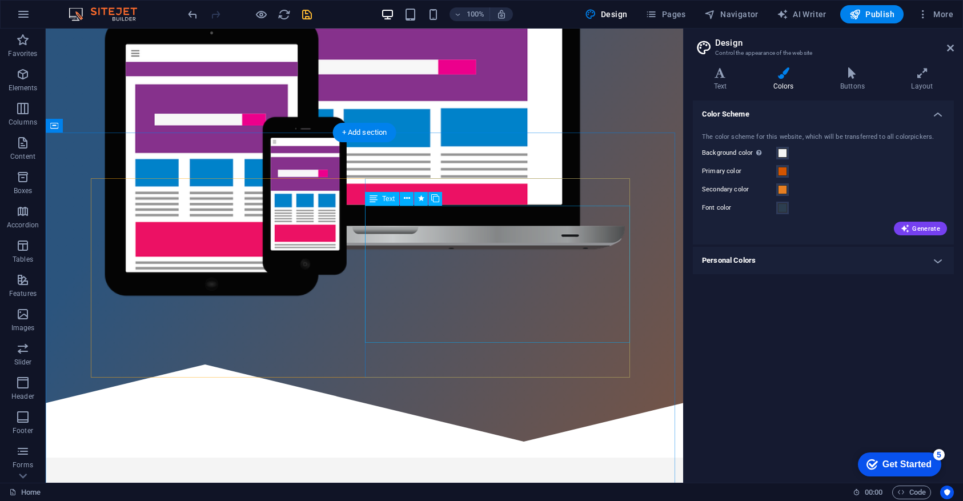
scroll to position [0, 0]
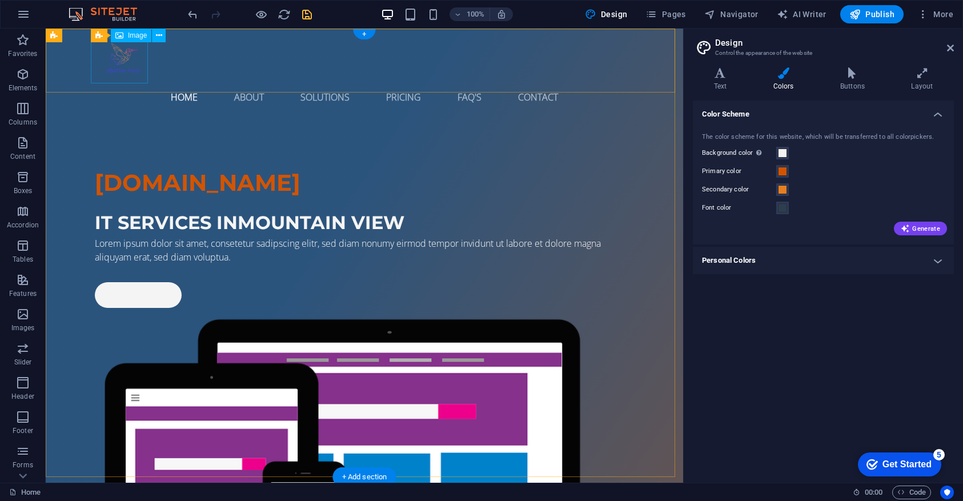
click at [133, 62] on figure at bounding box center [364, 61] width 539 height 46
select select "px"
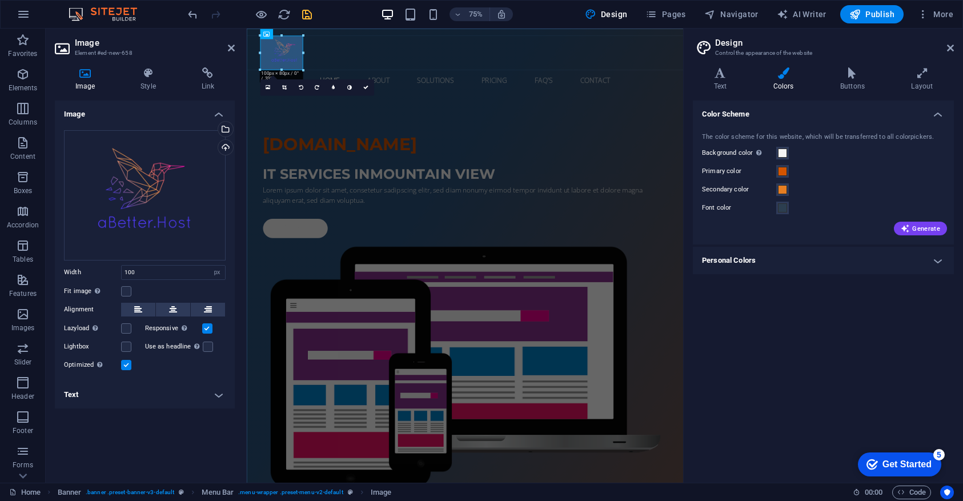
click at [112, 391] on h4 "Text" at bounding box center [145, 394] width 180 height 27
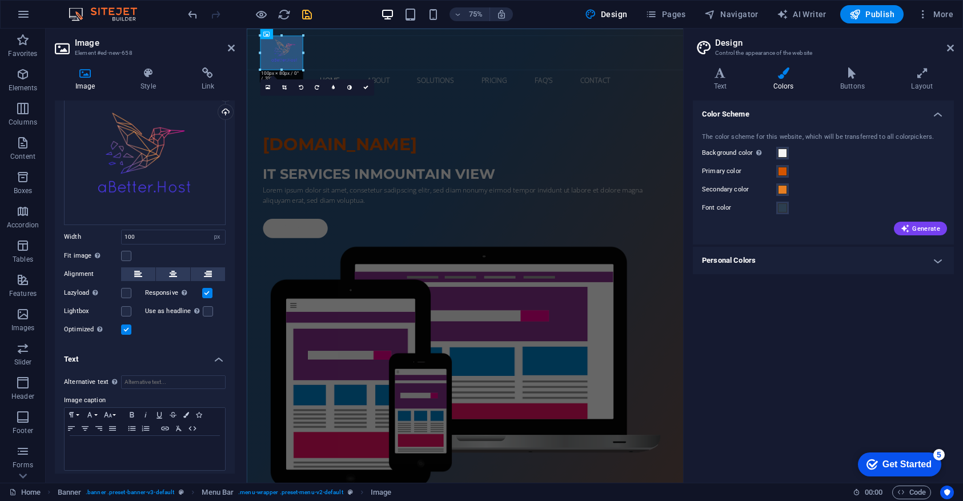
scroll to position [33, 0]
click at [207, 312] on label at bounding box center [208, 313] width 10 height 10
click at [0, 0] on input "Use as headline The image will be wrapped in an H1 headline tag. Useful for giv…" at bounding box center [0, 0] width 0 height 0
click at [164, 353] on h4 "Text" at bounding box center [145, 358] width 180 height 21
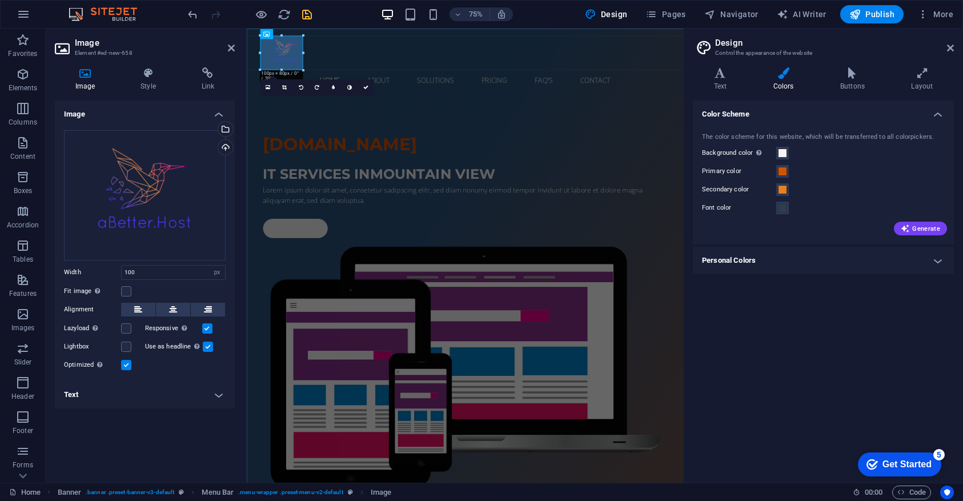
click at [204, 344] on label at bounding box center [208, 346] width 10 height 10
click at [0, 0] on input "Use as headline The image will be wrapped in an H1 headline tag. Useful for giv…" at bounding box center [0, 0] width 0 height 0
click at [130, 346] on label at bounding box center [126, 346] width 10 height 10
click at [0, 0] on input "Lightbox" at bounding box center [0, 0] width 0 height 0
click at [130, 346] on label at bounding box center [126, 346] width 10 height 10
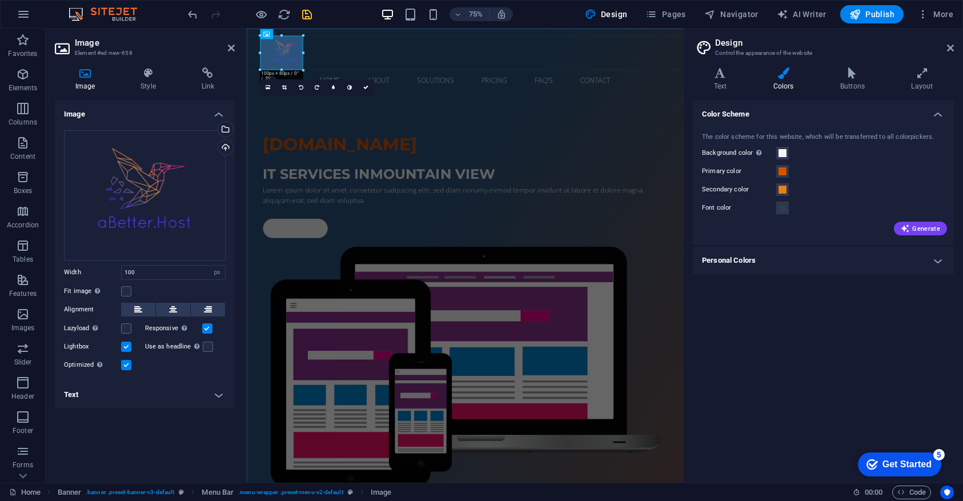
click at [0, 0] on input "Lightbox" at bounding box center [0, 0] width 0 height 0
click at [139, 77] on icon at bounding box center [148, 72] width 56 height 11
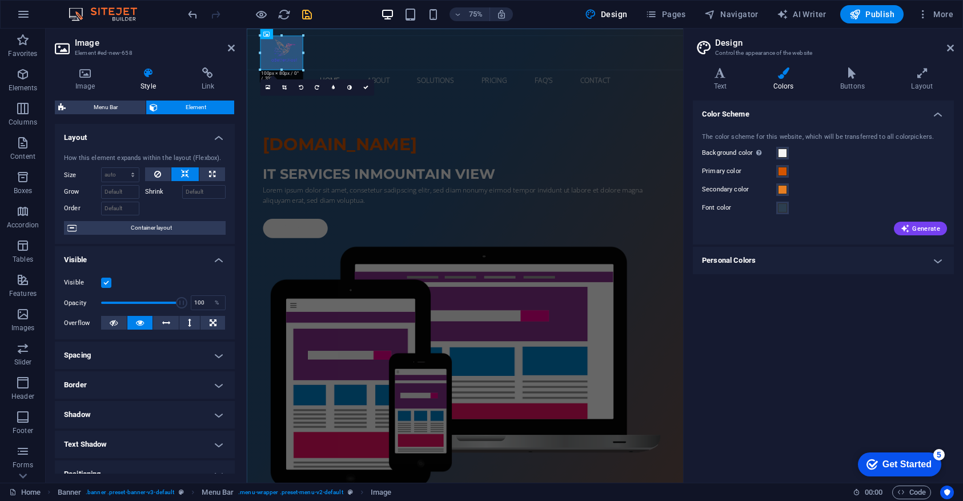
click at [145, 355] on h4 "Spacing" at bounding box center [145, 354] width 180 height 27
click at [187, 377] on span "Custom" at bounding box center [202, 378] width 39 height 14
select select "px"
type input "0"
select select "px"
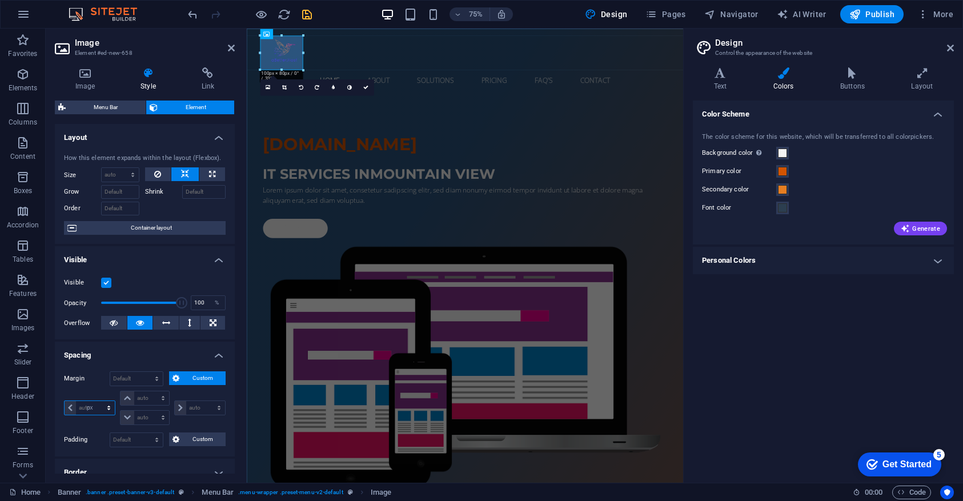
type input "0"
select select "px"
type input "0"
select select "px"
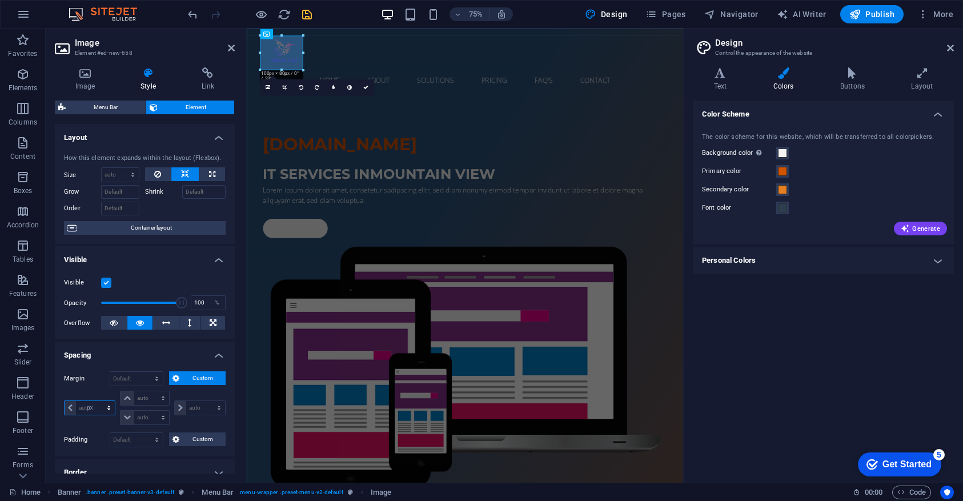
type input "0"
select select "px"
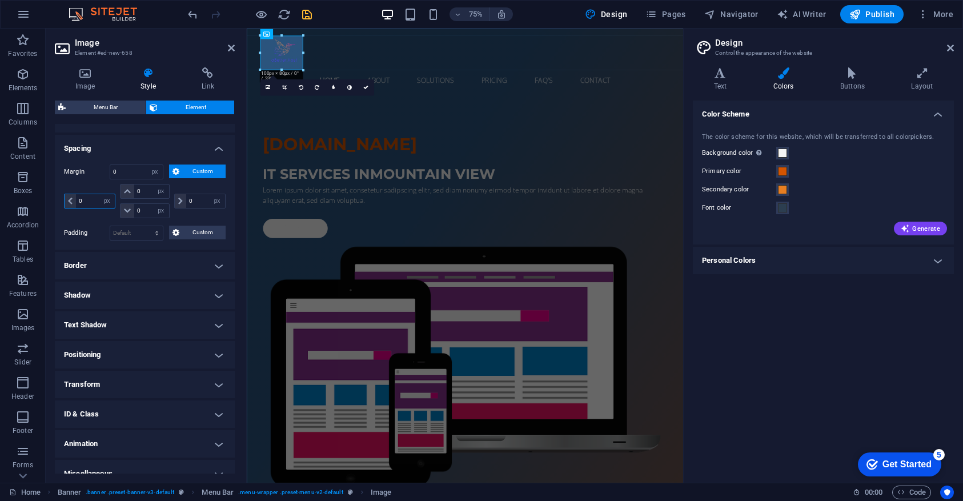
scroll to position [220, 0]
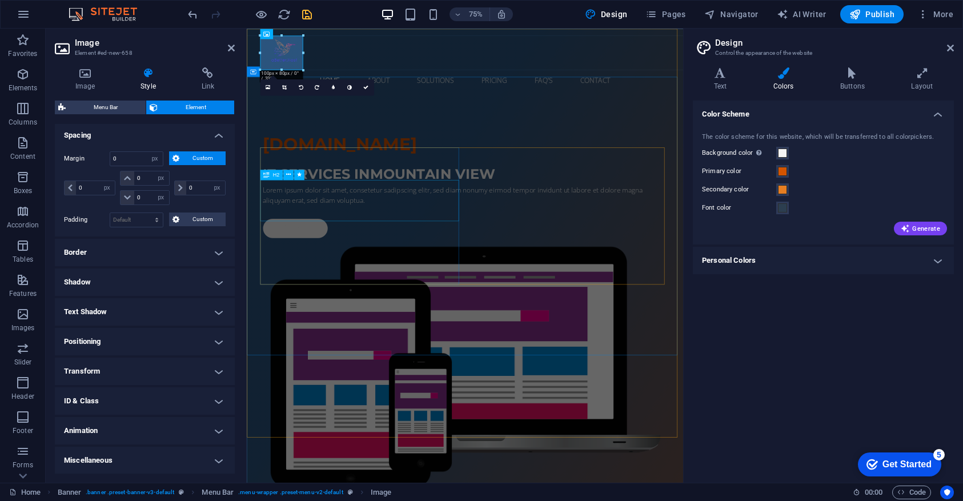
click at [345, 234] on div "IT Services in Mountain View" at bounding box center [537, 222] width 539 height 27
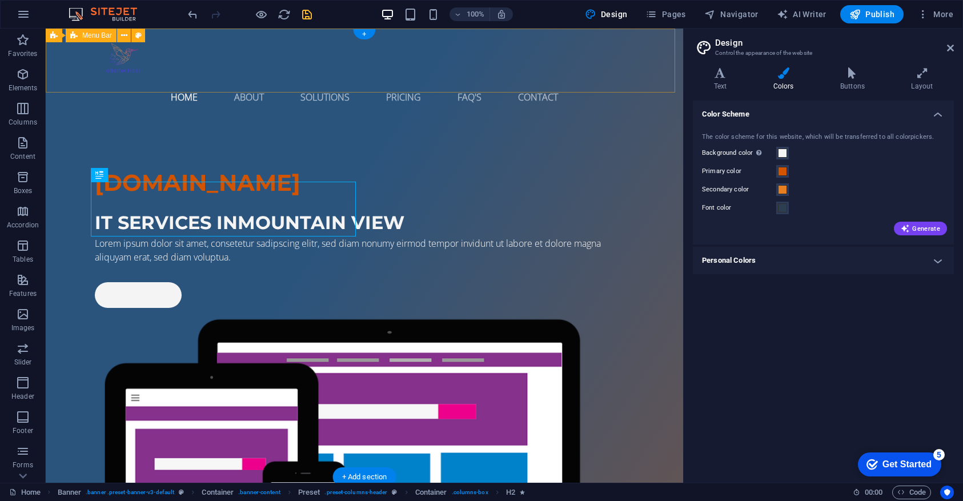
click at [307, 18] on icon "save" at bounding box center [306, 14] width 13 height 13
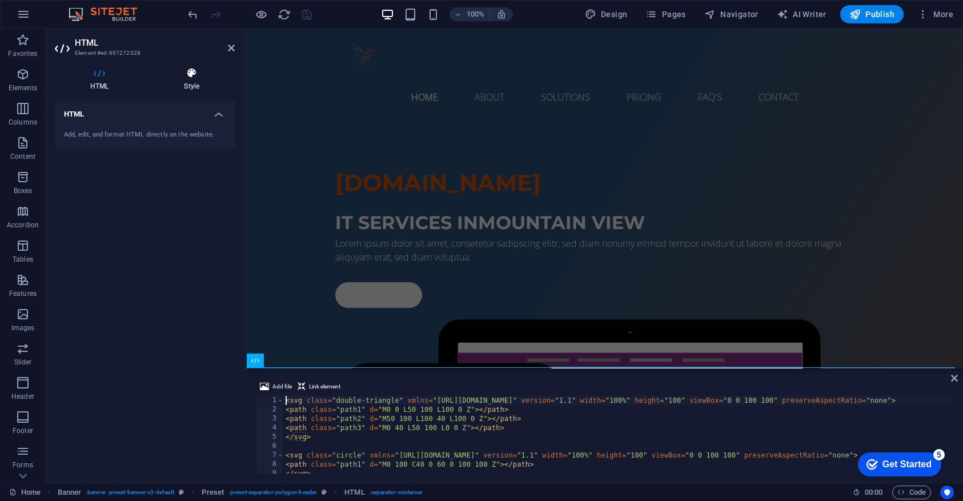
click at [202, 77] on icon at bounding box center [191, 72] width 86 height 11
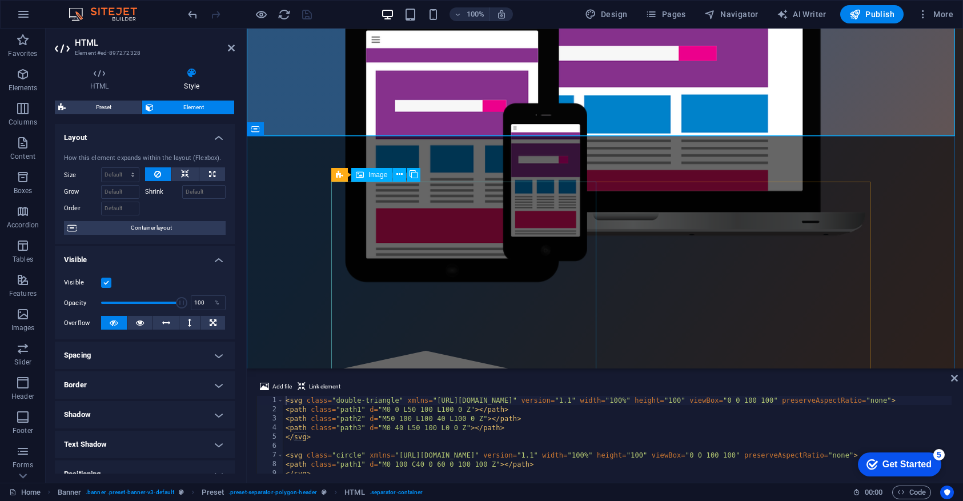
scroll to position [282, 0]
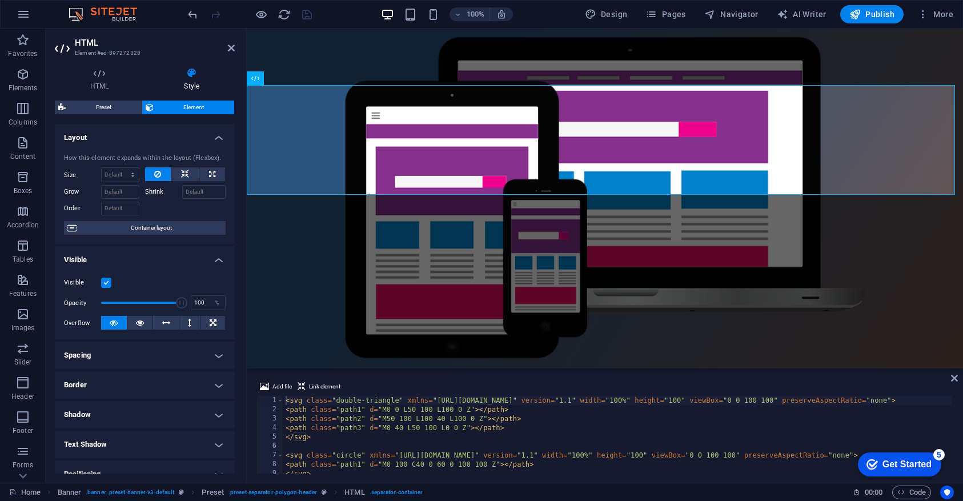
click at [180, 353] on h4 "Spacing" at bounding box center [145, 354] width 180 height 27
click at [180, 353] on h4 "Spacing" at bounding box center [145, 351] width 180 height 21
click at [165, 417] on h4 "Shadow" at bounding box center [145, 414] width 180 height 27
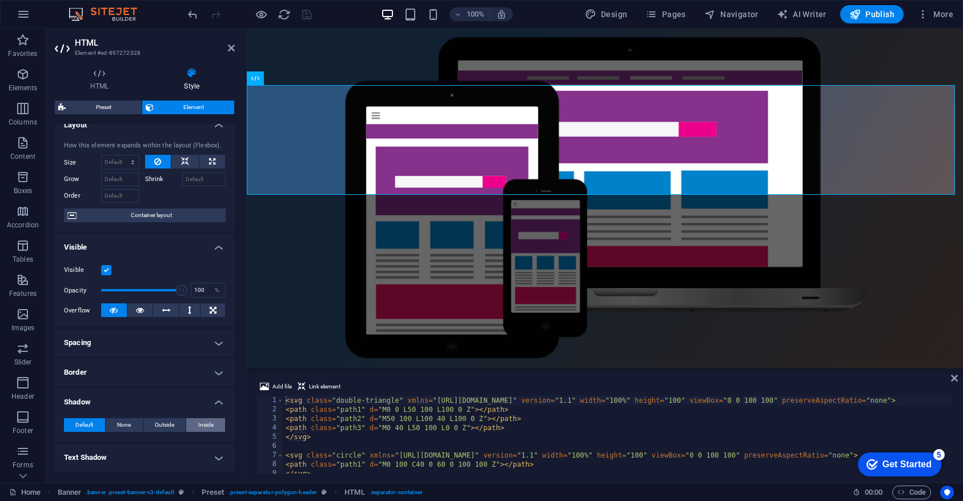
scroll to position [37, 0]
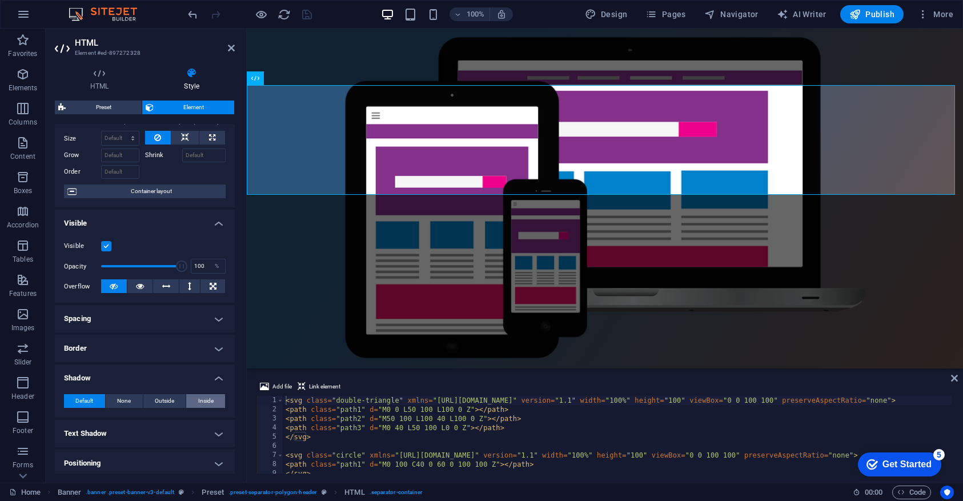
click at [202, 401] on span "Inside" at bounding box center [205, 401] width 15 height 14
type input "2"
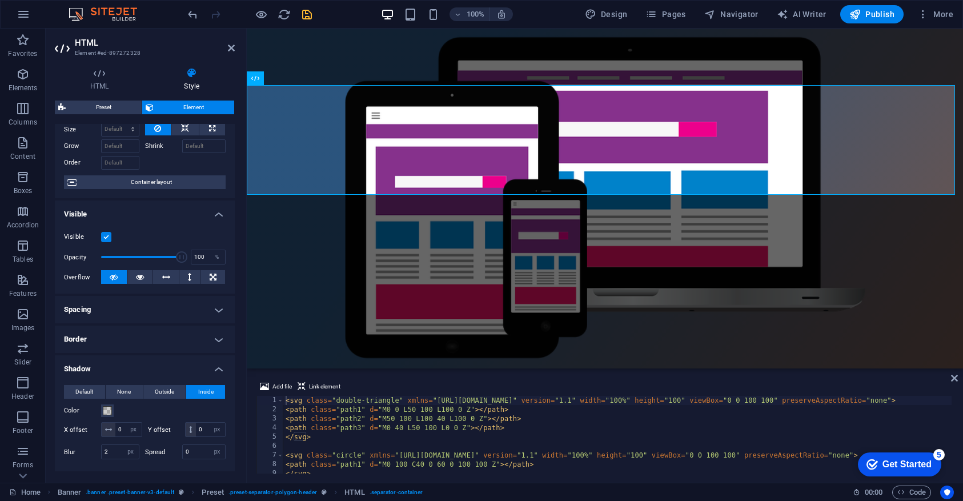
scroll to position [48, 0]
click at [108, 407] on span at bounding box center [107, 408] width 9 height 9
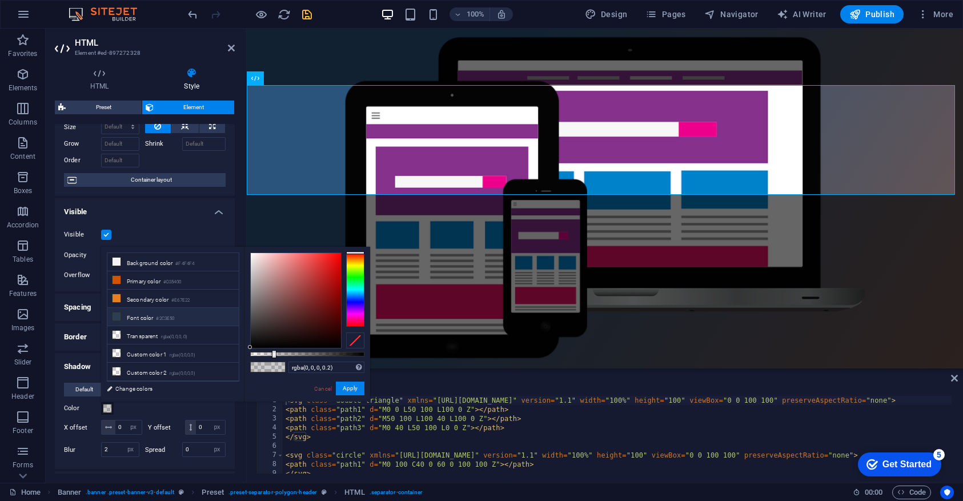
click at [156, 320] on li "Font color #2C3E50" at bounding box center [172, 317] width 131 height 18
type input "#2c3e50"
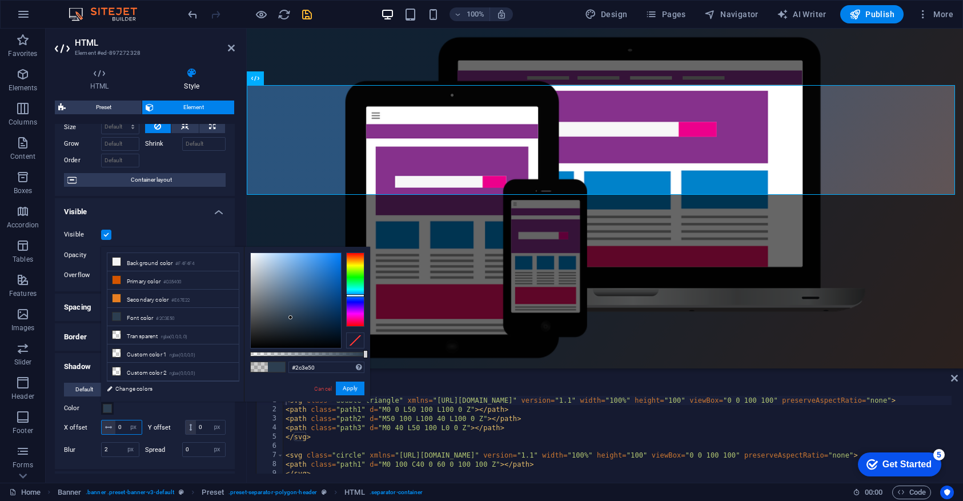
click at [121, 427] on input "0" at bounding box center [128, 427] width 26 height 14
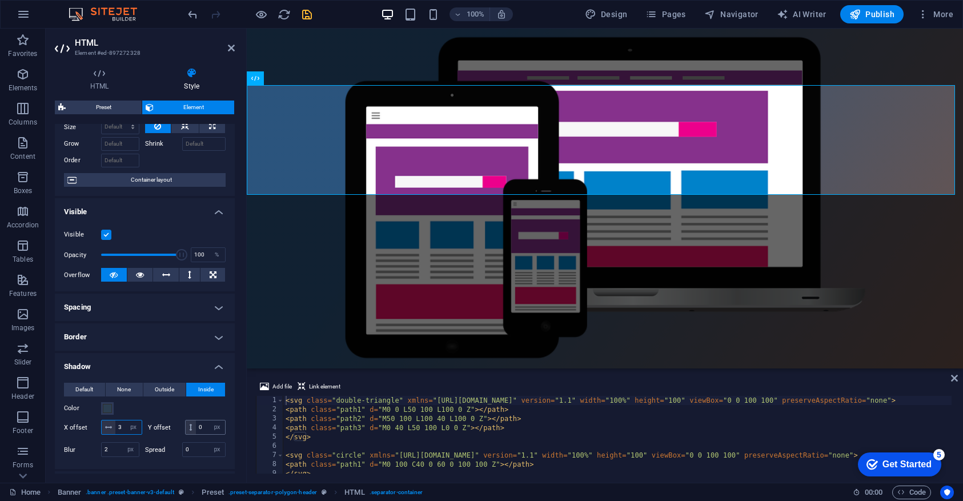
type input "3"
click at [203, 427] on input "0" at bounding box center [210, 427] width 29 height 14
type input "2"
click at [118, 448] on input "2" at bounding box center [120, 450] width 37 height 14
click at [119, 448] on input "2" at bounding box center [120, 450] width 37 height 14
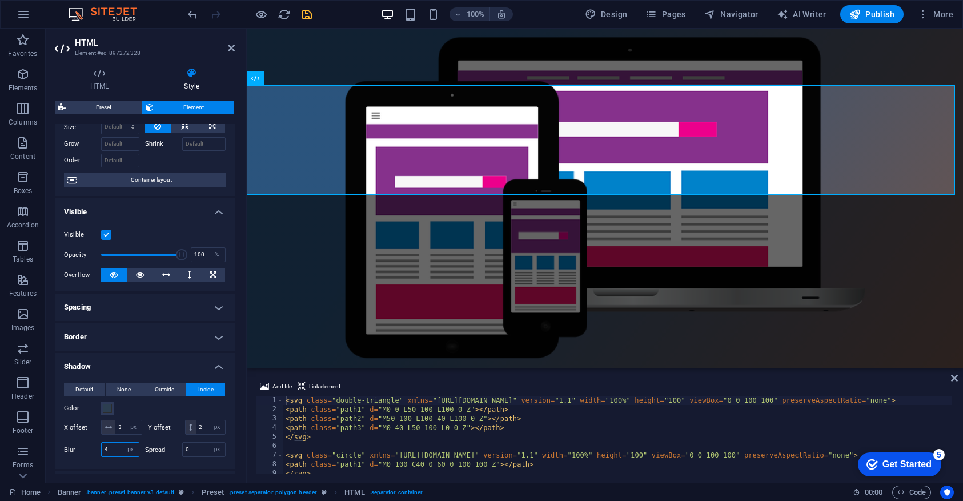
type input "4"
click at [103, 465] on div "Default None Outside Inside Color X offset 3 px rem vh vw Y offset 2 px rem vh …" at bounding box center [145, 420] width 180 height 95
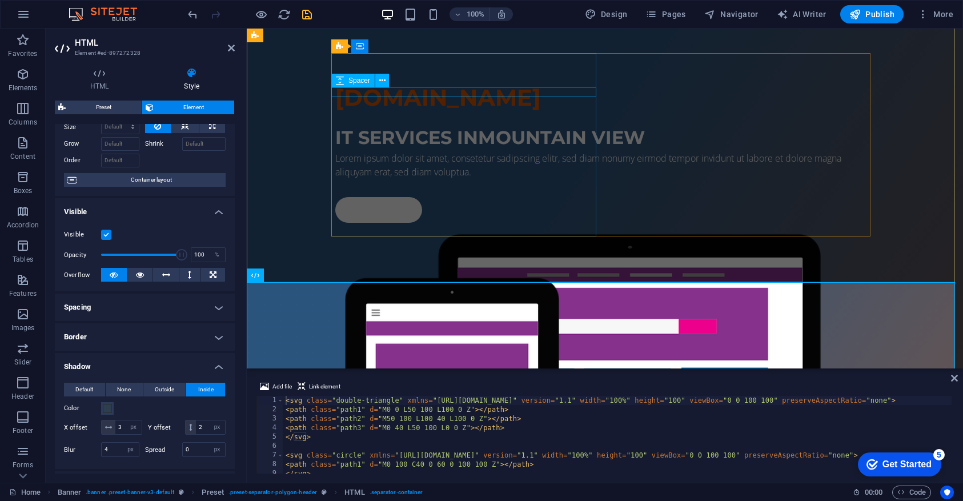
scroll to position [173, 0]
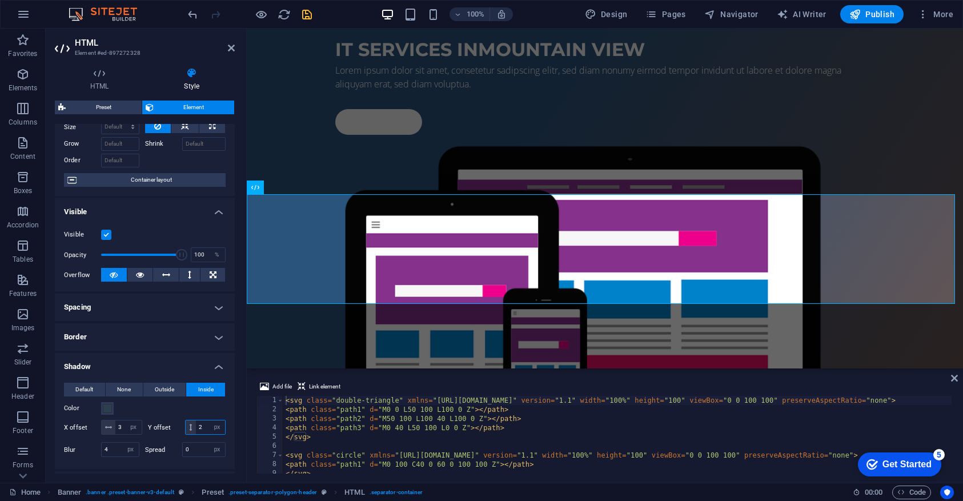
click at [204, 426] on input "2" at bounding box center [210, 427] width 29 height 14
click at [204, 427] on input "2" at bounding box center [210, 427] width 29 height 14
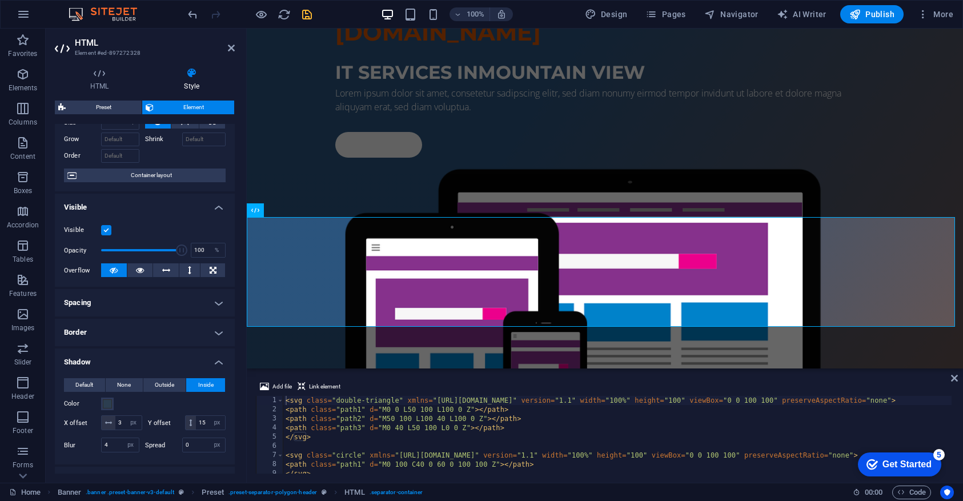
scroll to position [55, 0]
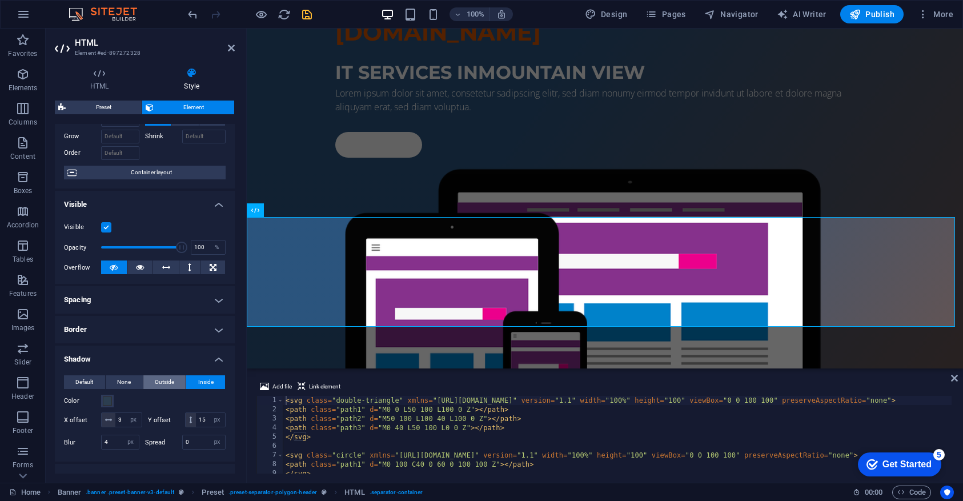
click at [166, 386] on span "Outside" at bounding box center [164, 382] width 19 height 14
click at [205, 419] on input "15" at bounding box center [210, 420] width 29 height 14
type input "55"
click at [183, 400] on div "Color" at bounding box center [145, 401] width 162 height 14
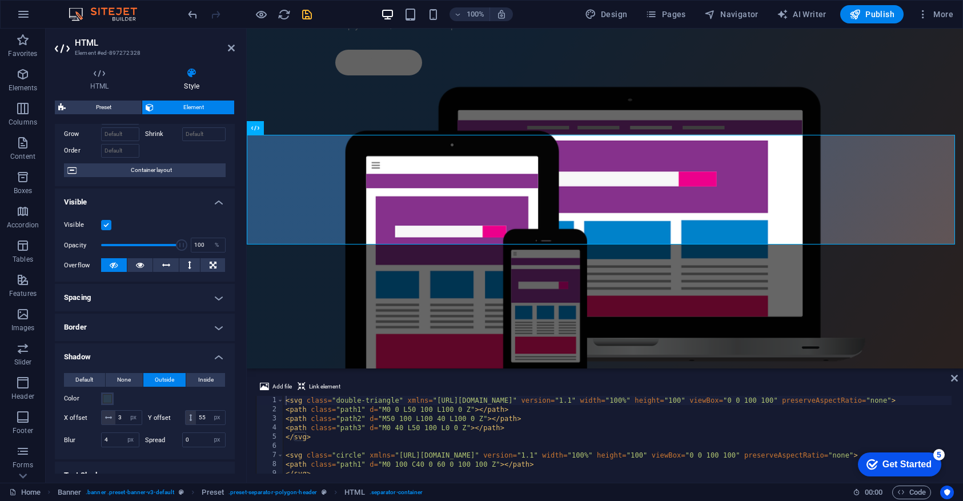
scroll to position [65, 0]
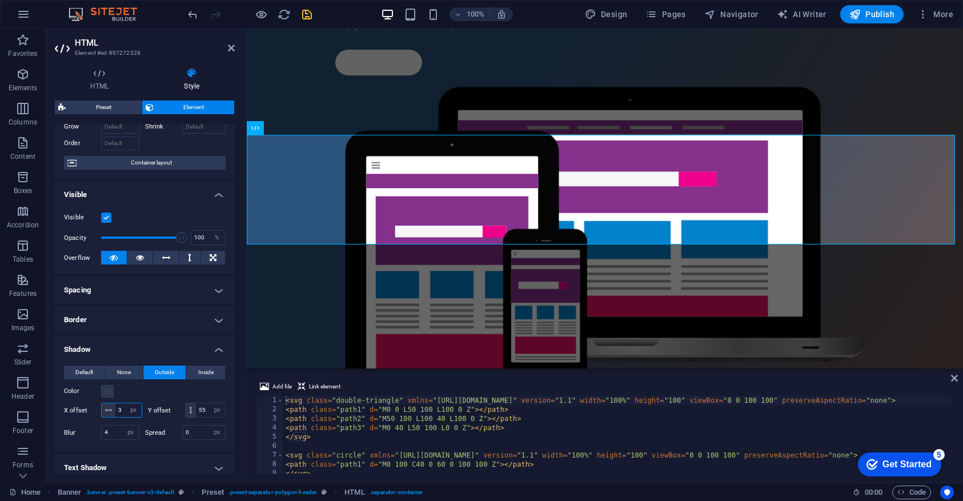
click at [123, 410] on input "3" at bounding box center [128, 410] width 26 height 14
type input "33"
click at [164, 392] on div "Color" at bounding box center [145, 391] width 162 height 14
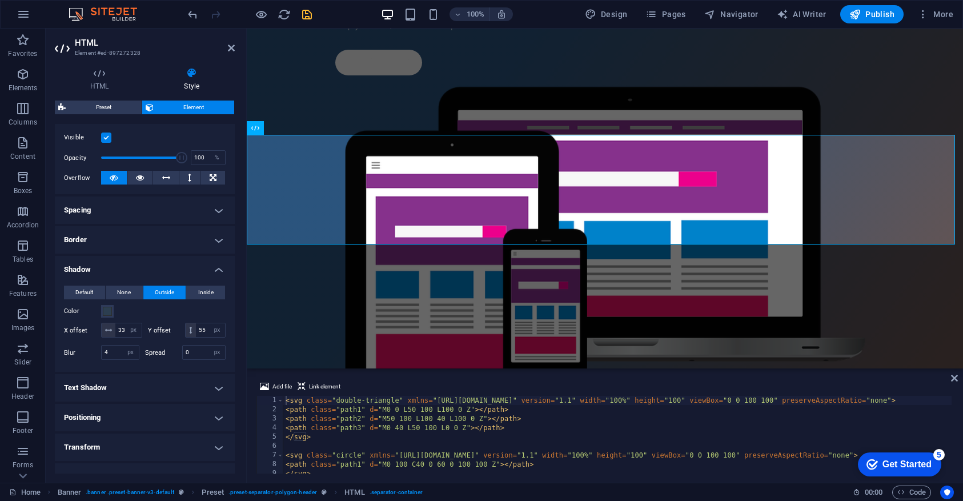
scroll to position [162, 0]
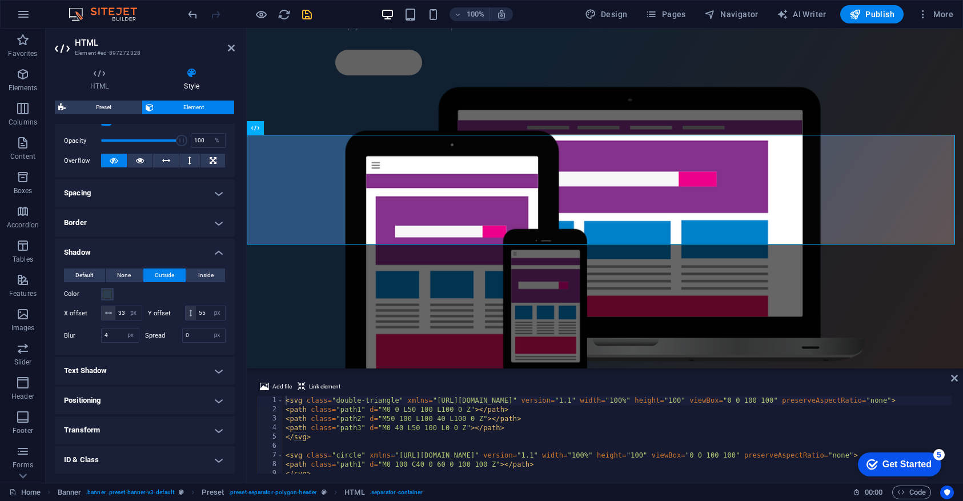
click at [167, 399] on h4 "Positioning" at bounding box center [145, 400] width 180 height 27
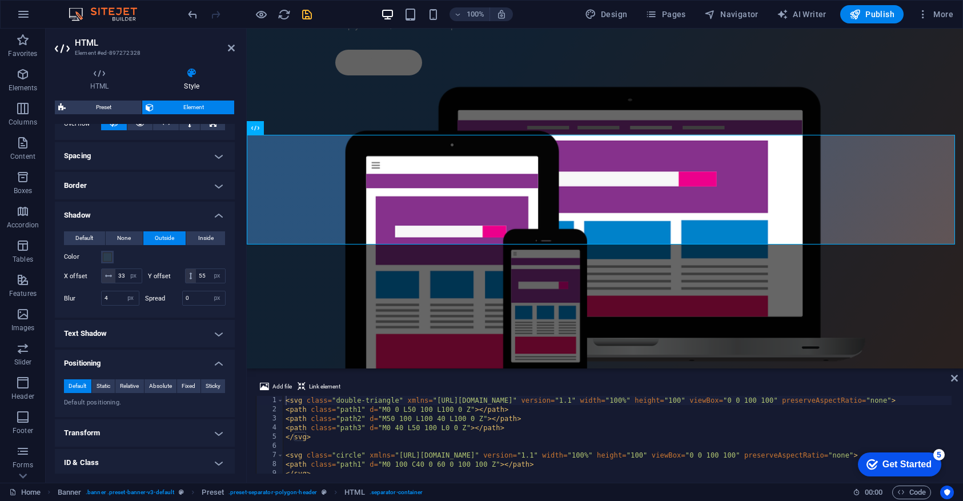
scroll to position [220, 0]
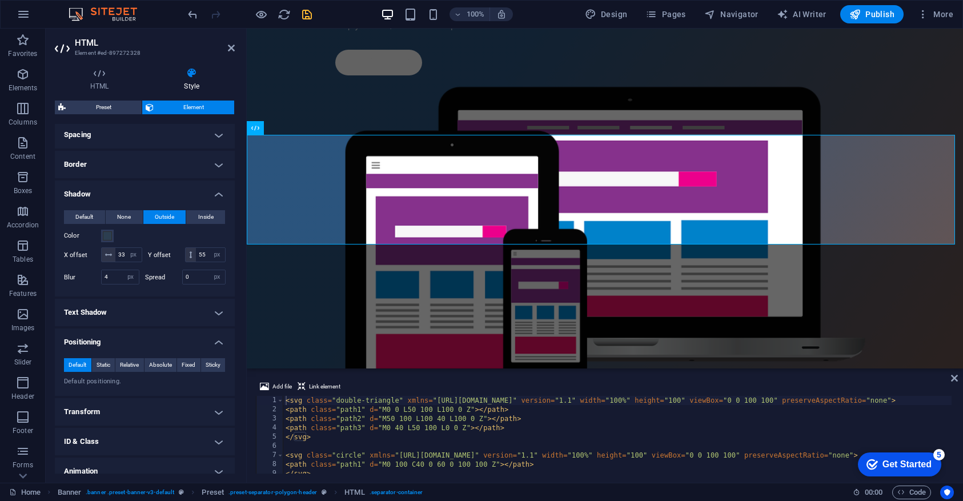
click at [166, 410] on h4 "Transform" at bounding box center [145, 411] width 180 height 27
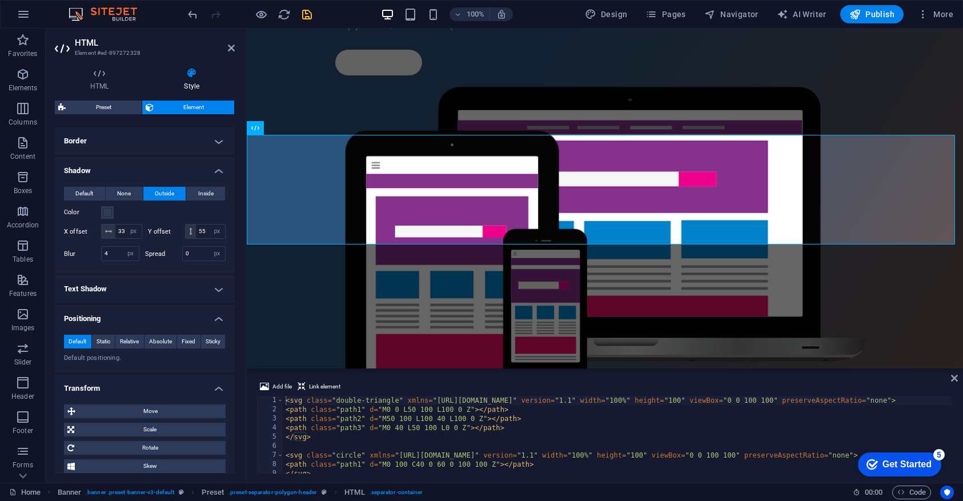
scroll to position [256, 0]
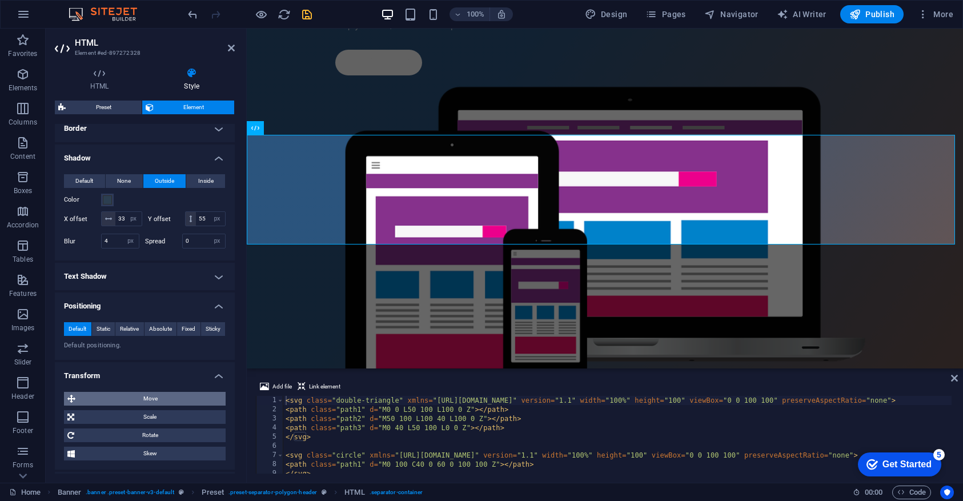
click at [170, 401] on span "Move" at bounding box center [150, 399] width 143 height 14
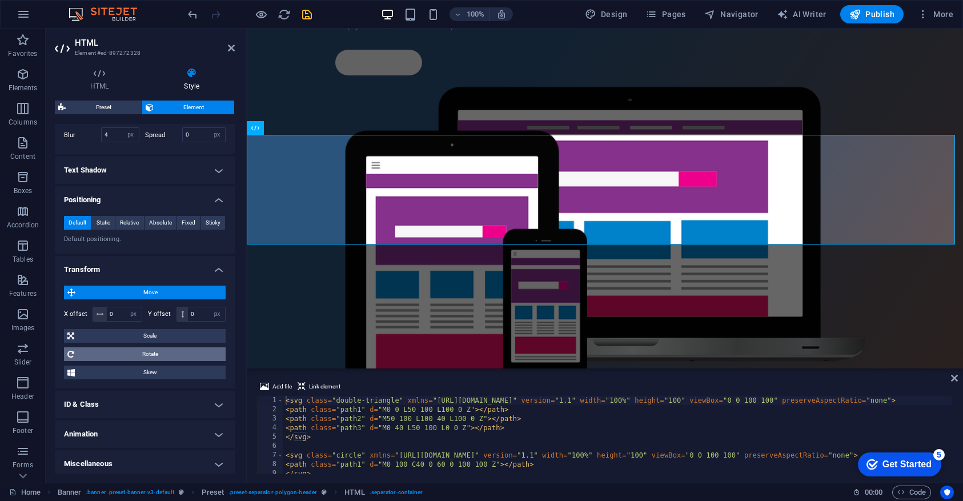
scroll to position [365, 0]
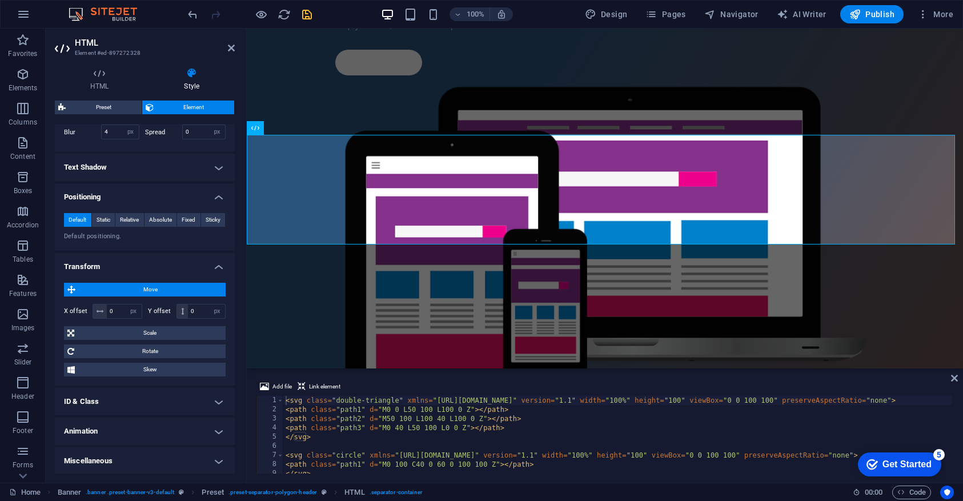
click at [139, 435] on h4 "Animation" at bounding box center [145, 430] width 180 height 27
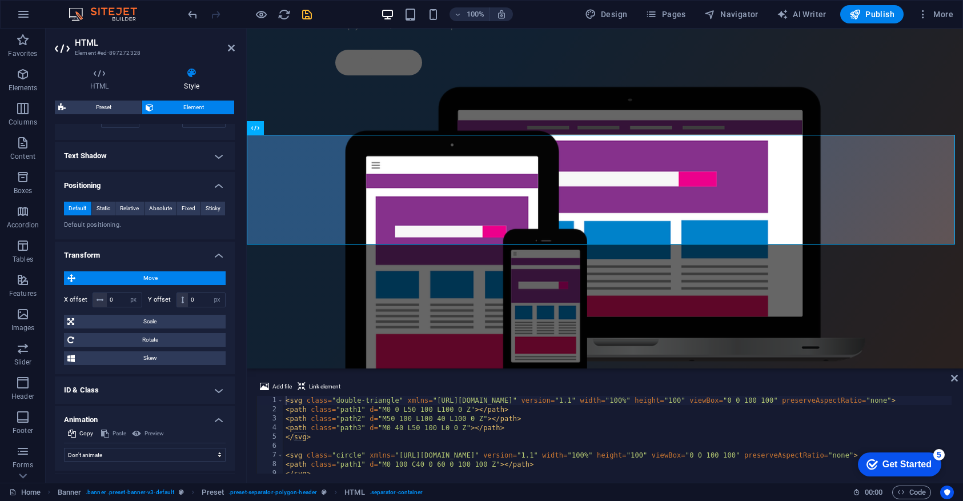
scroll to position [403, 0]
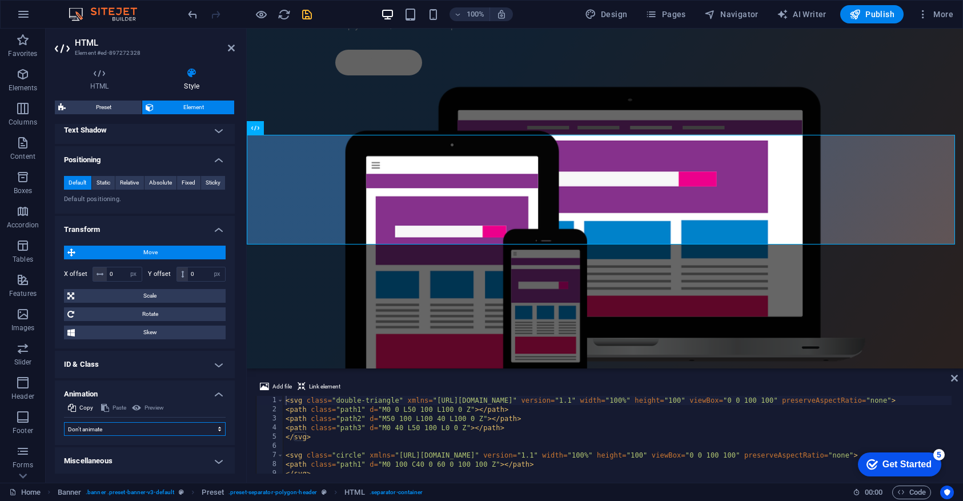
select select "move-right-to-left"
select select "scroll"
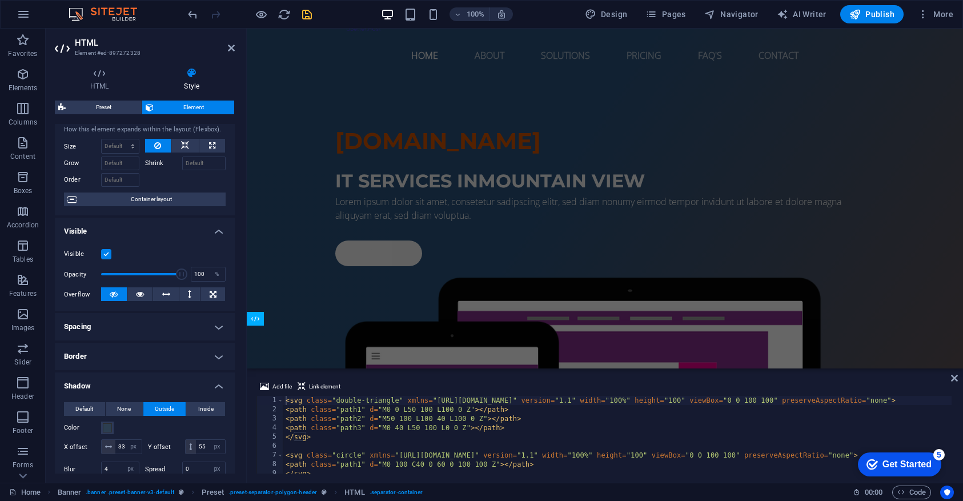
scroll to position [41, 0]
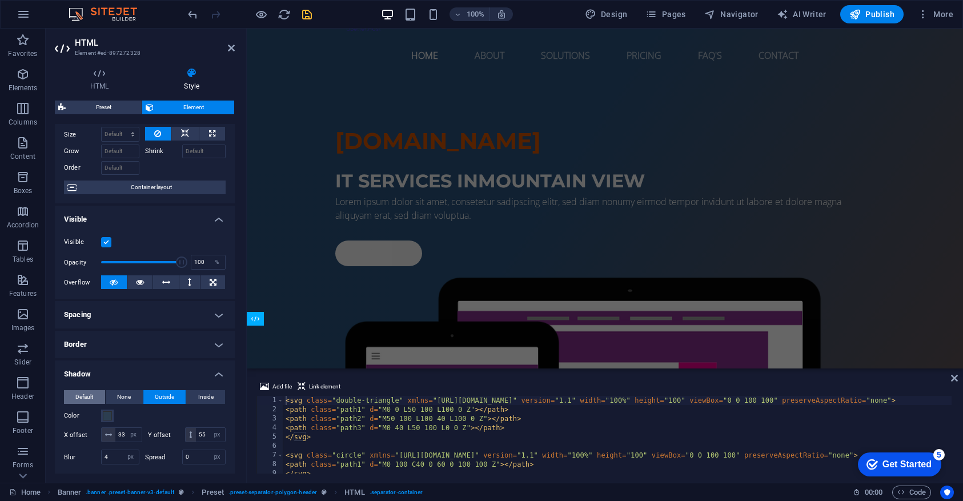
click at [85, 395] on span "Default" at bounding box center [84, 397] width 18 height 14
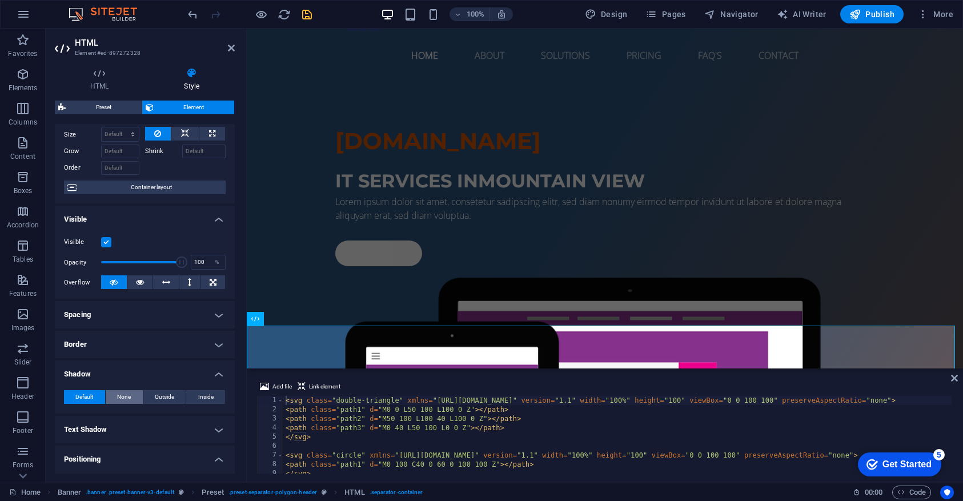
click at [127, 395] on span "None" at bounding box center [124, 397] width 14 height 14
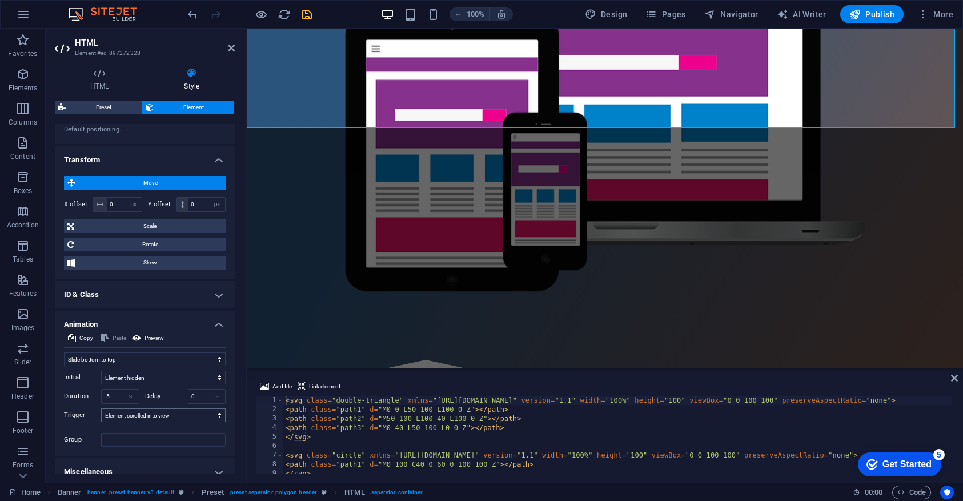
scroll to position [420, 0]
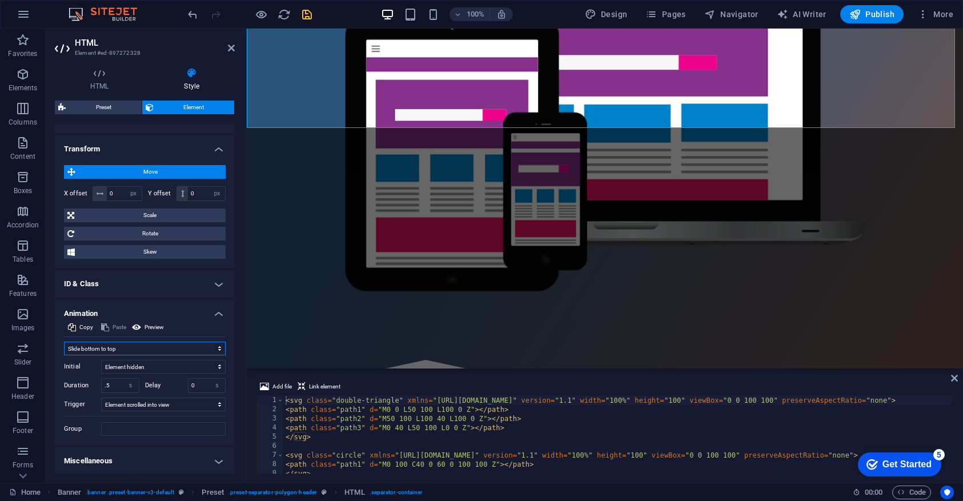
select select "move-top-to-bottom"
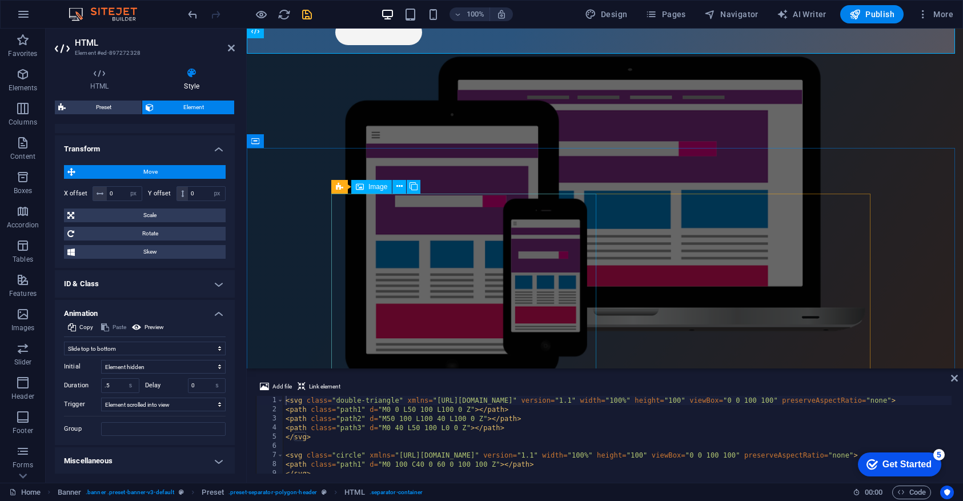
scroll to position [61, 0]
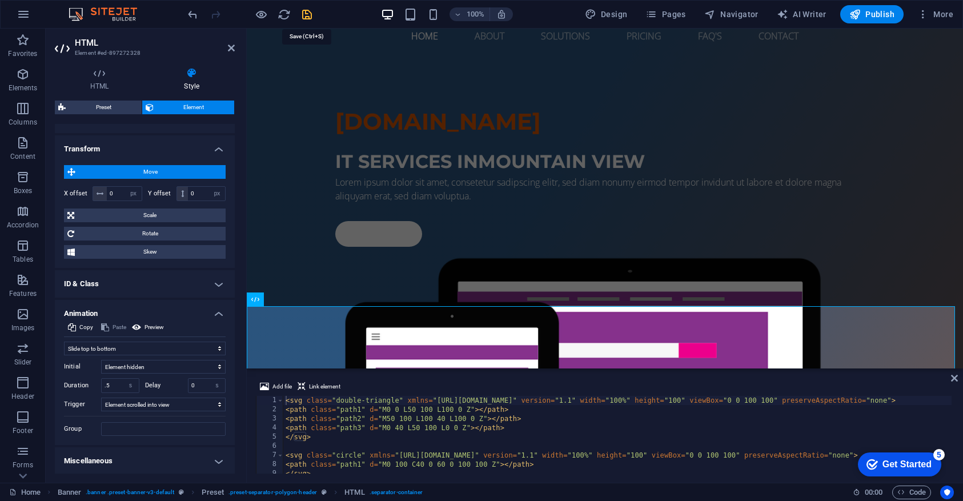
click at [307, 18] on icon "save" at bounding box center [306, 14] width 13 height 13
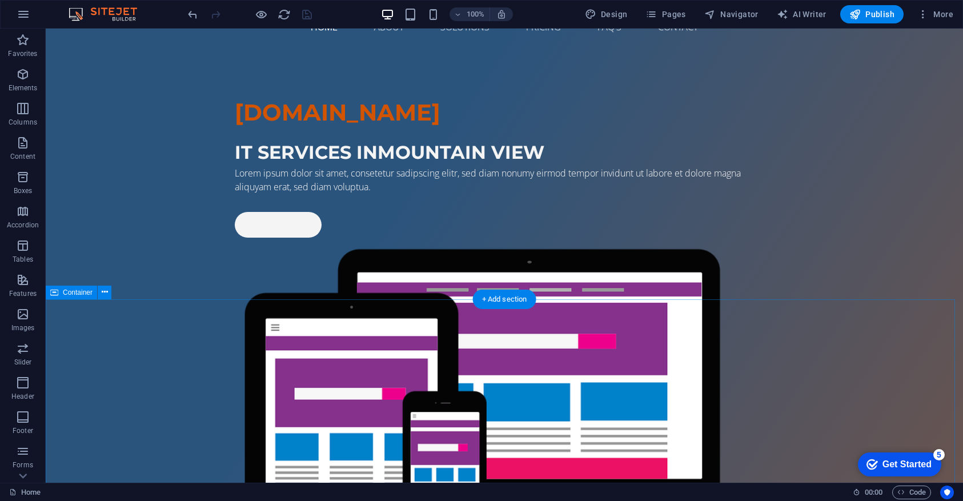
scroll to position [0, 0]
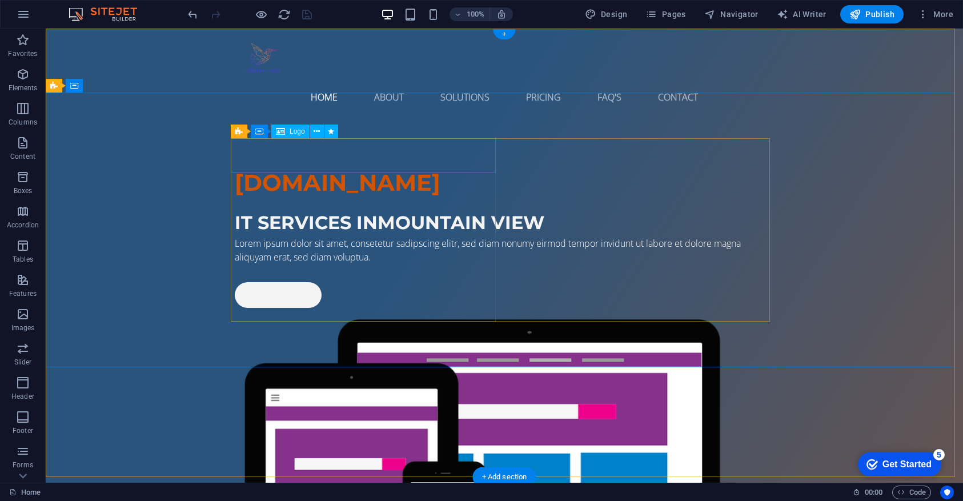
click at [368, 166] on div "aBetter.Host" at bounding box center [504, 183] width 539 height 34
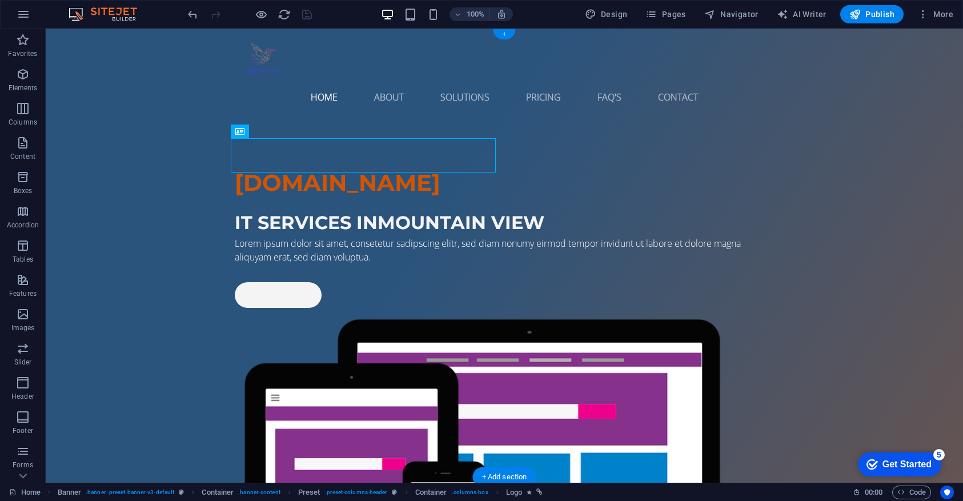
click at [291, 166] on div "aBetter.Host" at bounding box center [504, 183] width 539 height 34
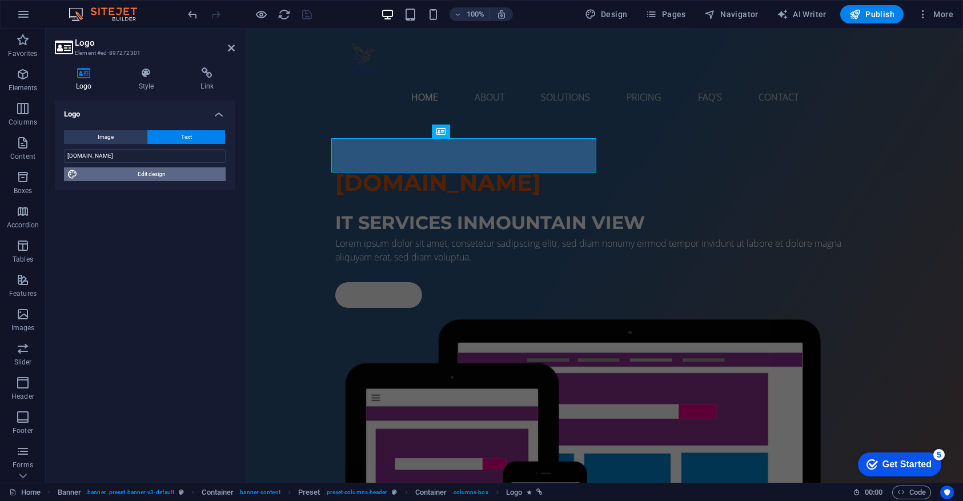
click at [153, 176] on span "Edit design" at bounding box center [151, 174] width 141 height 14
select select "px"
select select "400"
select select "px"
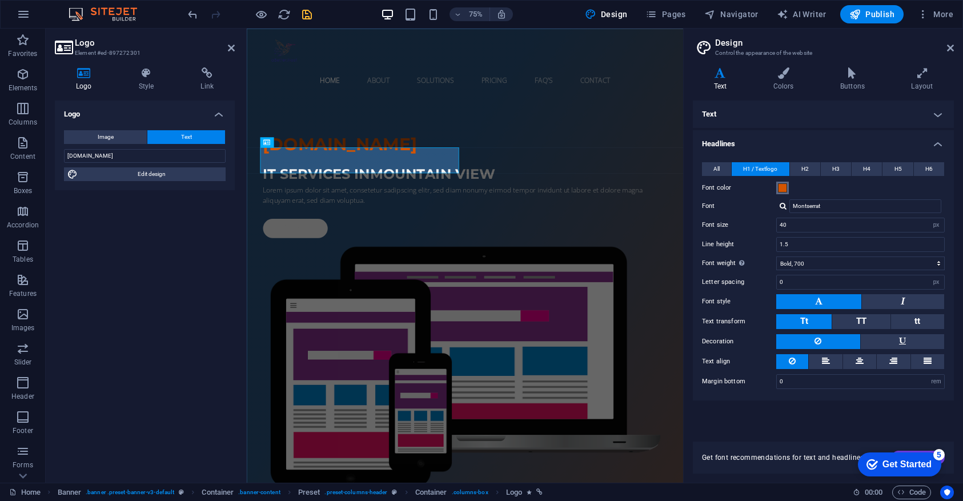
click at [781, 187] on span at bounding box center [782, 187] width 9 height 9
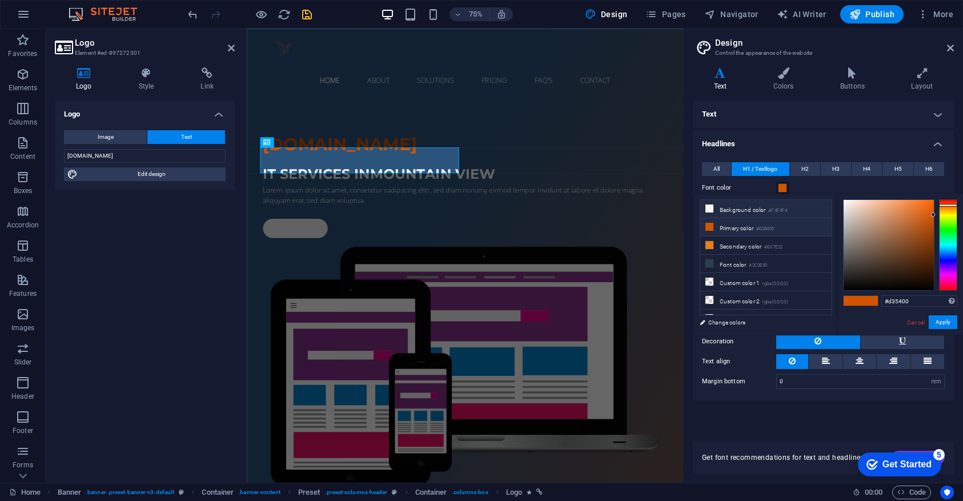
click at [726, 211] on li "Background color #F4F4F4" at bounding box center [765, 209] width 131 height 18
type input "#f4f4f4"
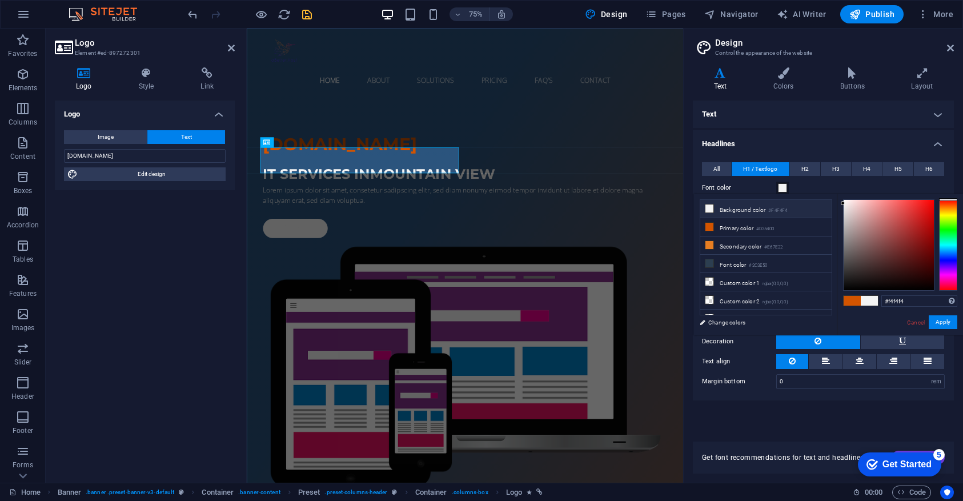
click at [726, 211] on li "Background color #F4F4F4" at bounding box center [765, 209] width 131 height 18
click at [949, 322] on button "Apply" at bounding box center [942, 322] width 29 height 14
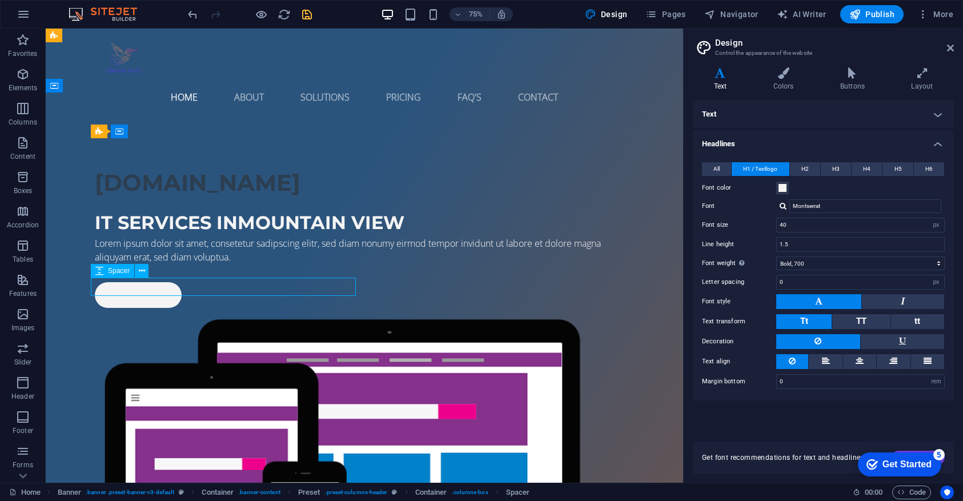
drag, startPoint x: 286, startPoint y: 336, endPoint x: 414, endPoint y: 267, distance: 145.4
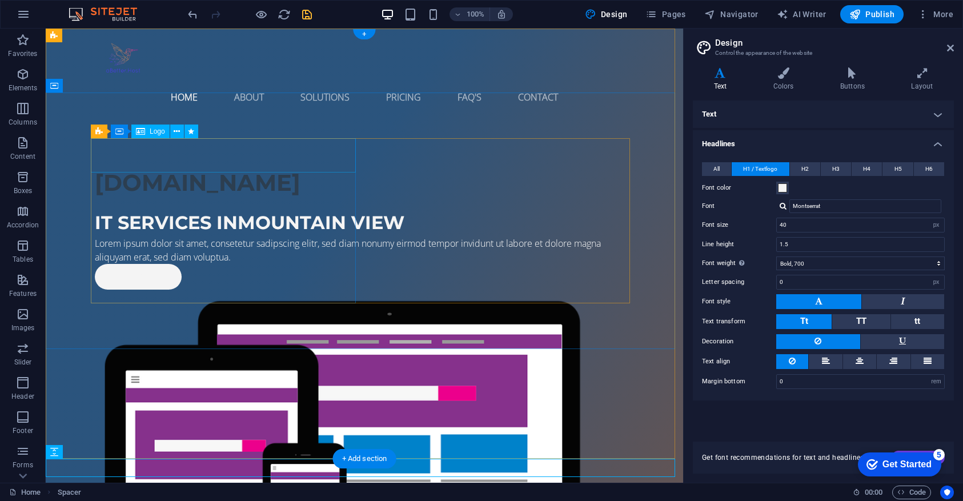
click at [222, 166] on div "aBetter.Host" at bounding box center [364, 183] width 539 height 34
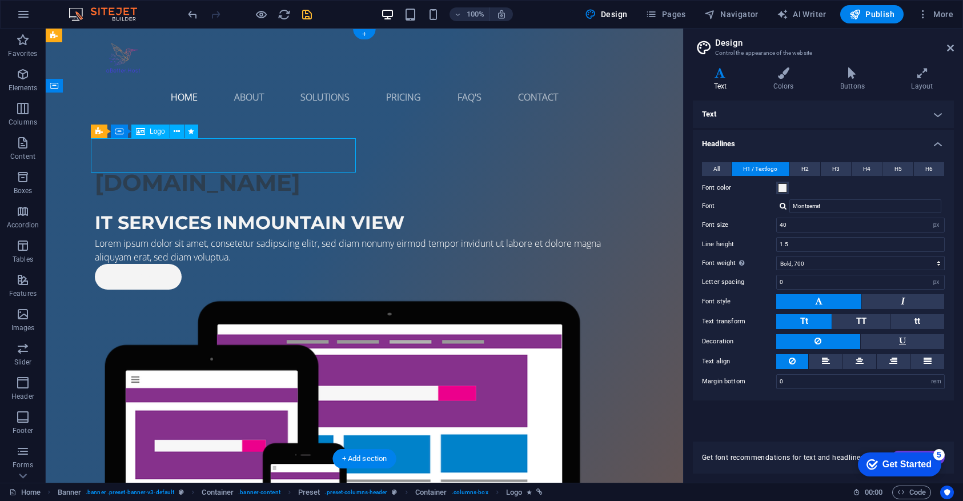
click at [222, 166] on div "aBetter.Host" at bounding box center [364, 183] width 539 height 34
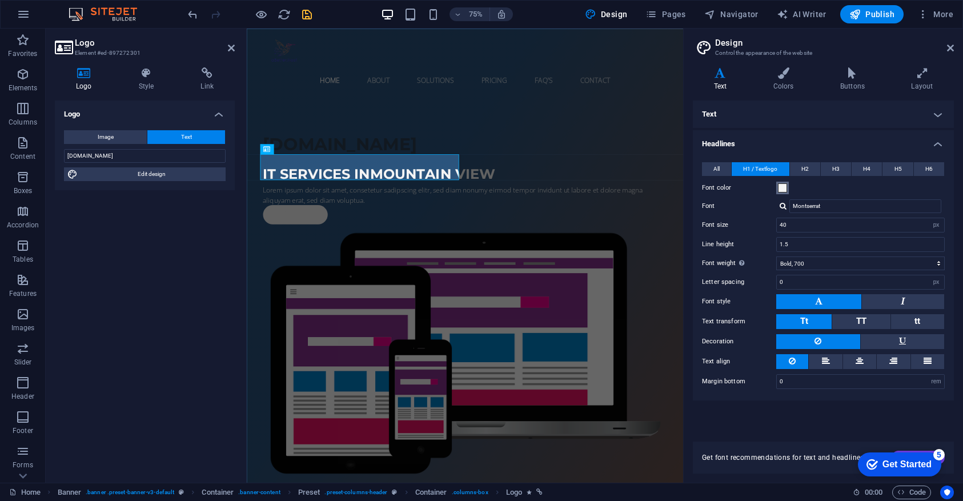
click at [785, 188] on span at bounding box center [782, 187] width 9 height 9
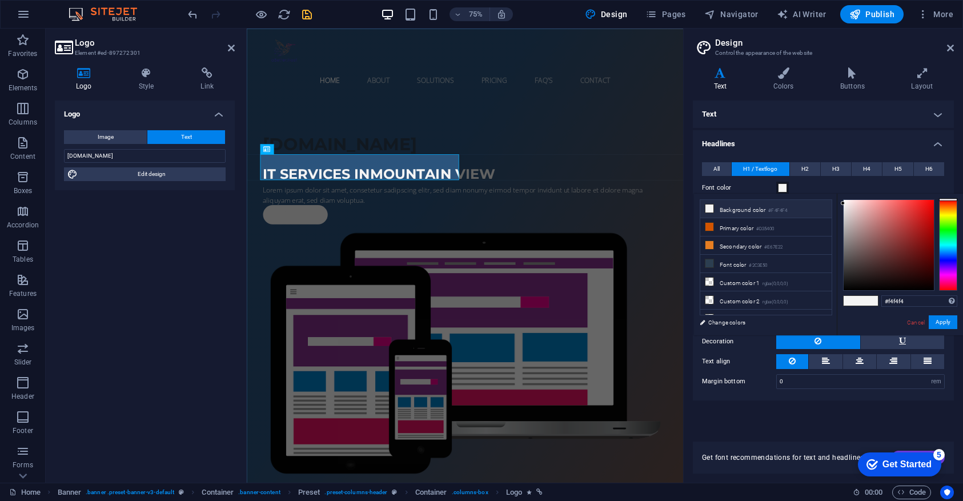
click at [739, 208] on li "Background color #F4F4F4" at bounding box center [765, 209] width 131 height 18
click at [944, 321] on button "Apply" at bounding box center [942, 322] width 29 height 14
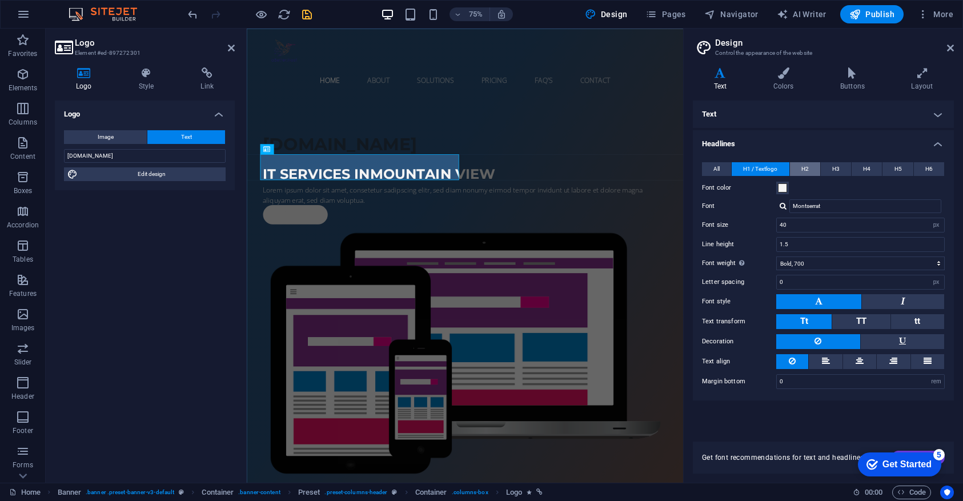
click at [810, 167] on button "H2" at bounding box center [805, 169] width 30 height 14
click at [832, 170] on button "H3" at bounding box center [836, 169] width 30 height 14
click at [767, 167] on span "H1 / Textlogo" at bounding box center [760, 169] width 34 height 14
click at [718, 170] on span "All" at bounding box center [716, 169] width 6 height 14
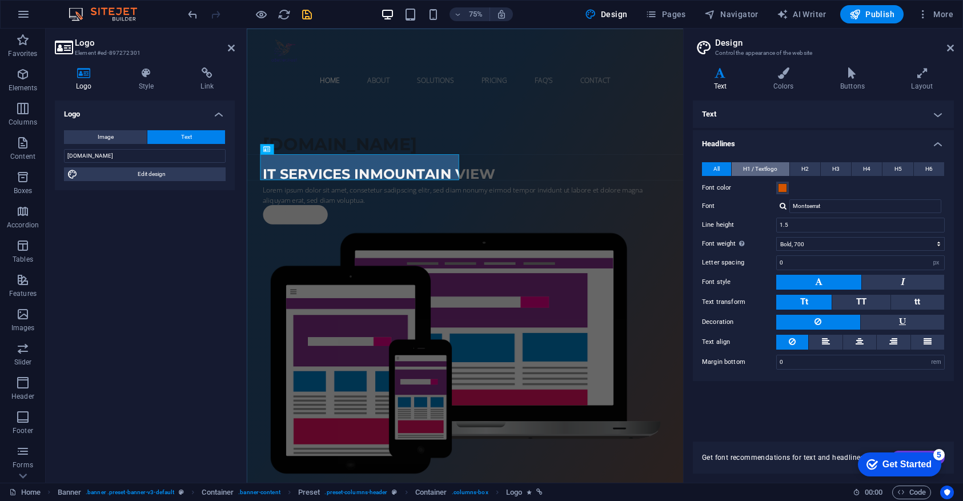
click at [767, 170] on span "H1 / Textlogo" at bounding box center [760, 169] width 34 height 14
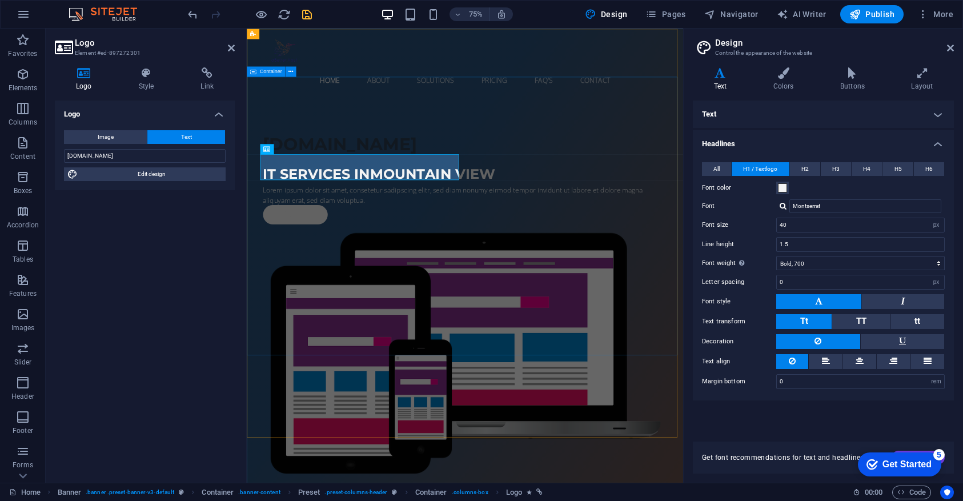
click at [516, 376] on div "aBetter.Host IT Services in Mountain View Lorem ipsum dolor sit amet, consetetu…" at bounding box center [538, 397] width 582 height 554
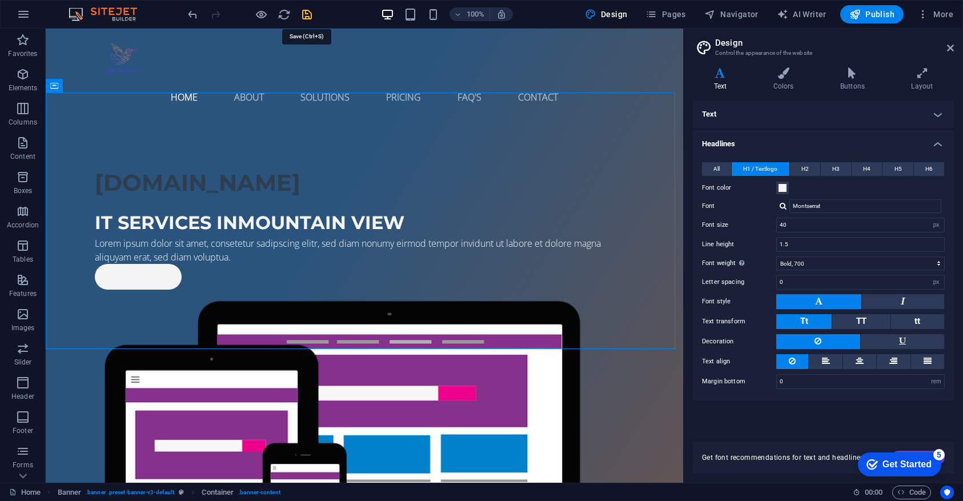
click at [307, 13] on icon "save" at bounding box center [306, 14] width 13 height 13
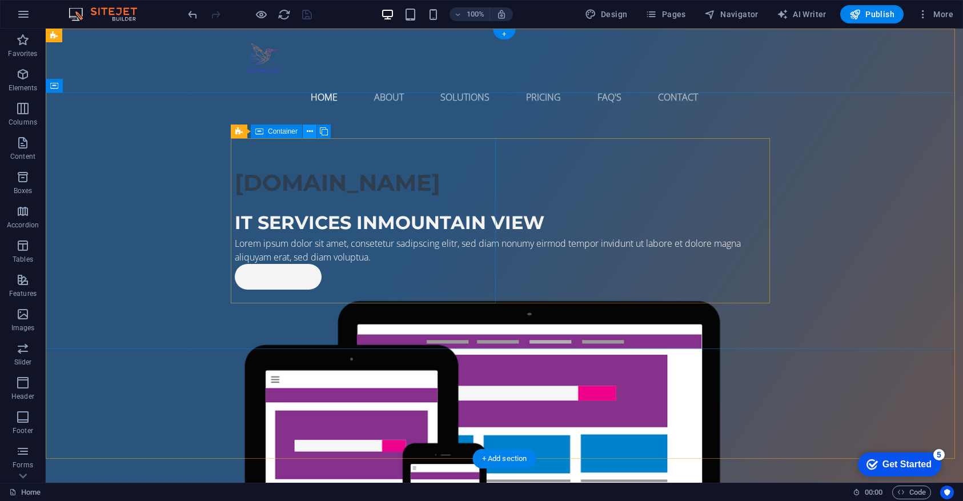
click at [309, 130] on icon at bounding box center [310, 132] width 6 height 12
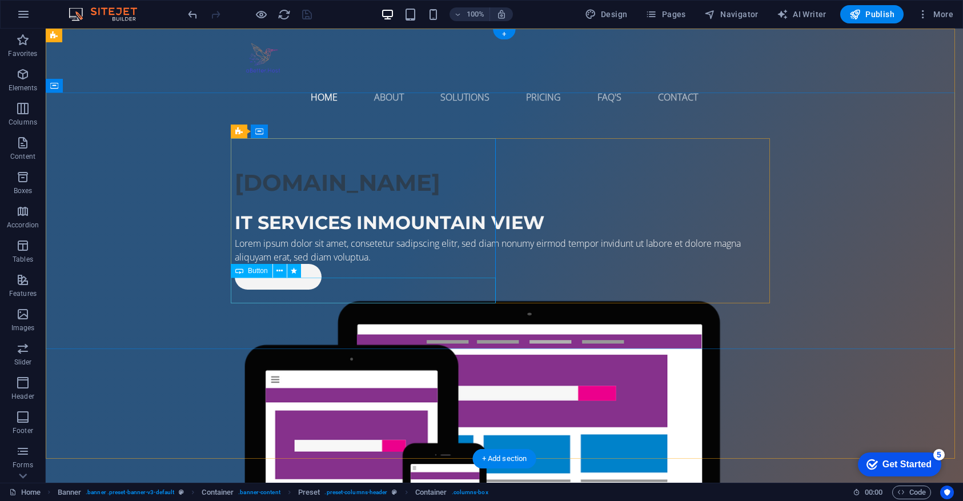
click at [259, 289] on div "Get started" at bounding box center [504, 277] width 539 height 26
click at [260, 289] on div "Get started" at bounding box center [504, 277] width 539 height 26
click at [261, 289] on div "Get started" at bounding box center [504, 277] width 539 height 26
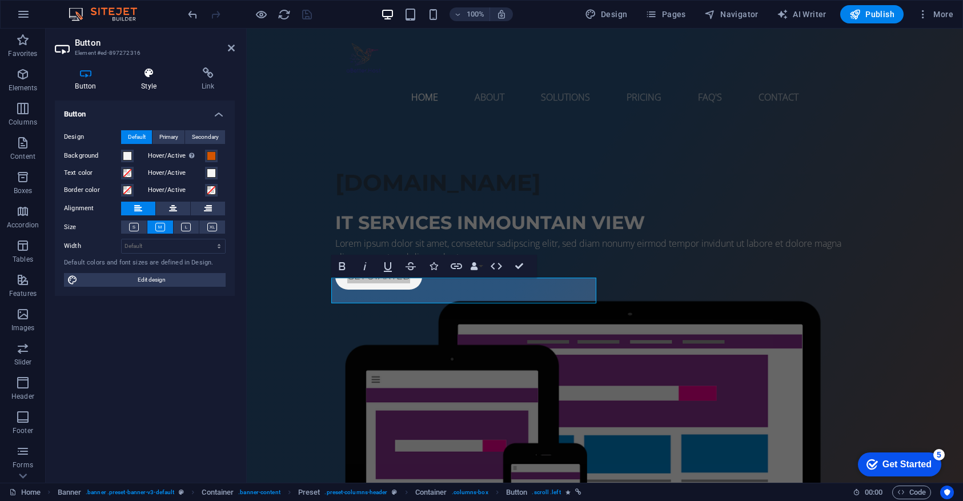
click at [159, 80] on h4 "Style" at bounding box center [151, 79] width 61 height 24
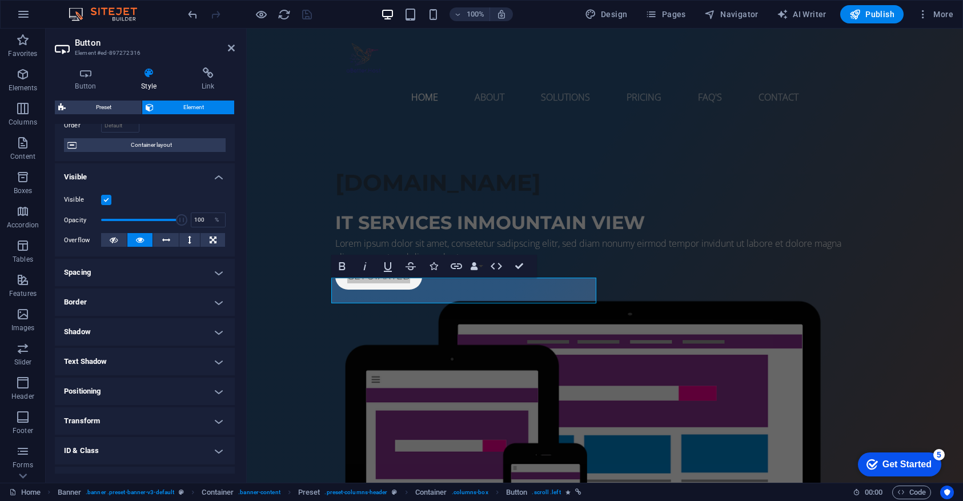
scroll to position [85, 0]
click at [115, 357] on h4 "Text Shadow" at bounding box center [145, 358] width 180 height 27
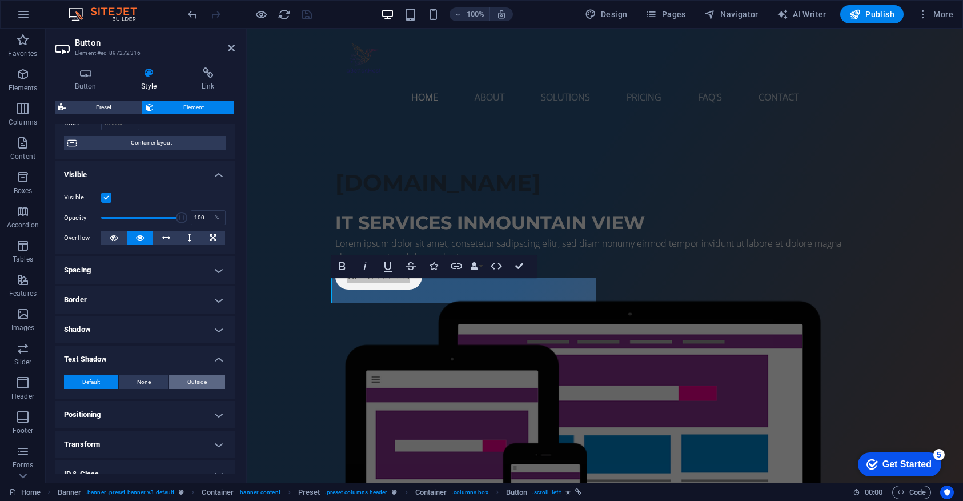
click at [192, 384] on span "Outside" at bounding box center [196, 382] width 19 height 14
type input "2"
type input "4"
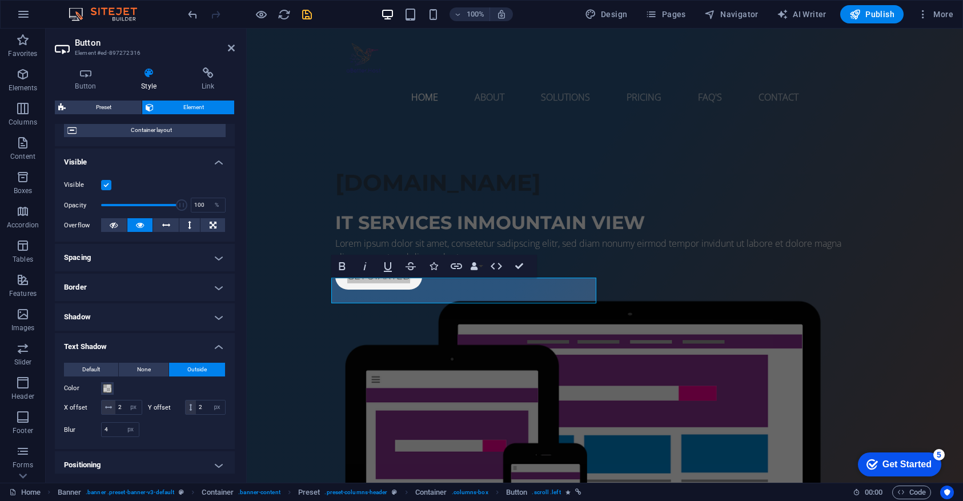
scroll to position [122, 0]
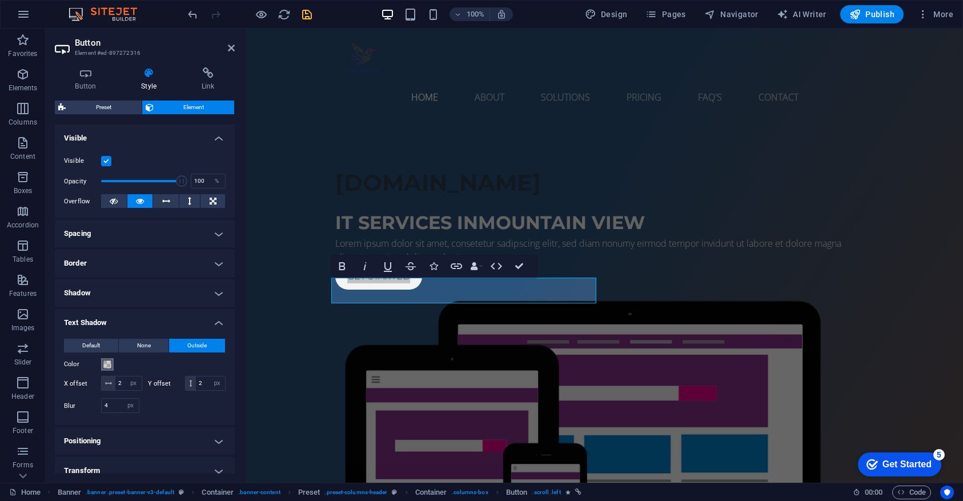
click at [108, 362] on span at bounding box center [107, 364] width 9 height 9
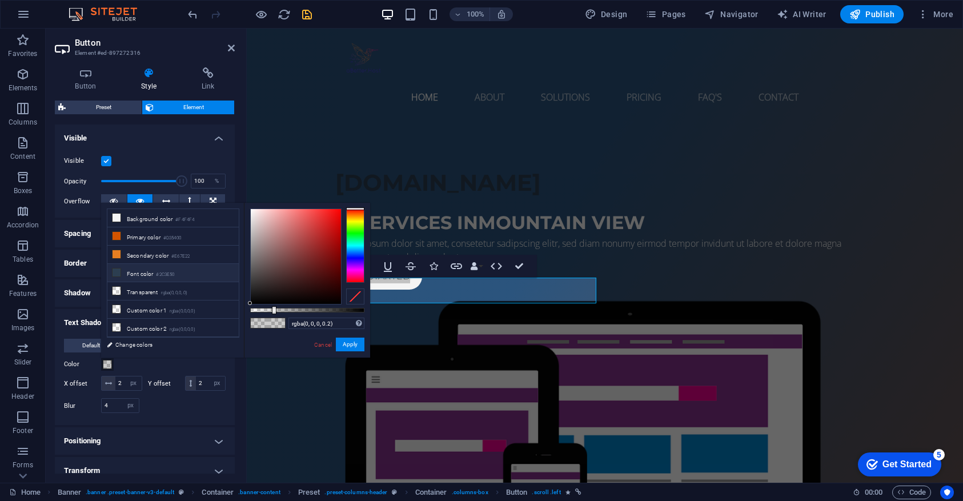
click at [144, 272] on li "Font color #2C3E50" at bounding box center [172, 273] width 131 height 18
type input "#2c3e50"
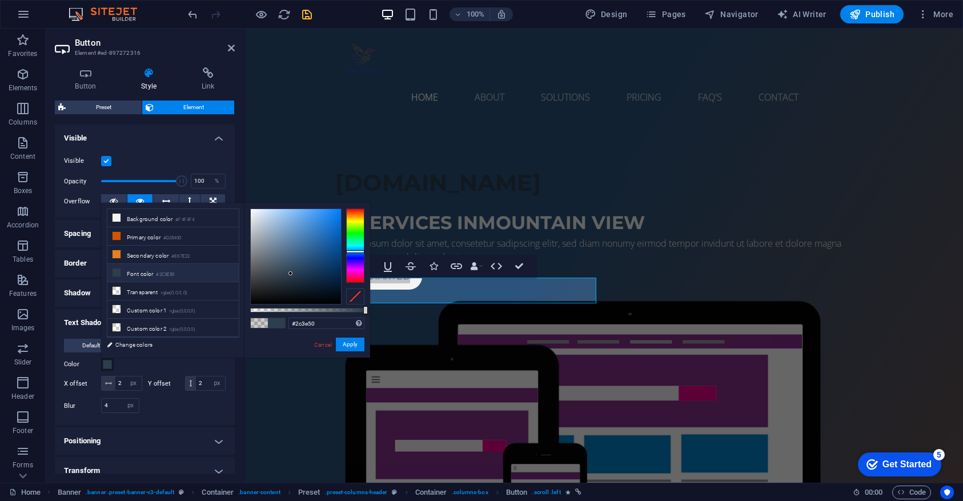
click at [145, 272] on li "Font color #2C3E50" at bounding box center [172, 273] width 131 height 18
click at [187, 409] on div at bounding box center [185, 405] width 81 height 15
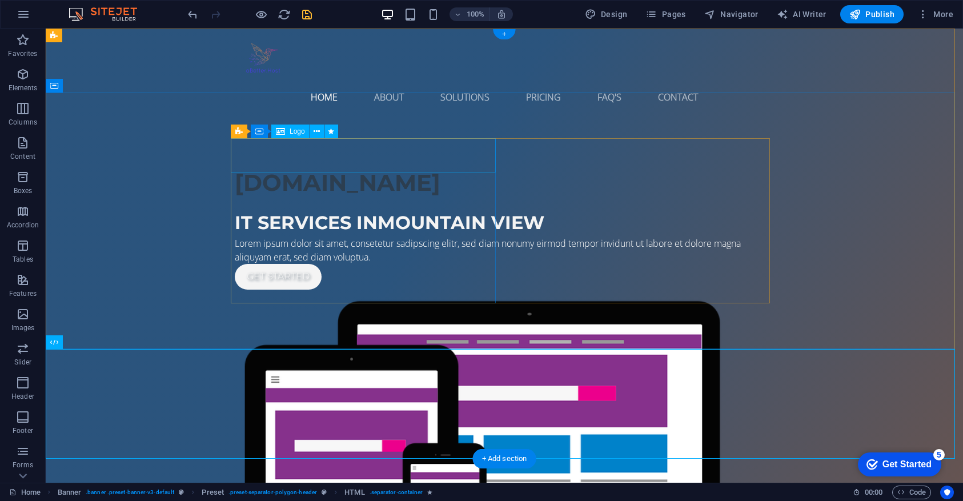
click at [285, 166] on div "aBetter.Host" at bounding box center [504, 183] width 539 height 34
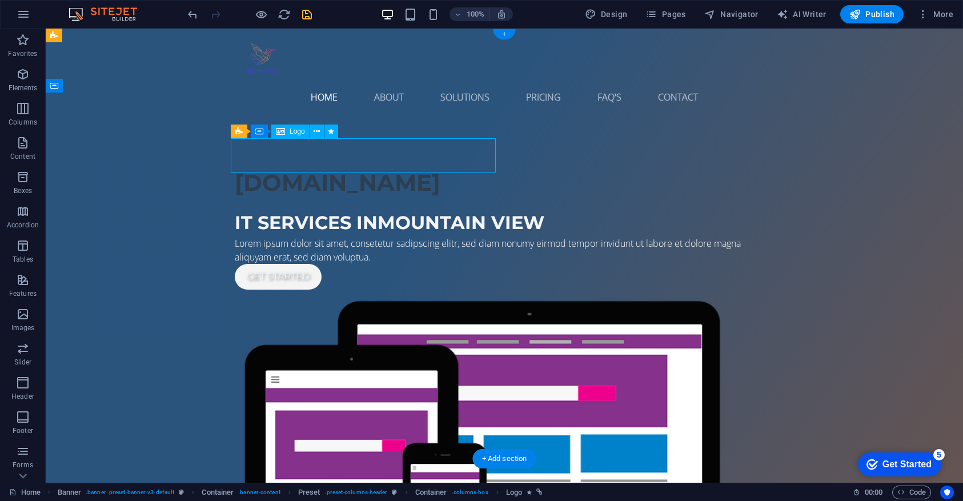
drag, startPoint x: 285, startPoint y: 156, endPoint x: 86, endPoint y: 156, distance: 199.3
click at [287, 166] on div "aBetter.Host" at bounding box center [504, 183] width 539 height 34
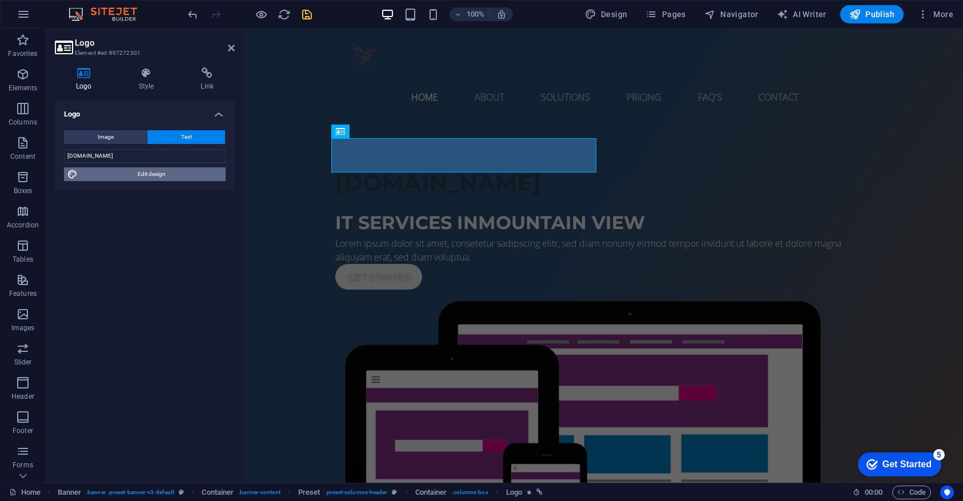
click at [164, 175] on span "Edit design" at bounding box center [151, 174] width 141 height 14
select select "px"
select select "700"
select select "px"
select select "rem"
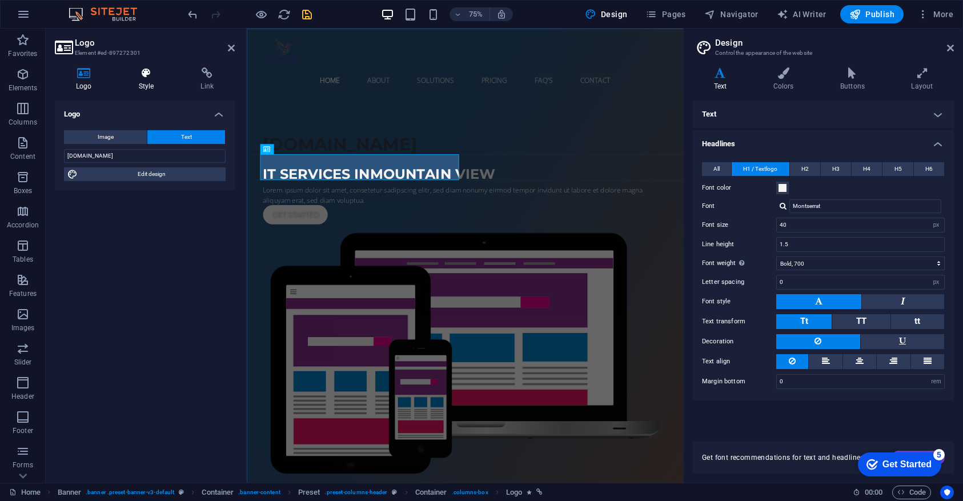
click at [152, 77] on icon at bounding box center [147, 72] width 58 height 11
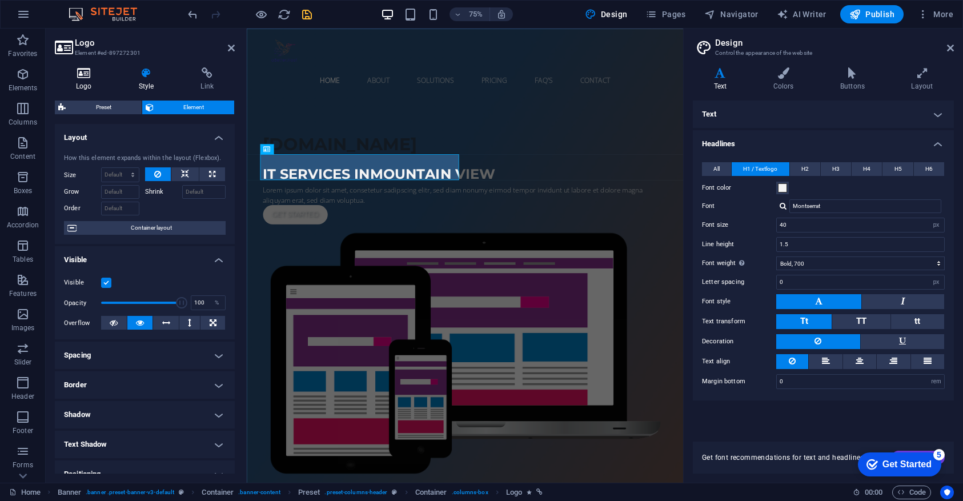
click at [85, 83] on h4 "Logo" at bounding box center [86, 79] width 63 height 24
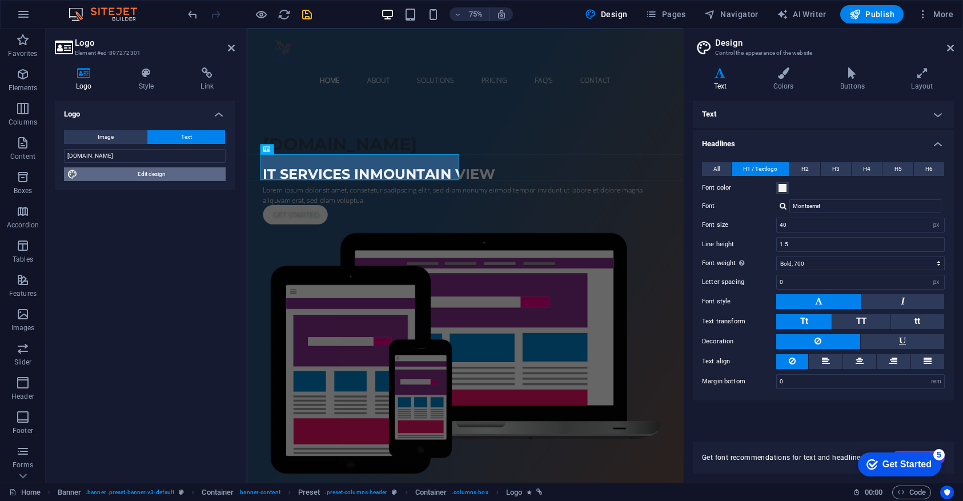
click at [104, 175] on span "Edit design" at bounding box center [151, 174] width 141 height 14
click at [786, 73] on icon at bounding box center [783, 72] width 62 height 11
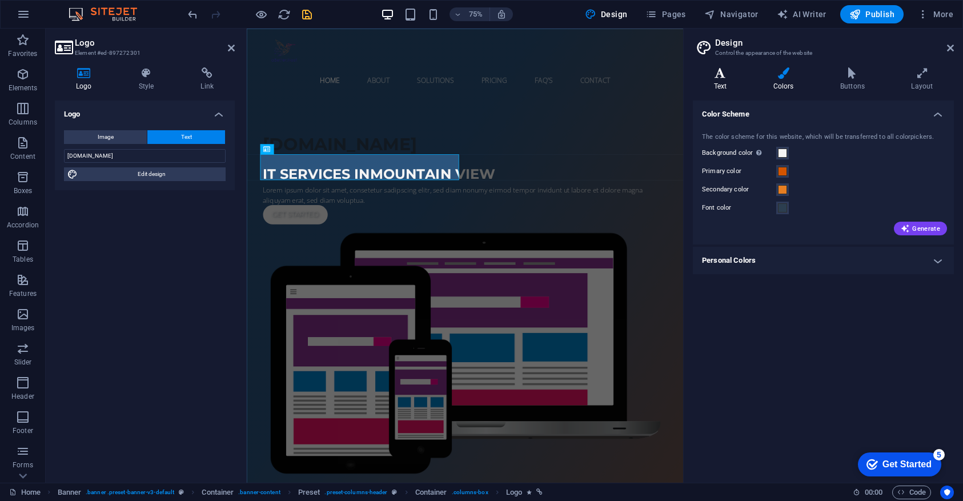
click at [726, 78] on icon at bounding box center [720, 72] width 55 height 11
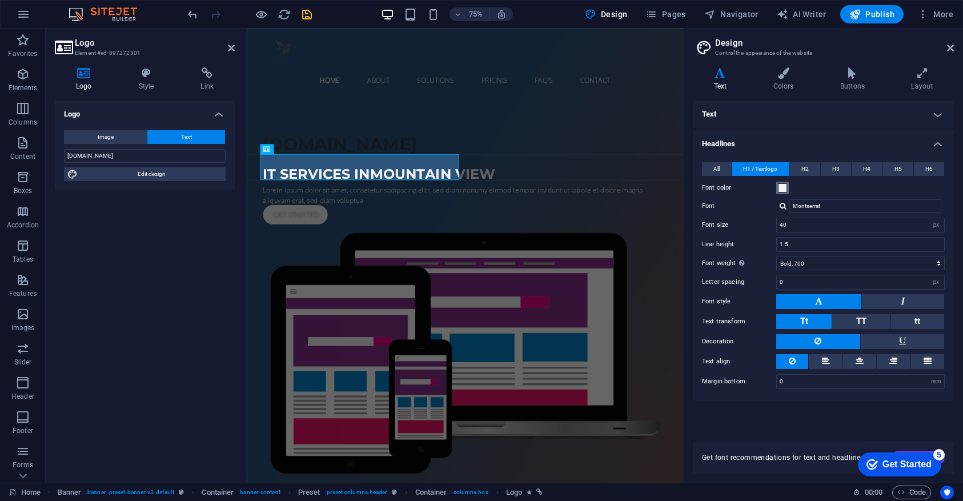
click at [785, 186] on span at bounding box center [782, 187] width 9 height 9
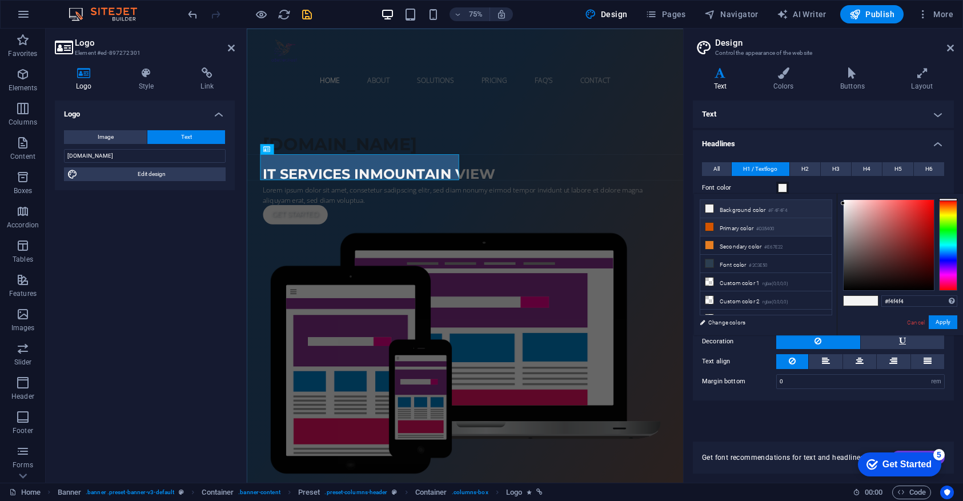
click at [753, 229] on li "Primary color #D35400" at bounding box center [765, 227] width 131 height 18
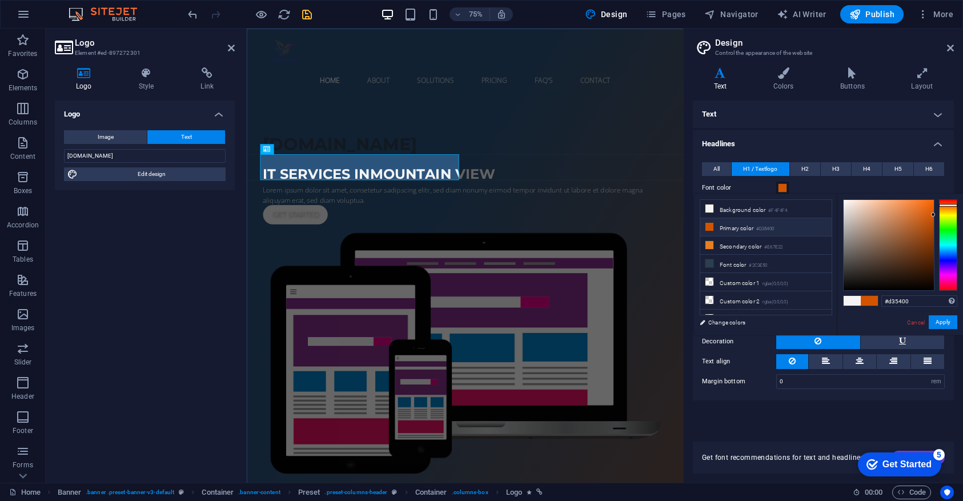
click at [753, 229] on li "Primary color #D35400" at bounding box center [765, 227] width 131 height 18
click at [948, 321] on button "Apply" at bounding box center [942, 322] width 29 height 14
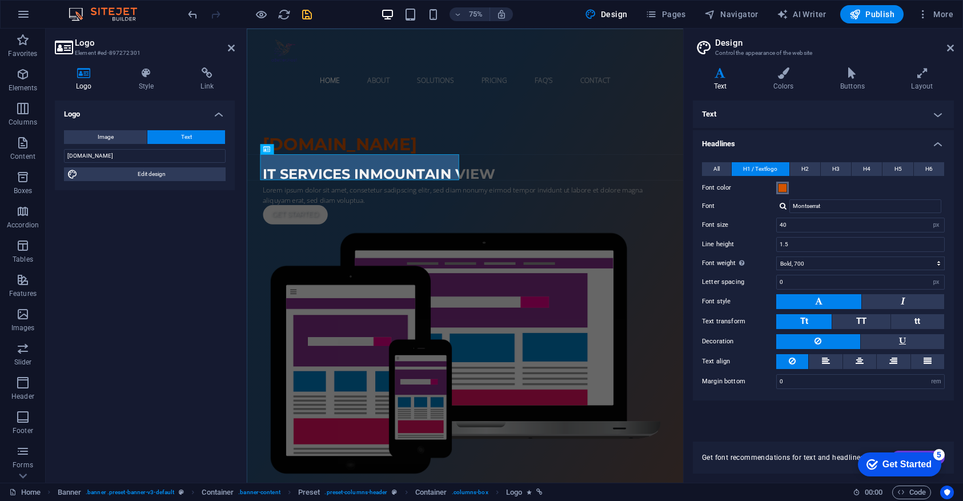
click at [779, 186] on span at bounding box center [782, 187] width 9 height 9
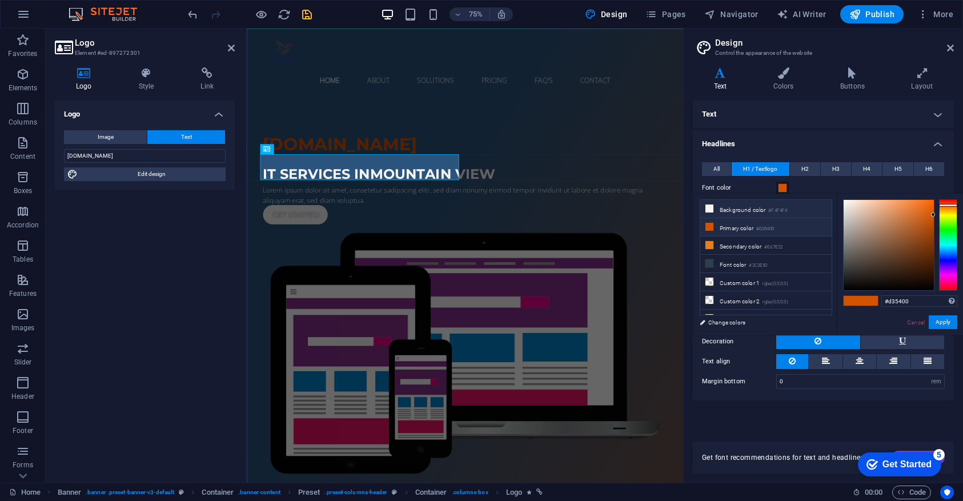
click at [736, 210] on li "Background color #F4F4F4" at bounding box center [765, 209] width 131 height 18
type input "#f4f4f4"
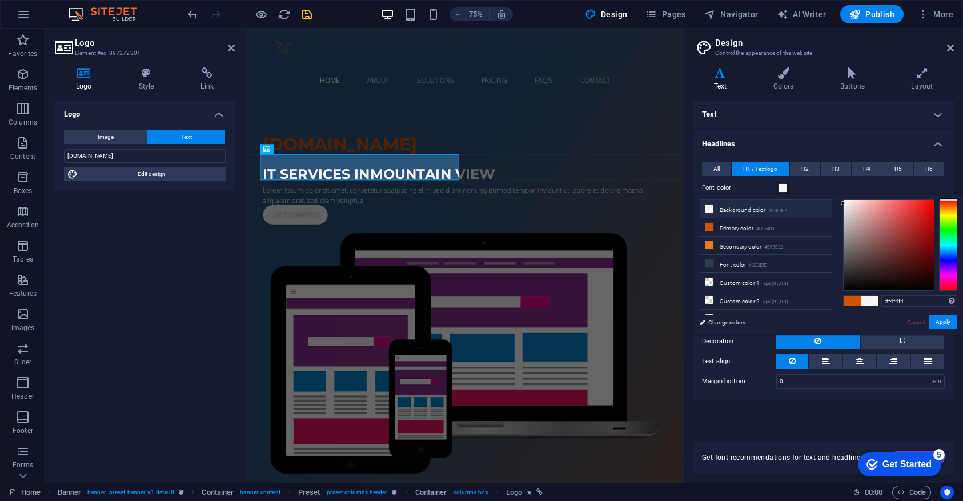
click at [736, 210] on li "Background color #F4F4F4" at bounding box center [765, 209] width 131 height 18
click at [944, 319] on button "Apply" at bounding box center [942, 322] width 29 height 14
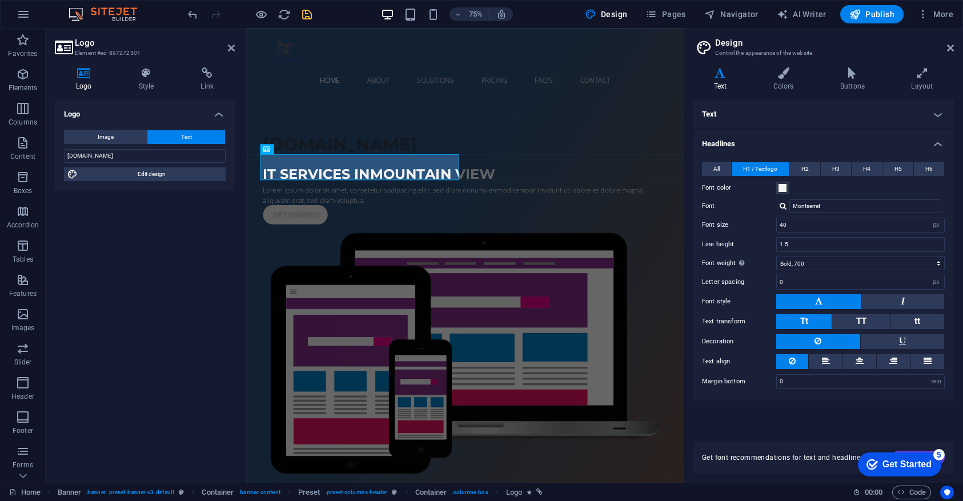
click at [306, 15] on icon "save" at bounding box center [306, 14] width 13 height 13
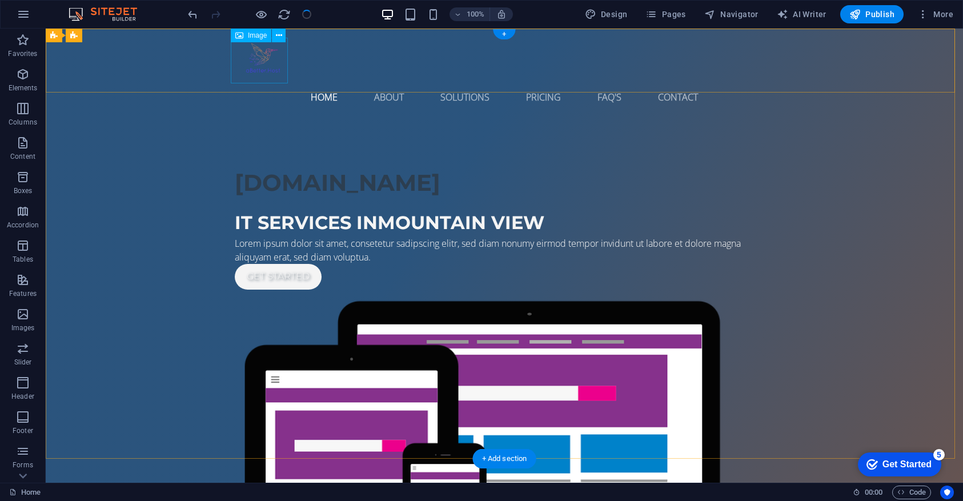
click at [260, 60] on figure at bounding box center [504, 61] width 539 height 46
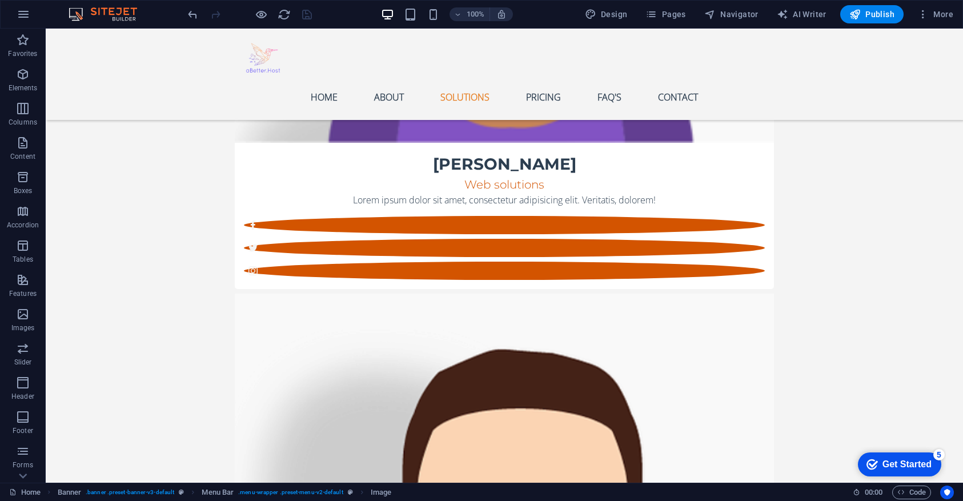
scroll to position [0, 0]
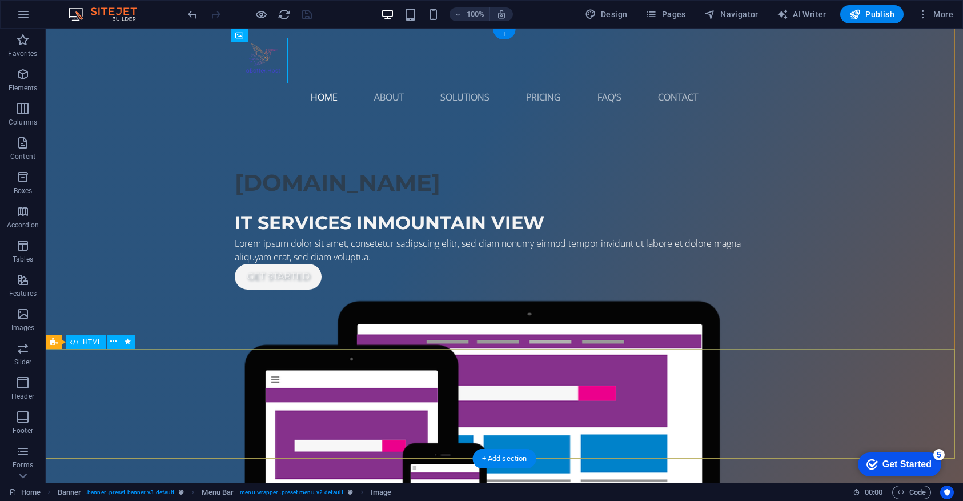
click at [254, 56] on figure at bounding box center [504, 61] width 539 height 46
select select "px"
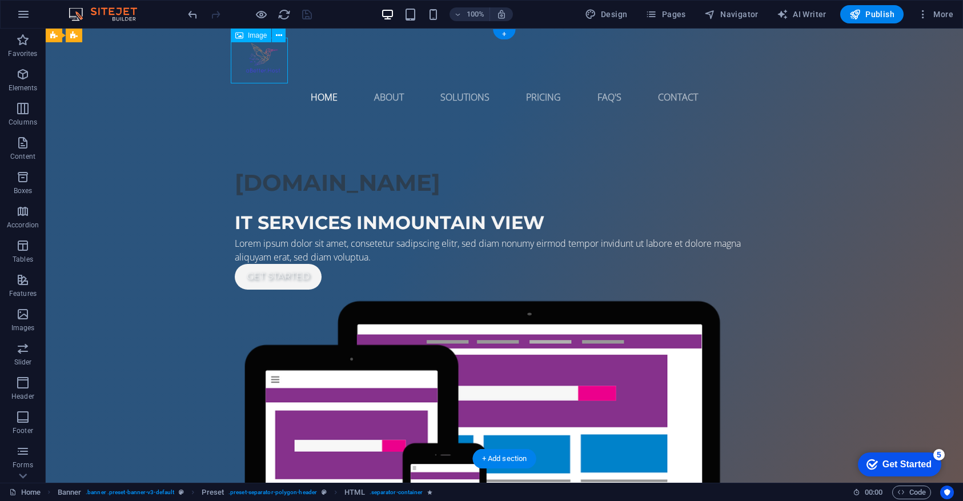
select select "px"
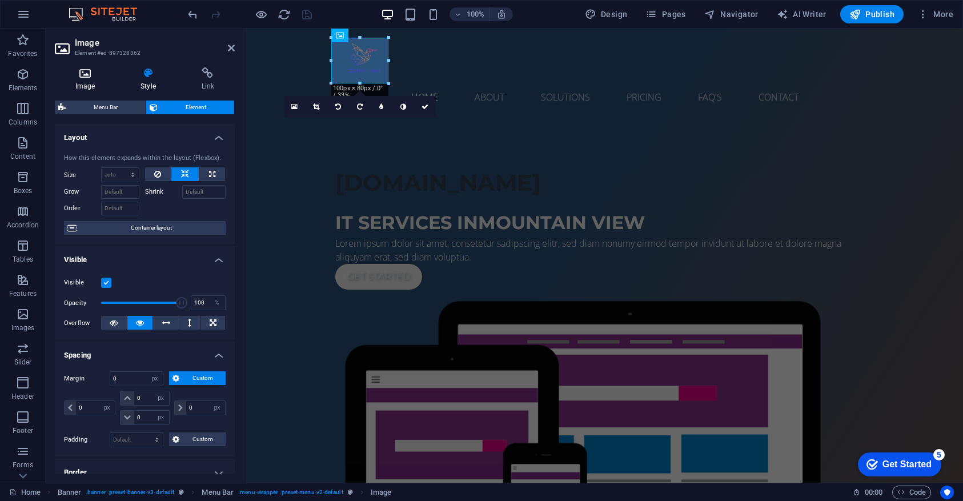
click at [77, 75] on icon at bounding box center [85, 72] width 61 height 11
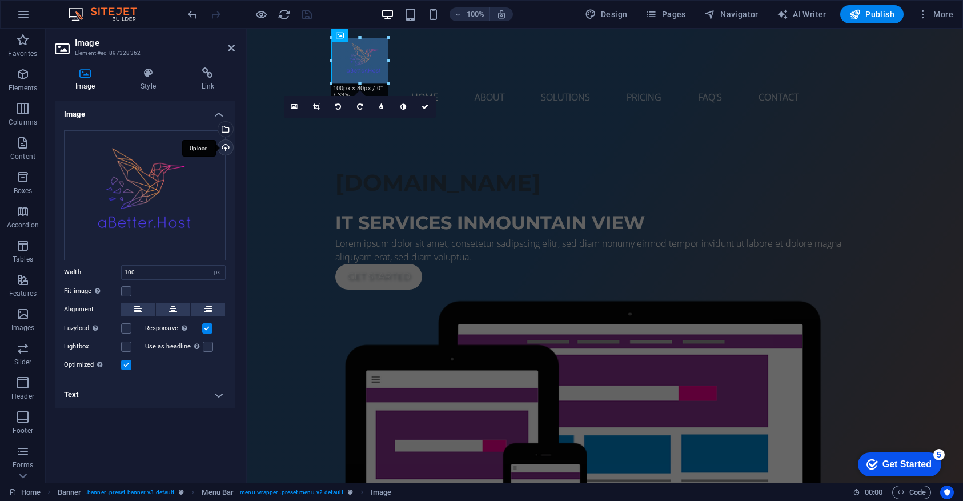
click at [227, 148] on div "Upload" at bounding box center [224, 148] width 17 height 17
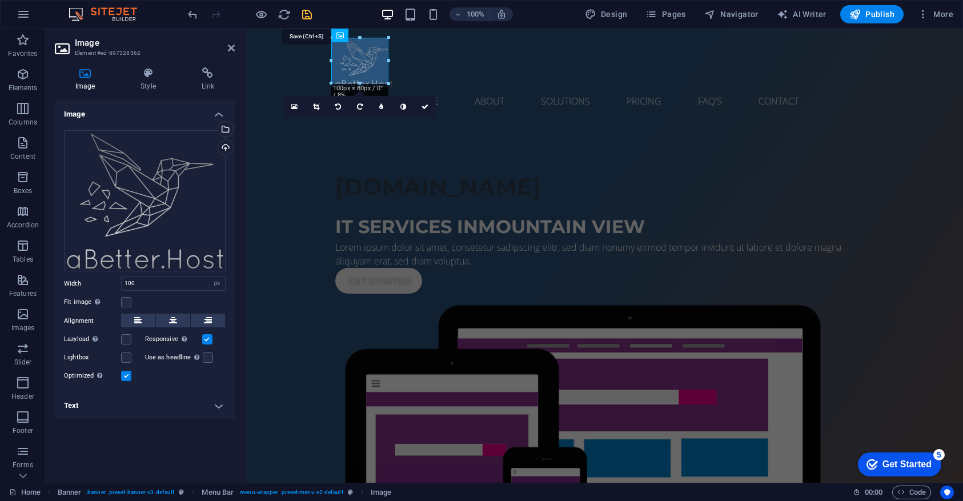
click at [303, 15] on icon "save" at bounding box center [306, 14] width 13 height 13
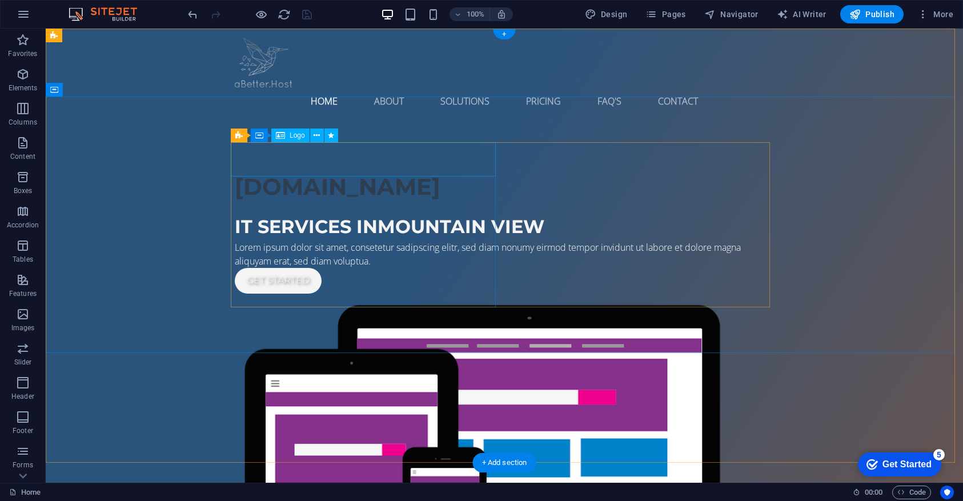
click at [296, 170] on div "aBetter.Host" at bounding box center [504, 187] width 539 height 34
click at [320, 135] on button at bounding box center [317, 135] width 14 height 14
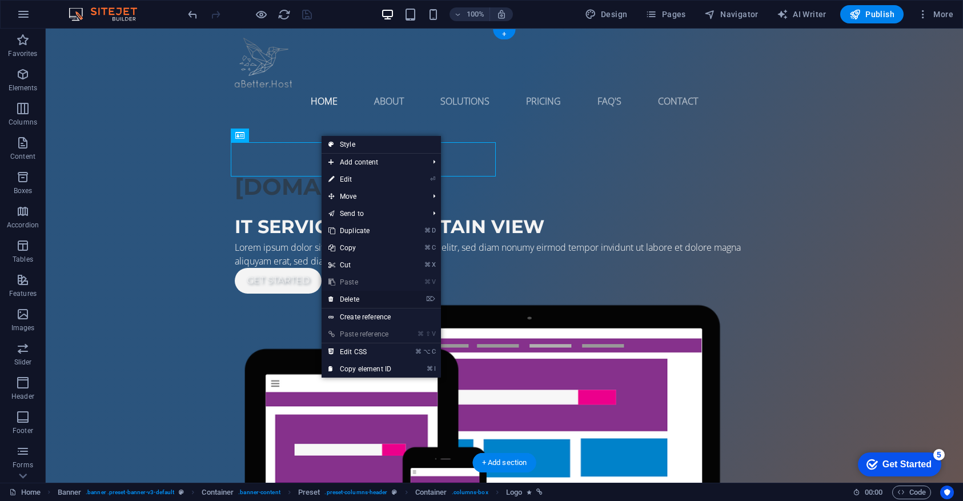
click at [353, 301] on link "⌦ Delete" at bounding box center [359, 299] width 77 height 17
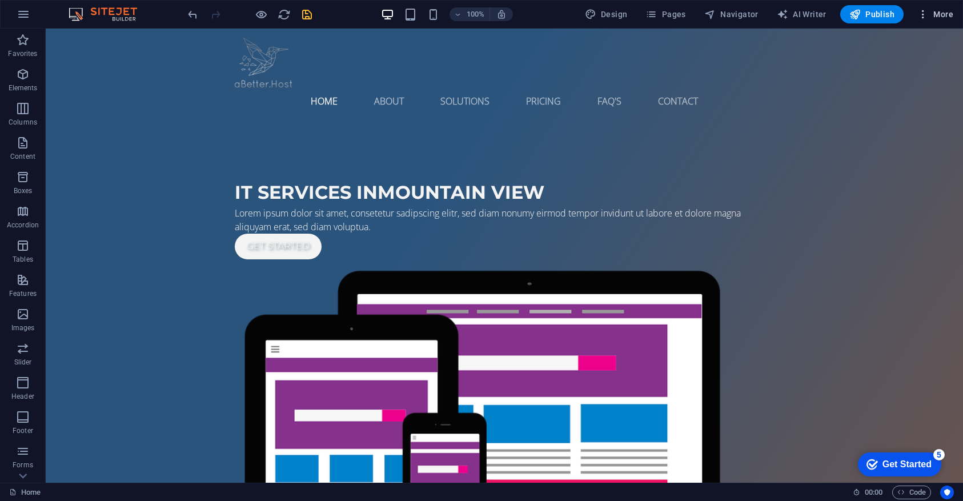
click at [947, 13] on span "More" at bounding box center [935, 14] width 36 height 11
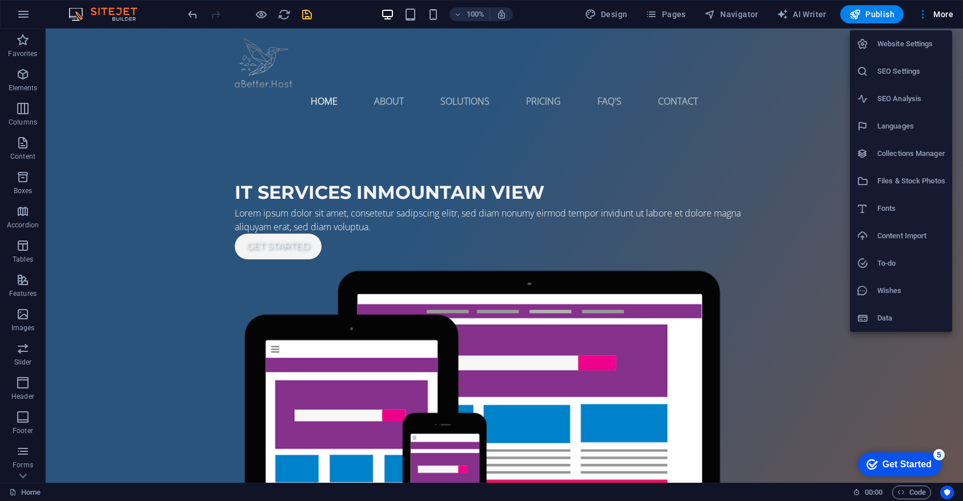
click at [899, 49] on h6 "Website Settings" at bounding box center [911, 44] width 68 height 14
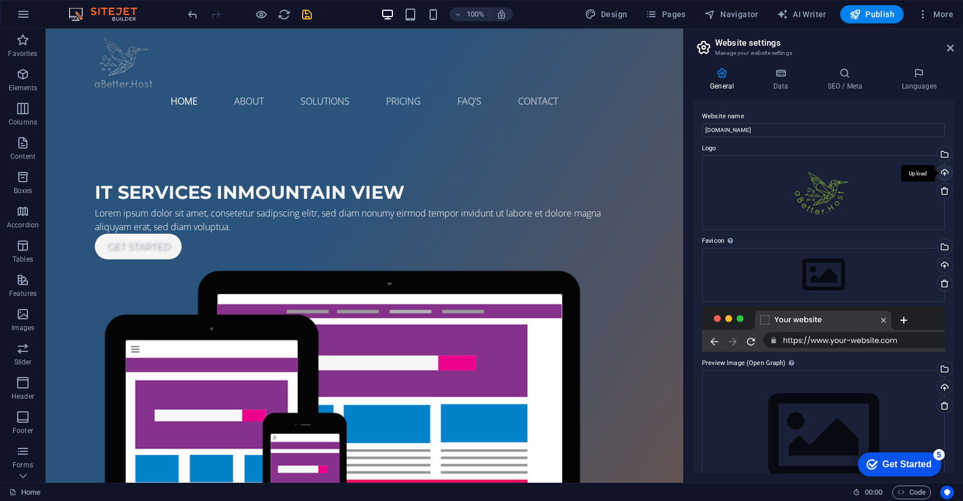
click at [941, 171] on div "Upload" at bounding box center [943, 173] width 17 height 17
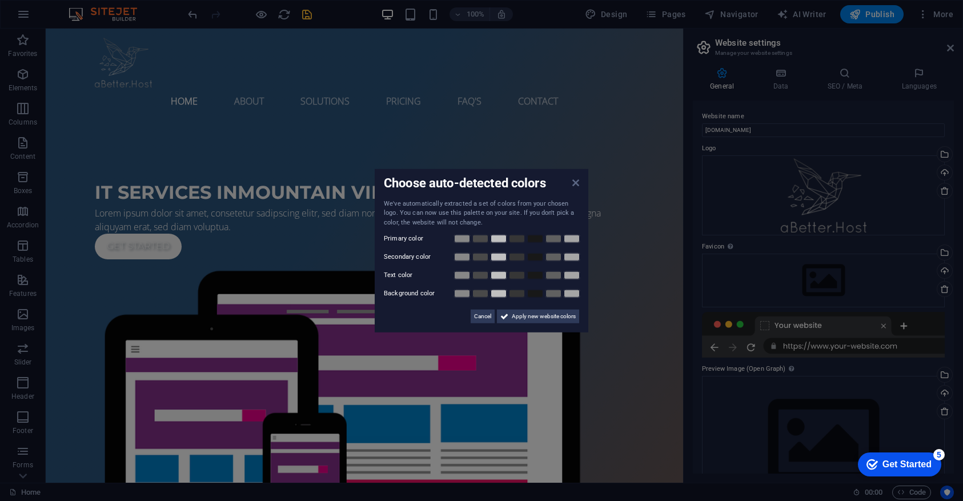
click at [576, 186] on icon at bounding box center [575, 182] width 7 height 9
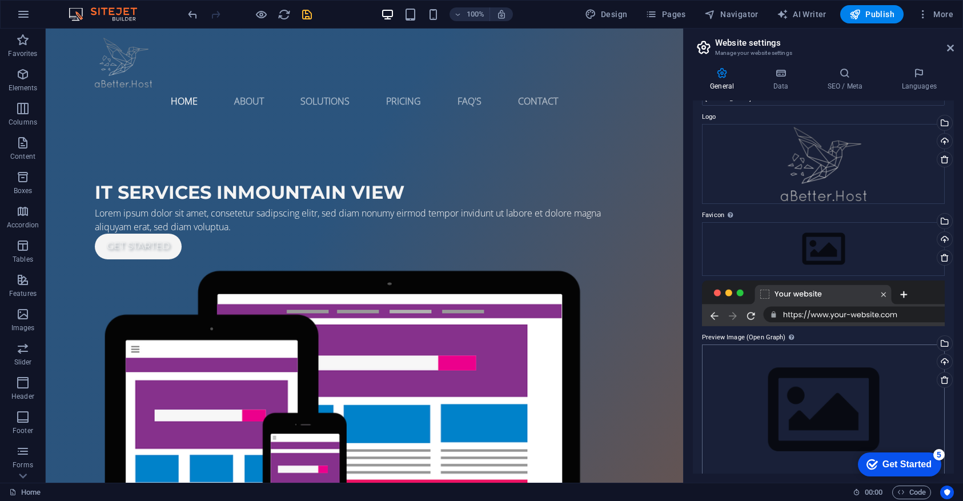
scroll to position [42, 0]
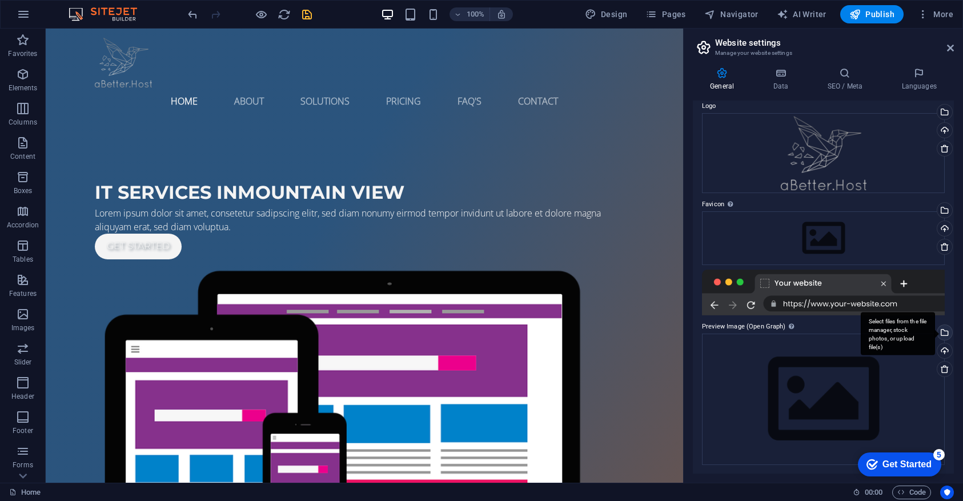
click at [943, 331] on div "Select files from the file manager, stock photos, or upload file(s)" at bounding box center [943, 333] width 17 height 17
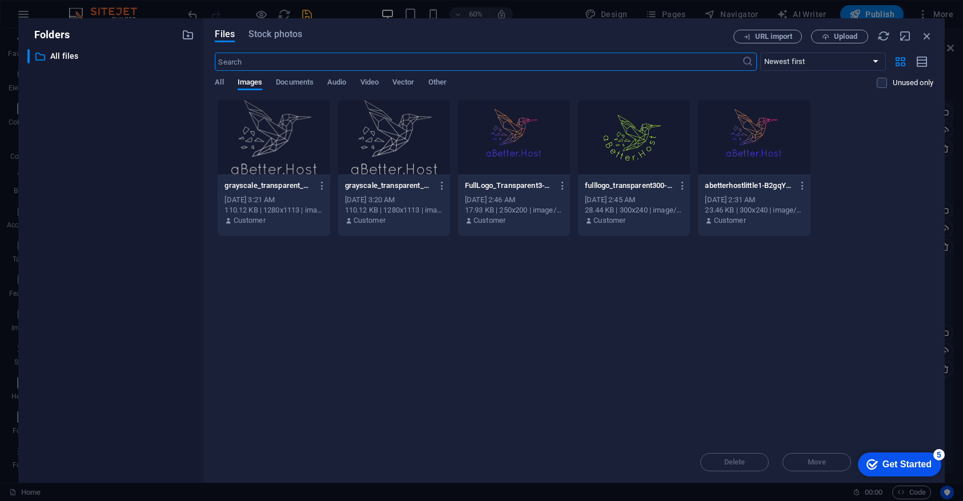
click at [517, 140] on div at bounding box center [514, 137] width 112 height 74
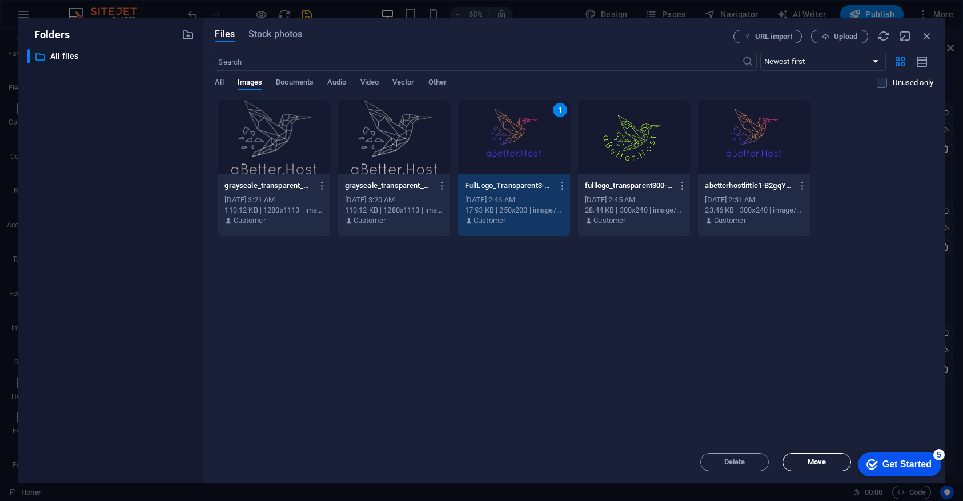
click at [822, 465] on span "Move" at bounding box center [816, 461] width 18 height 7
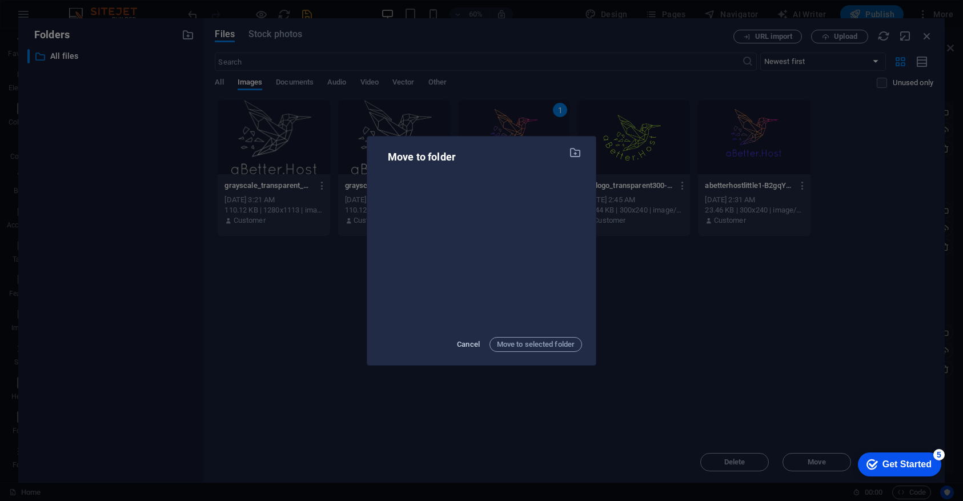
click at [459, 345] on span "Cancel" at bounding box center [468, 344] width 23 height 14
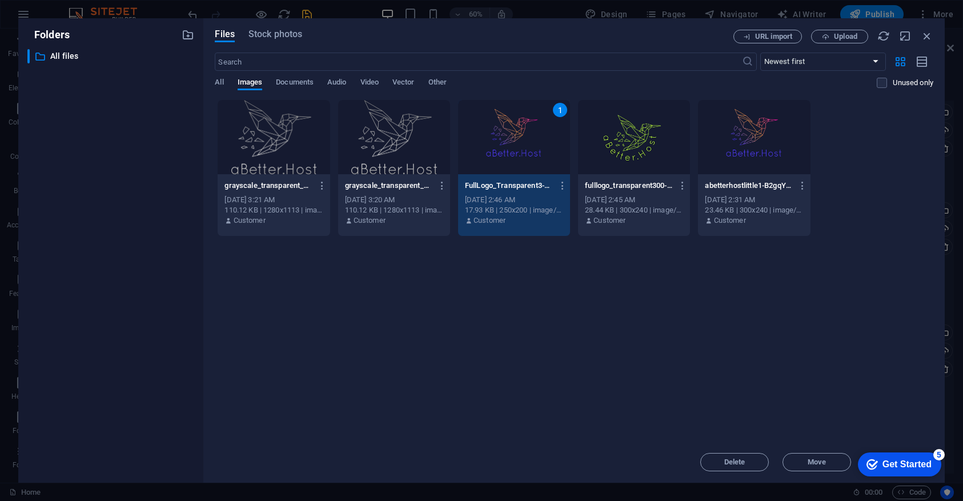
click at [544, 154] on div "1" at bounding box center [514, 137] width 112 height 74
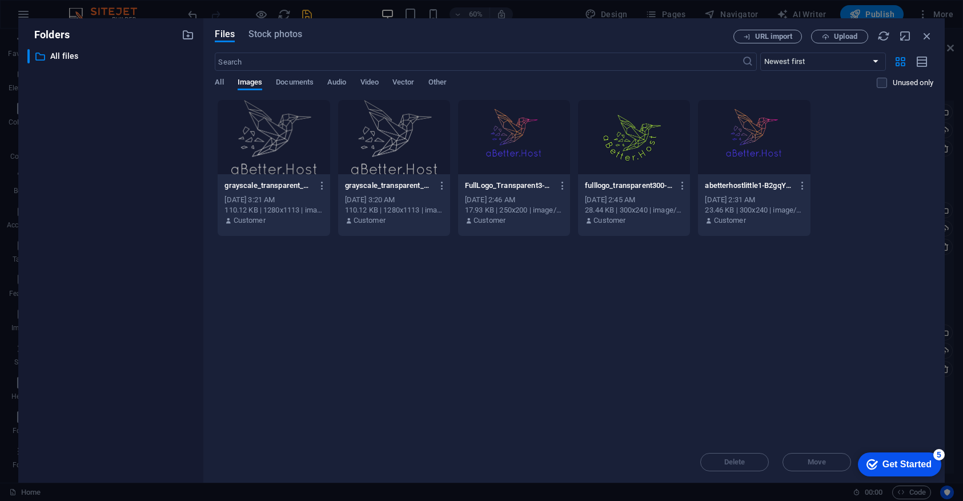
click at [544, 154] on div at bounding box center [514, 137] width 112 height 74
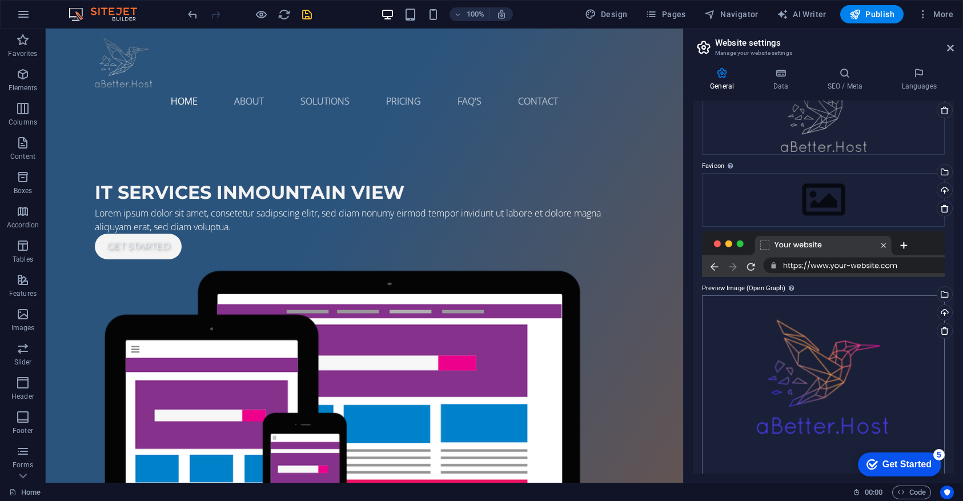
scroll to position [0, 0]
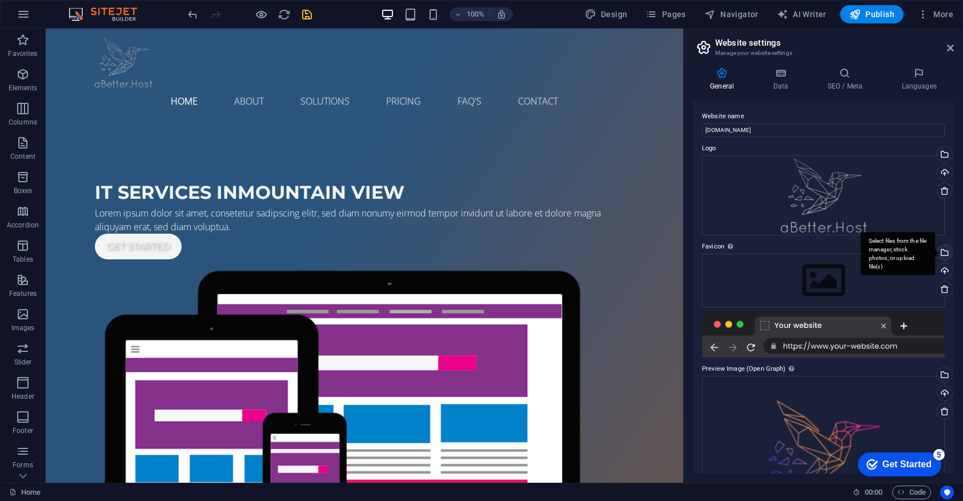
click at [942, 252] on div "Select files from the file manager, stock photos, or upload file(s)" at bounding box center [943, 253] width 17 height 17
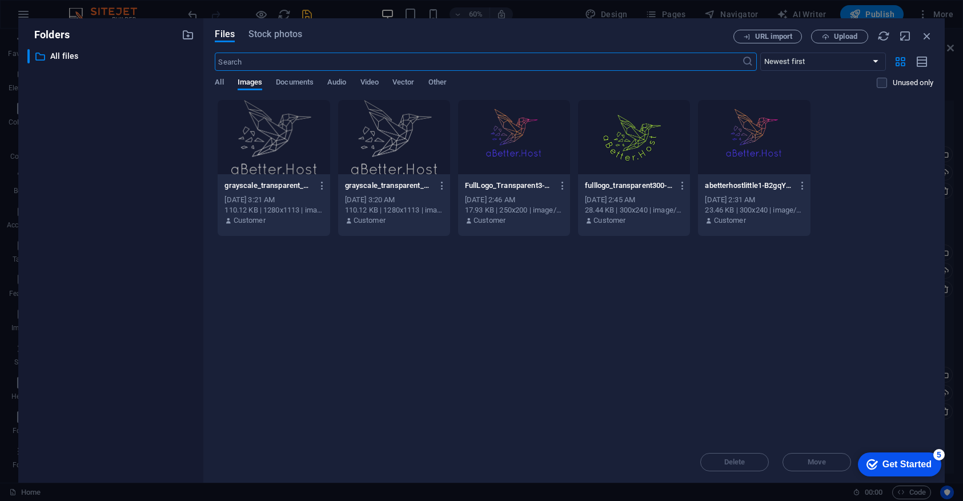
click at [498, 135] on div at bounding box center [514, 137] width 112 height 74
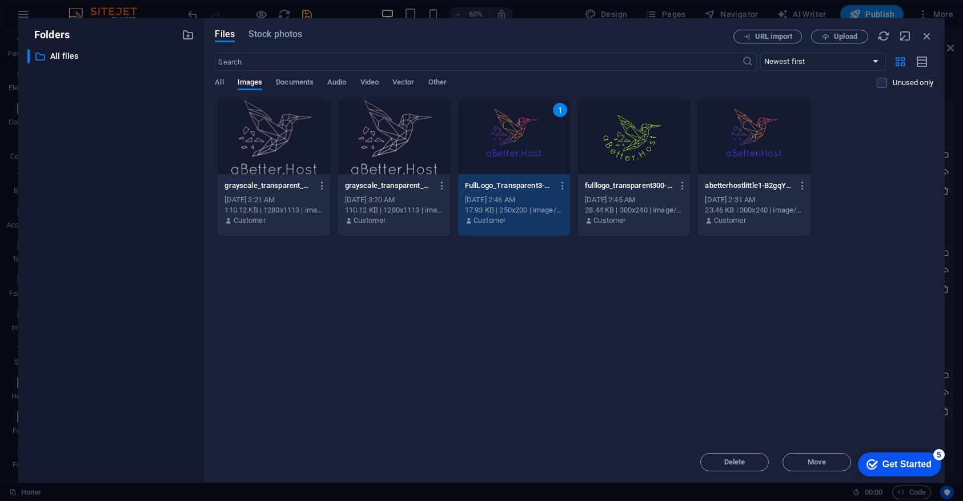
click at [498, 135] on div "1" at bounding box center [514, 137] width 112 height 74
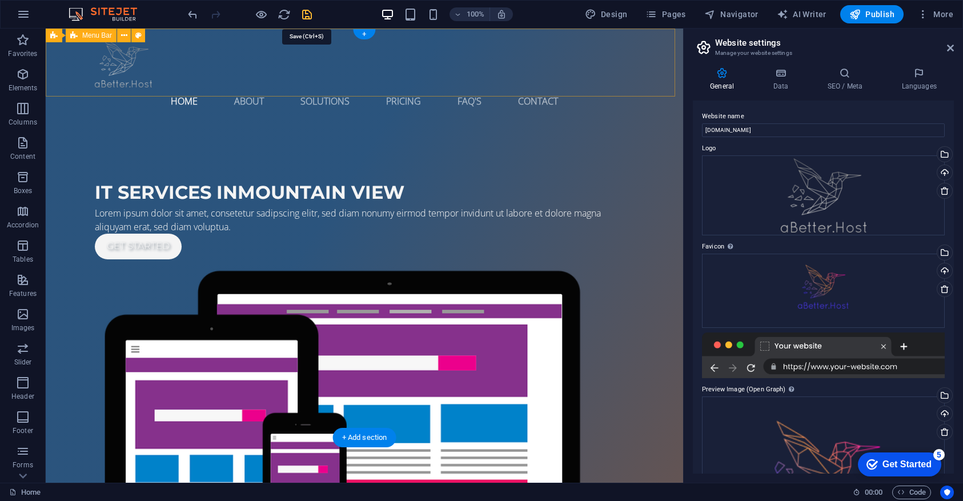
click at [301, 17] on icon "save" at bounding box center [306, 14] width 13 height 13
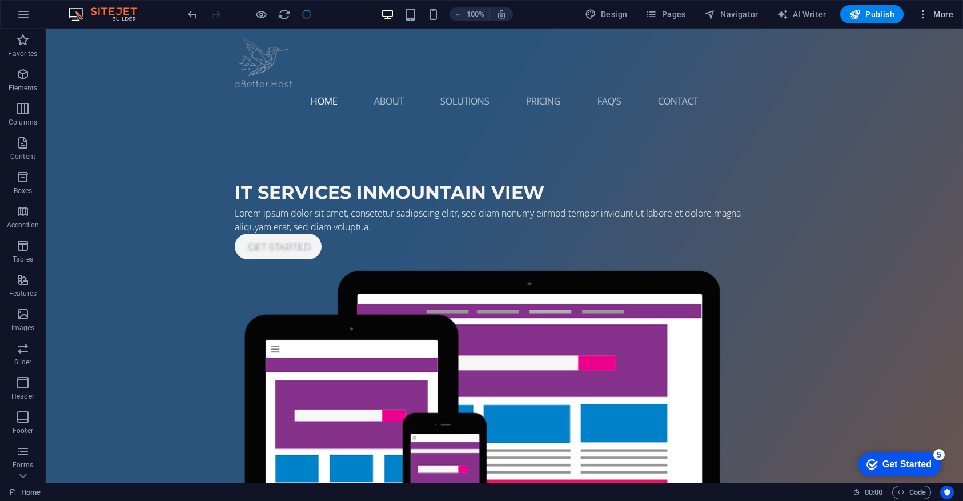
click at [935, 18] on span "More" at bounding box center [935, 14] width 36 height 11
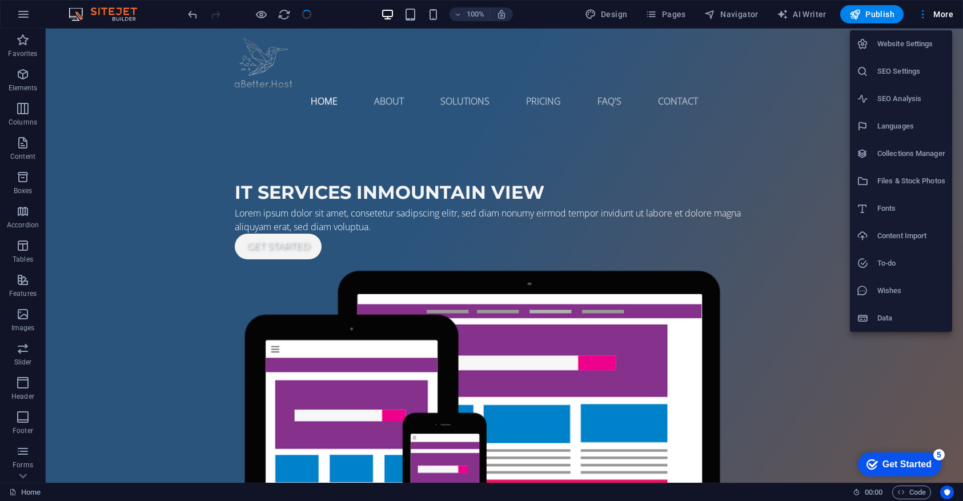
click at [894, 44] on h6 "Website Settings" at bounding box center [911, 44] width 68 height 14
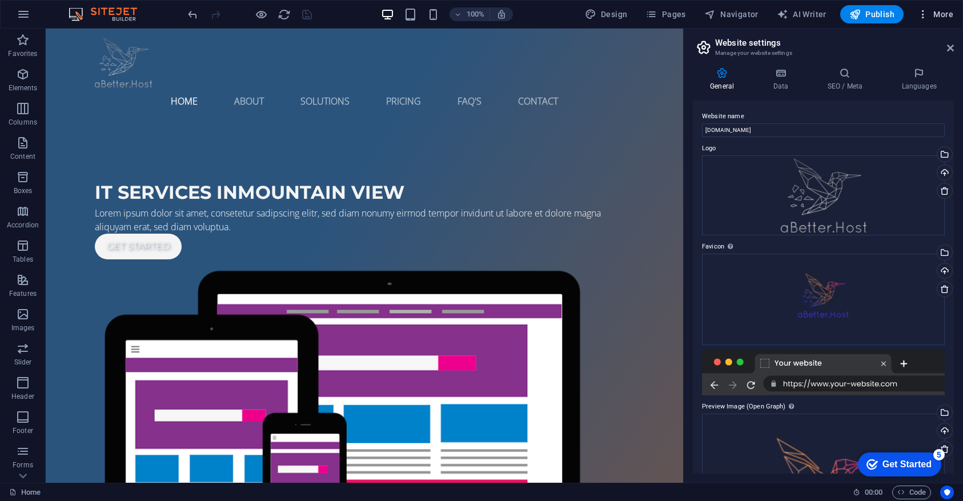
click at [937, 19] on span "More" at bounding box center [935, 14] width 36 height 11
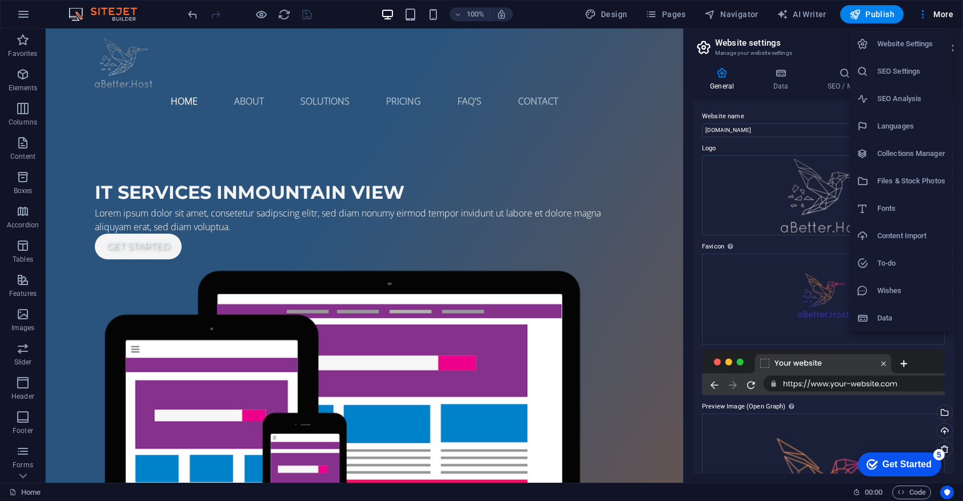
click at [23, 15] on div at bounding box center [481, 250] width 963 height 501
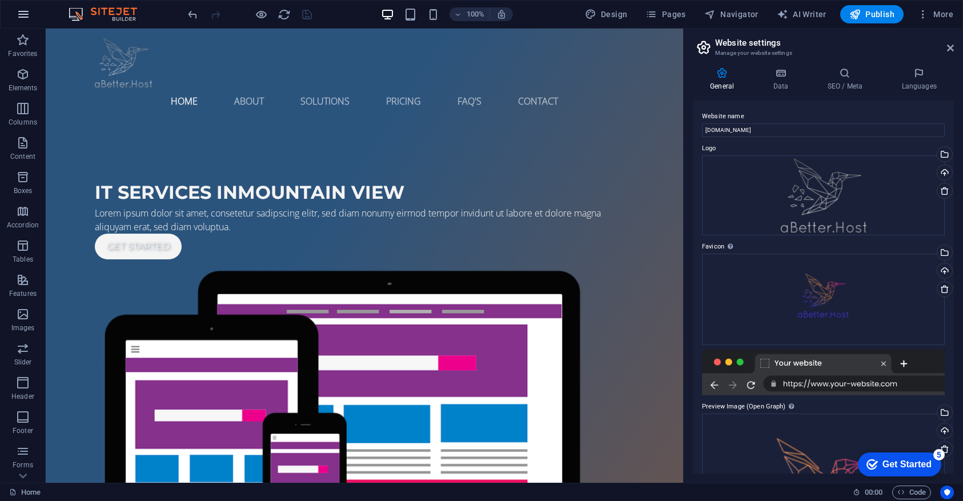
click at [23, 17] on icon "button" at bounding box center [24, 14] width 14 height 14
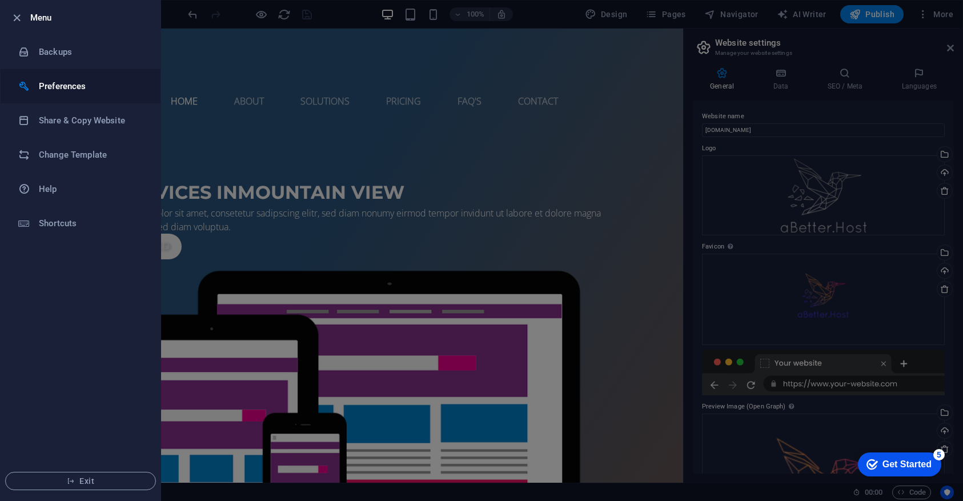
click at [53, 86] on h6 "Preferences" at bounding box center [92, 86] width 106 height 14
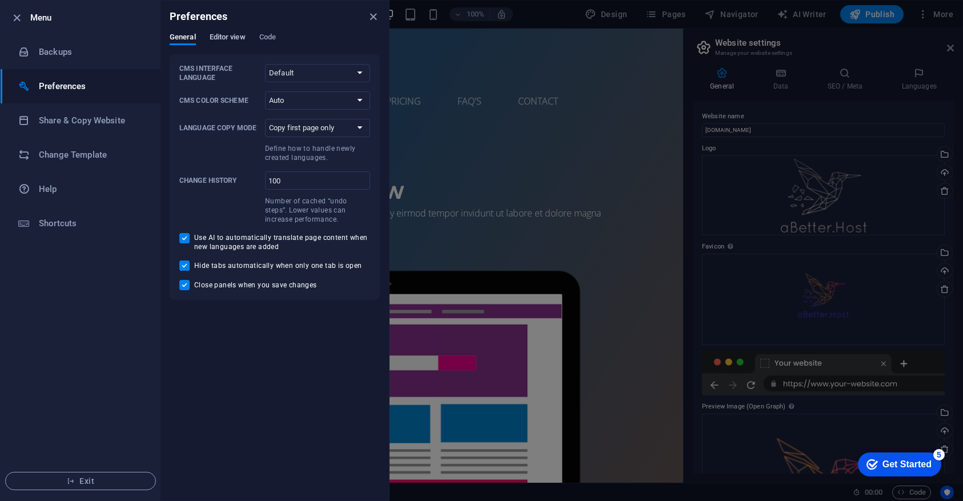
click at [230, 38] on span "Editor view" at bounding box center [228, 38] width 36 height 16
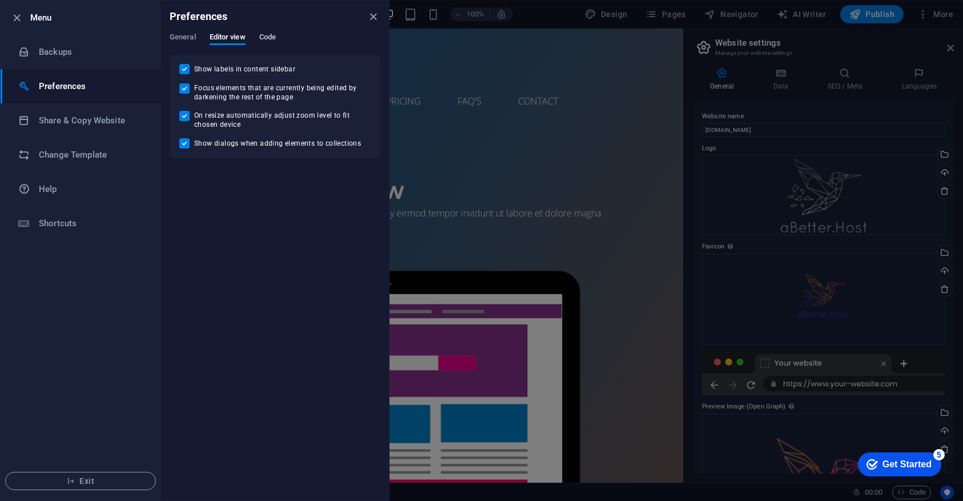
click at [271, 36] on span "Code" at bounding box center [267, 38] width 17 height 16
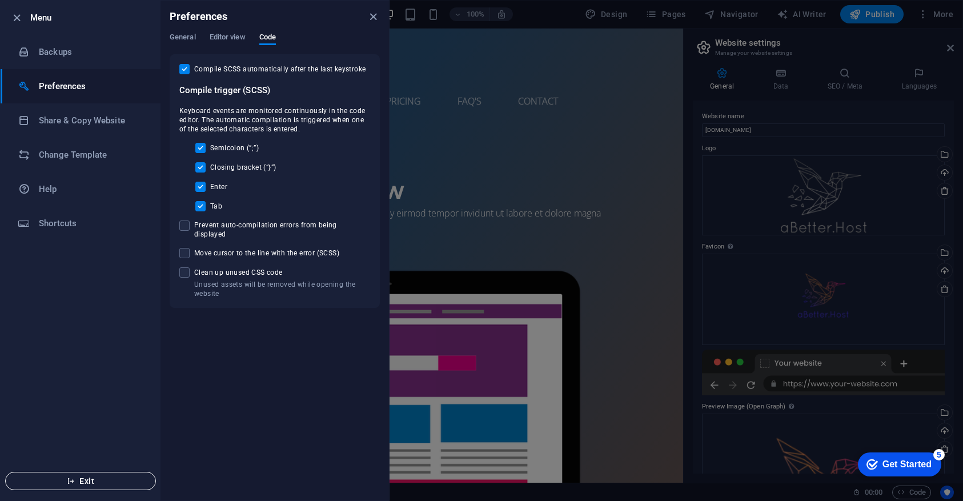
click at [83, 478] on span "Exit" at bounding box center [80, 480] width 131 height 9
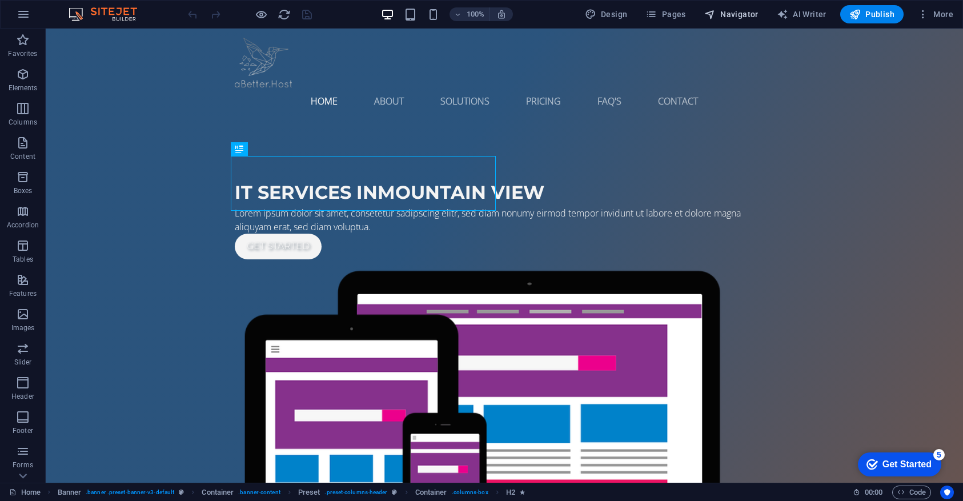
click at [742, 18] on span "Navigator" at bounding box center [731, 14] width 54 height 11
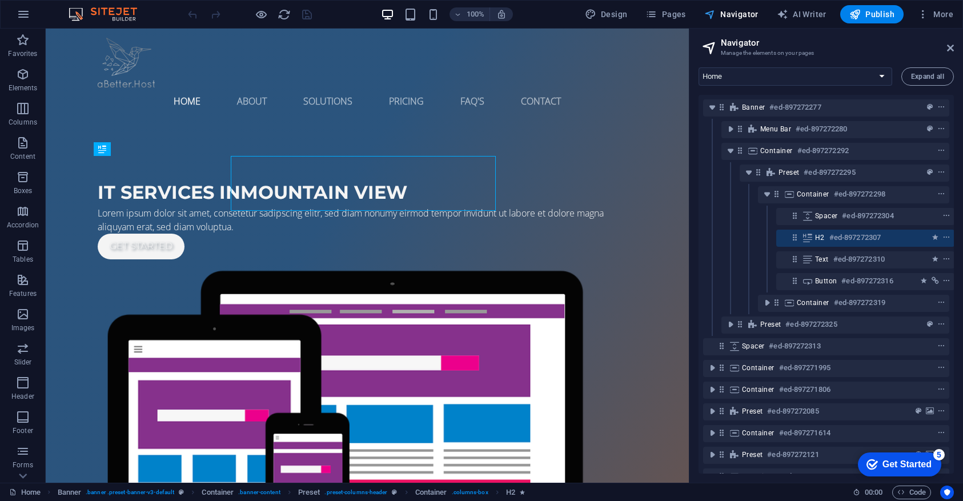
scroll to position [0, 3]
click at [940, 19] on span "More" at bounding box center [935, 14] width 36 height 11
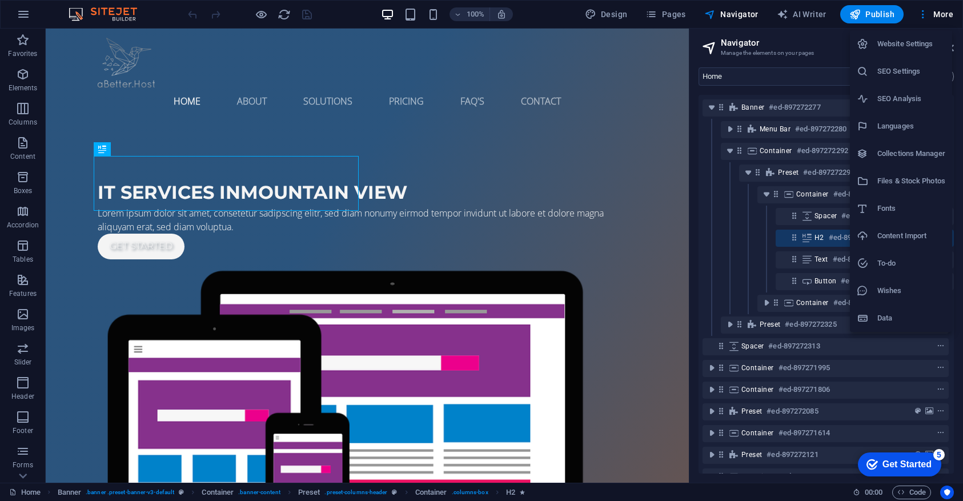
click at [881, 295] on h6 "Wishes" at bounding box center [911, 291] width 68 height 14
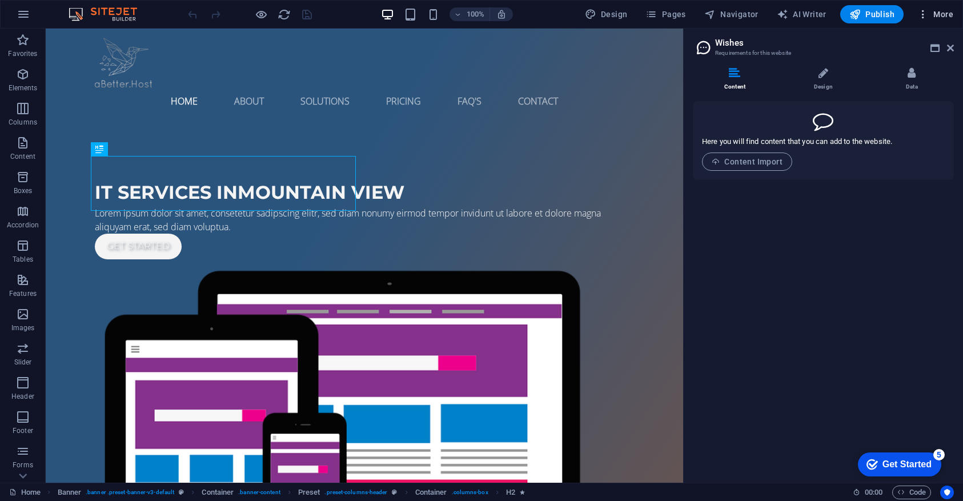
click at [942, 17] on span "More" at bounding box center [935, 14] width 36 height 11
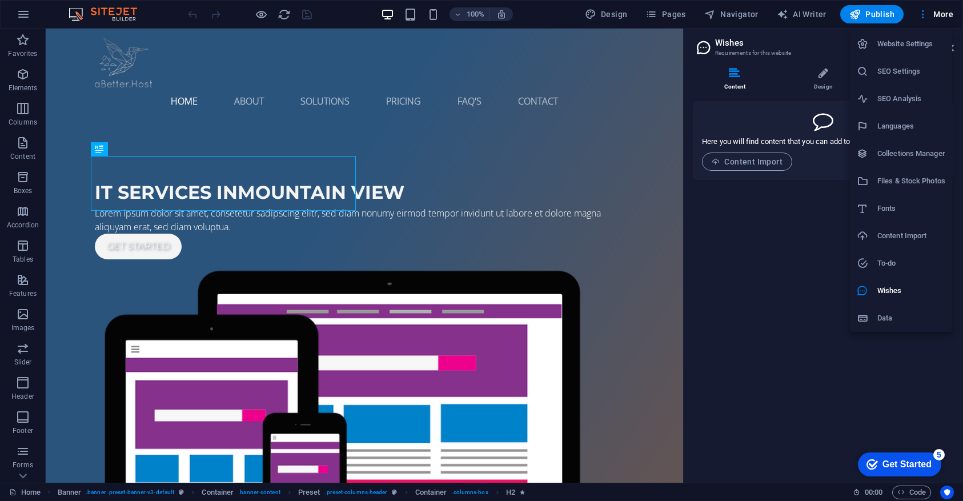
click at [23, 474] on div at bounding box center [481, 250] width 963 height 501
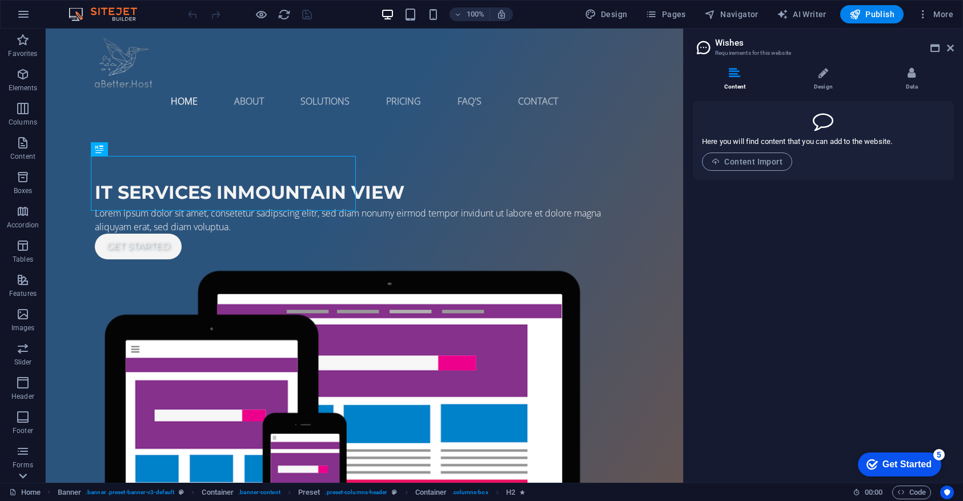
click at [23, 43] on icon at bounding box center [23, 35] width 16 height 16
click at [23, 474] on span "Collections" at bounding box center [23, 474] width 46 height 27
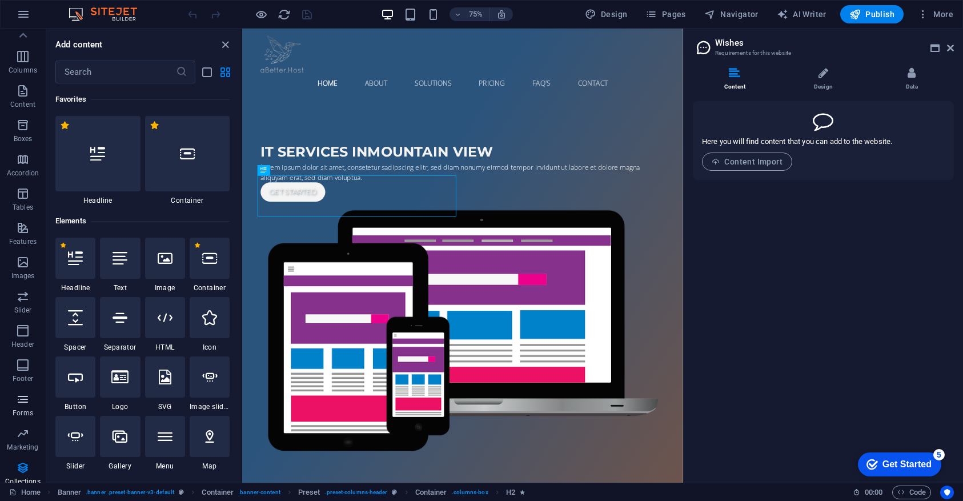
scroll to position [0, 0]
click at [25, 43] on icon at bounding box center [23, 35] width 16 height 16
click at [25, 440] on span "Marketing" at bounding box center [23, 440] width 46 height 27
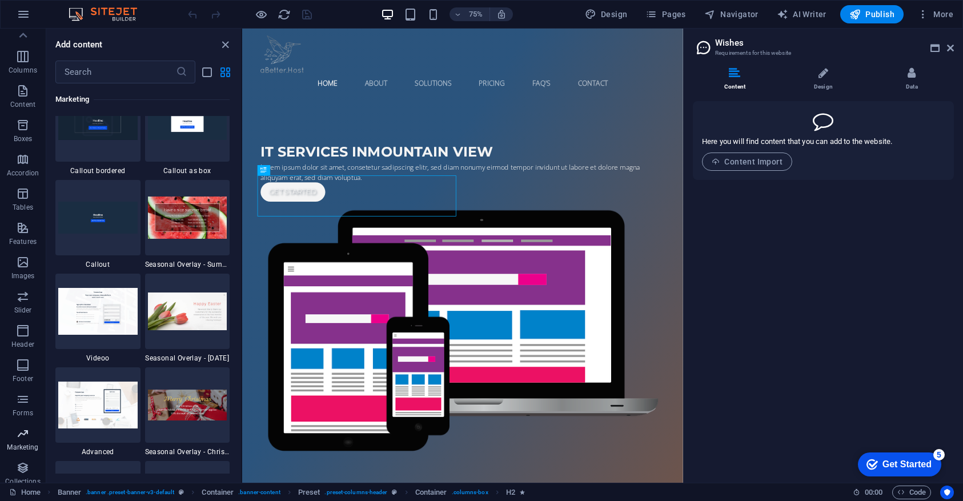
scroll to position [9451, 0]
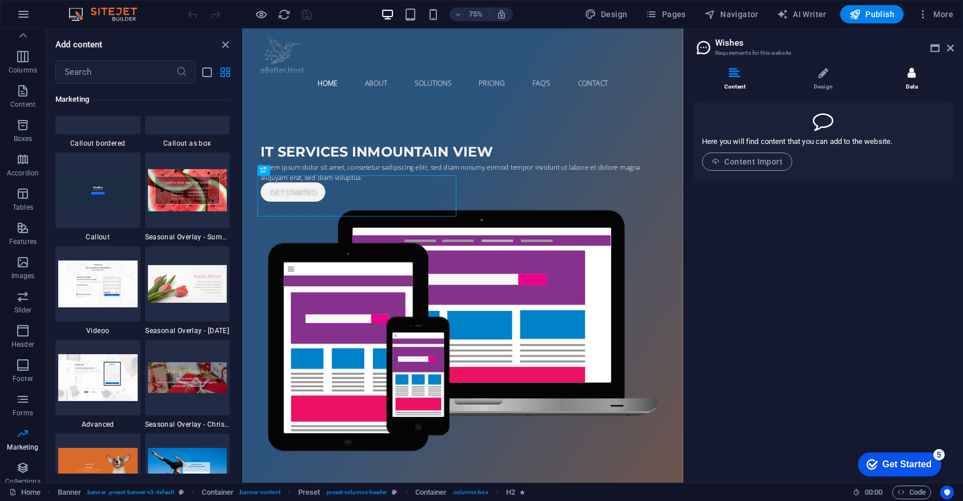
click at [910, 78] on icon at bounding box center [911, 72] width 8 height 11
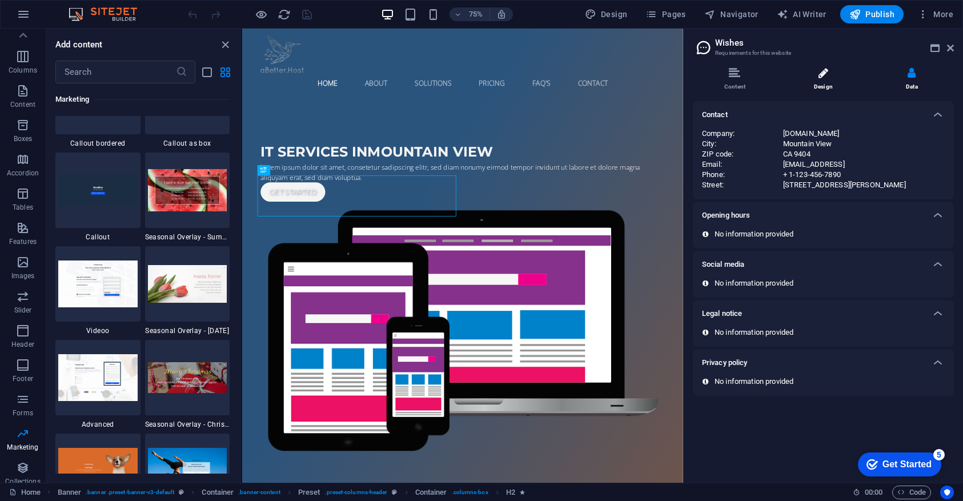
click at [828, 74] on li "Design" at bounding box center [825, 79] width 89 height 25
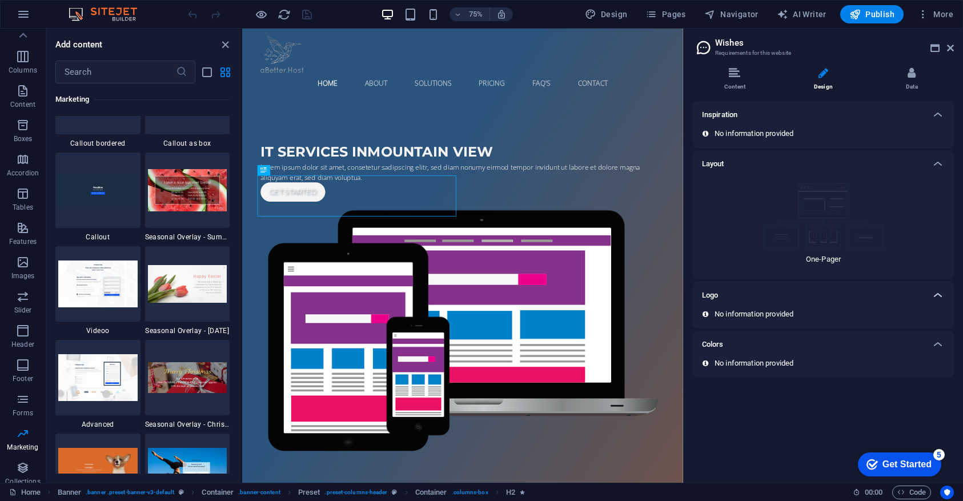
click at [935, 299] on icon at bounding box center [938, 295] width 14 height 14
click at [938, 297] on icon at bounding box center [938, 295] width 14 height 14
click at [702, 315] on icon at bounding box center [705, 314] width 6 height 7
click at [733, 74] on icon at bounding box center [734, 72] width 11 height 11
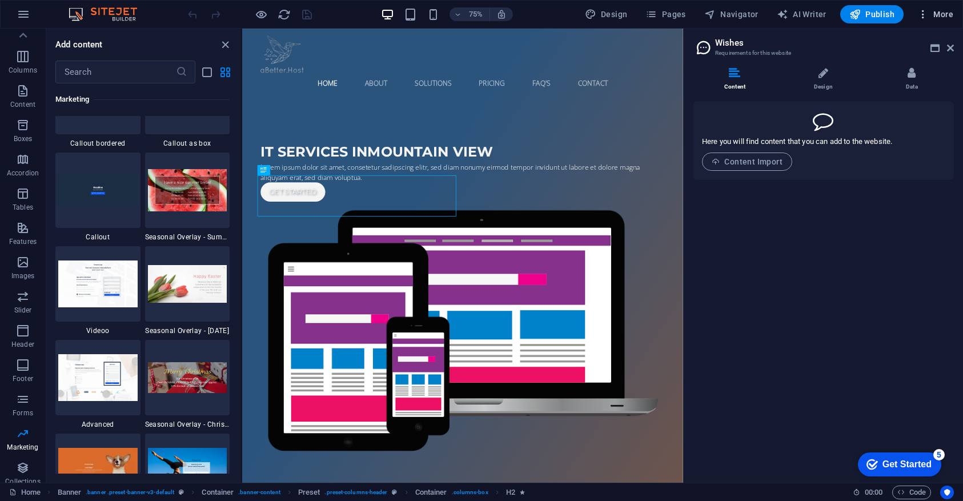
click at [946, 19] on span "More" at bounding box center [935, 14] width 36 height 11
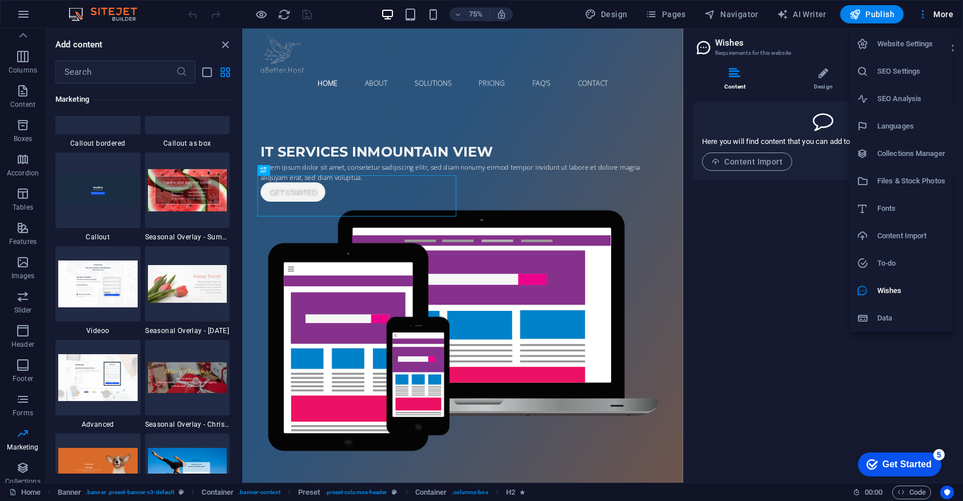
click at [259, 14] on div at bounding box center [481, 250] width 963 height 501
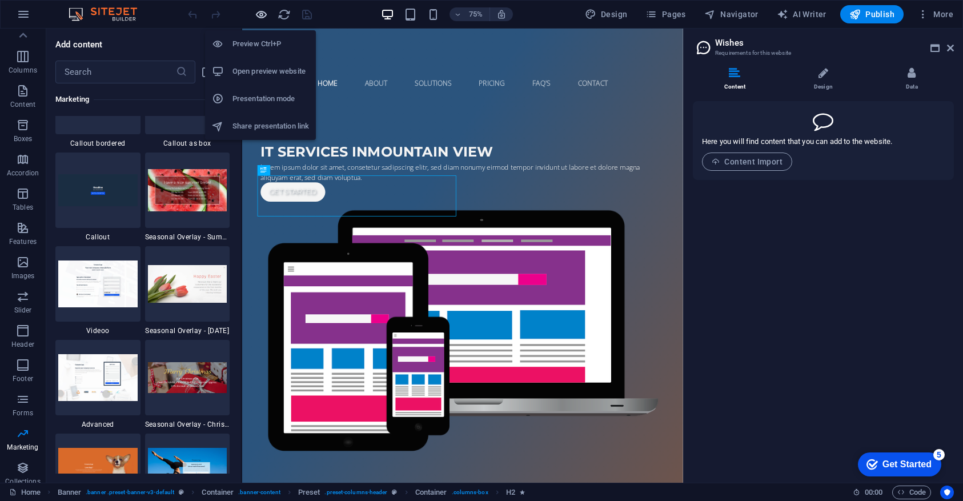
click at [262, 17] on icon "button" at bounding box center [261, 14] width 13 height 13
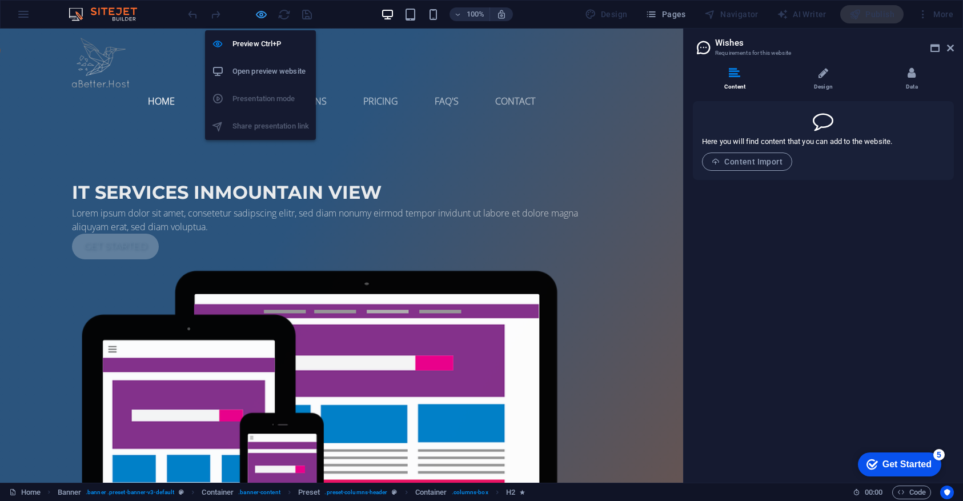
click at [262, 17] on icon "button" at bounding box center [261, 14] width 13 height 13
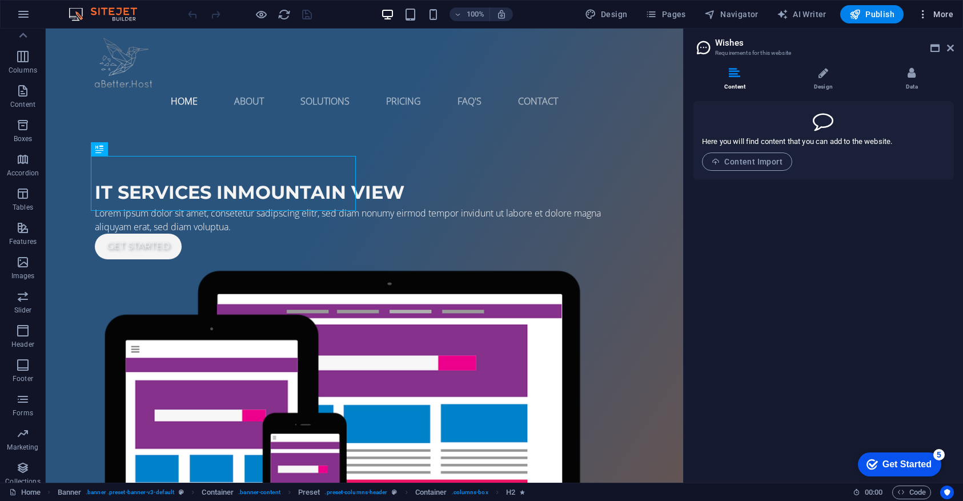
click at [942, 22] on button "More" at bounding box center [934, 14] width 45 height 18
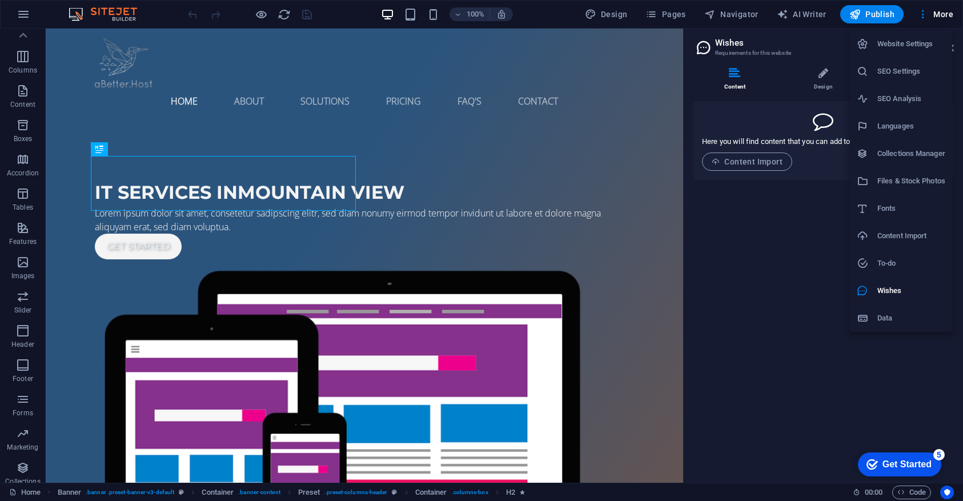
click at [927, 35] on li "Website Settings" at bounding box center [901, 43] width 102 height 27
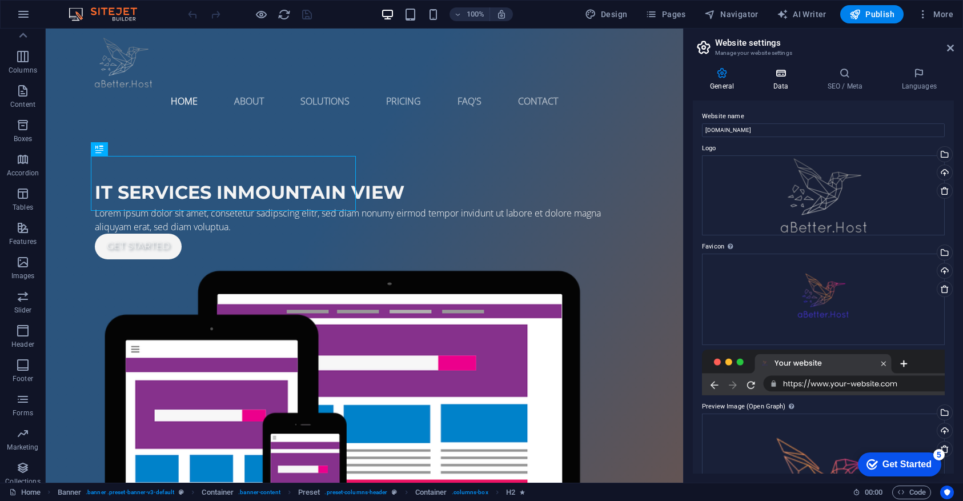
click at [779, 83] on h4 "Data" at bounding box center [782, 79] width 54 height 24
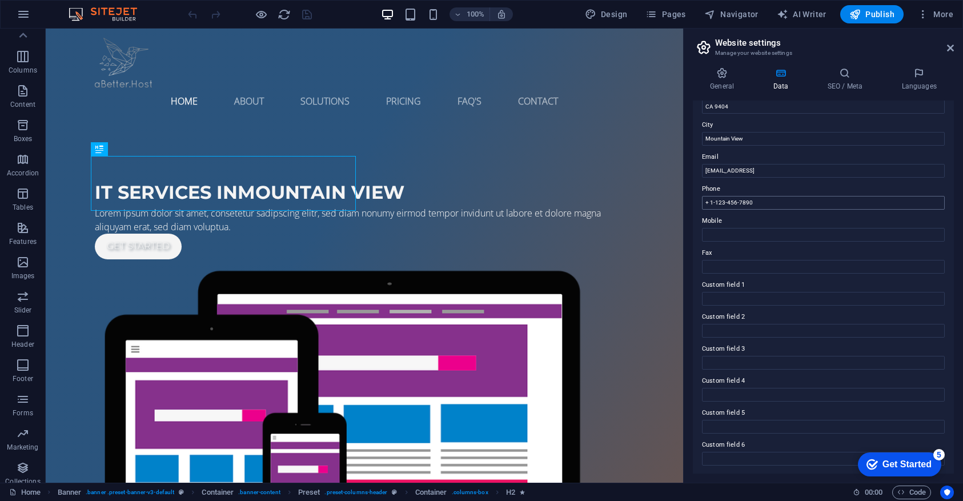
scroll to position [0, 0]
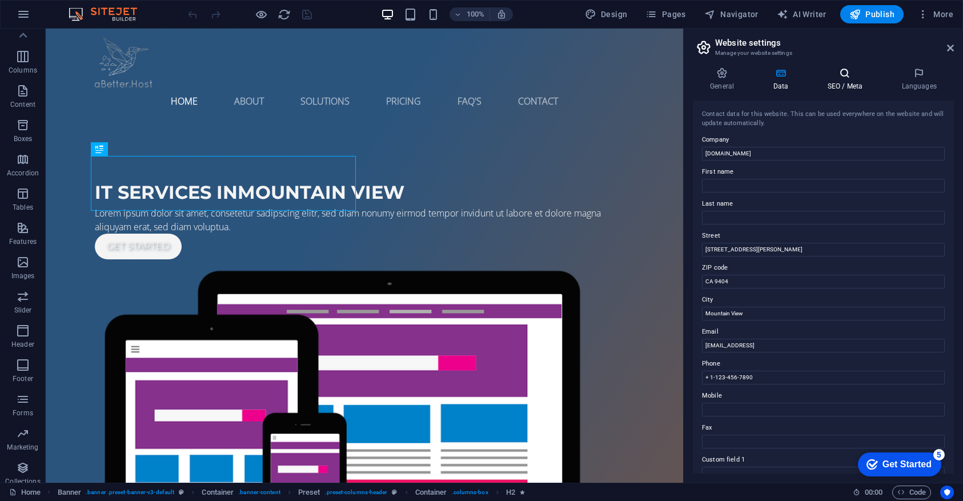
click at [854, 79] on h4 "SEO / Meta" at bounding box center [847, 79] width 74 height 24
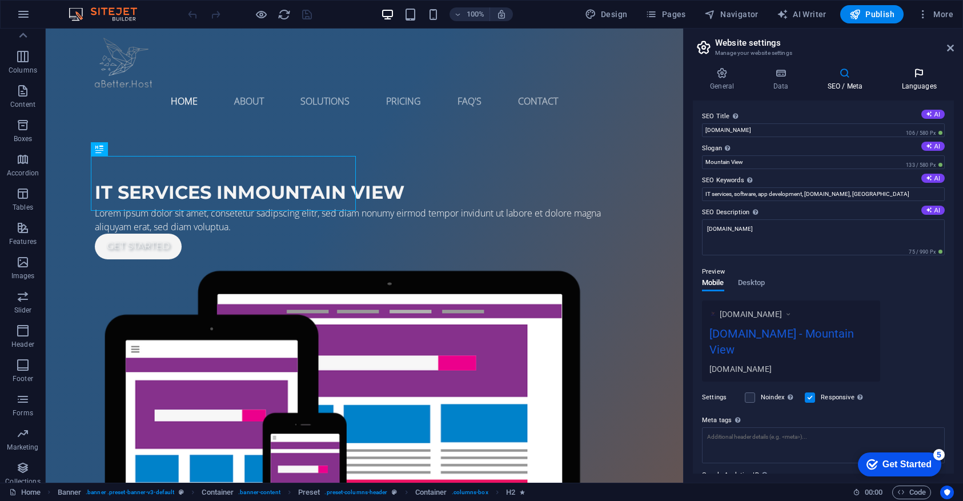
click at [922, 78] on icon at bounding box center [919, 72] width 70 height 11
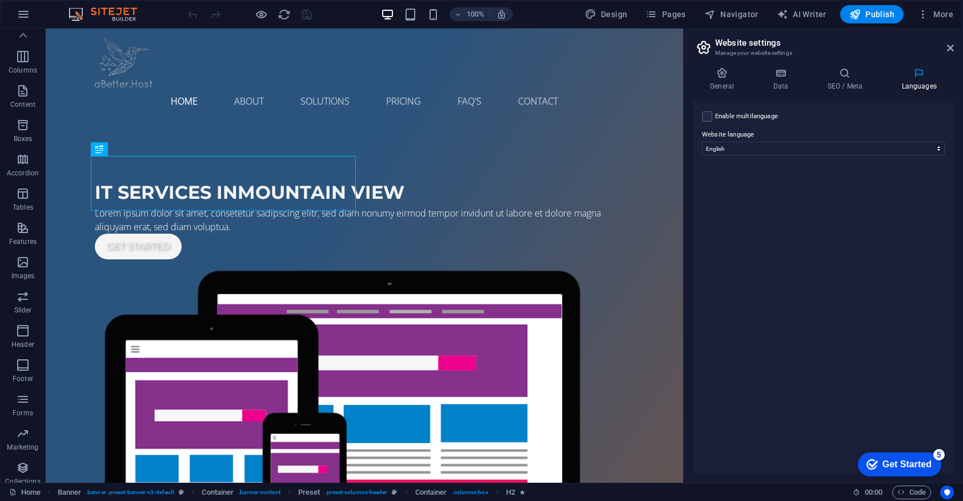
click at [712, 117] on div "Enable multilanguage To disable multilanguage delete all languages until only o…" at bounding box center [823, 117] width 243 height 14
click at [702, 116] on label at bounding box center [707, 116] width 10 height 10
click at [0, 0] on input "Enable multilanguage To disable multilanguage delete all languages until only o…" at bounding box center [0, 0] width 0 height 0
select select
click at [927, 7] on button "More" at bounding box center [934, 14] width 45 height 18
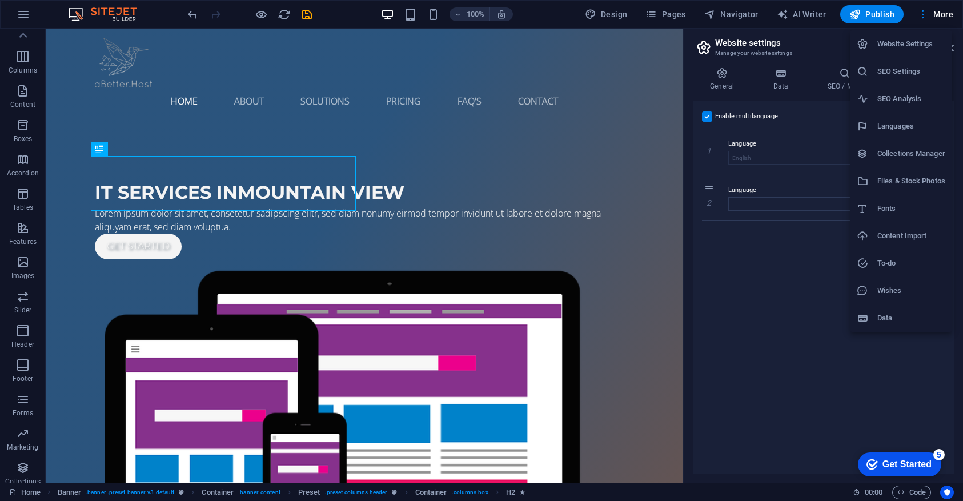
click at [932, 153] on h6 "Collections Manager" at bounding box center [911, 154] width 68 height 14
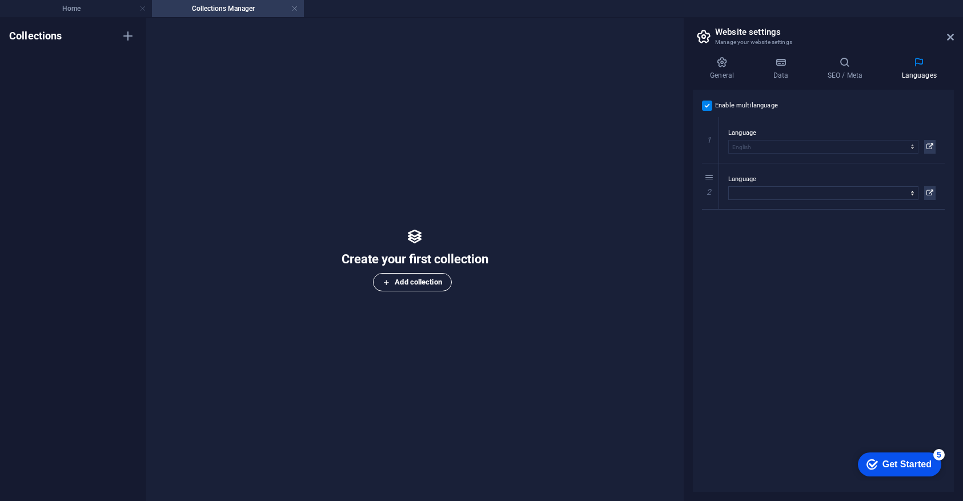
click at [403, 281] on span "Add collection" at bounding box center [412, 282] width 59 height 14
type input "Fiirst"
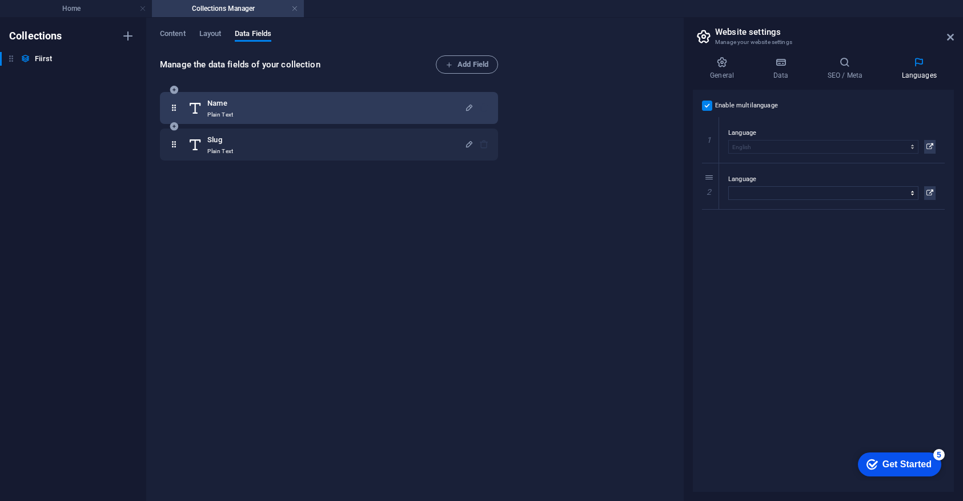
click at [255, 111] on div "Name Plain Text" at bounding box center [326, 107] width 276 height 23
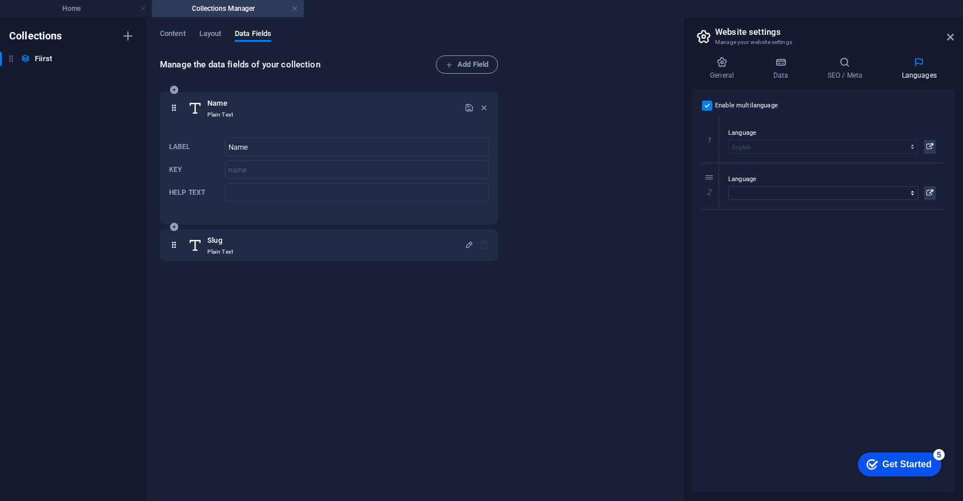
click at [255, 111] on div "Name Plain Text" at bounding box center [326, 107] width 276 height 23
click at [175, 33] on span "Content" at bounding box center [173, 35] width 26 height 16
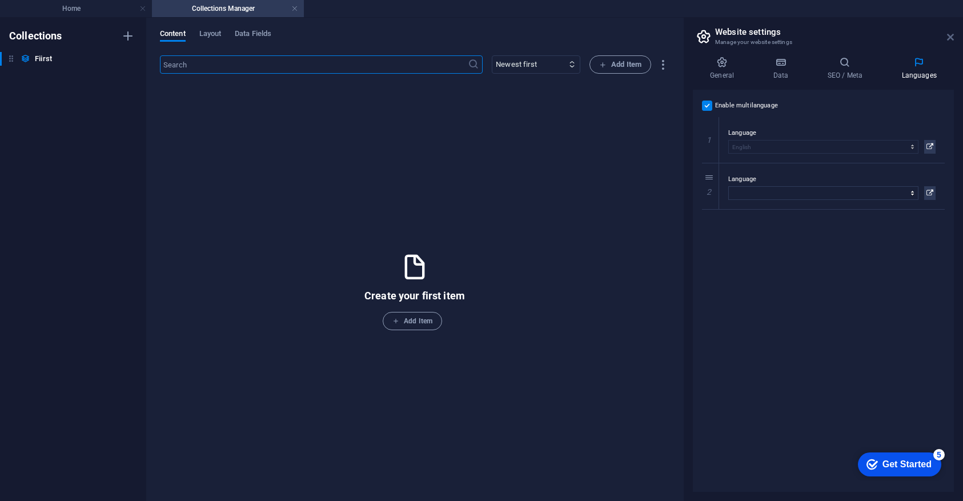
click at [949, 38] on icon at bounding box center [950, 37] width 7 height 9
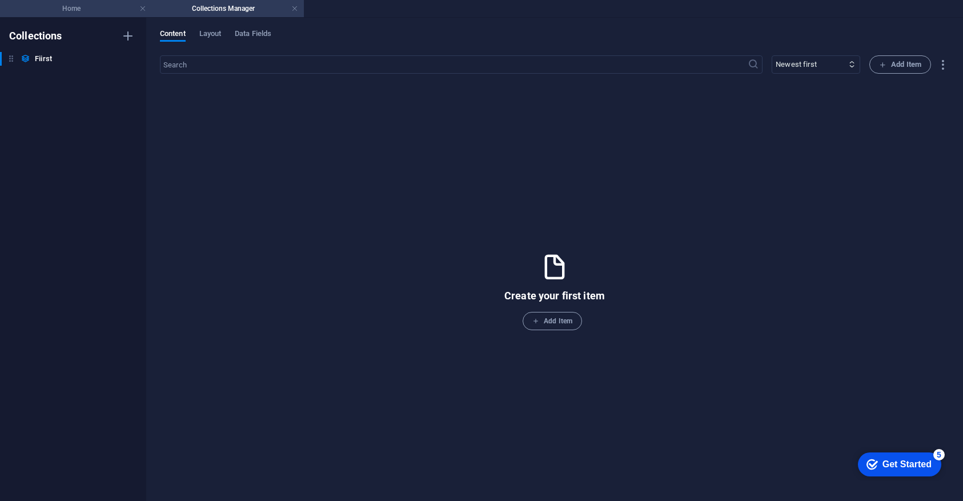
click at [99, 9] on h4 "Home" at bounding box center [76, 8] width 152 height 13
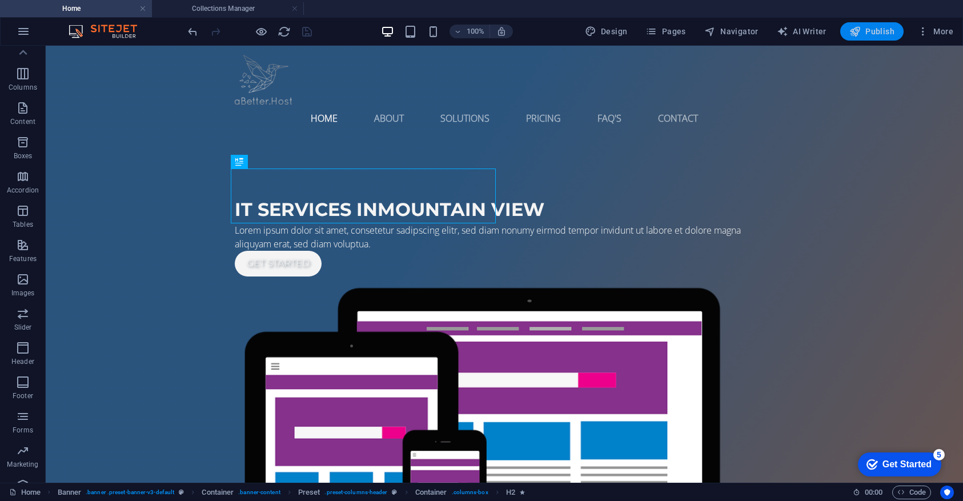
click at [881, 38] on button "Publish" at bounding box center [871, 31] width 63 height 18
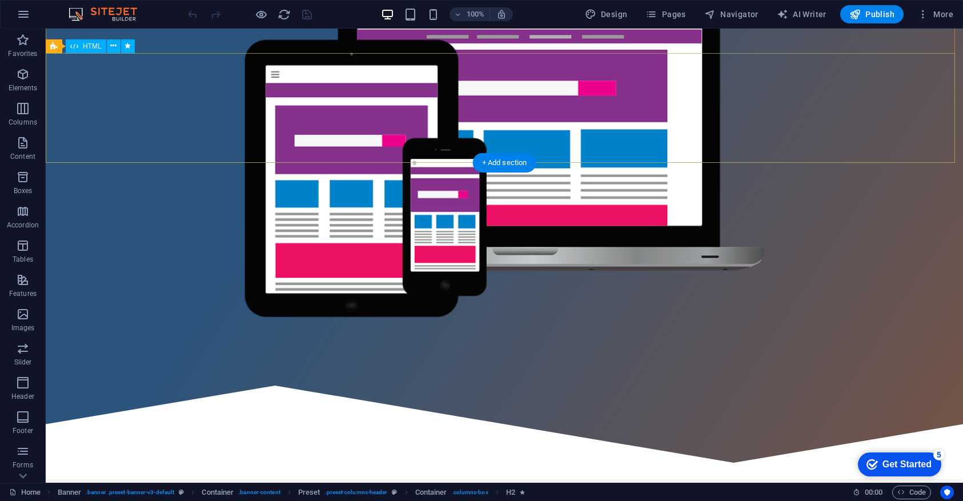
scroll to position [329, 0]
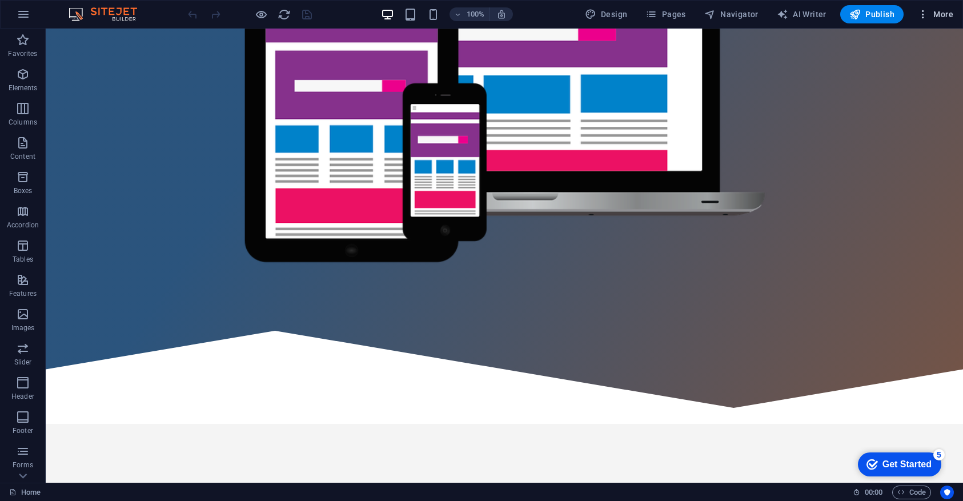
click at [948, 18] on span "More" at bounding box center [935, 14] width 36 height 11
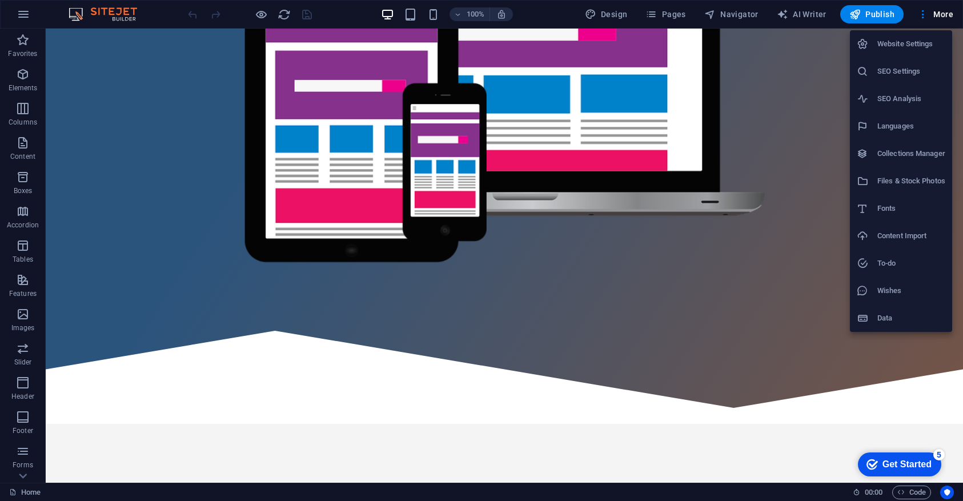
click at [768, 224] on div at bounding box center [481, 250] width 963 height 501
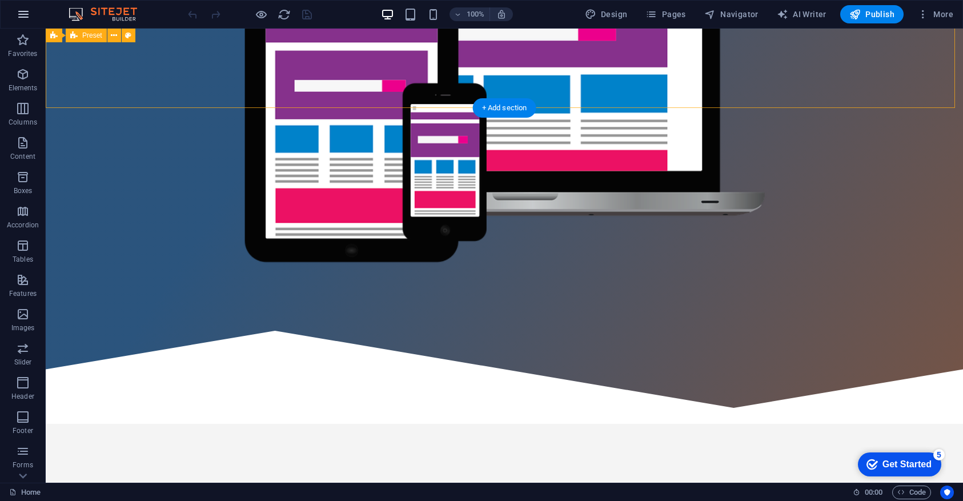
click at [15, 14] on button "button" at bounding box center [23, 14] width 27 height 27
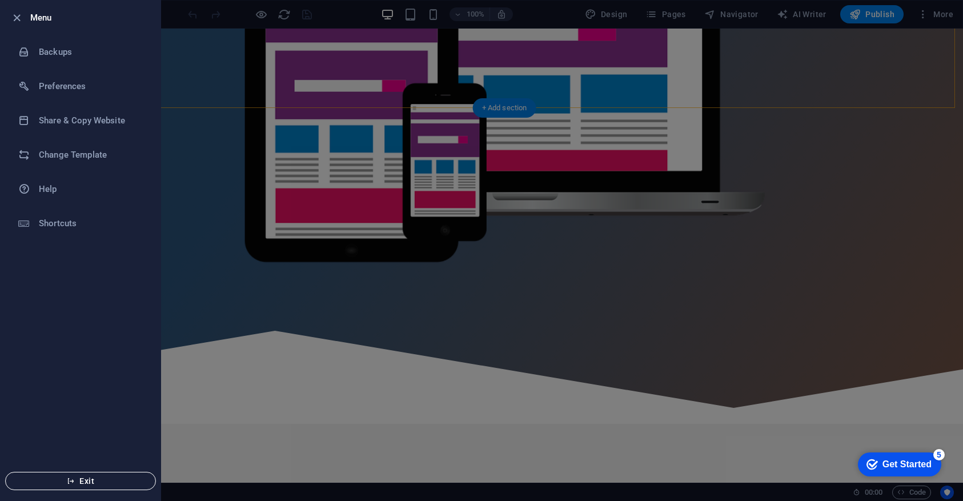
click at [50, 482] on span "Exit" at bounding box center [80, 480] width 131 height 9
